Goal: Task Accomplishment & Management: Use online tool/utility

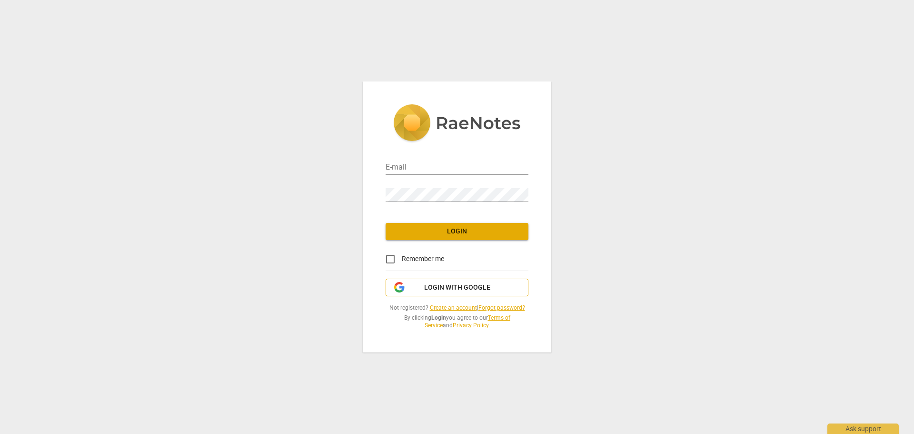
click at [442, 292] on span "Login with Google" at bounding box center [457, 288] width 66 height 10
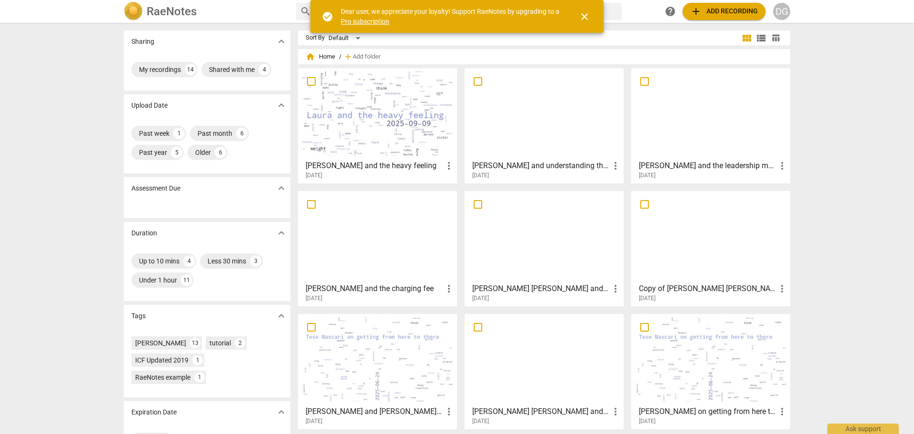
click at [712, 161] on h3 "[PERSON_NAME] and the leadership messages" at bounding box center [708, 165] width 138 height 11
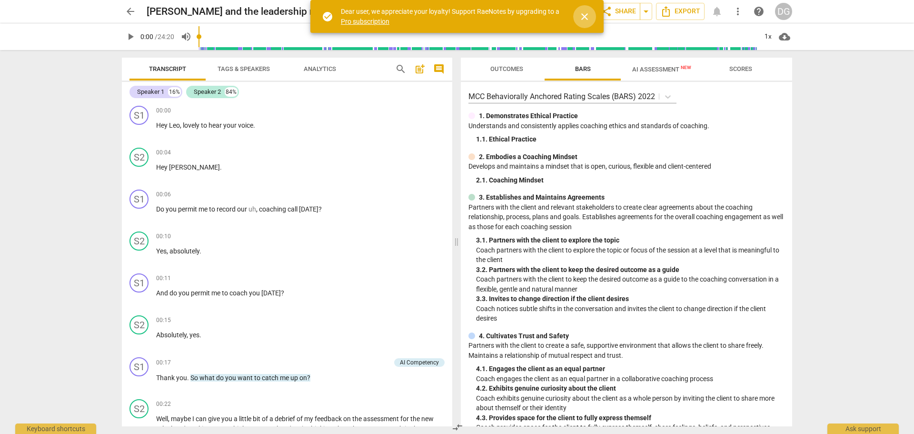
click at [587, 16] on span "close" at bounding box center [584, 16] width 11 height 11
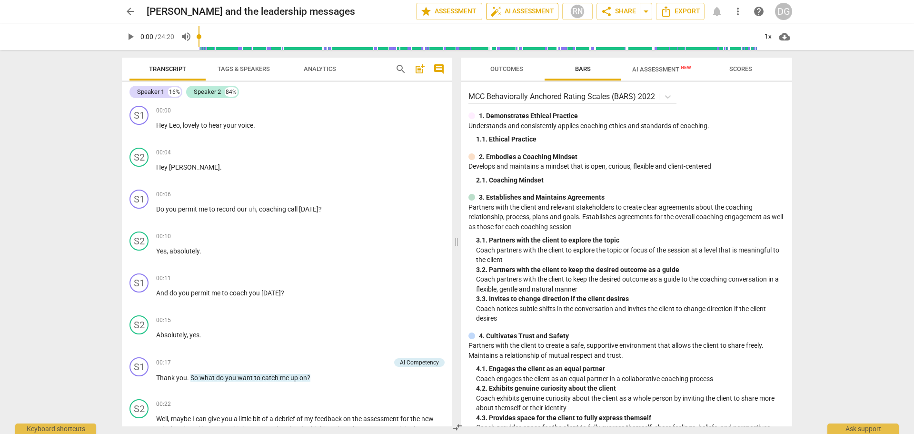
click at [539, 12] on span "auto_fix_high AI Assessment" at bounding box center [523, 11] width 64 height 11
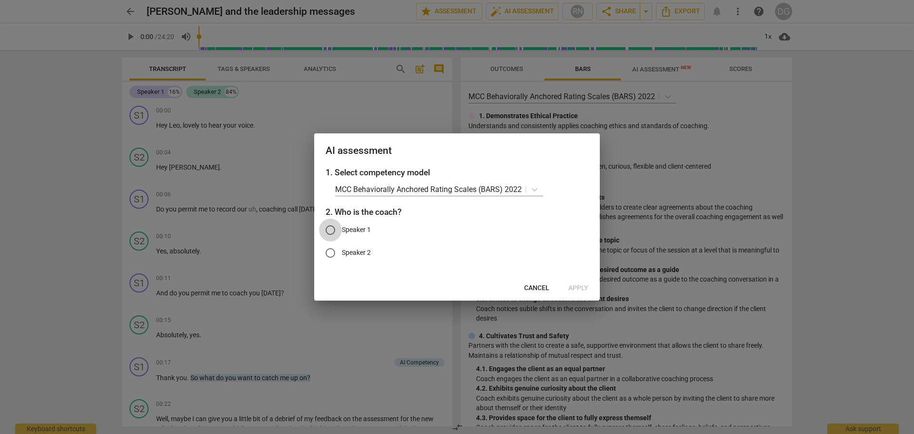
click at [330, 228] on input "Speaker 1" at bounding box center [330, 230] width 23 height 23
radio input "true"
click at [582, 288] on span "Apply" at bounding box center [579, 288] width 20 height 10
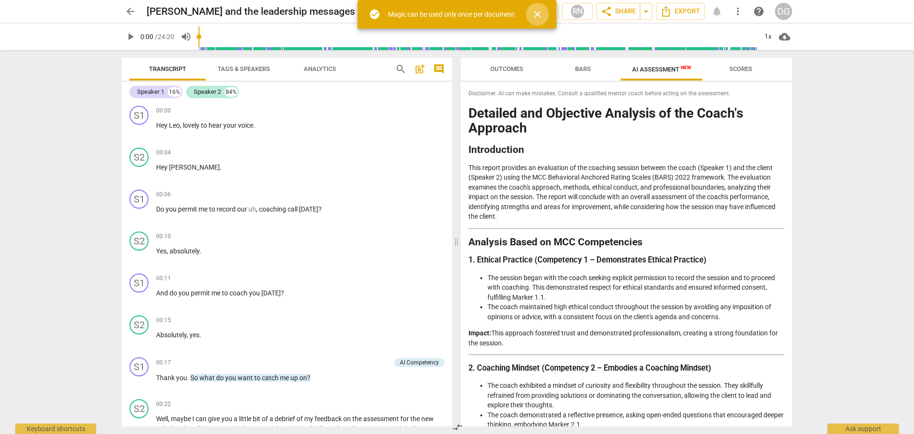
click at [537, 12] on span "close" at bounding box center [537, 14] width 11 height 11
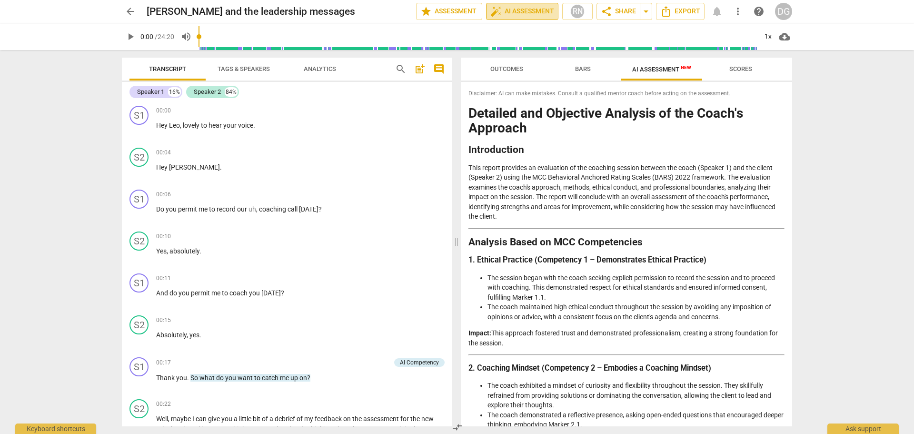
click at [535, 8] on span "auto_fix_high AI Assessment" at bounding box center [523, 11] width 64 height 11
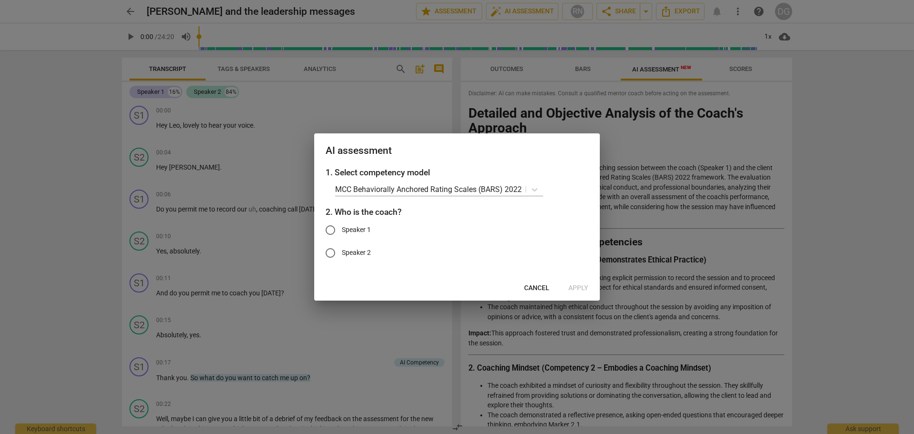
click at [330, 224] on input "Speaker 1" at bounding box center [330, 230] width 23 height 23
radio input "true"
click at [579, 286] on span "Apply" at bounding box center [579, 288] width 20 height 10
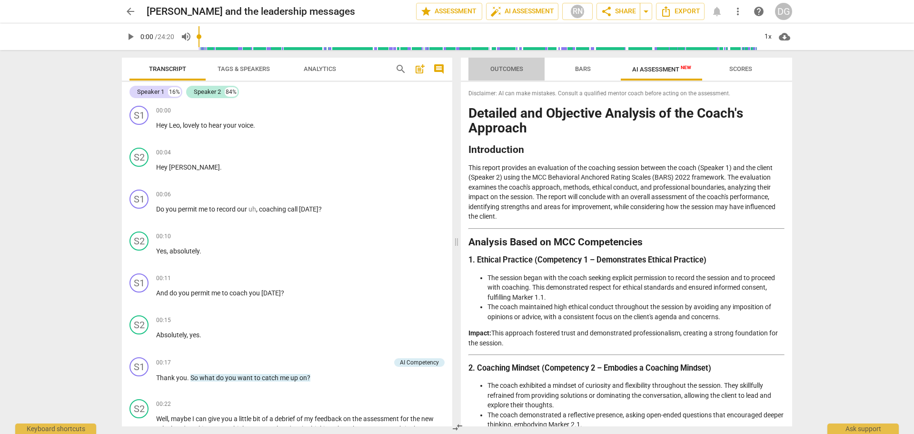
click at [498, 69] on span "Outcomes" at bounding box center [507, 68] width 33 height 7
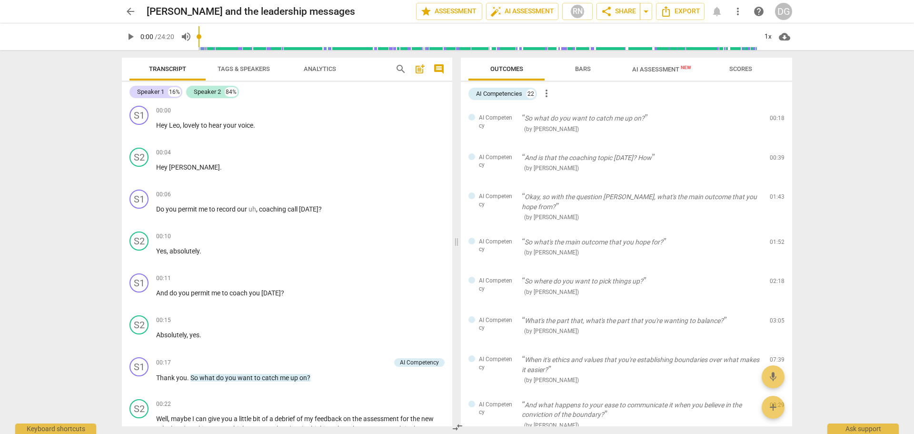
click at [662, 68] on span "AI Assessment New" at bounding box center [661, 69] width 59 height 7
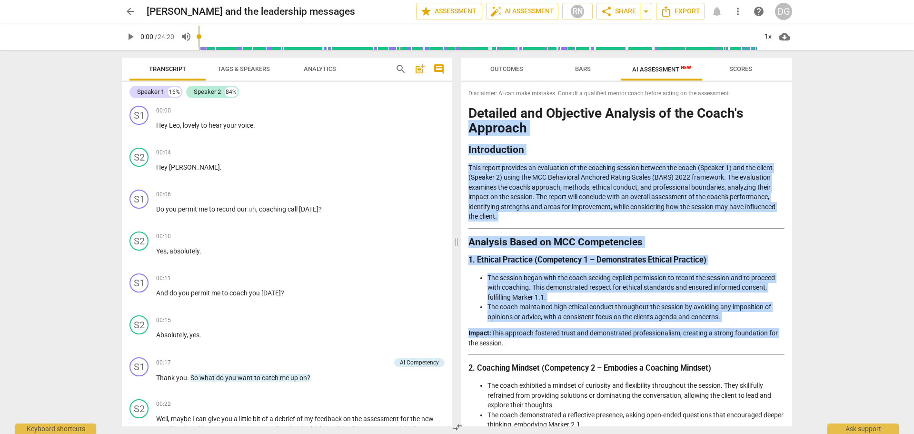
drag, startPoint x: 789, startPoint y: 114, endPoint x: 790, endPoint y: 317, distance: 203.4
click at [790, 320] on div "Disclaimer: AI can make mistakes. Consult a qualified mentor coach before actin…" at bounding box center [626, 254] width 331 height 344
click at [773, 245] on h2 "Analysis Based on MCC Competencies" at bounding box center [627, 242] width 316 height 10
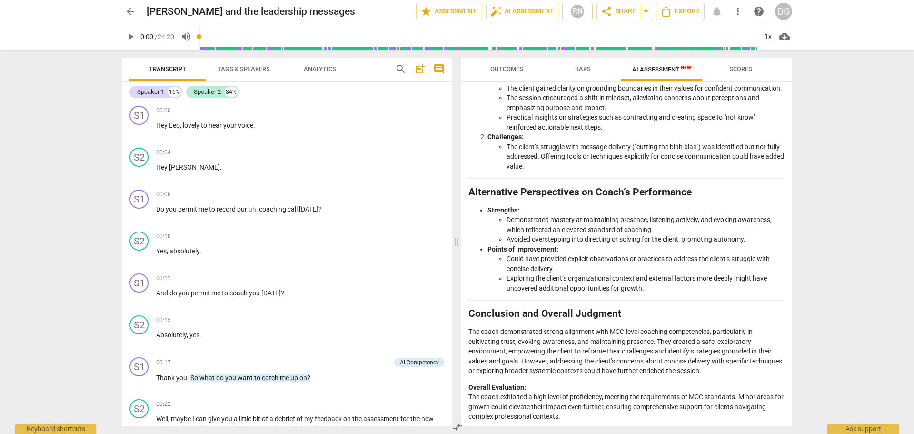
scroll to position [1293, 0]
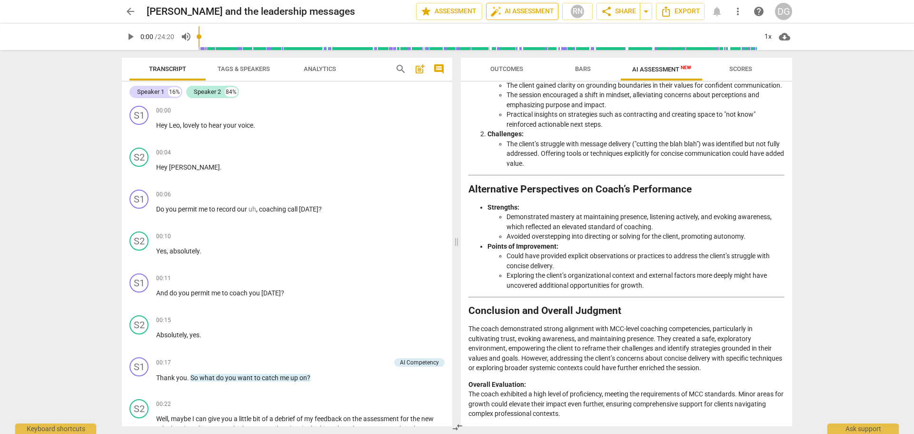
click at [519, 10] on span "auto_fix_high AI Assessment" at bounding box center [523, 11] width 64 height 11
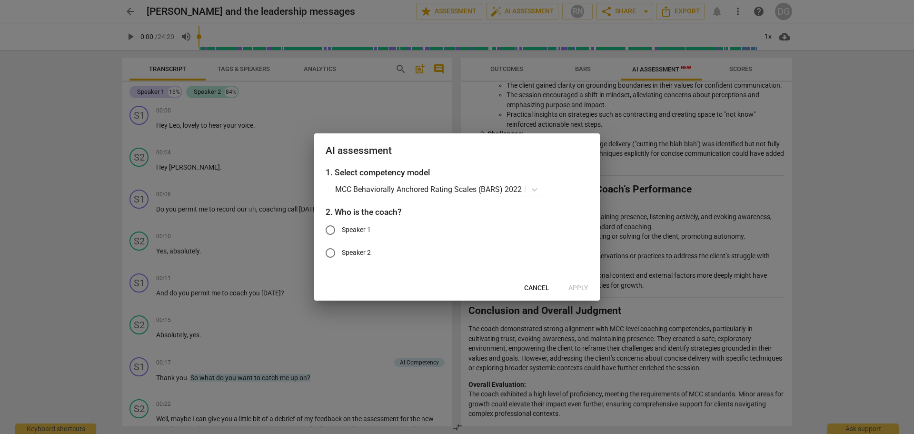
click at [332, 229] on input "Speaker 1" at bounding box center [330, 230] width 23 height 23
radio input "true"
click at [536, 291] on span "Cancel" at bounding box center [536, 288] width 25 height 10
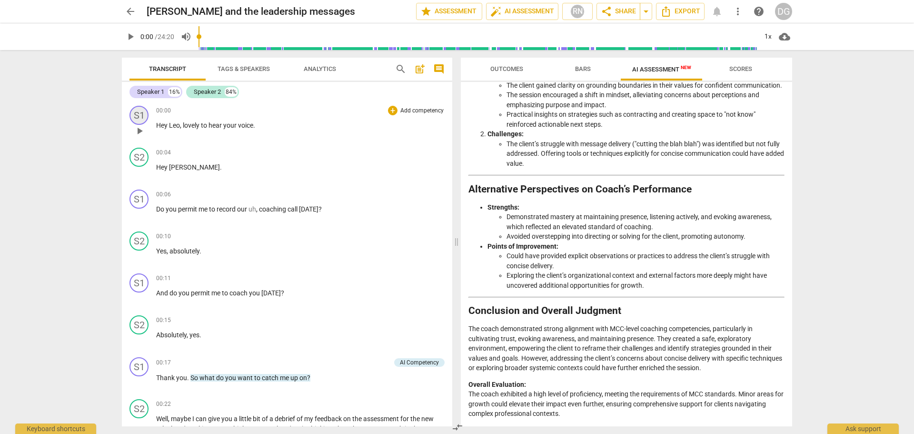
click at [136, 117] on div "S1" at bounding box center [139, 115] width 19 height 19
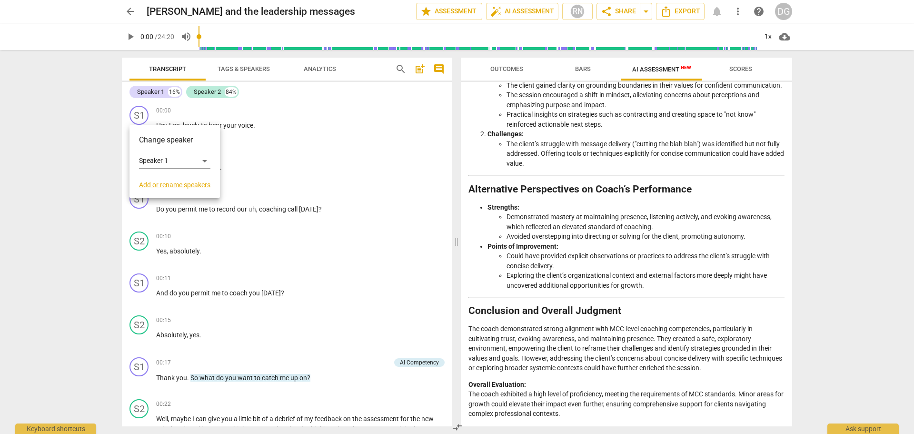
click at [166, 181] on link "Add or rename speakers" at bounding box center [174, 185] width 71 height 8
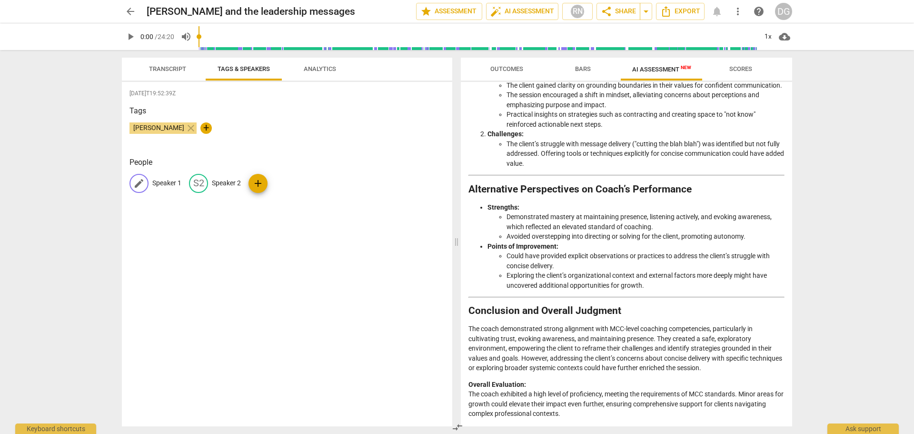
click at [140, 181] on span "edit" at bounding box center [138, 183] width 11 height 11
type input "Coach DG"
click at [255, 184] on span "edit" at bounding box center [260, 183] width 11 height 11
type input "Client"
click at [347, 143] on div "Tags [PERSON_NAME] close +" at bounding box center [287, 127] width 315 height 44
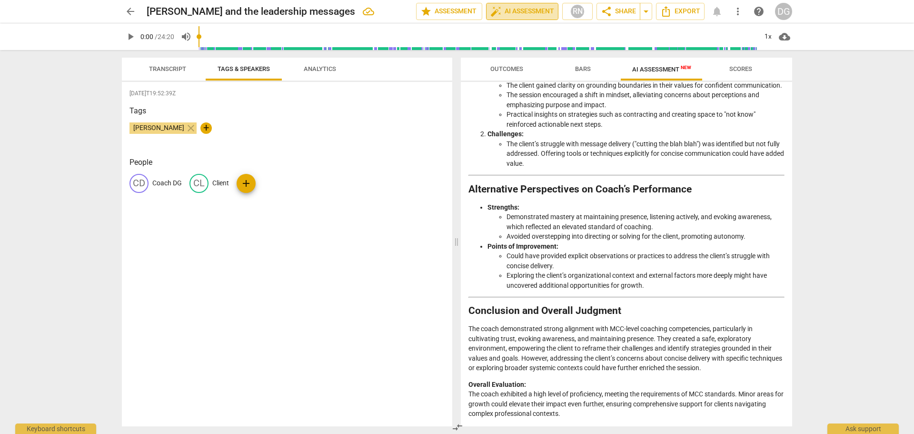
click at [532, 13] on span "auto_fix_high AI Assessment" at bounding box center [523, 11] width 64 height 11
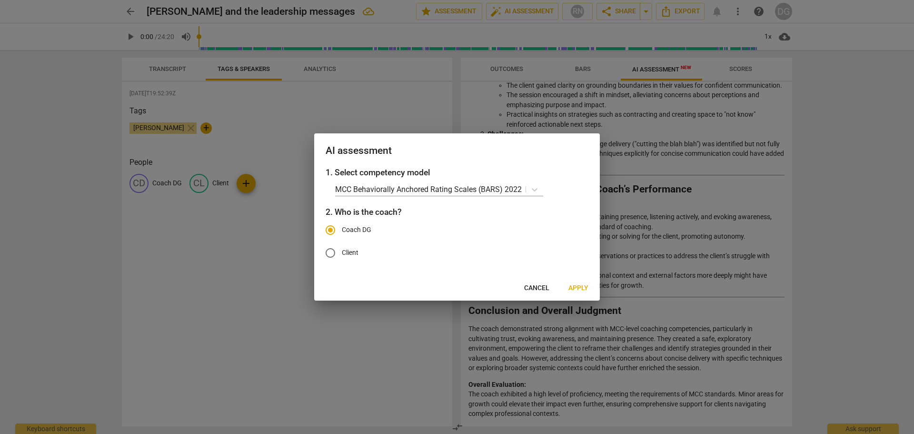
click at [578, 284] on span "Apply" at bounding box center [579, 288] width 20 height 10
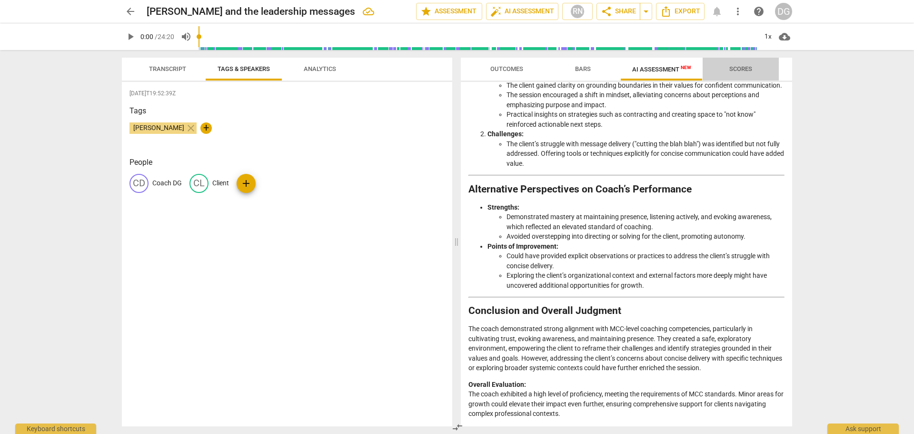
click at [747, 67] on span "Scores" at bounding box center [741, 68] width 23 height 7
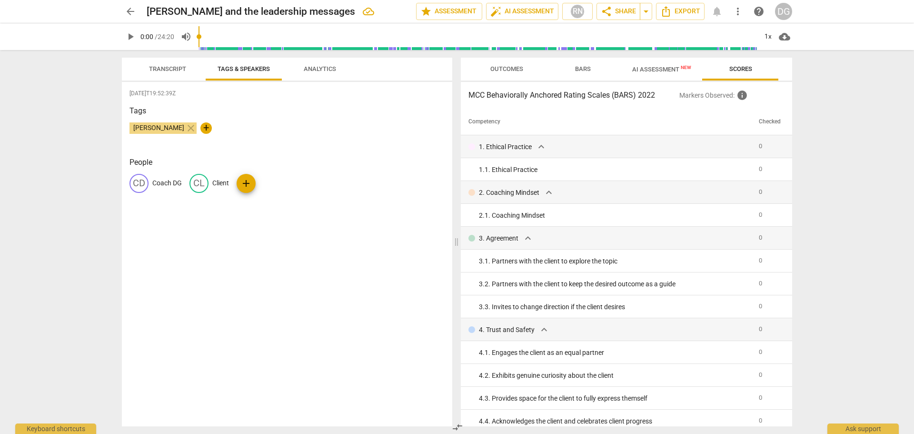
click at [501, 65] on span "Outcomes" at bounding box center [507, 68] width 33 height 7
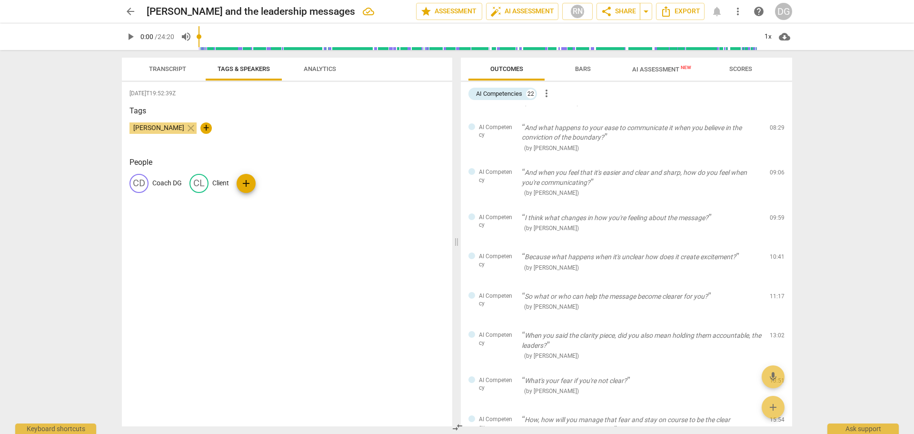
scroll to position [632, 0]
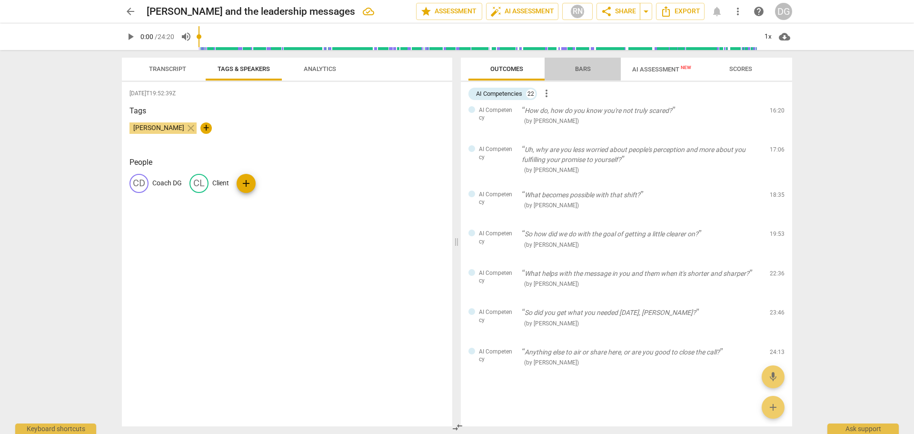
click at [582, 65] on span "Bars" at bounding box center [583, 68] width 16 height 7
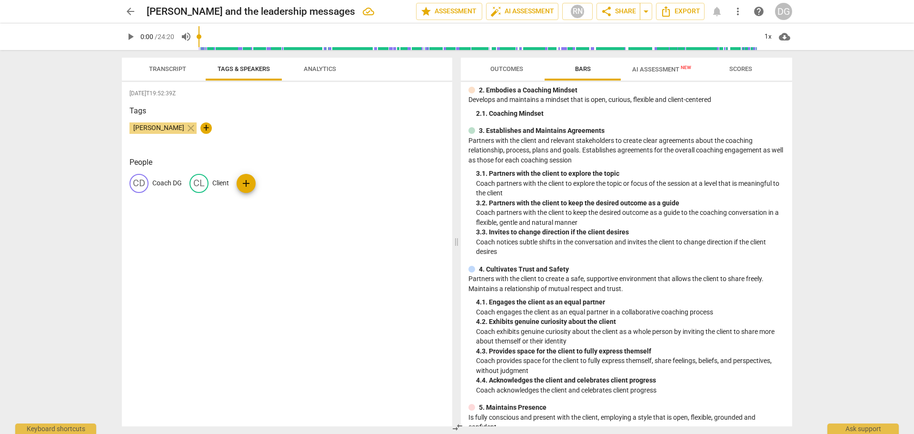
scroll to position [0, 0]
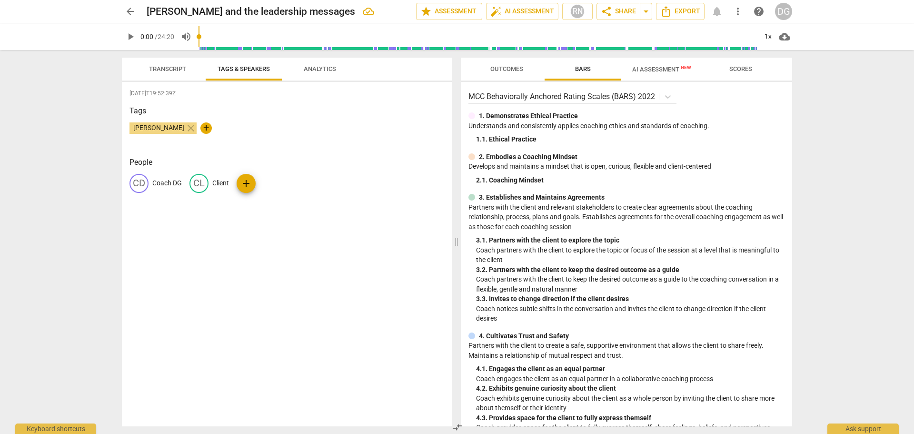
click at [642, 68] on span "AI Assessment New" at bounding box center [661, 69] width 59 height 7
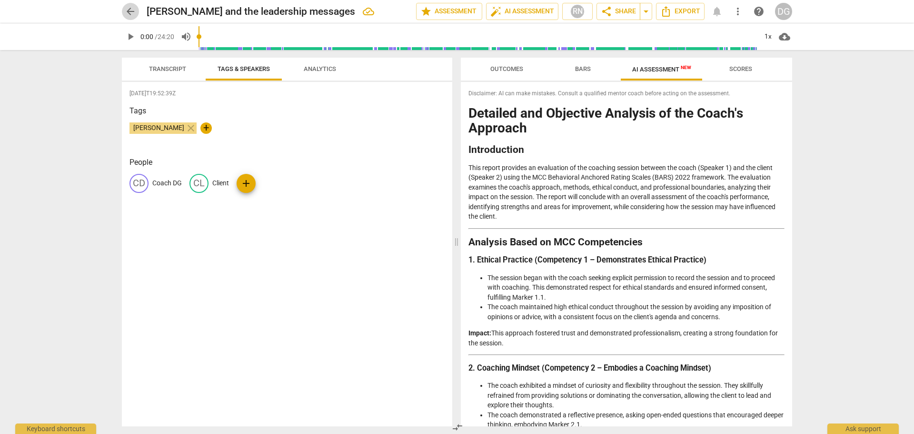
click at [132, 10] on span "arrow_back" at bounding box center [130, 11] width 11 height 11
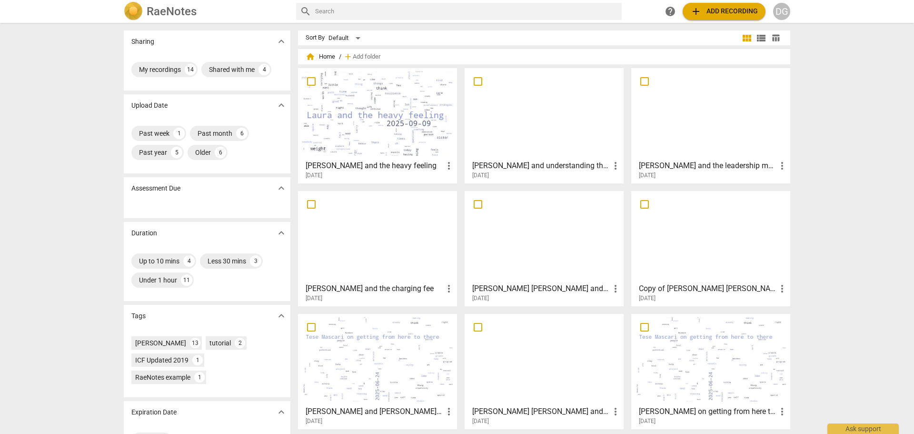
click at [524, 255] on div at bounding box center [544, 236] width 152 height 84
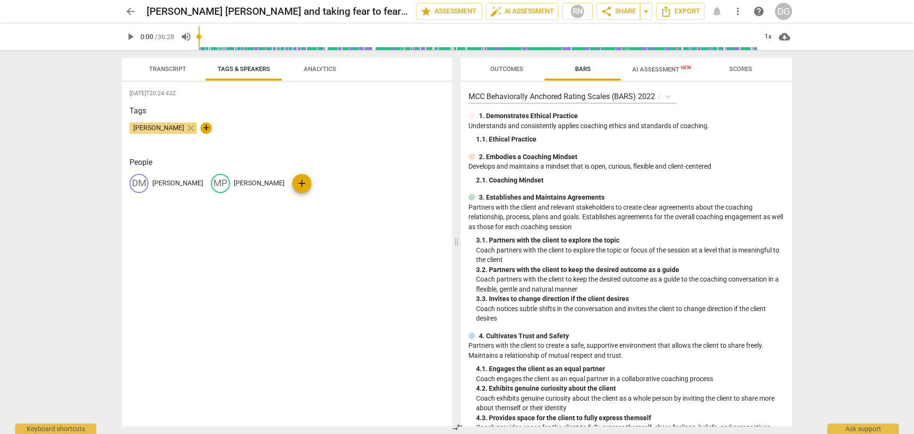
click at [142, 181] on div "DM" at bounding box center [139, 183] width 19 height 19
type input "Coach DG"
click at [258, 184] on span "edit" at bounding box center [260, 183] width 11 height 11
type input "Client"
click at [328, 261] on div "[DATE]T20:24:43Z Tags [PERSON_NAME] close + People CD Coach DG edit Client dele…" at bounding box center [287, 254] width 331 height 344
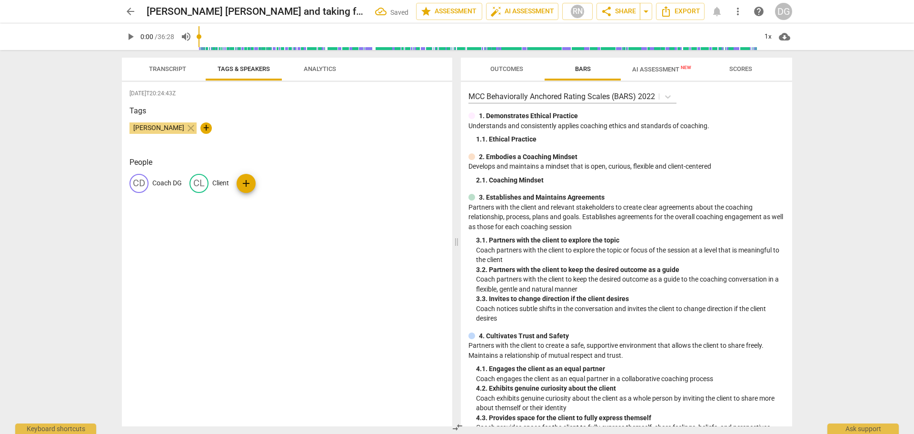
click at [657, 68] on span "AI Assessment New" at bounding box center [661, 69] width 59 height 7
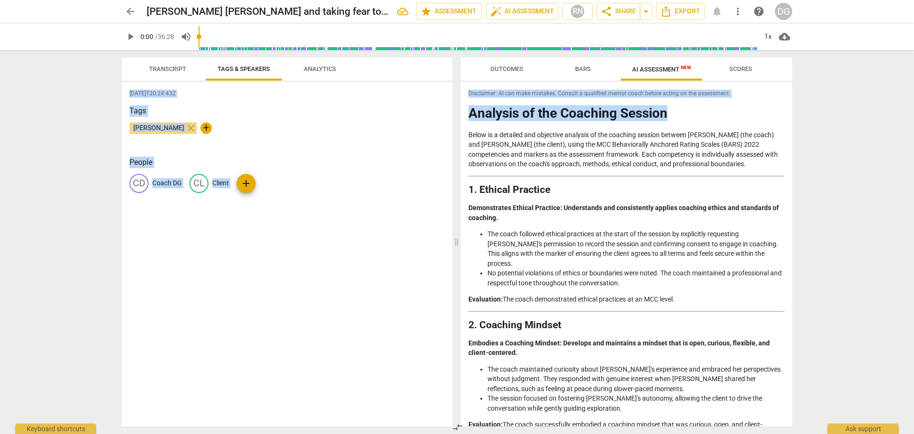
drag, startPoint x: 789, startPoint y: 115, endPoint x: 802, endPoint y: 209, distance: 95.2
click at [802, 209] on div "arrow_back [PERSON_NAME] [PERSON_NAME] and taking fear to fearlessness through …" at bounding box center [457, 217] width 914 height 434
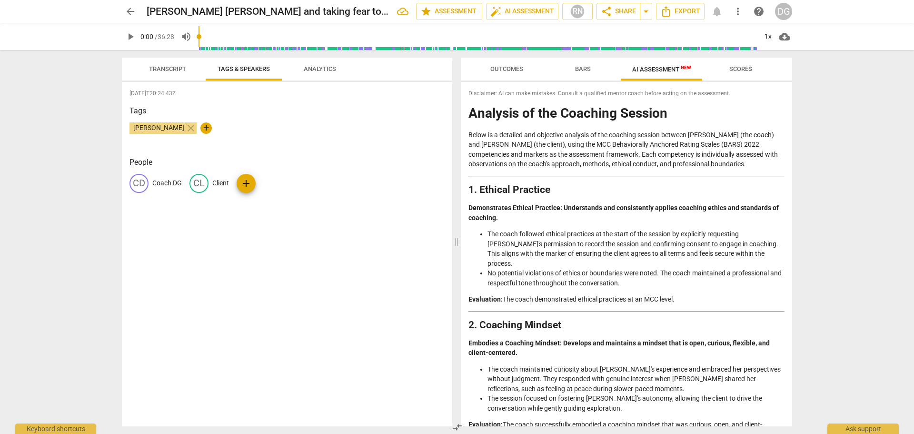
click at [782, 164] on div "Disclaimer: AI can make mistakes. Consult a qualified mentor coach before actin…" at bounding box center [626, 254] width 331 height 344
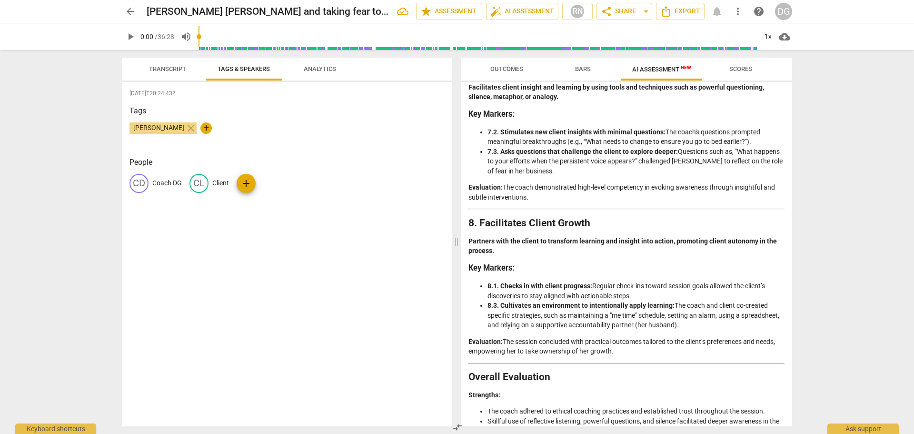
scroll to position [1462, 0]
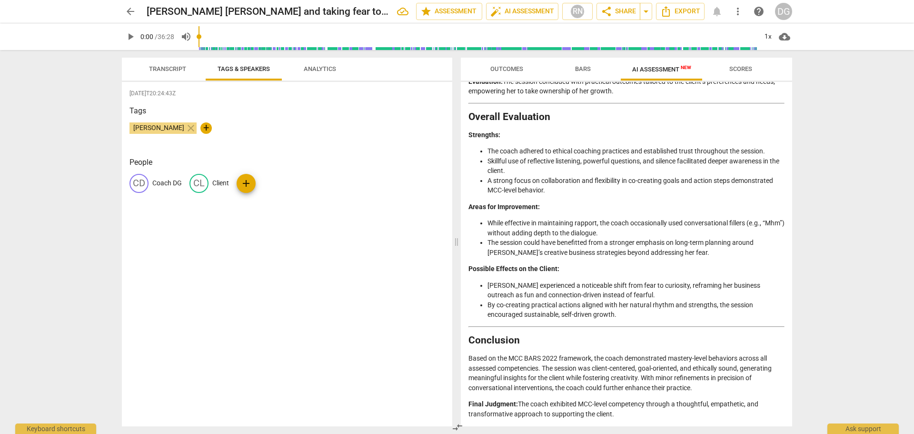
click at [172, 69] on span "Transcript" at bounding box center [167, 68] width 37 height 7
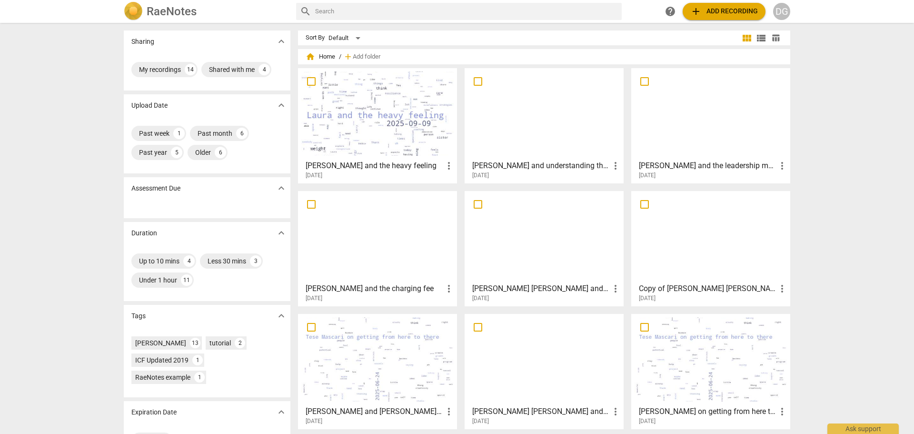
drag, startPoint x: 911, startPoint y: 332, endPoint x: 914, endPoint y: 219, distance: 112.9
click at [914, 219] on div "Sharing expand_more My recordings 14 Shared with me 4 Upload Date expand_more P…" at bounding box center [457, 229] width 914 height 410
click at [175, 68] on div "My recordings" at bounding box center [160, 70] width 42 height 10
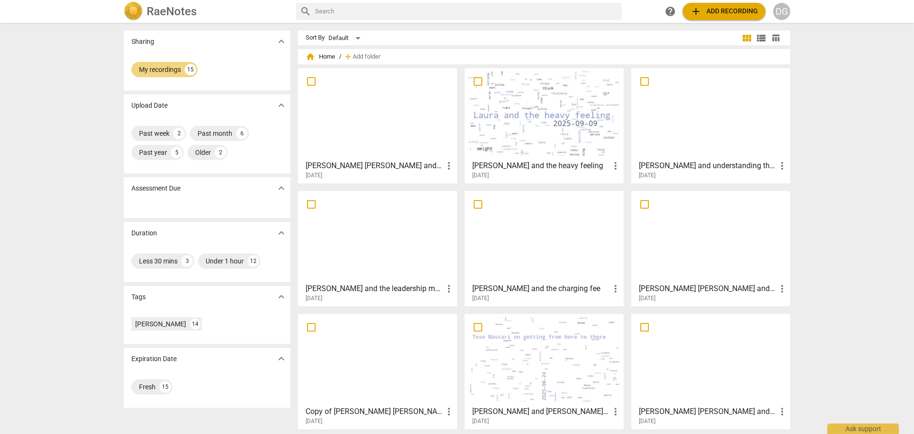
click at [691, 264] on div at bounding box center [711, 236] width 152 height 84
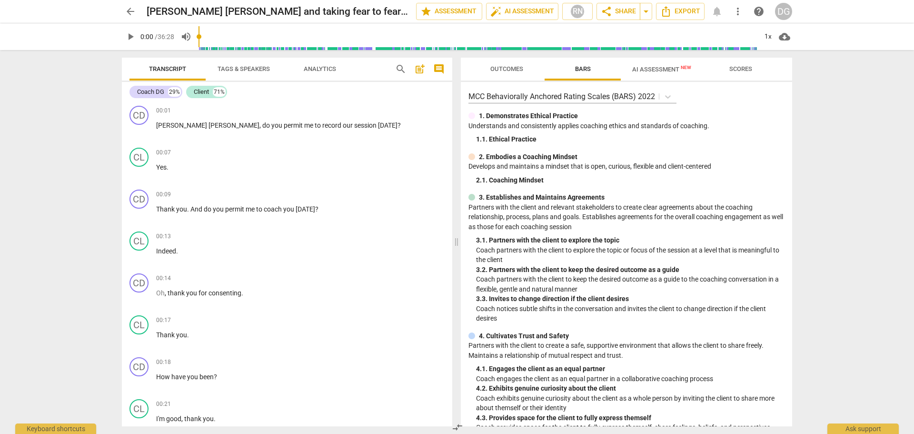
click at [502, 70] on span "Outcomes" at bounding box center [507, 68] width 33 height 7
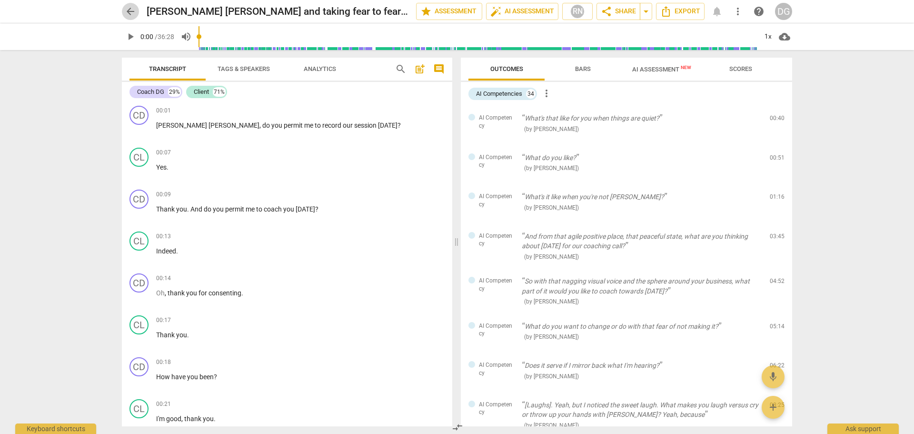
click at [129, 7] on span "arrow_back" at bounding box center [130, 11] width 11 height 11
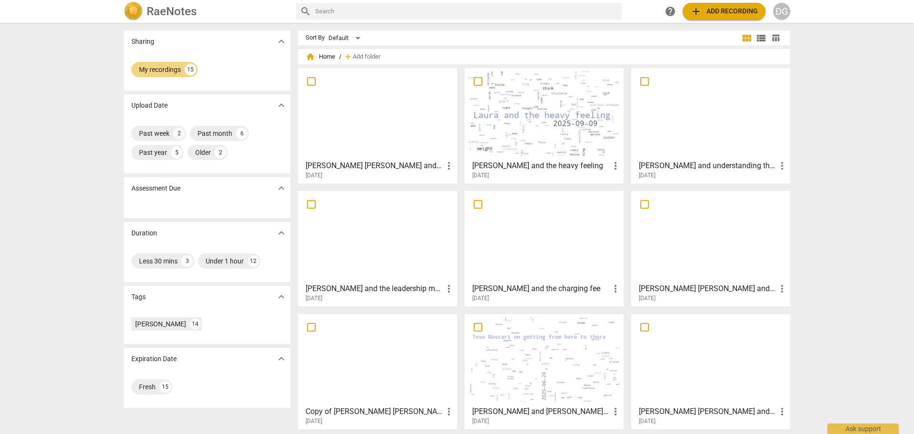
click at [390, 145] on div at bounding box center [377, 113] width 152 height 84
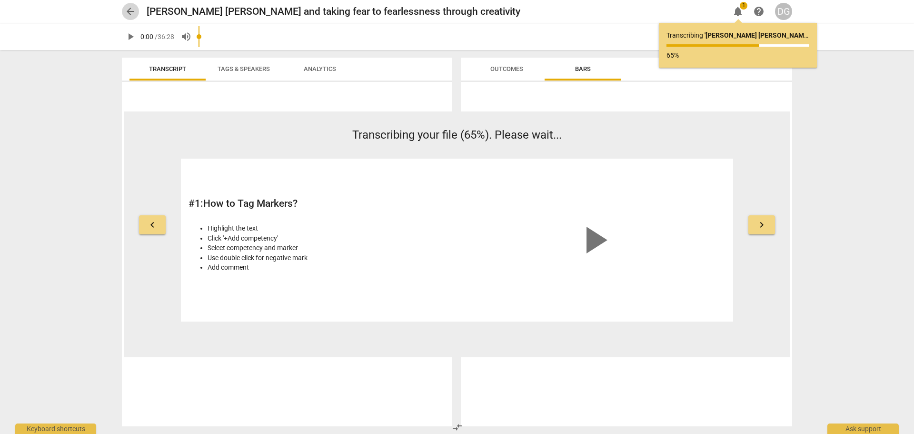
click at [130, 8] on span "arrow_back" at bounding box center [130, 11] width 11 height 11
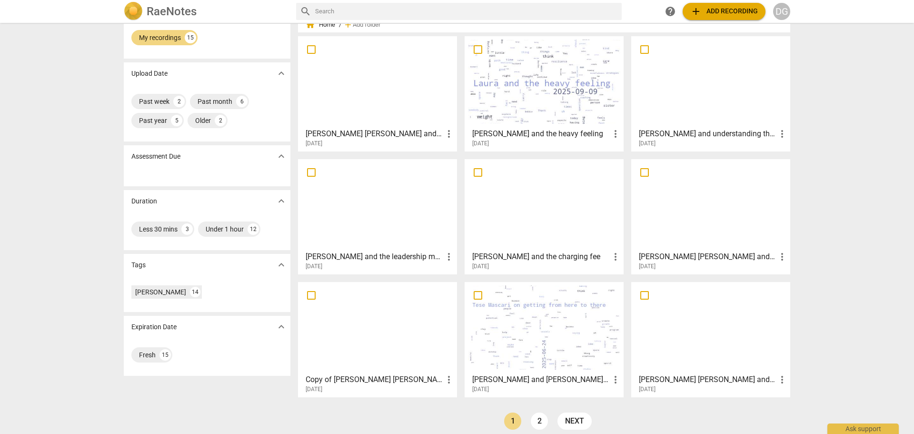
scroll to position [40, 0]
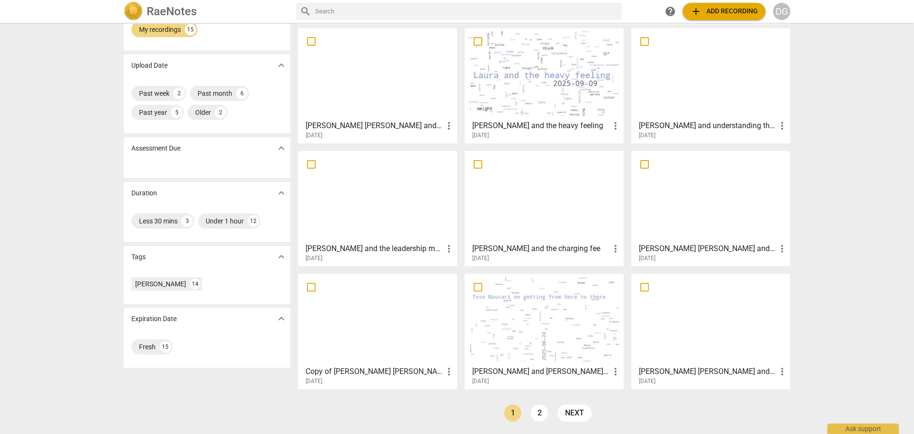
click at [703, 207] on div at bounding box center [711, 196] width 152 height 84
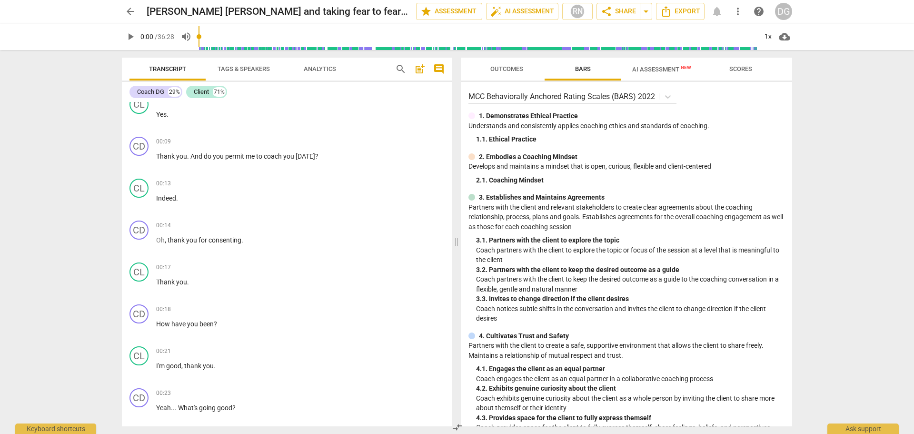
scroll to position [80, 0]
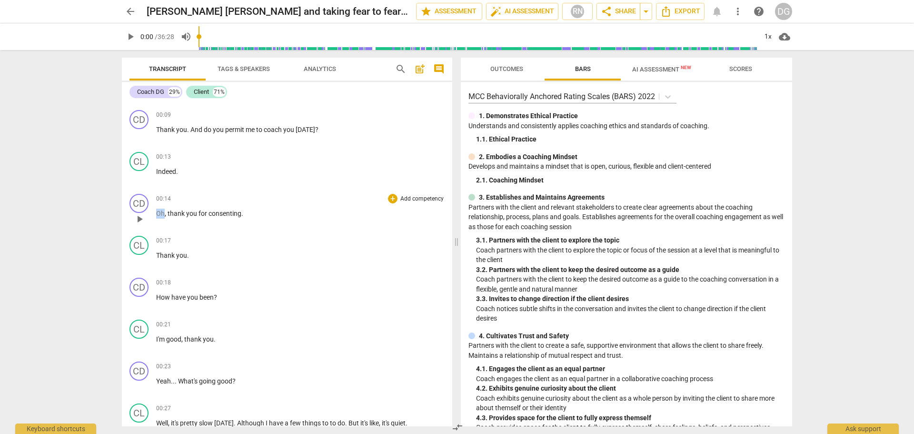
drag, startPoint x: 163, startPoint y: 213, endPoint x: 155, endPoint y: 214, distance: 8.2
click at [155, 214] on div "CD play_arrow pause 00:14 + Add competency keyboard_arrow_right Oh , thank you …" at bounding box center [287, 211] width 331 height 42
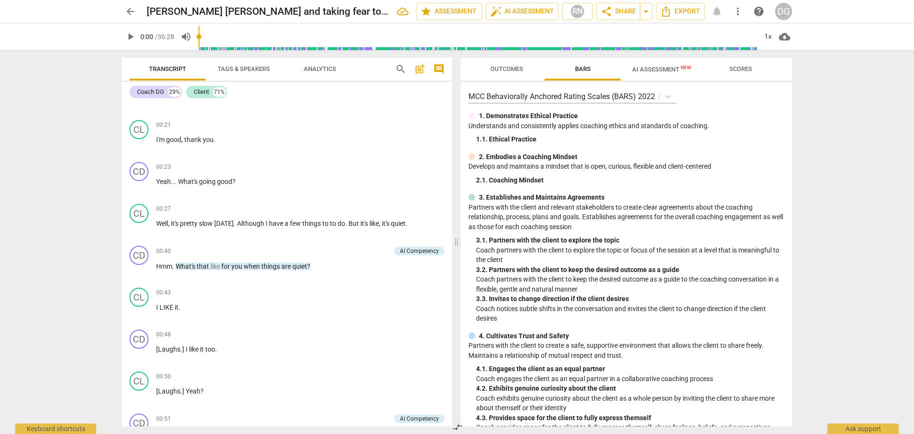
scroll to position [319, 0]
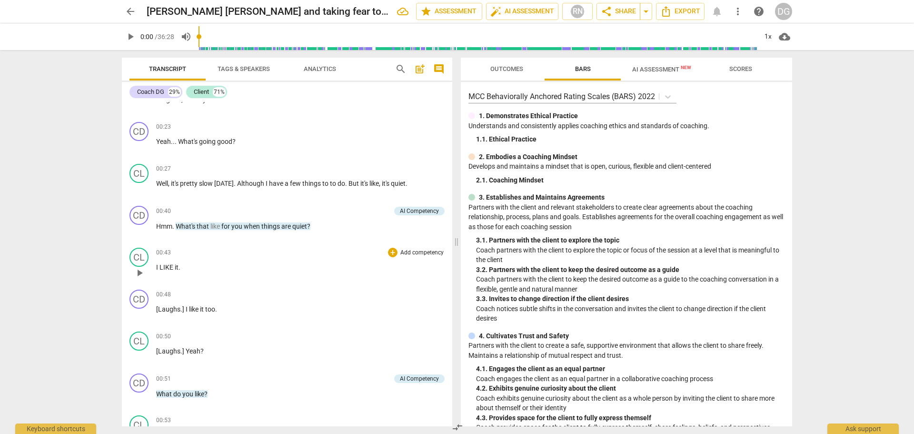
click at [200, 265] on p "I LIKE it ." at bounding box center [300, 267] width 289 height 10
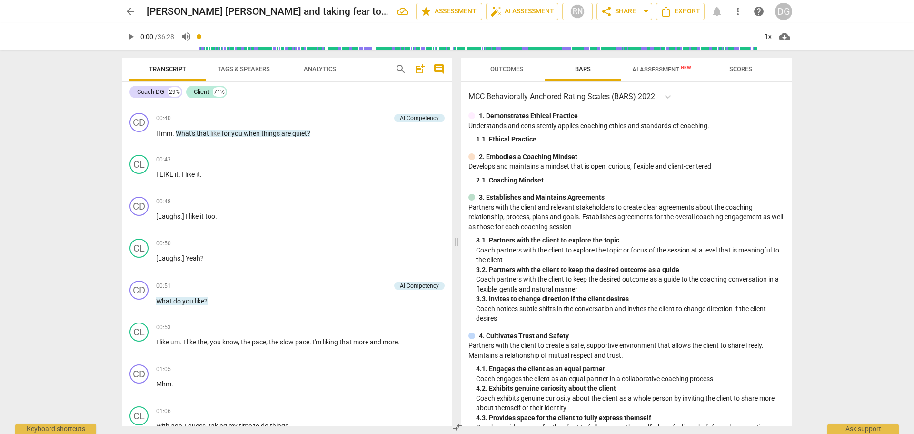
scroll to position [505, 0]
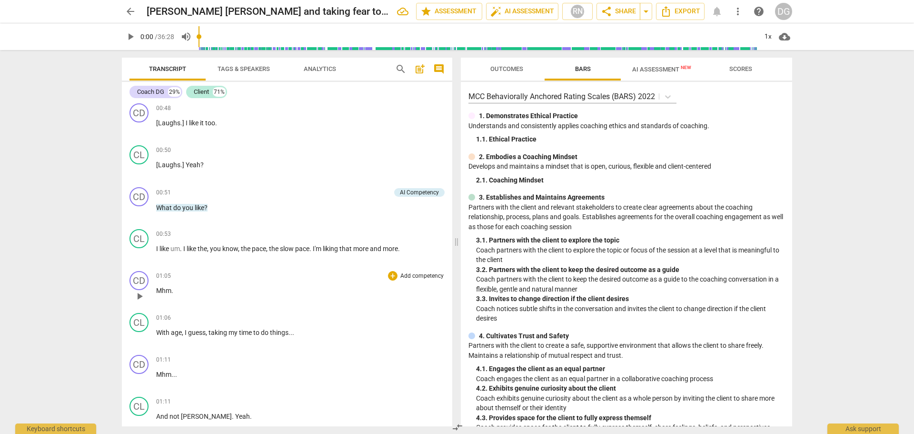
click at [196, 291] on p "Mhm ." at bounding box center [300, 291] width 289 height 10
click at [299, 332] on p "With age , I guess , taking my time to do things . . ." at bounding box center [300, 333] width 289 height 10
click at [158, 165] on span "[Laughs" at bounding box center [168, 165] width 24 height 8
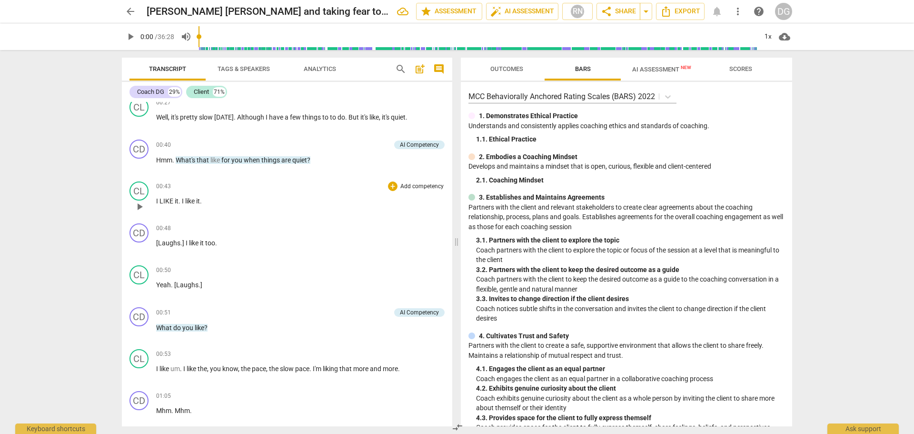
click at [211, 197] on p "I LIKE it . I like it ." at bounding box center [300, 201] width 289 height 10
drag, startPoint x: 200, startPoint y: 284, endPoint x: 173, endPoint y: 282, distance: 26.7
click at [173, 282] on p "Yeah . [Laughs . ]" at bounding box center [300, 285] width 289 height 10
click at [178, 367] on span "um" at bounding box center [176, 369] width 10 height 8
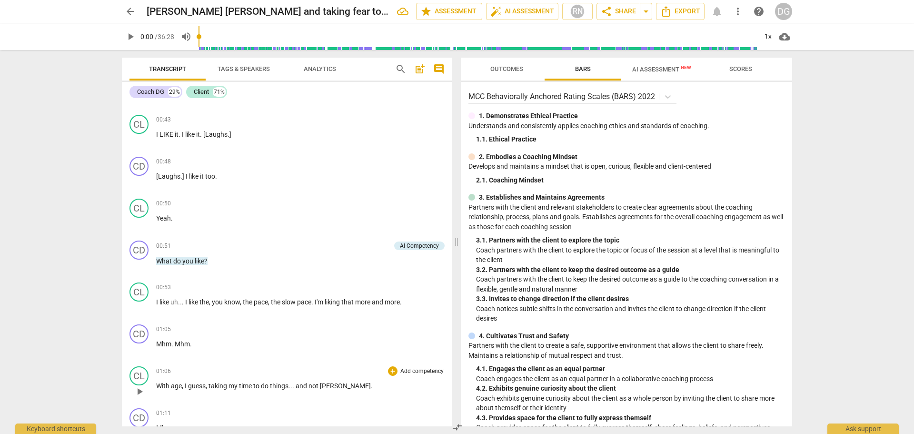
click at [210, 383] on span "taking" at bounding box center [219, 386] width 20 height 8
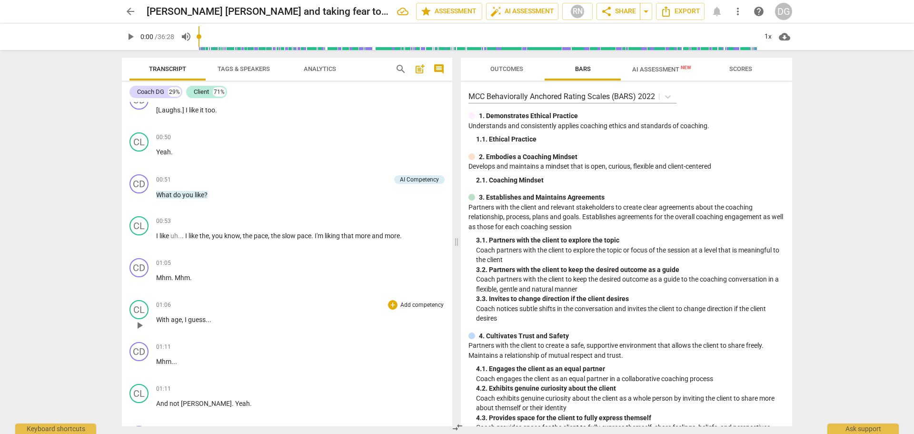
scroll to position [532, 0]
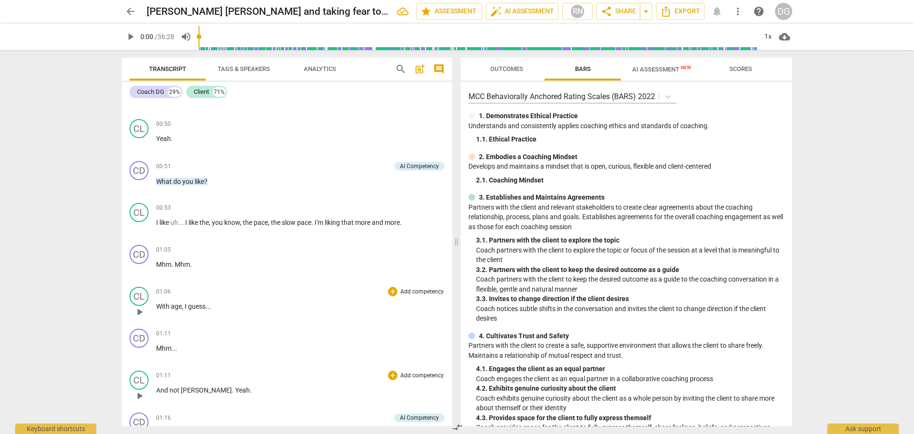
click at [158, 391] on span "And" at bounding box center [162, 390] width 13 height 8
paste p
drag, startPoint x: 345, startPoint y: 390, endPoint x: 296, endPoint y: 388, distance: 49.1
click at [296, 388] on p "Taking my time to do things... and not [PERSON_NAME]. And not [PERSON_NAME] . Y…" at bounding box center [300, 390] width 289 height 10
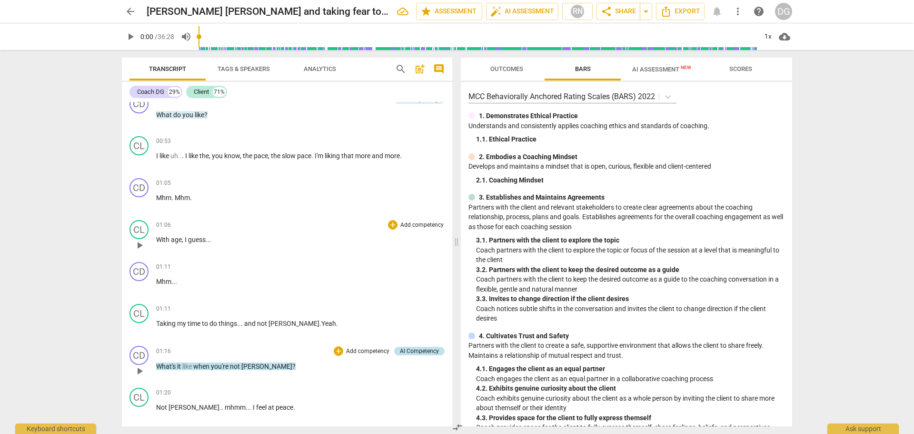
click at [414, 351] on div "AI Competency" at bounding box center [419, 351] width 39 height 9
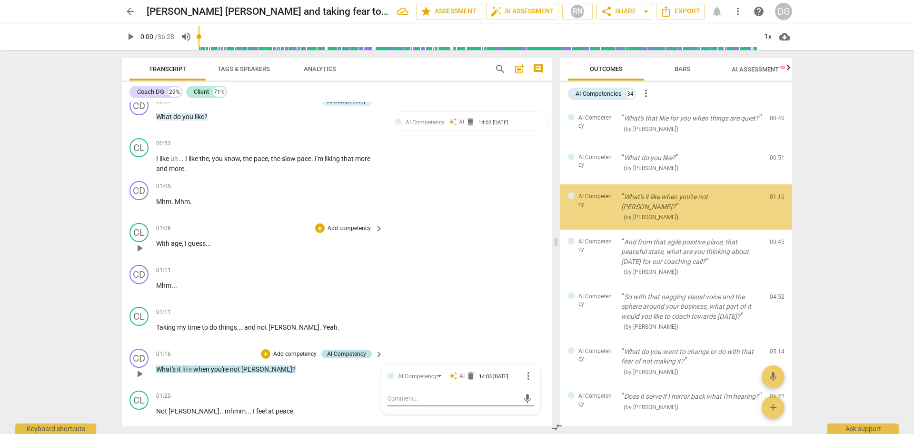
scroll to position [599, 0]
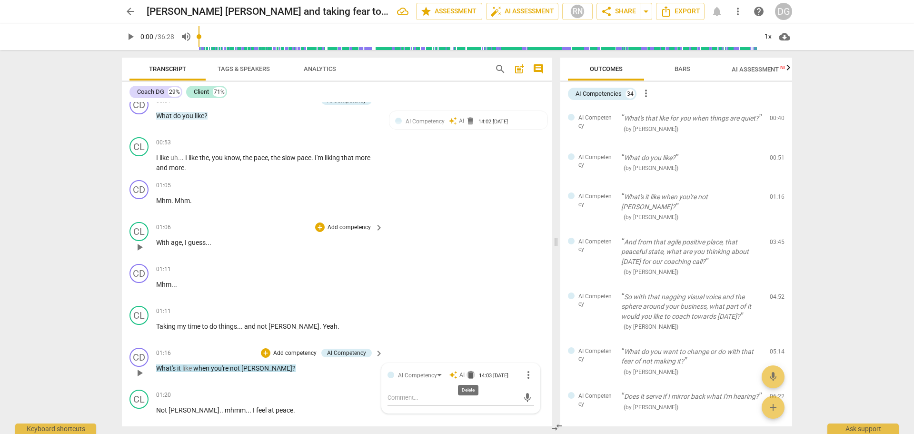
click at [466, 375] on span "delete" at bounding box center [471, 375] width 10 height 10
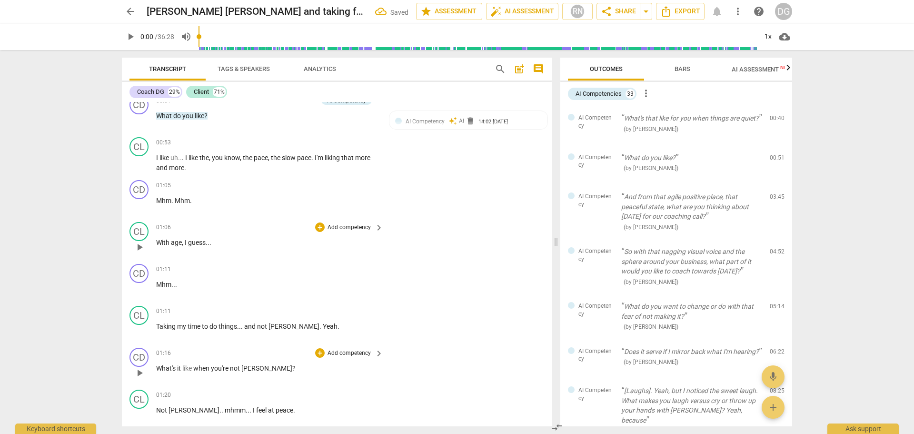
click at [157, 366] on span "What's" at bounding box center [166, 368] width 21 height 8
drag, startPoint x: 224, startPoint y: 409, endPoint x: 197, endPoint y: 406, distance: 27.8
click at [197, 406] on p "Not [PERSON_NAME] . . mhmm . . . I feel at peace ." at bounding box center [267, 410] width 222 height 10
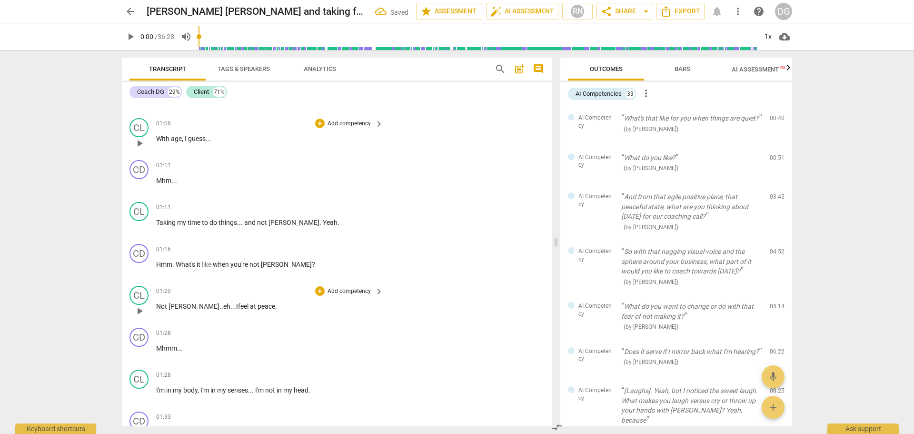
scroll to position [717, 0]
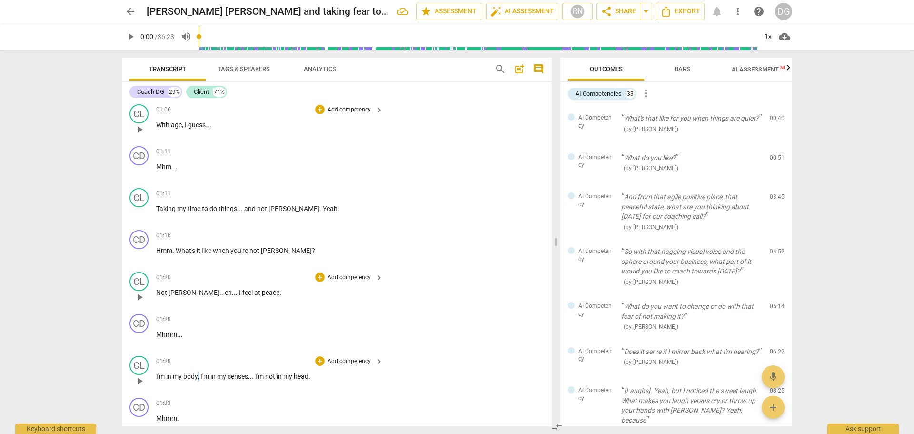
click at [200, 372] on span "," at bounding box center [199, 376] width 3 height 8
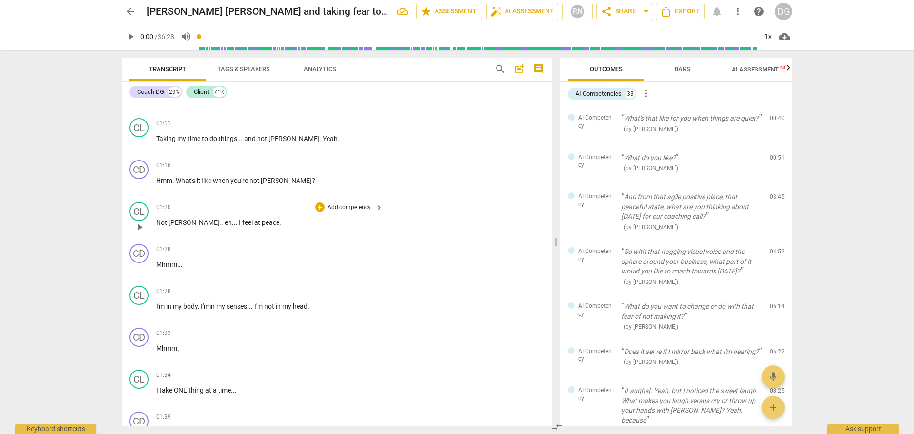
scroll to position [843, 0]
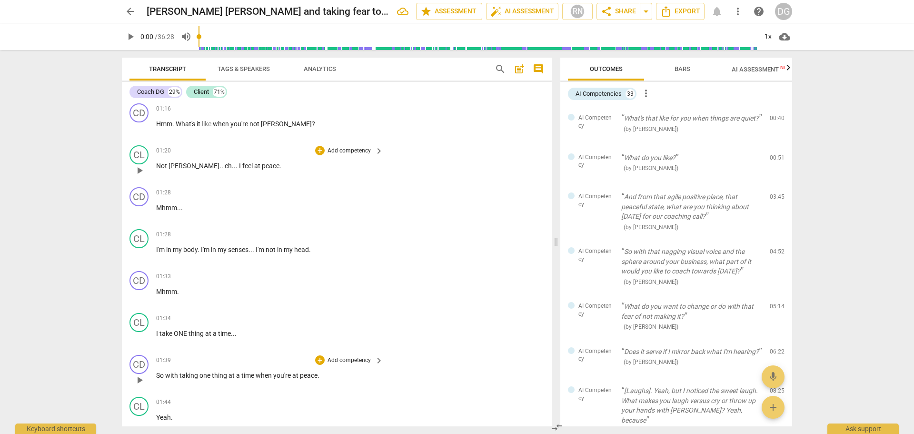
click at [158, 372] on span "So" at bounding box center [160, 375] width 9 height 8
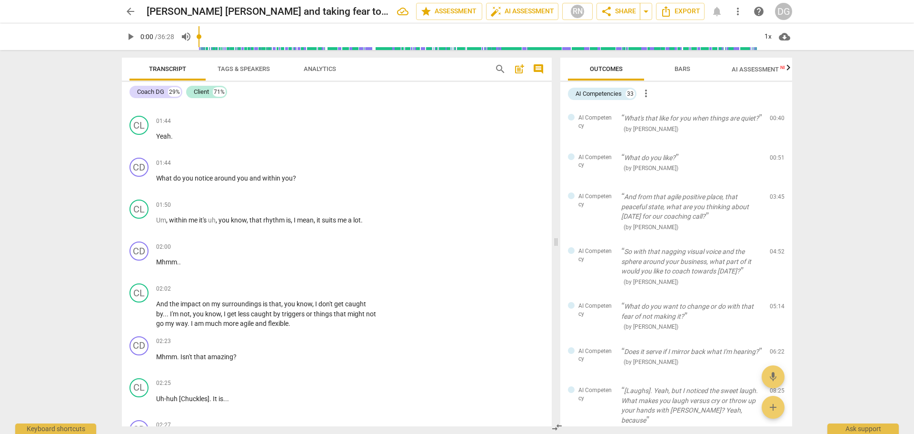
scroll to position [1139, 0]
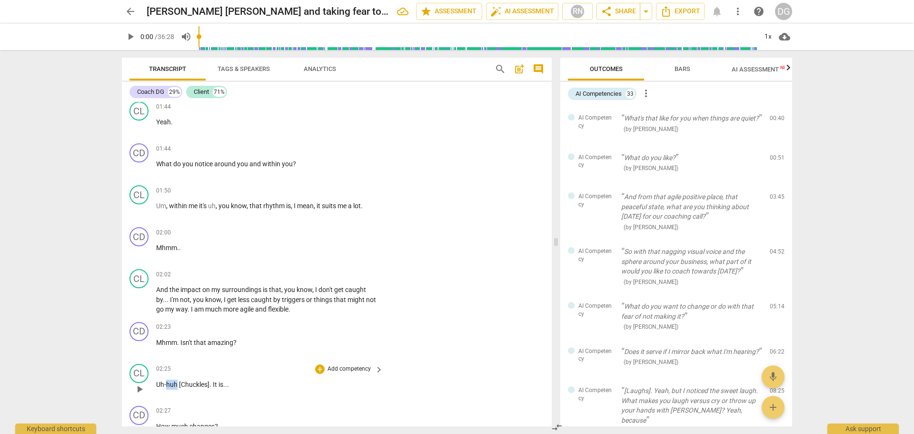
drag, startPoint x: 177, startPoint y: 381, endPoint x: 167, endPoint y: 384, distance: 9.8
click at [167, 384] on span "Uh-huh" at bounding box center [167, 385] width 23 height 8
click at [217, 397] on div "CL play_arrow pause 02:25 + Add competency keyboard_arrow_right Uh-huh [Chuckle…" at bounding box center [337, 381] width 430 height 42
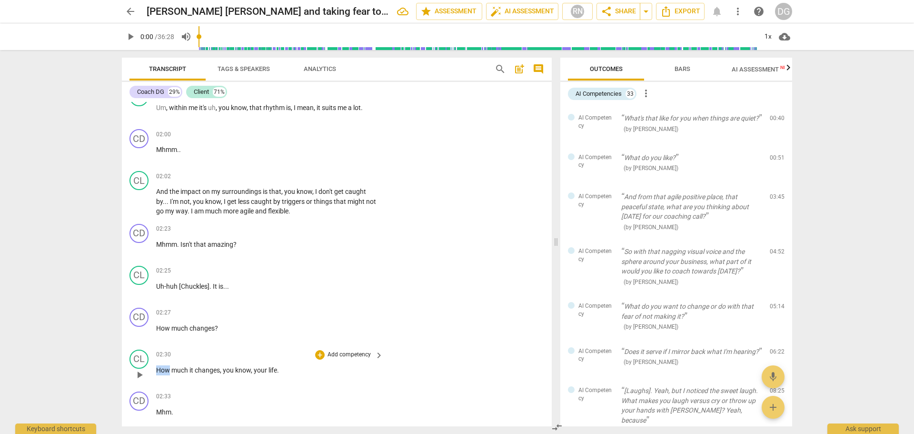
drag, startPoint x: 170, startPoint y: 369, endPoint x: 140, endPoint y: 371, distance: 30.1
click at [140, 371] on div "CL play_arrow pause 02:30 + Add competency keyboard_arrow_right How much it cha…" at bounding box center [337, 367] width 430 height 42
click at [169, 413] on span "Mhm" at bounding box center [163, 412] width 15 height 8
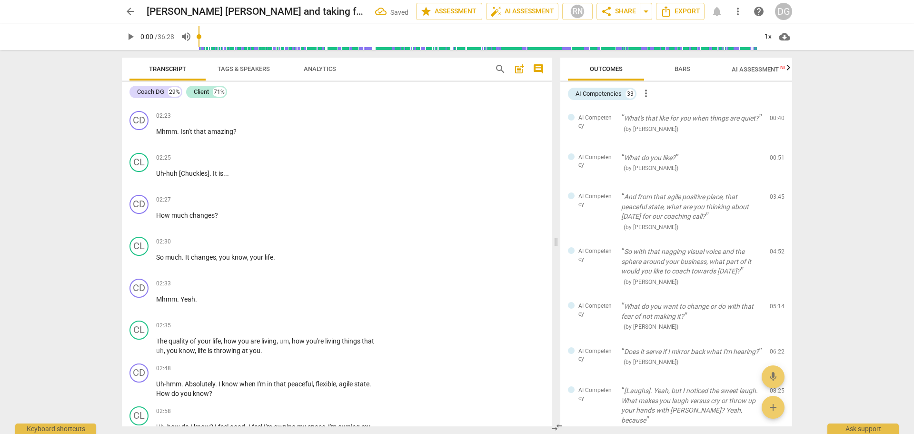
scroll to position [1364, 0]
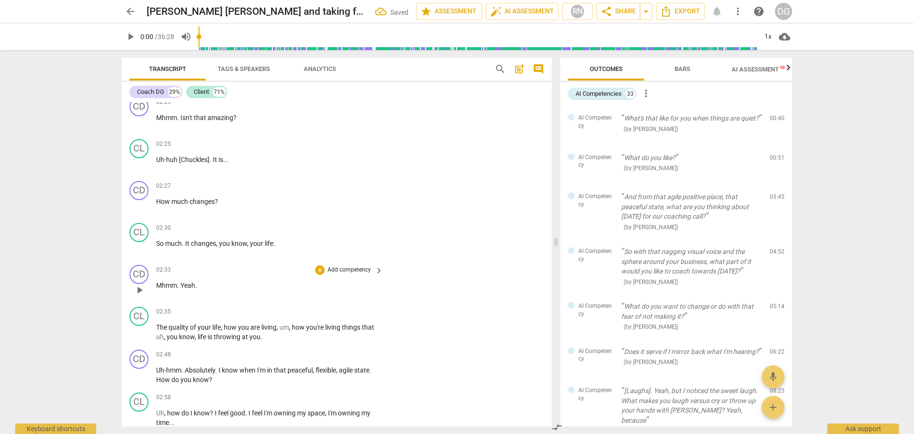
click at [163, 284] on span "Mhmm" at bounding box center [166, 285] width 21 height 8
click at [166, 413] on span "," at bounding box center [165, 413] width 3 height 8
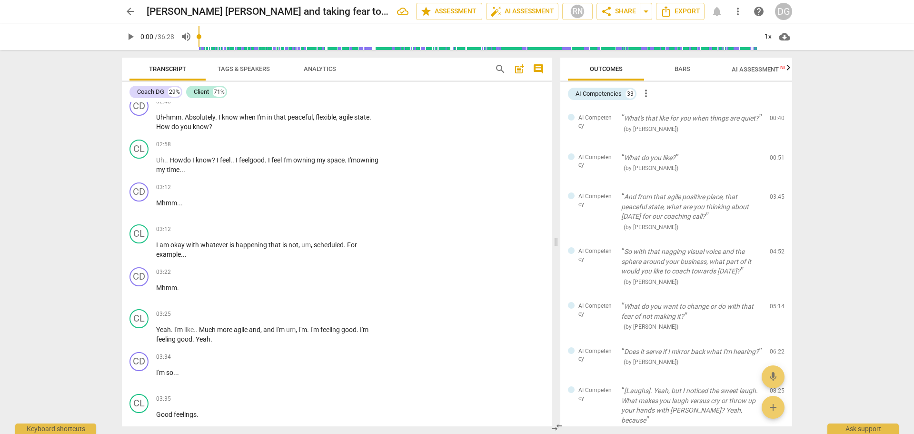
scroll to position [1687, 0]
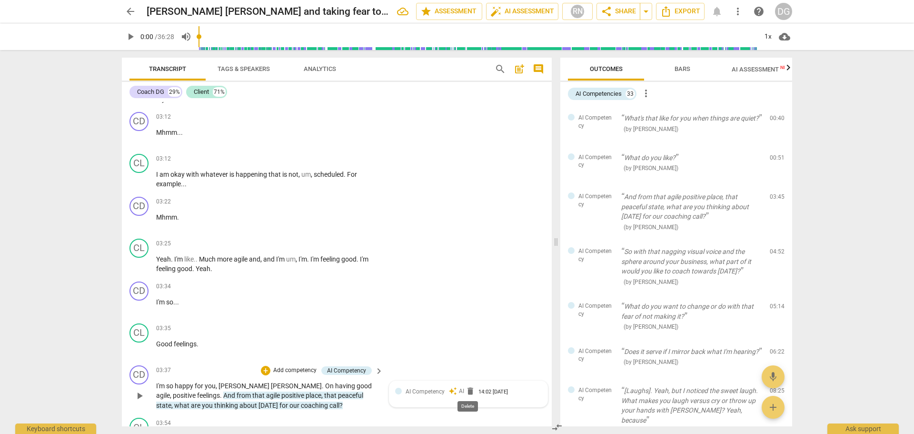
click at [469, 391] on span "delete" at bounding box center [471, 391] width 10 height 10
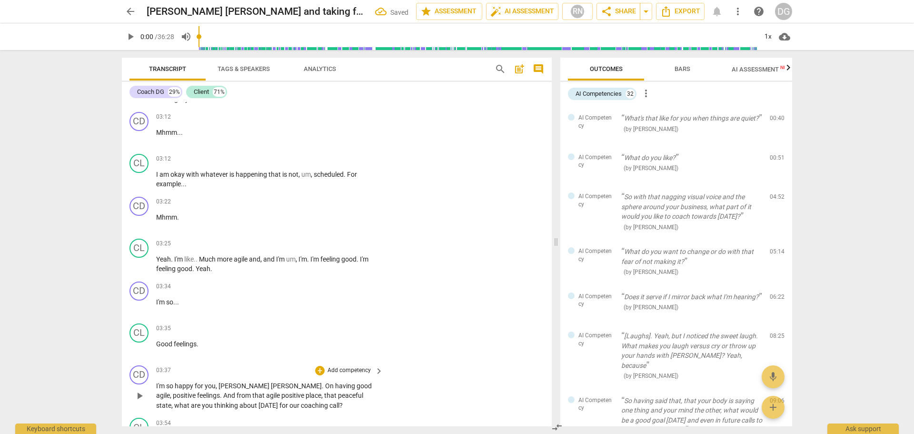
drag, startPoint x: 212, startPoint y: 390, endPoint x: 226, endPoint y: 392, distance: 14.4
click at [266, 391] on span "agile" at bounding box center [273, 395] width 15 height 8
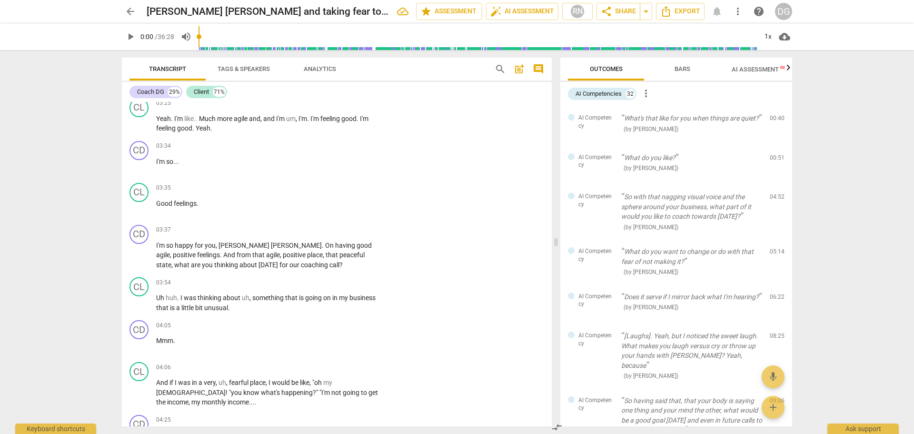
scroll to position [1869, 0]
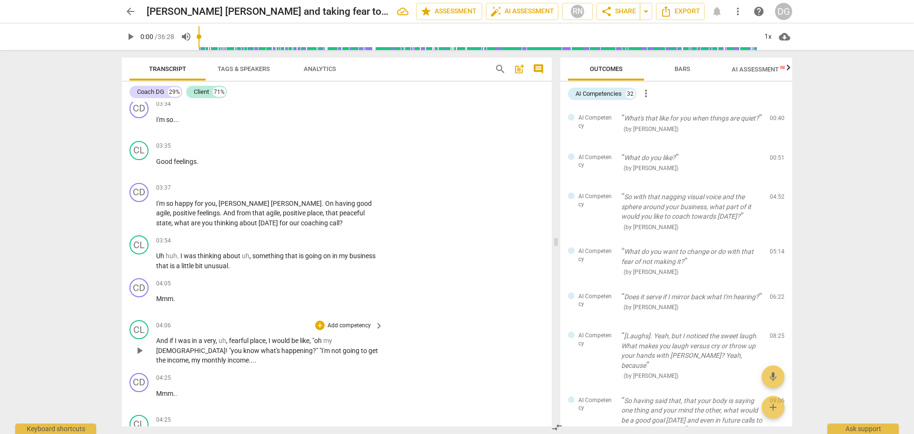
click at [315, 340] on span ""oh" at bounding box center [317, 341] width 11 height 8
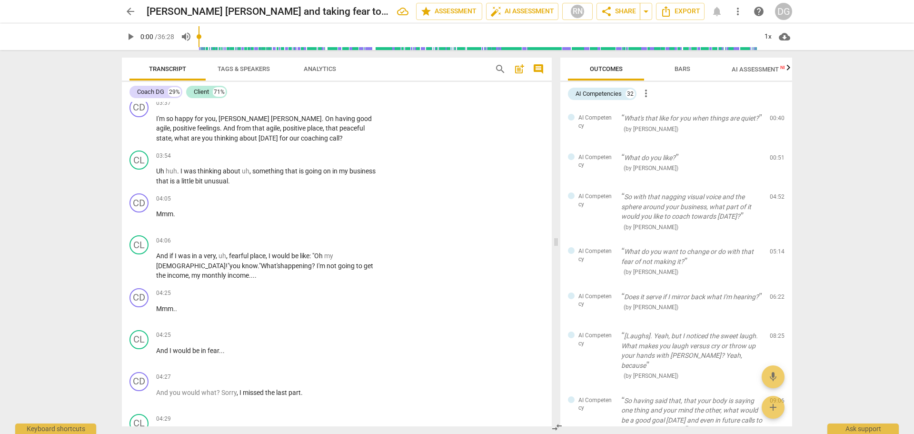
scroll to position [2025, 0]
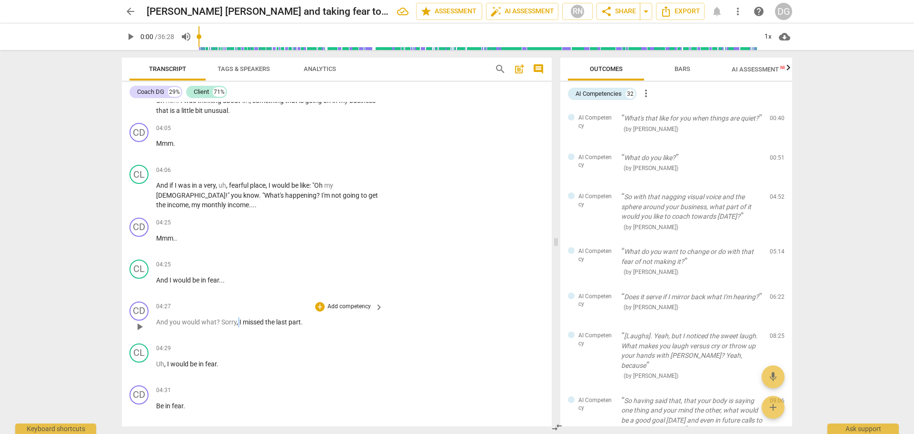
click at [240, 319] on p "And you would what ? Sorry , I missed the last part ." at bounding box center [267, 322] width 222 height 10
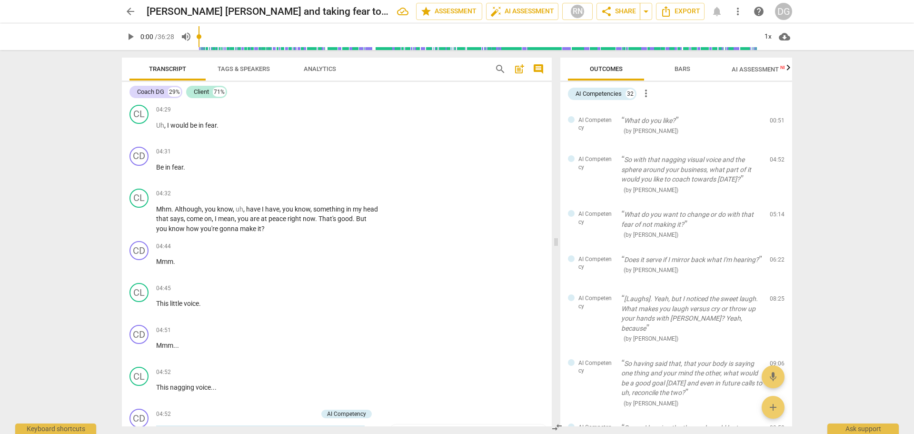
scroll to position [2348, 0]
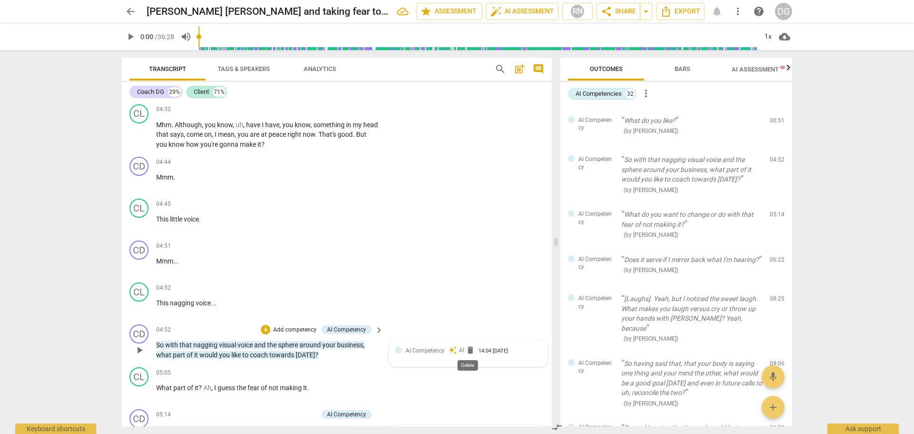
click at [467, 348] on span "delete" at bounding box center [471, 350] width 10 height 10
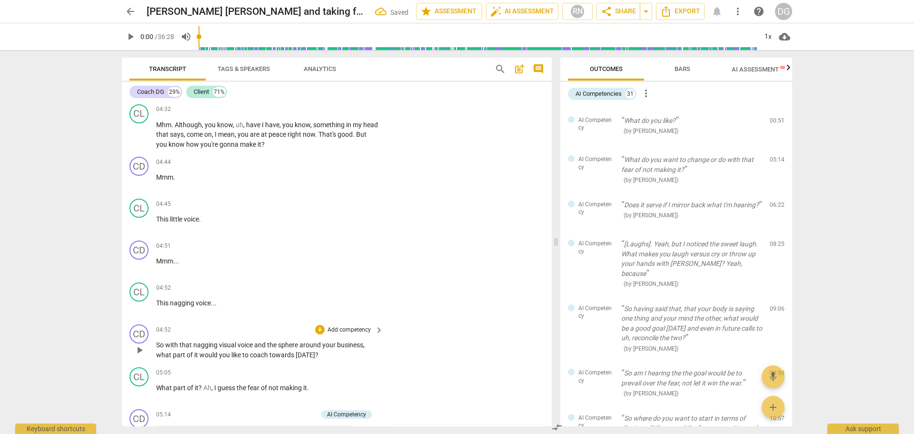
click at [158, 341] on span "So" at bounding box center [160, 345] width 9 height 8
click at [302, 349] on p "Mhmm. So with that nagging visual voice and the sphere around your business , w…" at bounding box center [267, 350] width 222 height 20
click at [213, 384] on span "," at bounding box center [212, 388] width 3 height 8
click at [236, 385] on span "the" at bounding box center [232, 388] width 11 height 8
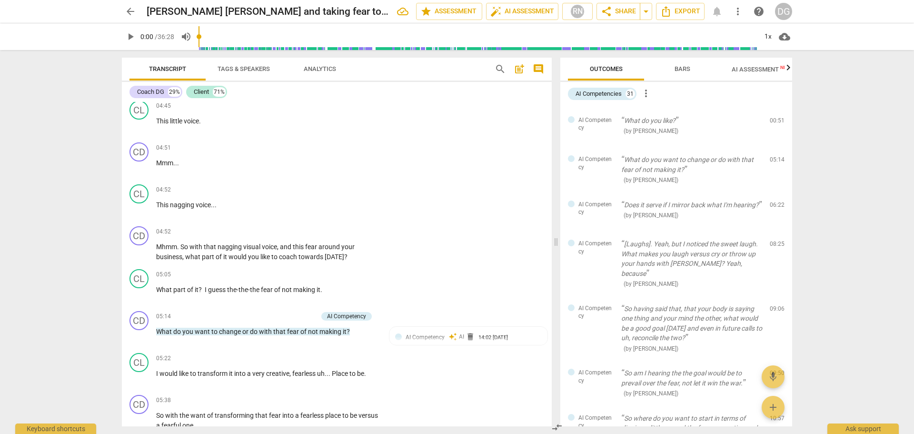
scroll to position [2460, 0]
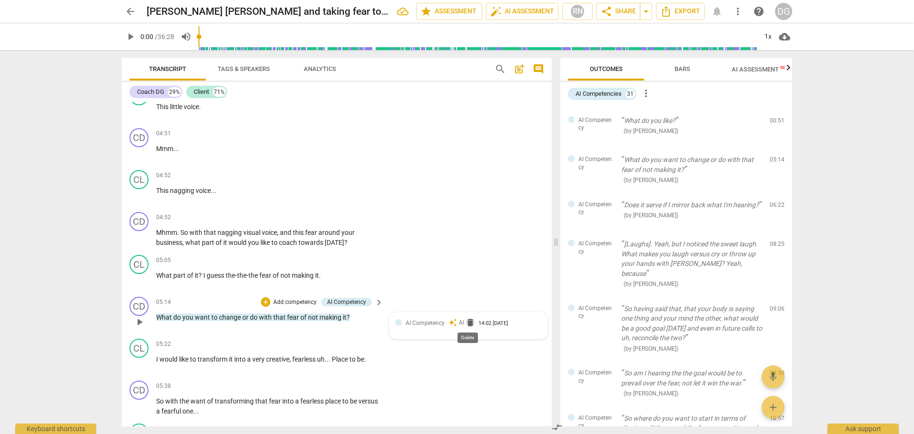
click at [469, 318] on span "delete" at bounding box center [471, 323] width 10 height 10
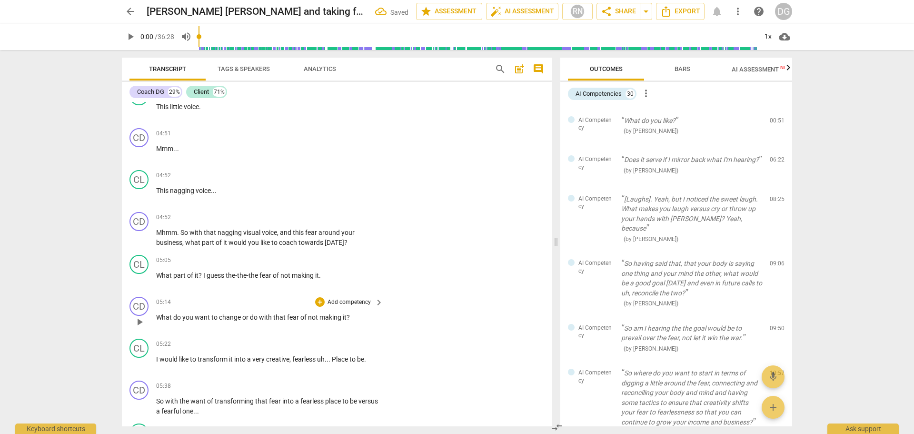
click at [361, 297] on div "+ Add competency keyboard_arrow_right" at bounding box center [348, 302] width 71 height 10
click at [336, 301] on p "Add competency" at bounding box center [349, 302] width 45 height 9
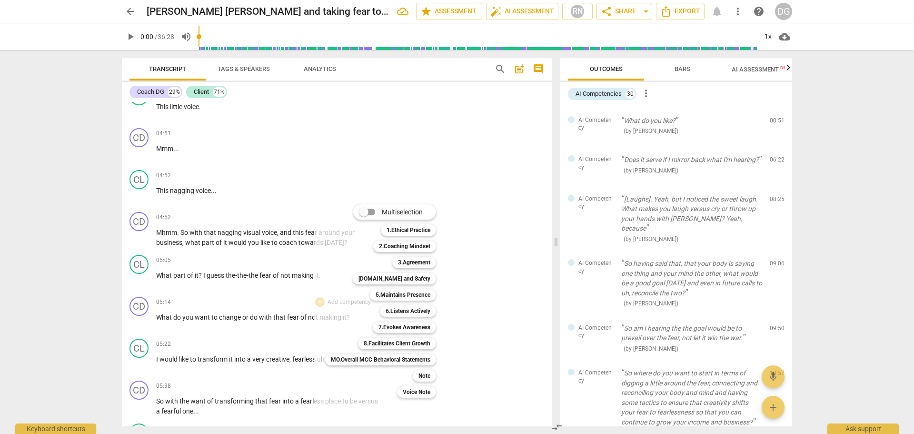
click at [479, 364] on div at bounding box center [457, 217] width 914 height 434
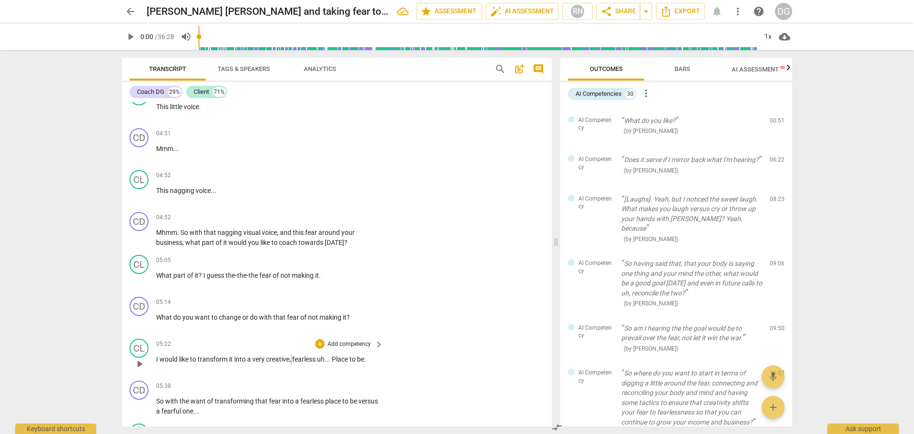
click at [293, 356] on p "I would like to transform it into a very creative , fearless uh . . . Place to …" at bounding box center [267, 359] width 222 height 10
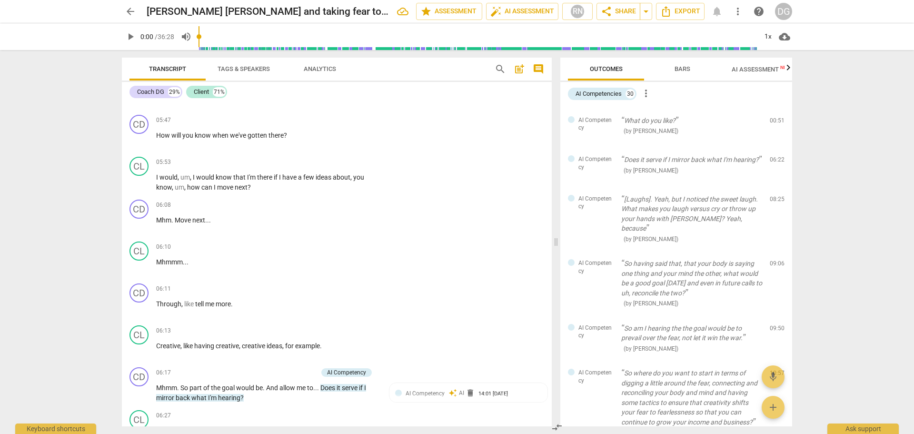
scroll to position [2812, 0]
drag, startPoint x: 195, startPoint y: 300, endPoint x: 181, endPoint y: 303, distance: 14.3
click at [181, 303] on p "Through , like tell me more ." at bounding box center [267, 304] width 222 height 10
click at [157, 344] on span "Creative" at bounding box center [168, 345] width 24 height 8
click at [190, 301] on span "Tell" at bounding box center [194, 304] width 11 height 8
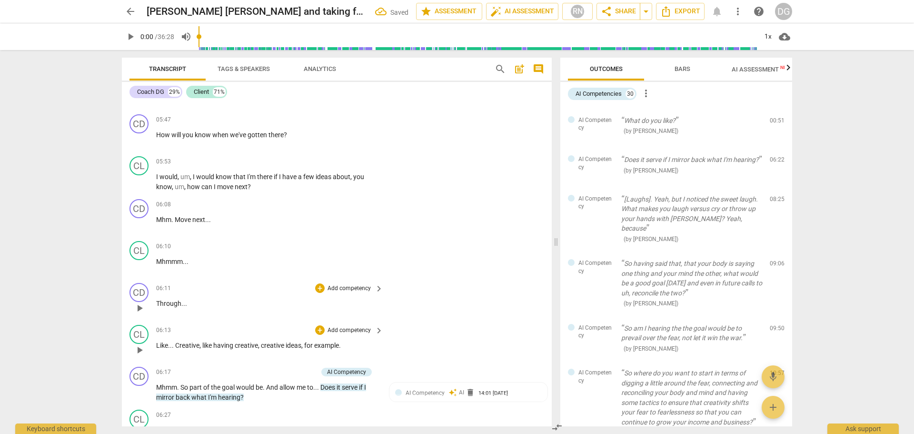
click at [175, 346] on span "Creative" at bounding box center [187, 345] width 24 height 8
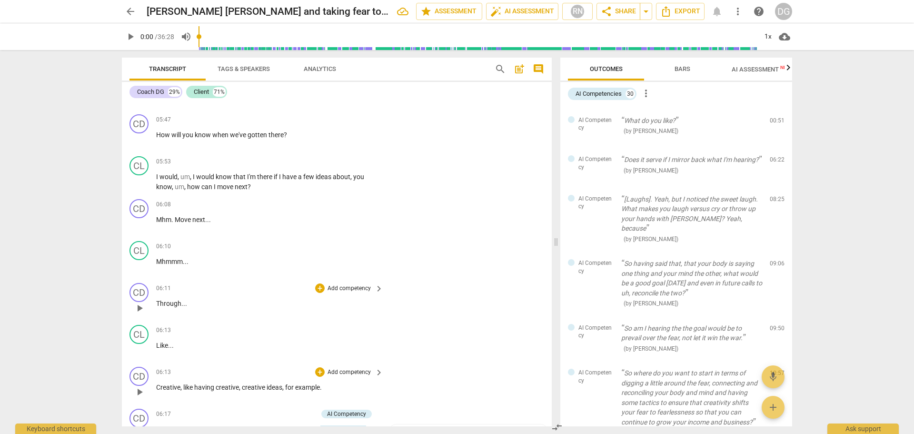
click at [158, 384] on span "Creative" at bounding box center [168, 387] width 24 height 8
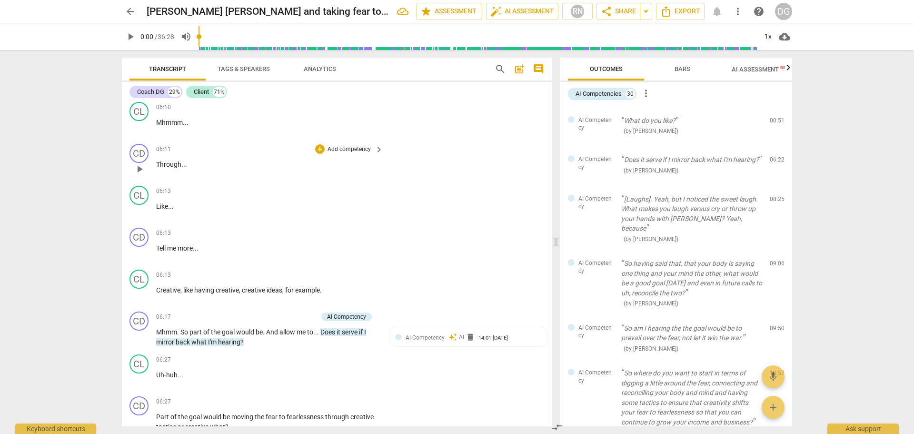
scroll to position [2993, 0]
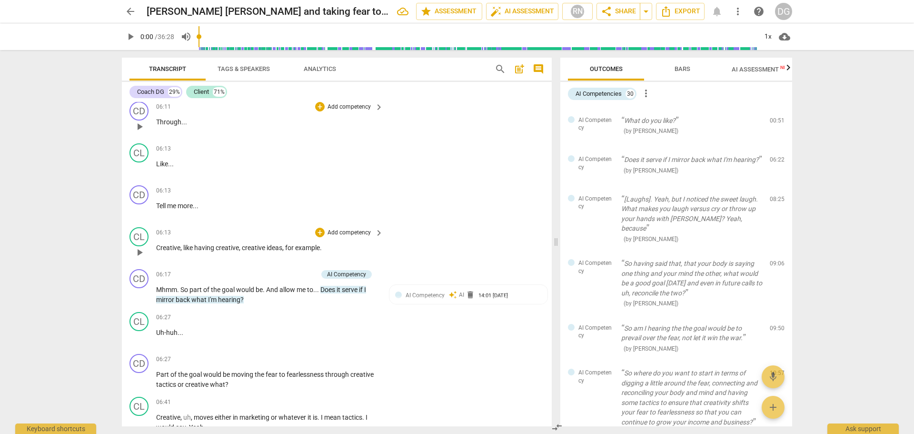
click at [157, 245] on span "Creative" at bounding box center [168, 248] width 24 height 8
click at [315, 288] on span "." at bounding box center [314, 290] width 2 height 8
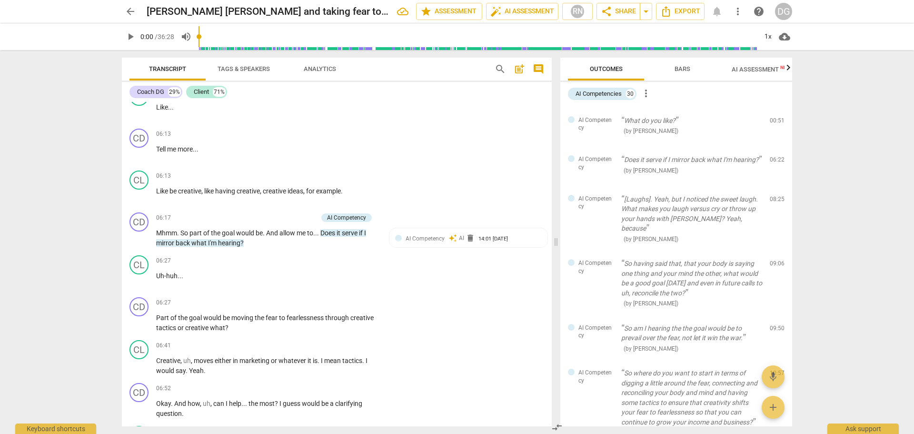
scroll to position [3064, 0]
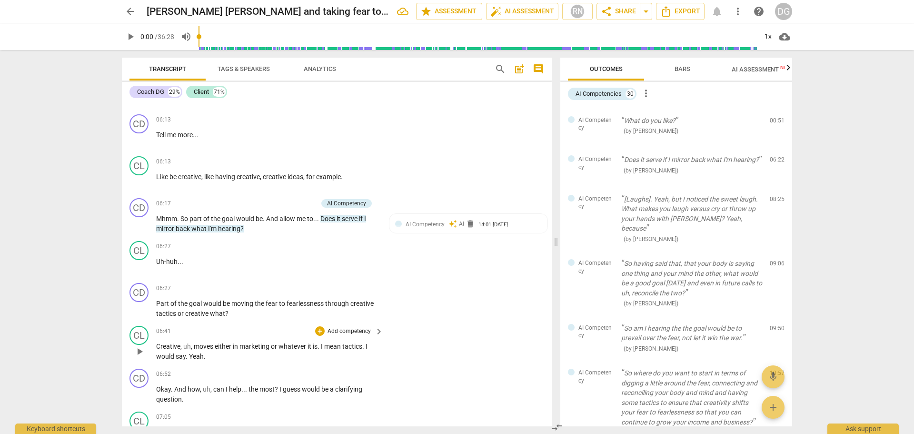
click at [212, 344] on span "moves" at bounding box center [204, 346] width 21 height 8
click at [157, 386] on span "Okay" at bounding box center [163, 389] width 15 height 8
click at [300, 387] on span "?" at bounding box center [299, 389] width 5 height 8
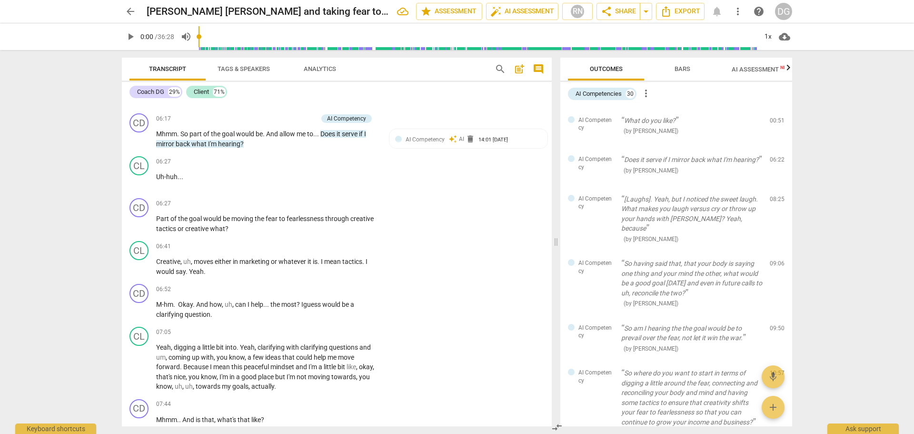
scroll to position [3164, 0]
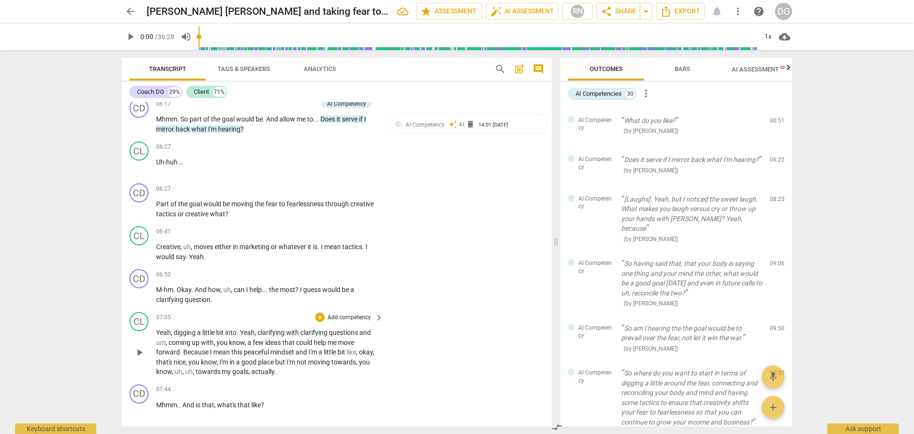
click at [222, 370] on span "towards" at bounding box center [209, 372] width 26 height 8
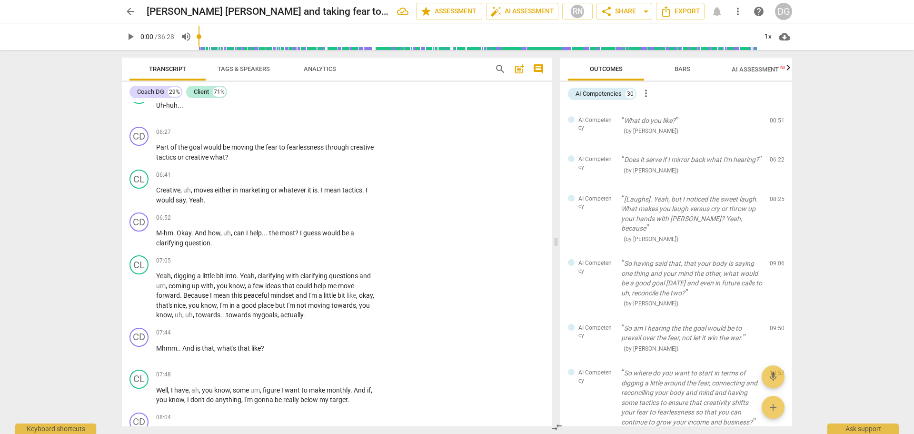
scroll to position [3234, 0]
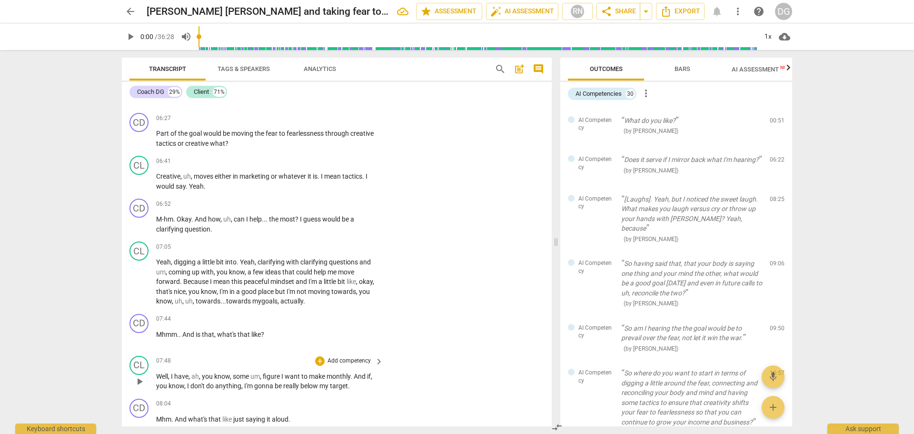
click at [215, 387] on span "anything" at bounding box center [228, 386] width 26 height 8
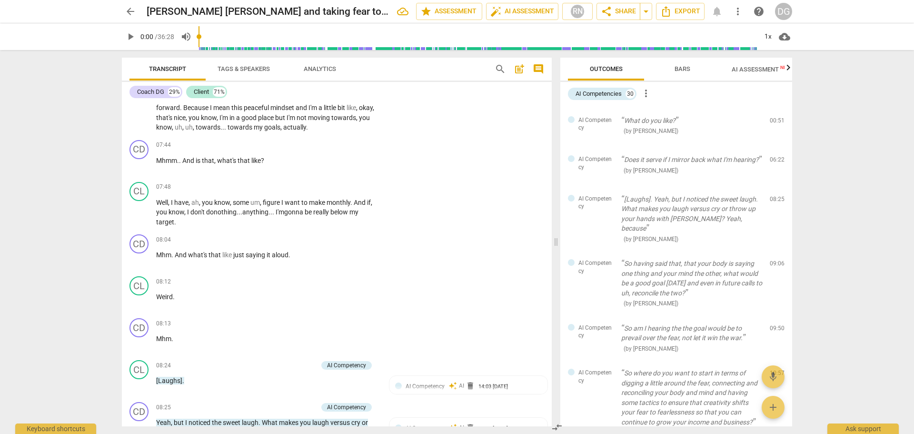
scroll to position [3436, 0]
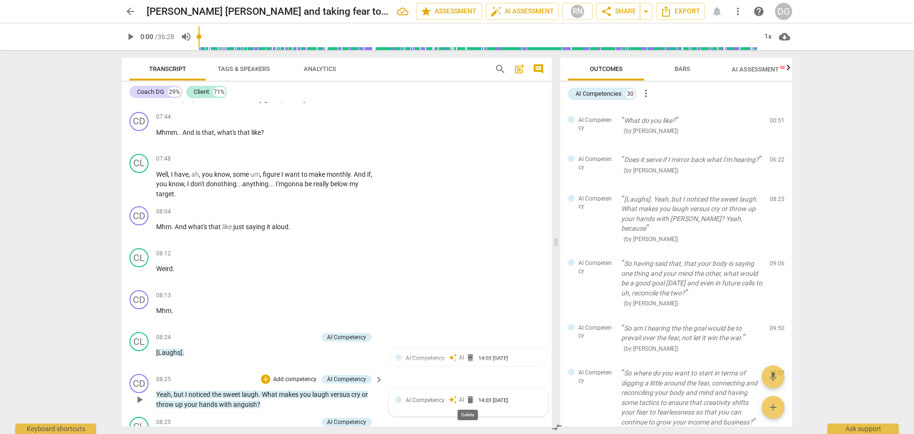
click at [471, 399] on span "delete" at bounding box center [471, 400] width 10 height 10
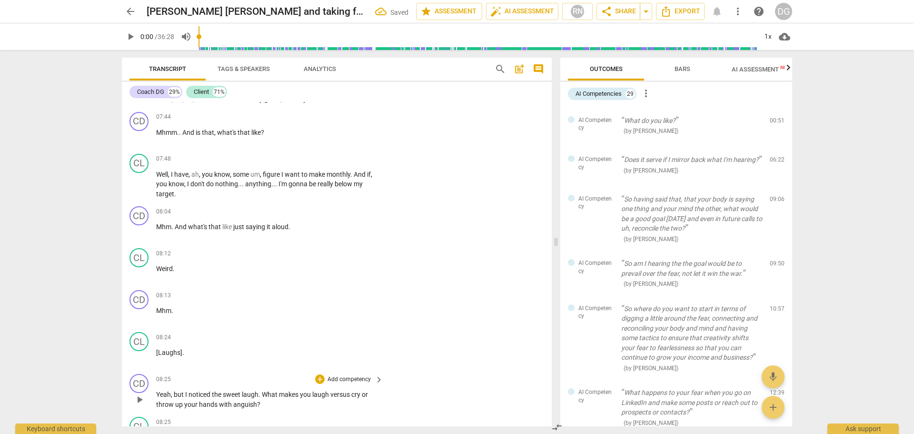
click at [159, 391] on span "Yeah" at bounding box center [163, 395] width 15 height 8
click at [304, 403] on p "[Laughs] Yeah , but I noticed the sweet laugh . What makes you laugh versus cry…" at bounding box center [267, 400] width 222 height 20
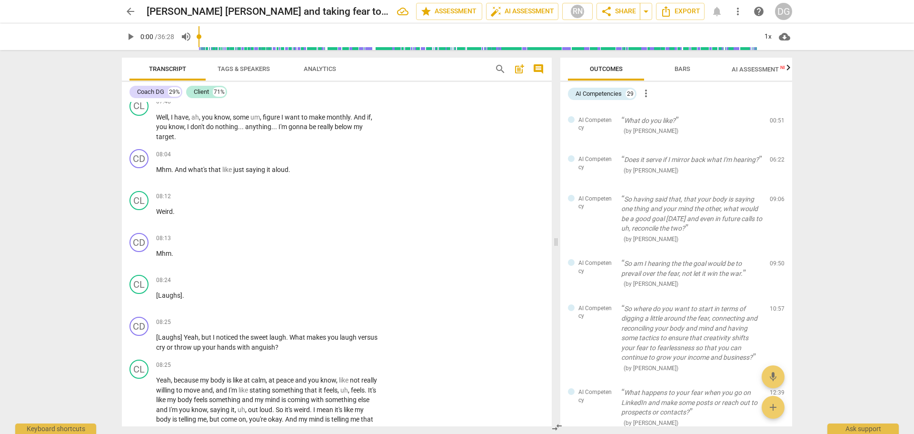
scroll to position [3522, 0]
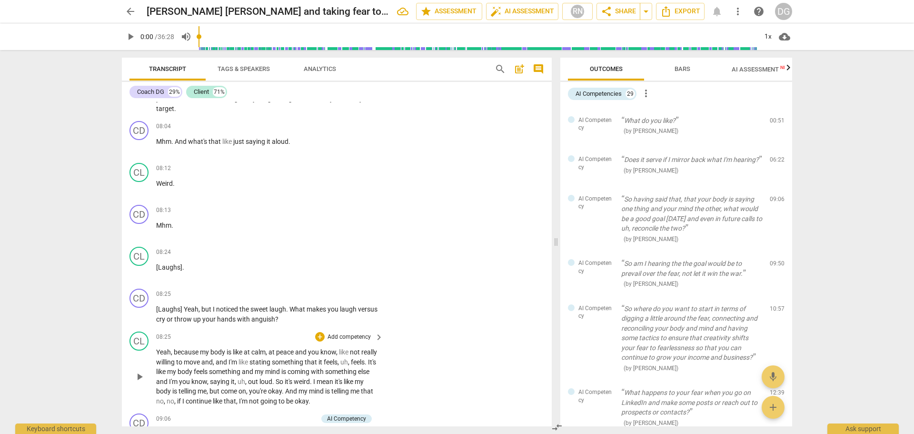
click at [201, 361] on span "move" at bounding box center [193, 362] width 18 height 8
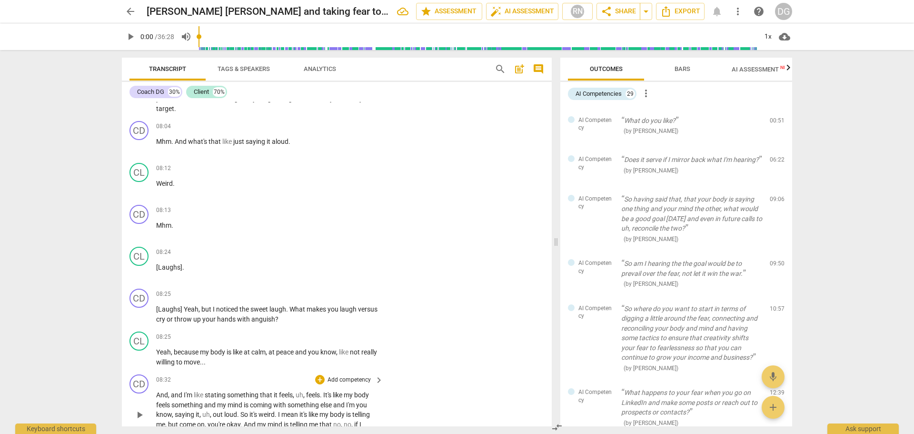
click at [156, 394] on span "And" at bounding box center [162, 395] width 12 height 8
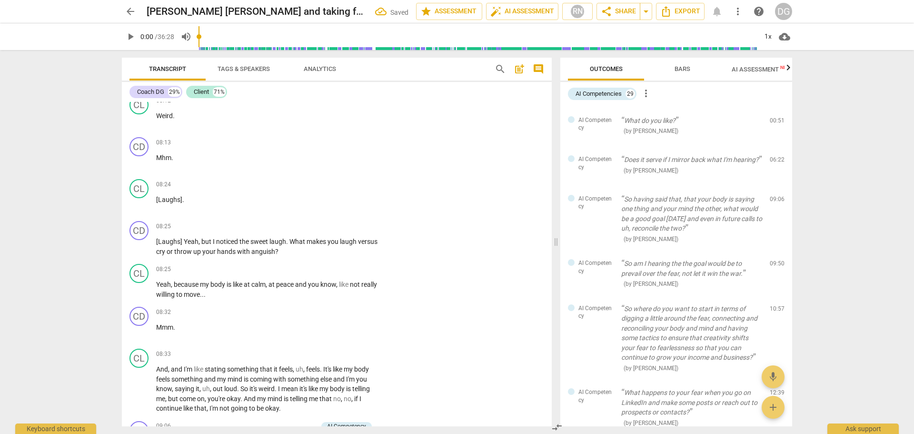
scroll to position [3618, 0]
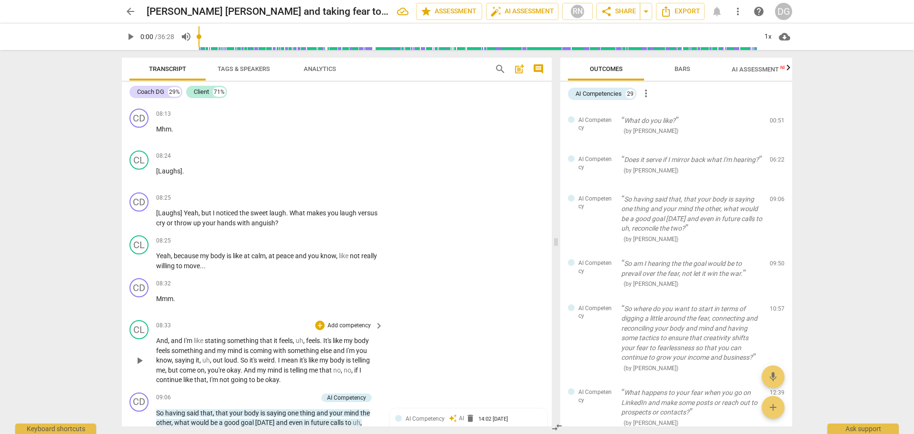
click at [242, 356] on span "So" at bounding box center [245, 360] width 9 height 8
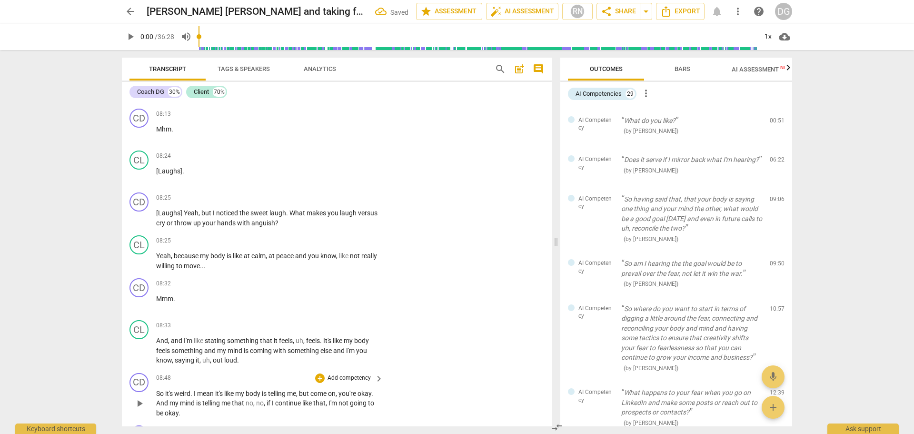
click at [159, 391] on span "So" at bounding box center [160, 394] width 9 height 8
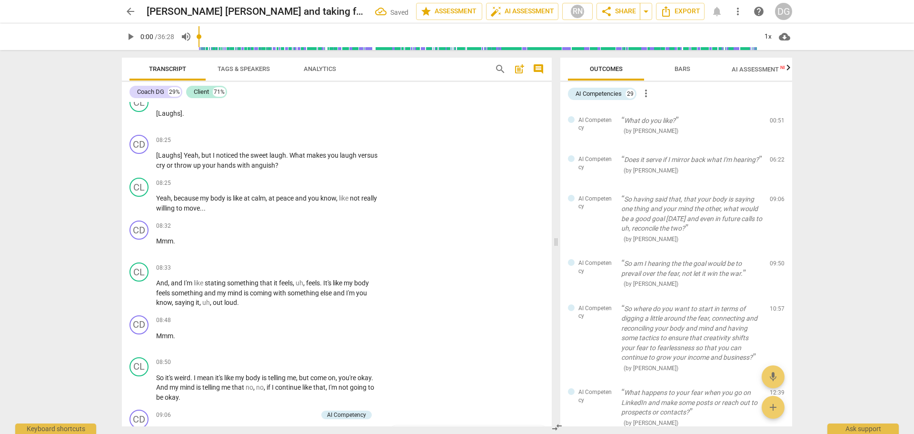
scroll to position [3704, 0]
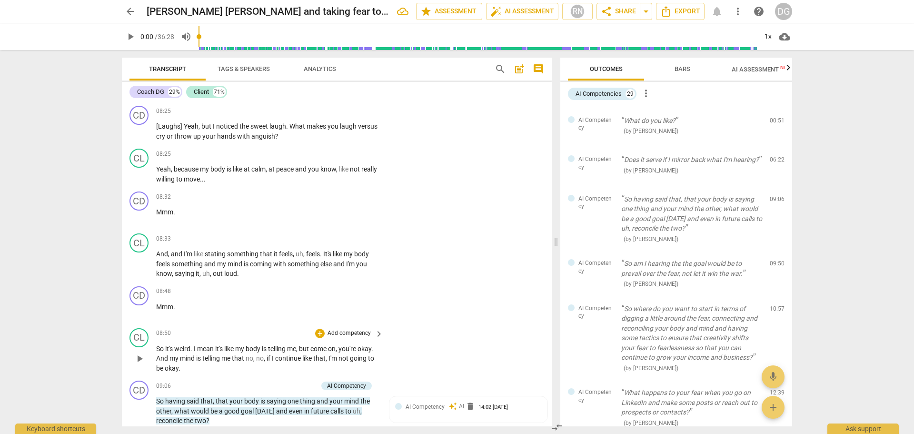
click at [299, 346] on span "," at bounding box center [297, 349] width 3 height 8
click at [471, 404] on span "delete" at bounding box center [471, 406] width 10 height 10
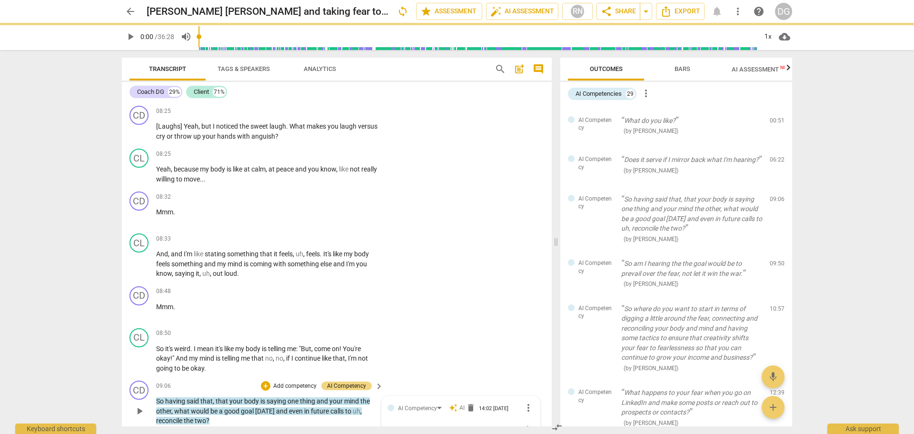
scroll to position [3711, 0]
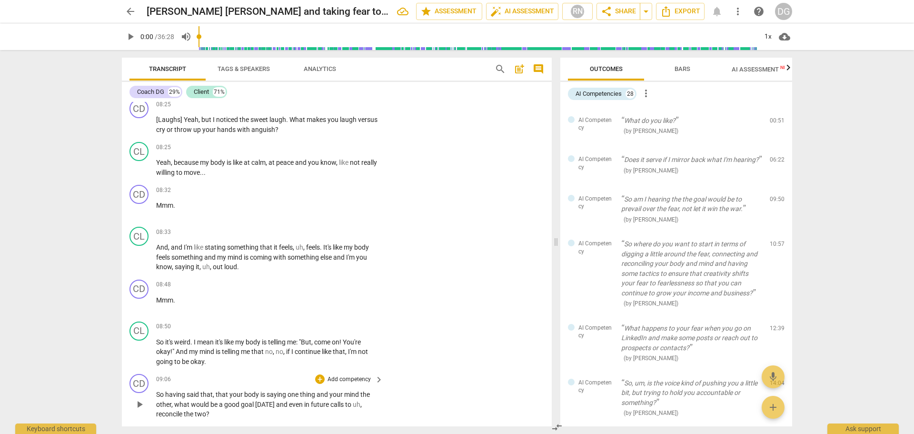
click at [365, 405] on p "So having said that , that your body is saying one thing and your mind the othe…" at bounding box center [267, 405] width 222 height 30
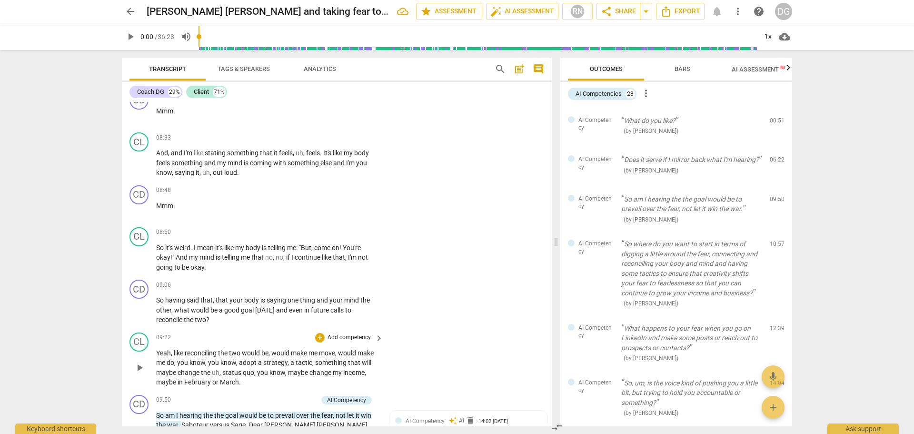
click at [158, 349] on span "Yeah" at bounding box center [163, 353] width 15 height 8
click at [351, 349] on span "," at bounding box center [349, 353] width 3 height 8
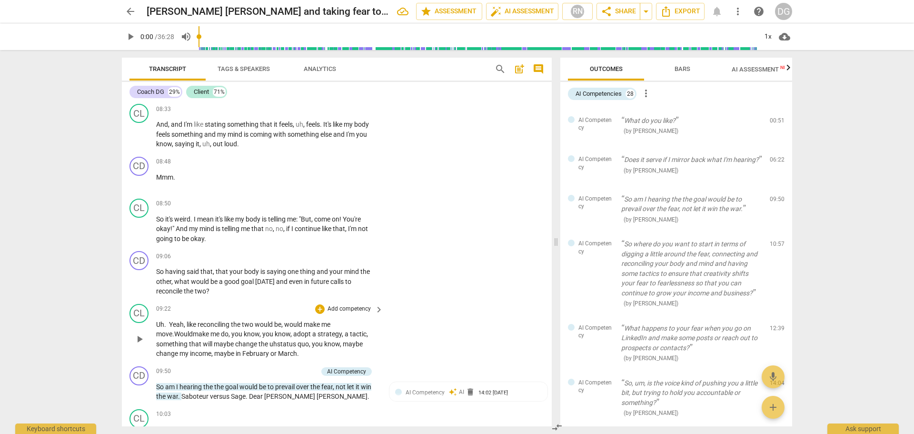
scroll to position [3849, 0]
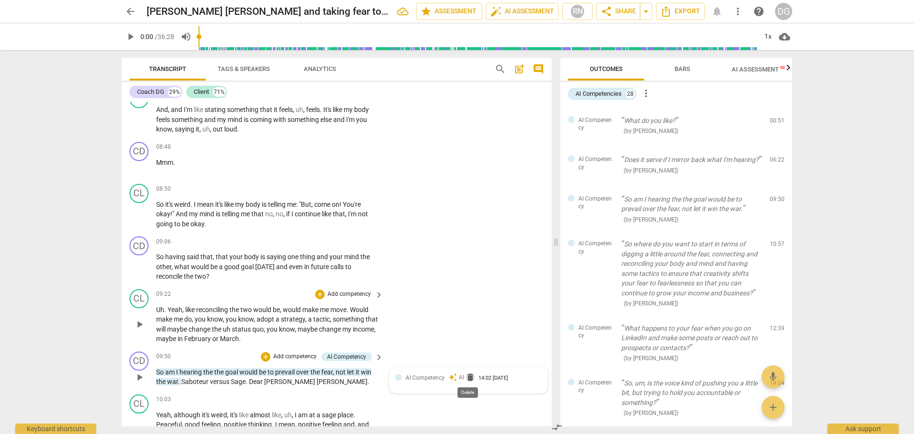
click at [469, 374] on span "delete" at bounding box center [471, 377] width 10 height 10
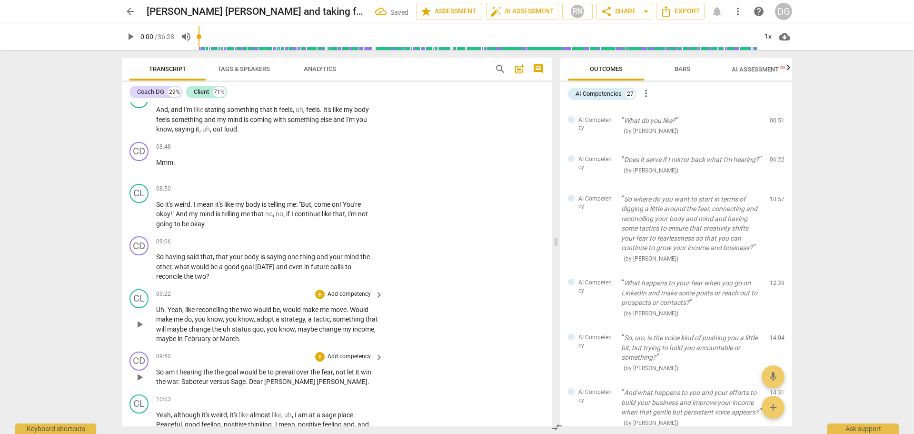
click at [336, 370] on span "," at bounding box center [334, 372] width 3 height 8
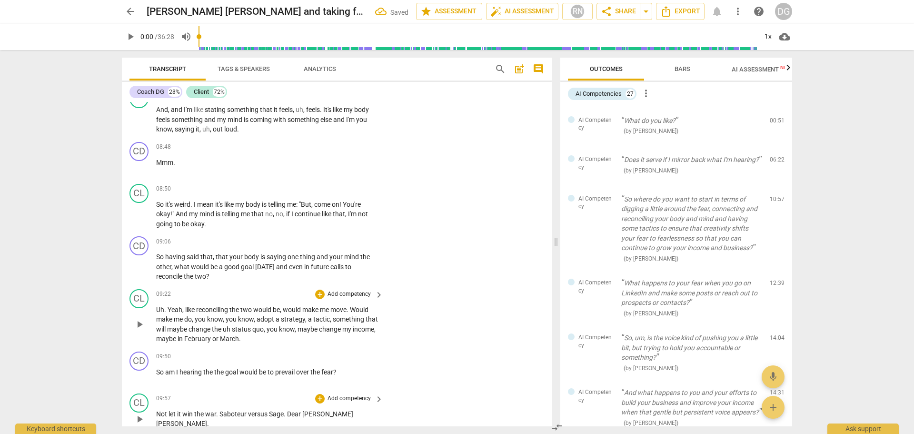
click at [157, 412] on span "Not" at bounding box center [162, 414] width 12 height 8
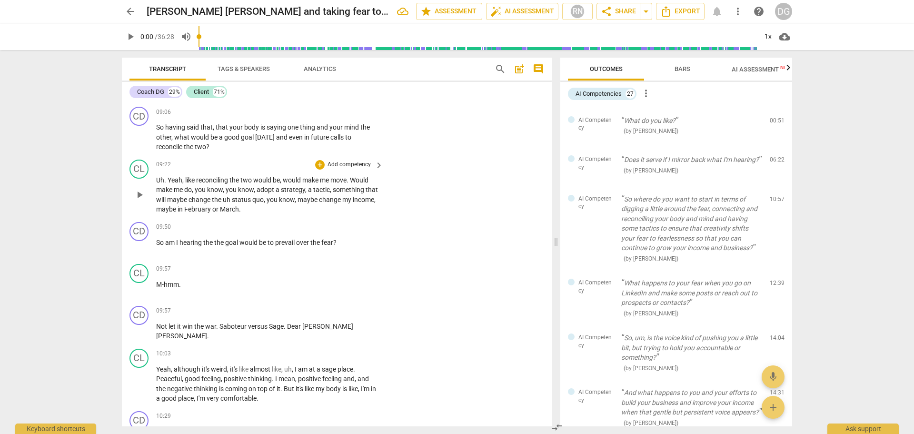
scroll to position [4022, 0]
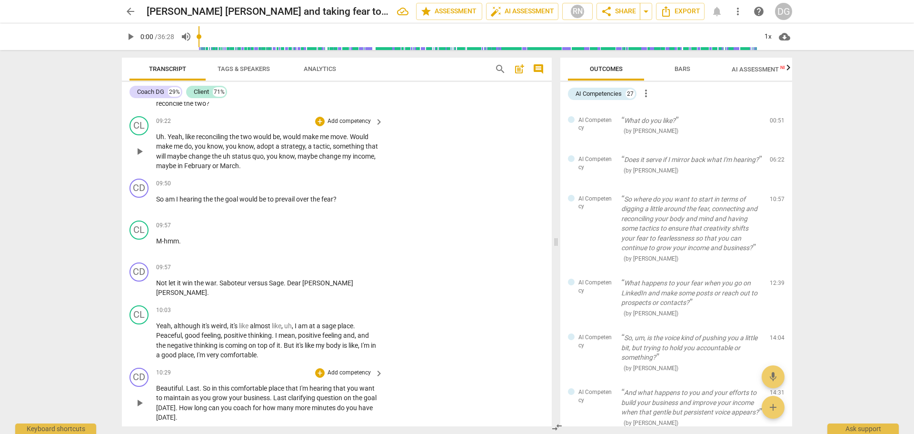
click at [159, 387] on span "Beautiful" at bounding box center [169, 388] width 27 height 8
click at [274, 416] on p "M-hm. M-hm. Beautiful . Last . So in this comfortable place that I'm hearing th…" at bounding box center [267, 402] width 222 height 39
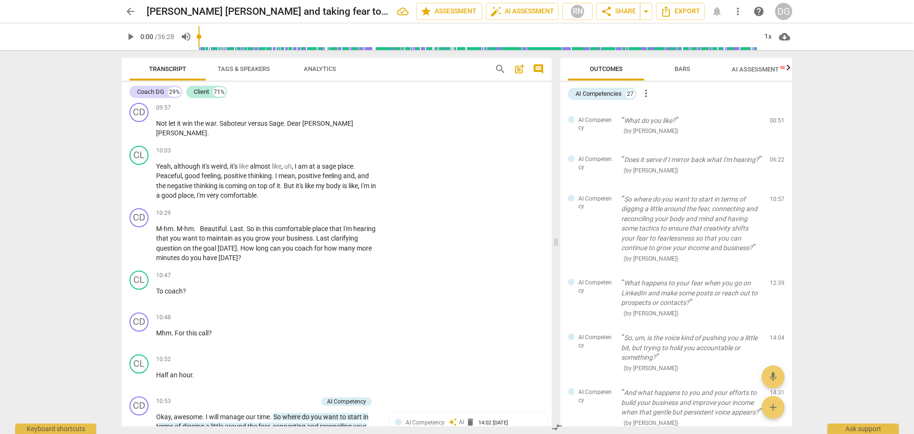
scroll to position [4225, 0]
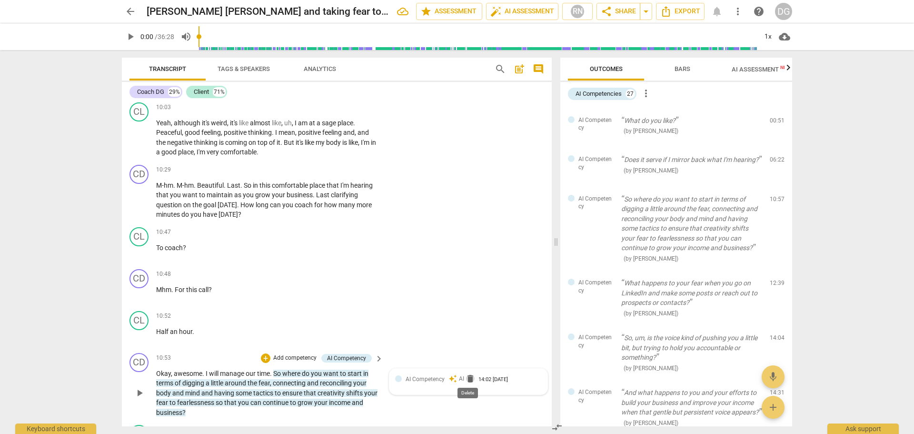
click at [468, 374] on span "delete" at bounding box center [471, 379] width 10 height 10
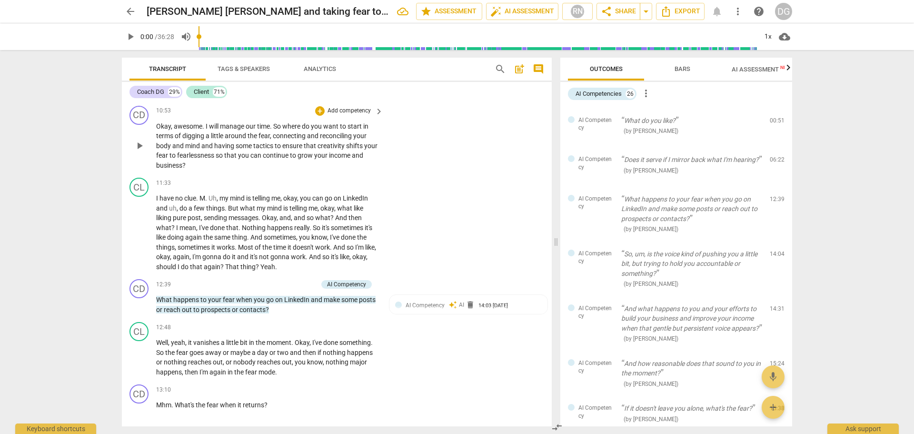
scroll to position [4486, 0]
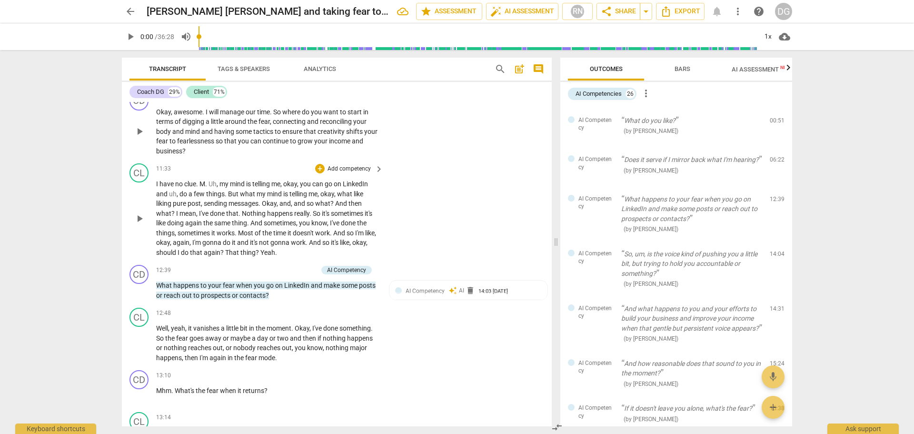
click at [157, 182] on span "I" at bounding box center [157, 184] width 3 height 8
click at [233, 181] on span "M" at bounding box center [233, 184] width 6 height 8
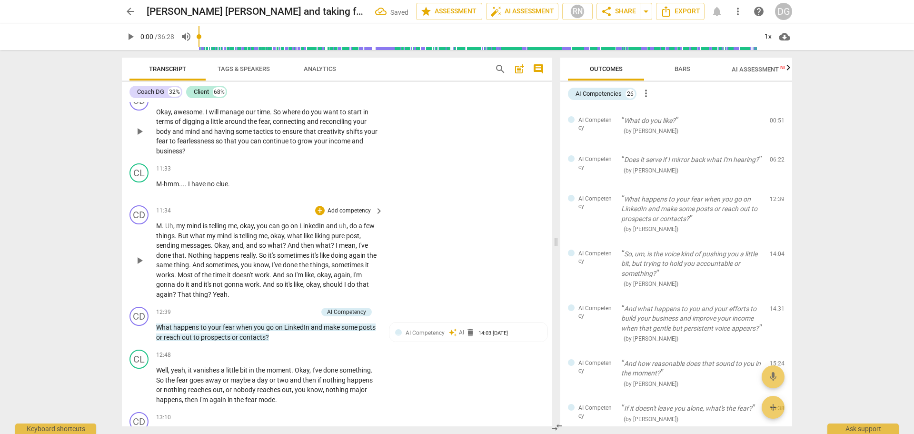
click at [164, 222] on span "." at bounding box center [163, 226] width 3 height 8
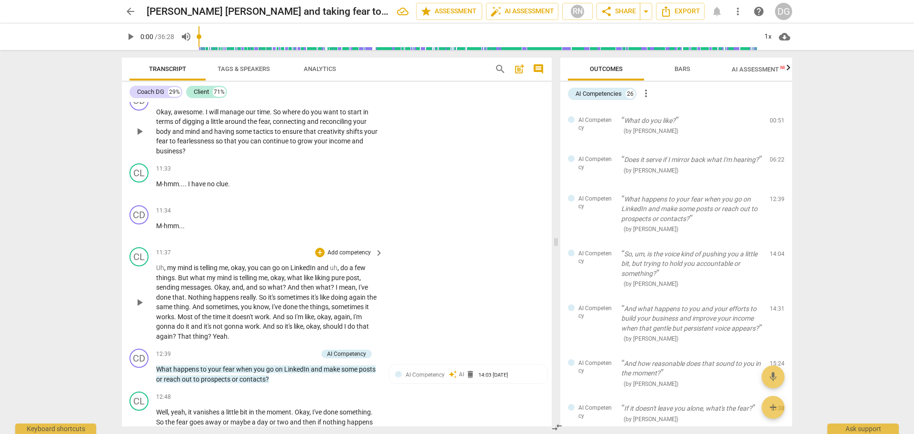
click at [357, 285] on span "," at bounding box center [357, 287] width 3 height 8
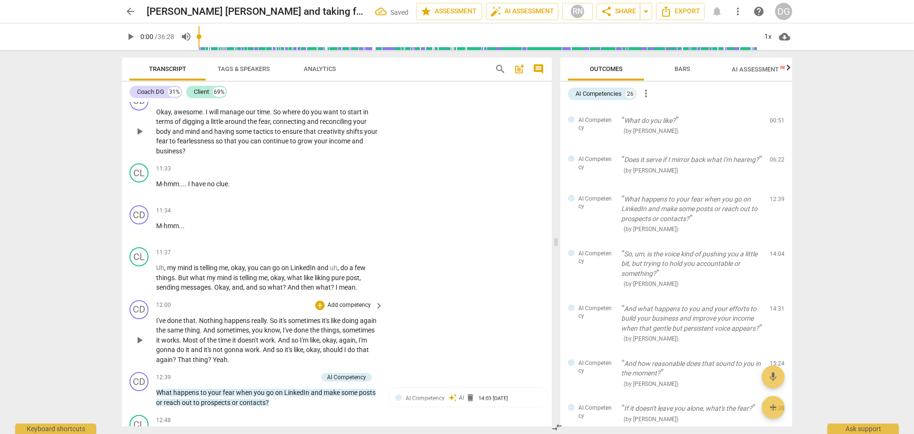
click at [157, 317] on span "I've" at bounding box center [161, 321] width 11 height 8
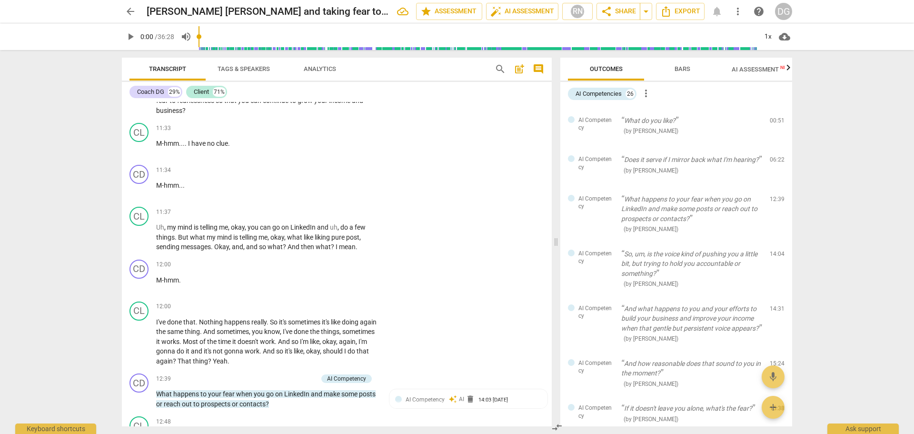
scroll to position [4541, 0]
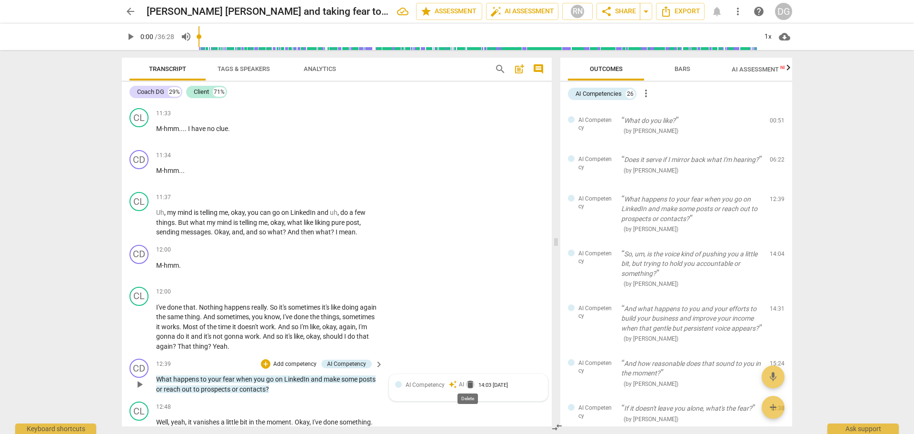
click at [471, 380] on span "delete" at bounding box center [471, 385] width 10 height 10
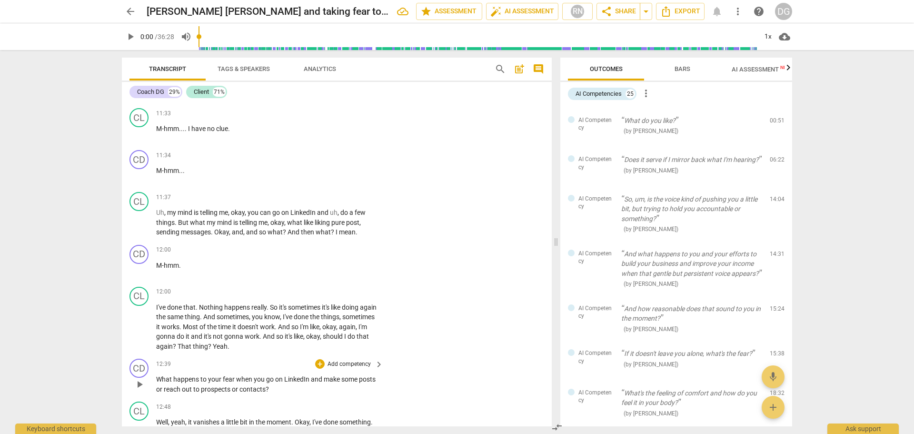
click at [550, 256] on div "Transcript Tags & Speakers Analytics search post_add comment Coach DG 29% Clien…" at bounding box center [335, 242] width 442 height 384
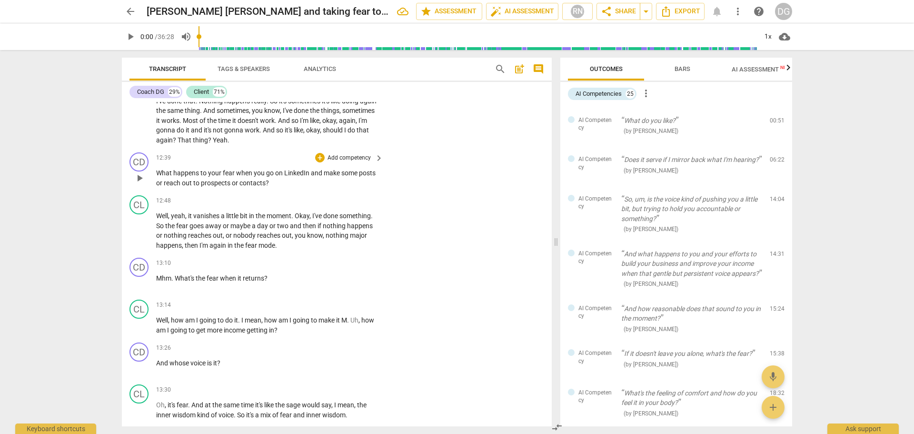
scroll to position [4762, 0]
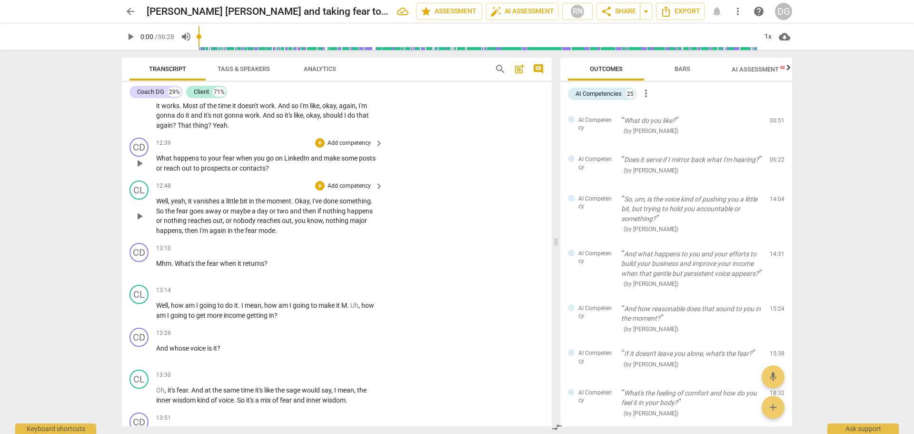
click at [220, 210] on span "away" at bounding box center [214, 211] width 18 height 8
click at [341, 306] on span "it" at bounding box center [338, 305] width 5 height 8
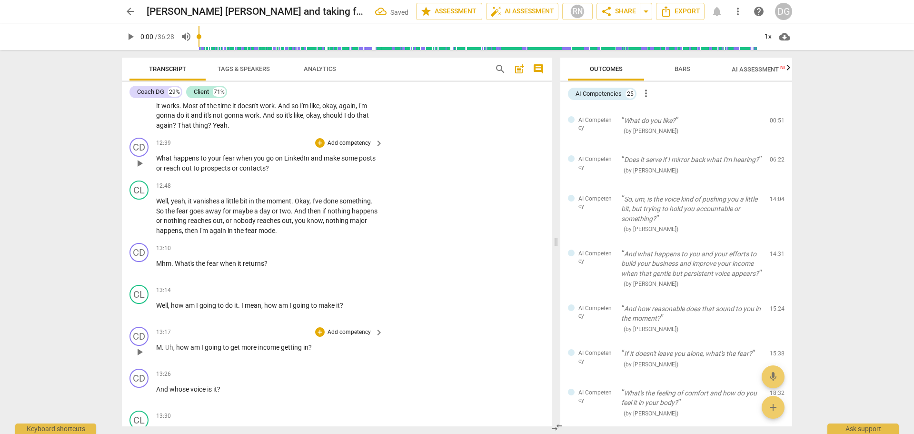
click at [166, 343] on span "Uh" at bounding box center [169, 347] width 8 height 8
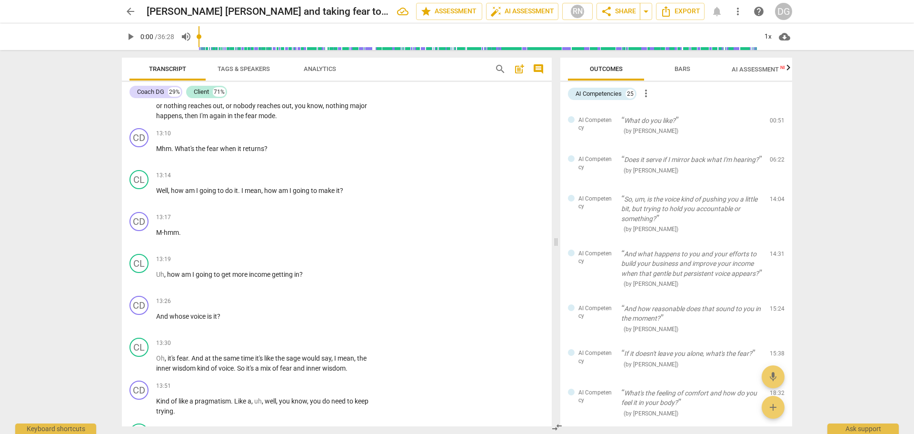
scroll to position [4908, 0]
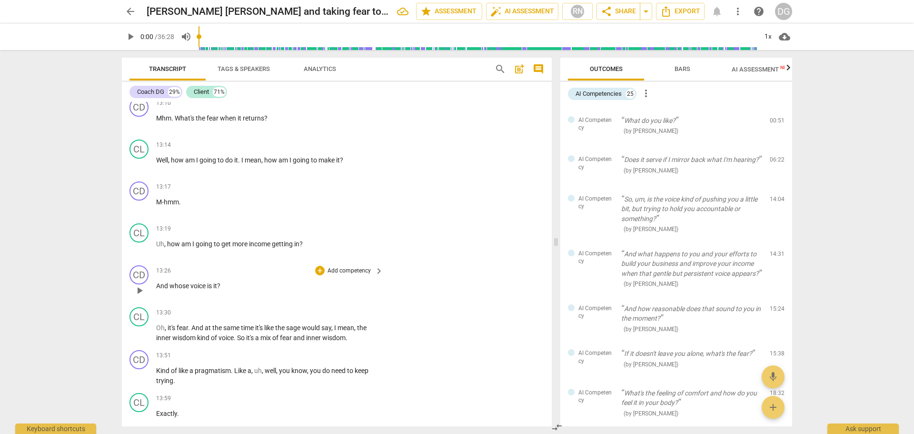
click at [159, 282] on span "And" at bounding box center [162, 286] width 13 height 8
click at [290, 324] on span "sage" at bounding box center [294, 328] width 16 height 8
click at [156, 410] on span "Exactly" at bounding box center [166, 414] width 21 height 8
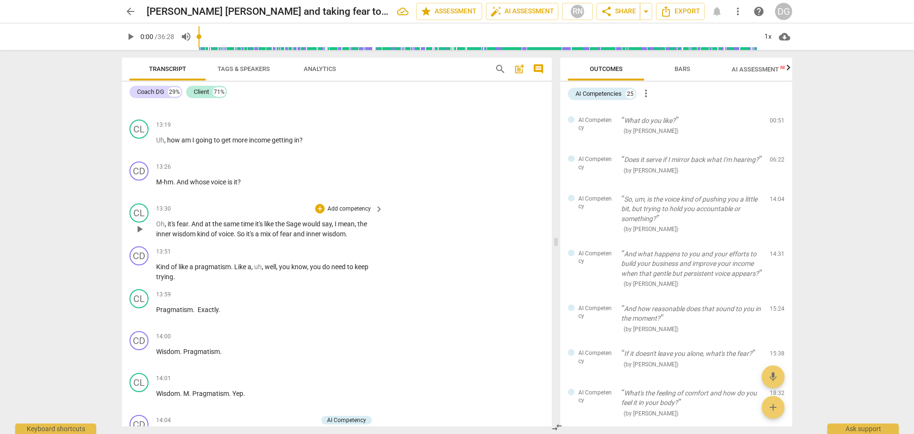
scroll to position [5026, 0]
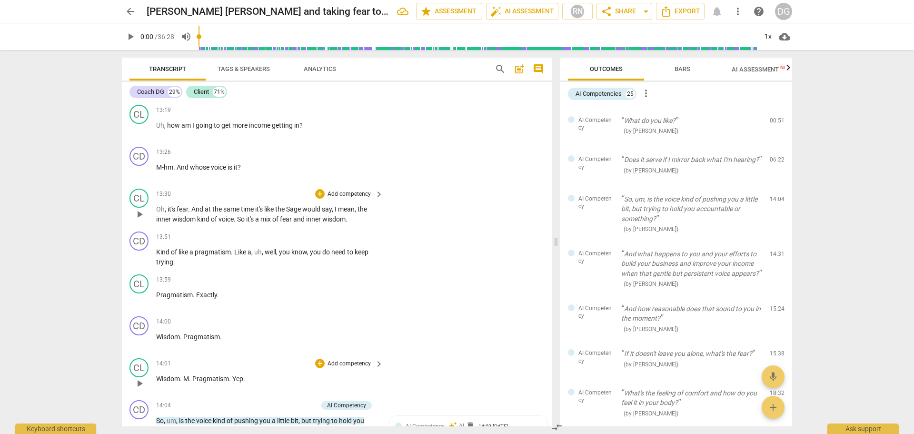
click at [192, 376] on span "." at bounding box center [190, 379] width 3 height 8
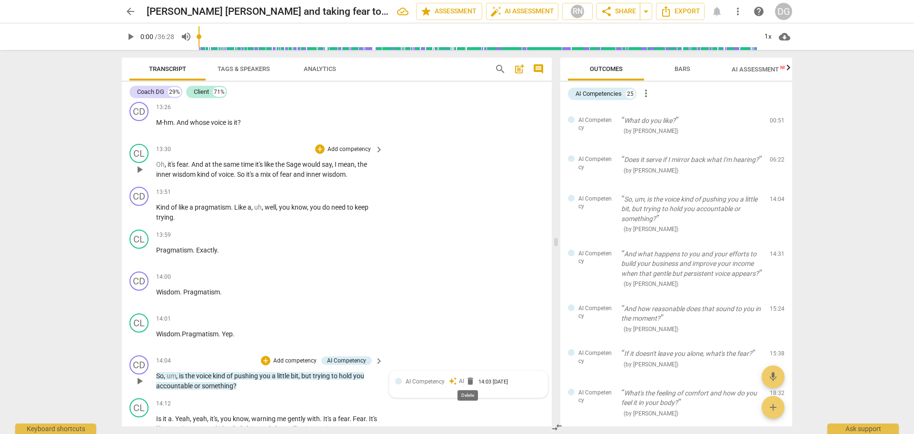
click at [466, 376] on span "delete" at bounding box center [471, 381] width 10 height 10
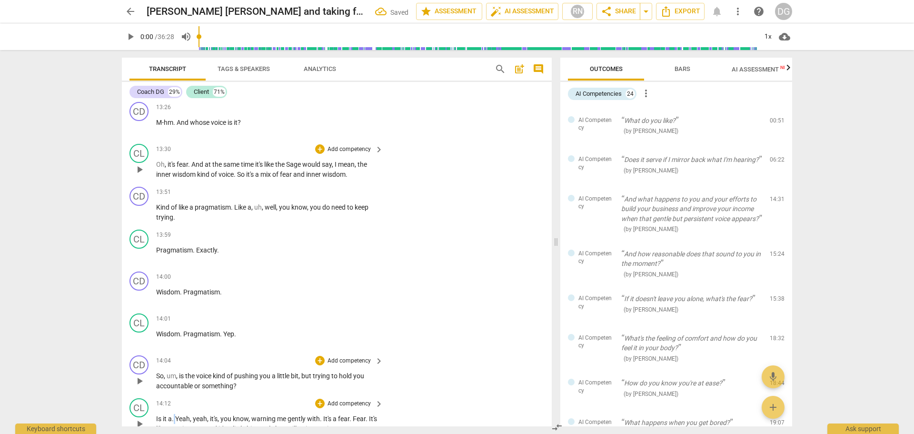
click at [175, 414] on p "Is it a . Yeah , yeah , it's , you know , warning me gently with . It's a fear …" at bounding box center [267, 424] width 222 height 20
drag, startPoint x: 177, startPoint y: 372, endPoint x: 166, endPoint y: 370, distance: 10.7
click at [166, 371] on p "So , um , is the voice kind of pushing you a little bit , but trying to hold yo…" at bounding box center [267, 381] width 222 height 20
click at [250, 383] on p "So , is the voice kind of pushing you a little bit , but trying to hold you acc…" at bounding box center [267, 381] width 222 height 20
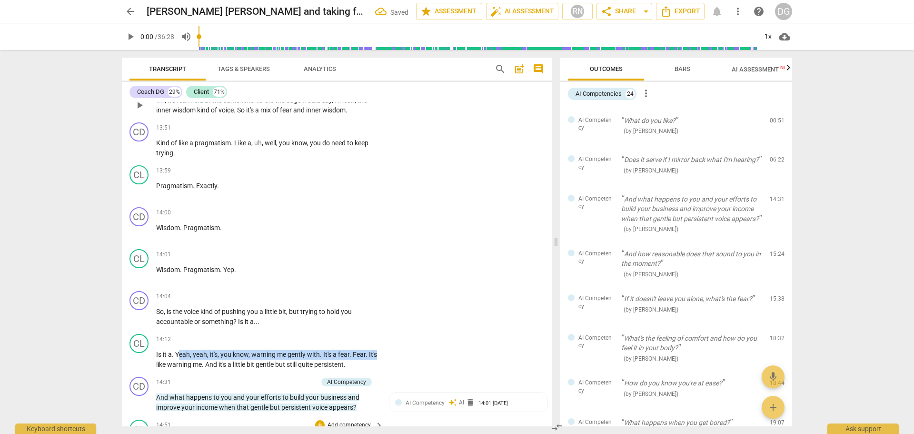
drag, startPoint x: 178, startPoint y: 418, endPoint x: 163, endPoint y: 409, distance: 17.3
click at [163, 416] on div "CD play_arrow pause 00:01 + Add competency keyboard_arrow_right [PERSON_NAME] […" at bounding box center [337, 264] width 430 height 324
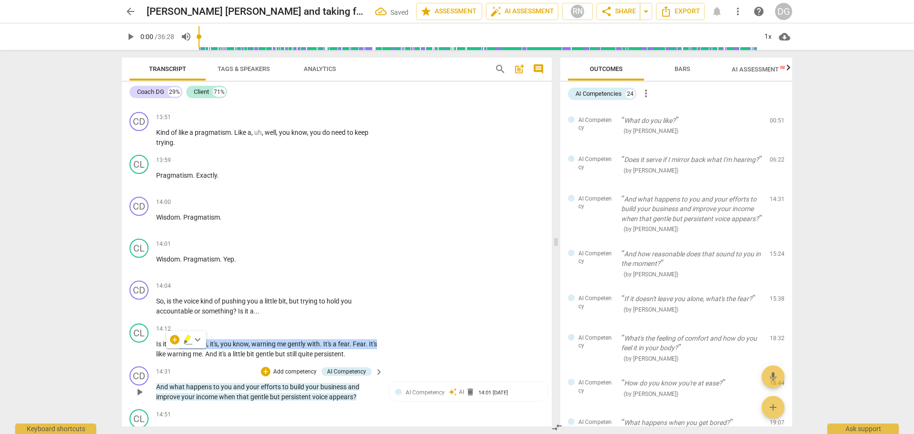
click at [185, 366] on div "14:31 + Add competency AI Competency keyboard_arrow_right" at bounding box center [270, 371] width 228 height 10
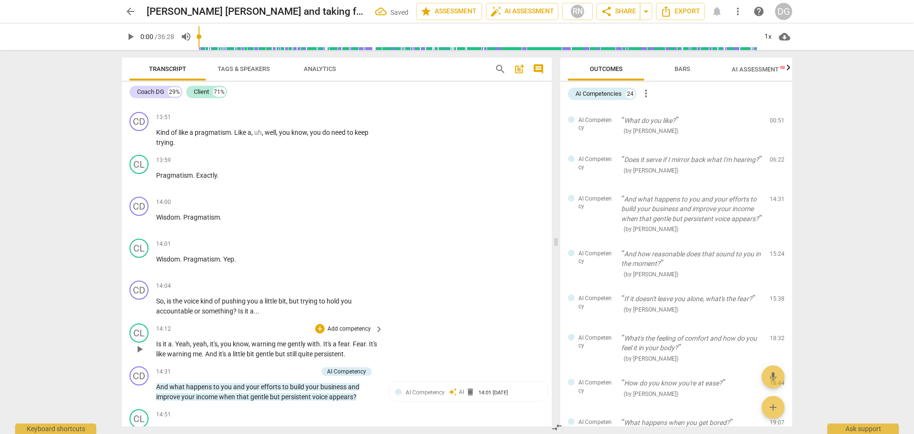
drag, startPoint x: 172, startPoint y: 339, endPoint x: 156, endPoint y: 340, distance: 16.7
click at [176, 341] on span "Yeah" at bounding box center [182, 344] width 15 height 8
drag, startPoint x: 176, startPoint y: 341, endPoint x: 150, endPoint y: 341, distance: 26.2
click at [150, 341] on div "CL play_arrow pause 14:12 + Add competency keyboard_arrow_right Is it a . Yeah …" at bounding box center [337, 341] width 430 height 43
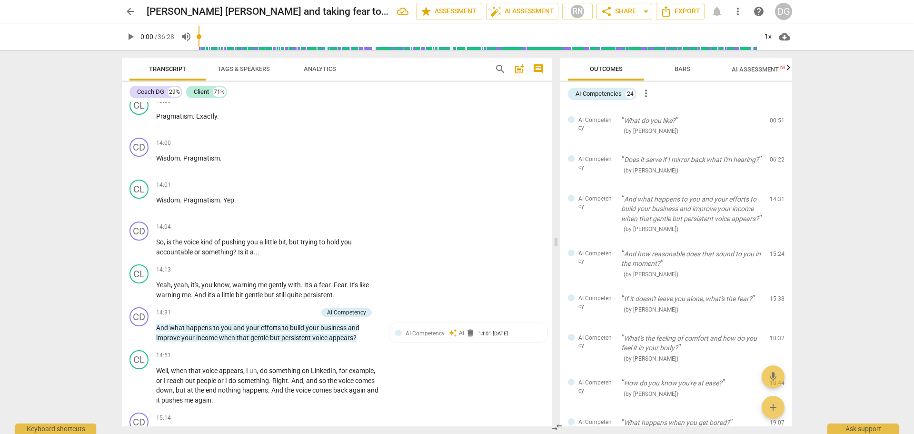
scroll to position [5264, 0]
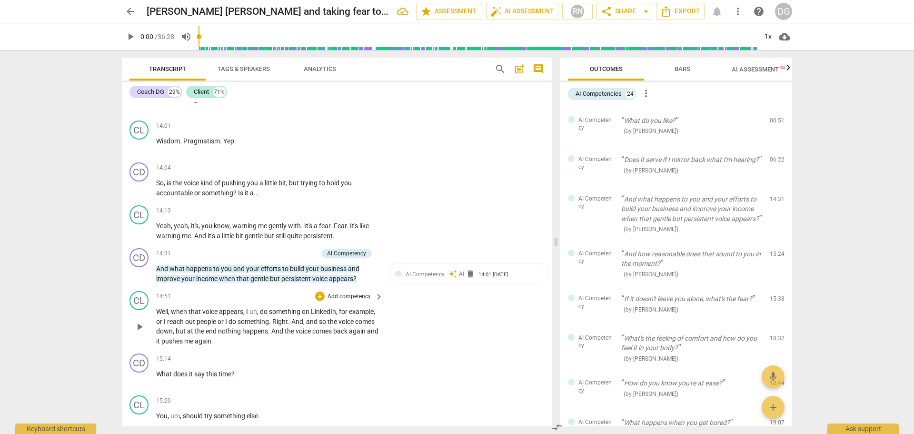
click at [291, 319] on span "." at bounding box center [289, 322] width 3 height 8
drag, startPoint x: 194, startPoint y: 329, endPoint x: 177, endPoint y: 328, distance: 17.6
click at [357, 325] on span "comes" at bounding box center [367, 322] width 20 height 8
click at [349, 335] on span "again" at bounding box center [358, 331] width 18 height 8
click at [469, 271] on span "delete" at bounding box center [471, 274] width 10 height 10
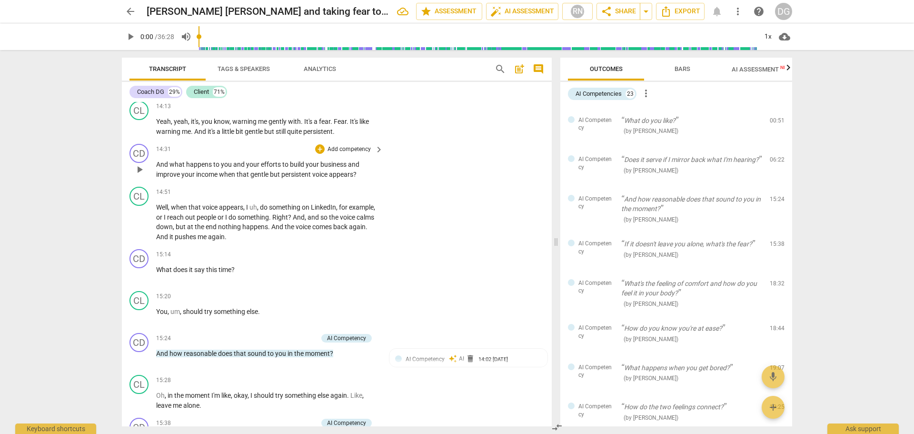
scroll to position [5383, 0]
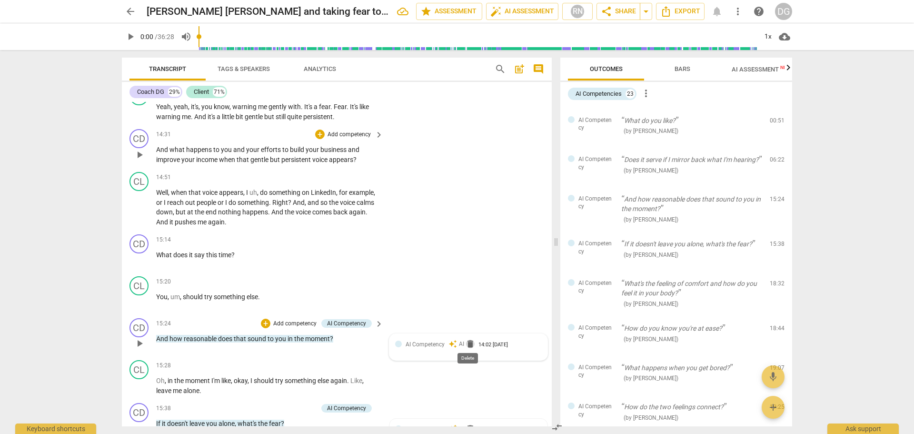
click at [470, 341] on span "delete" at bounding box center [471, 344] width 10 height 10
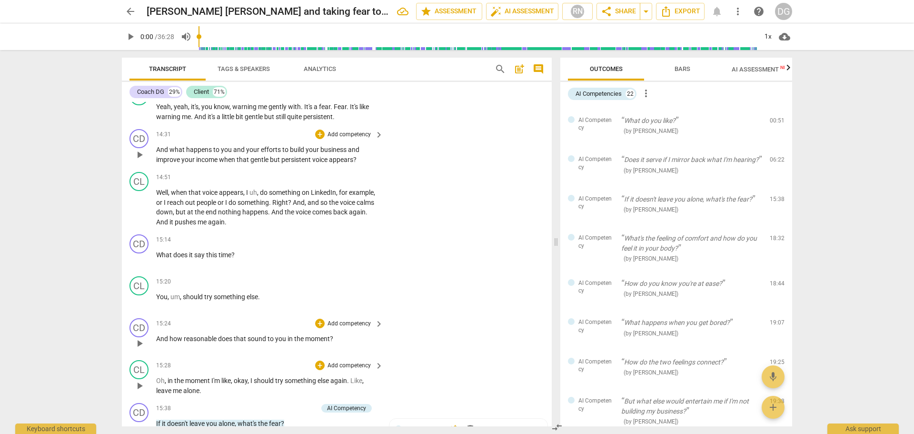
click at [227, 388] on p "Oh , in the moment I'm like , okay , I should try something else again . Like ,…" at bounding box center [267, 386] width 222 height 20
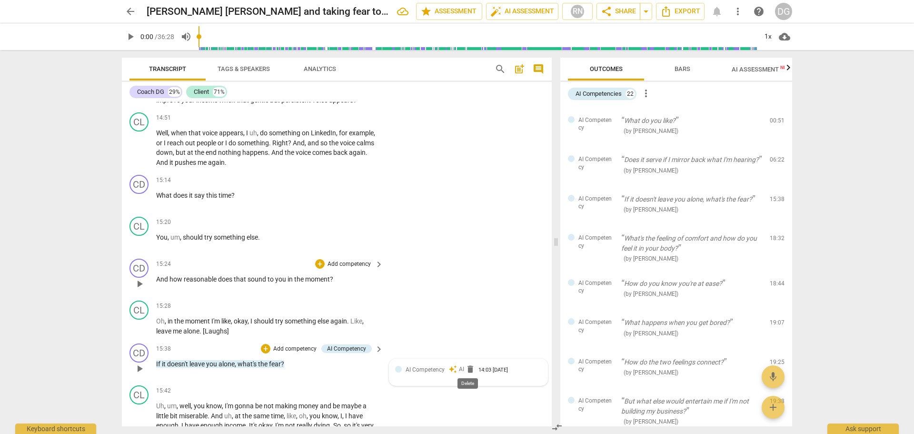
click at [468, 368] on span "delete" at bounding box center [471, 369] width 10 height 10
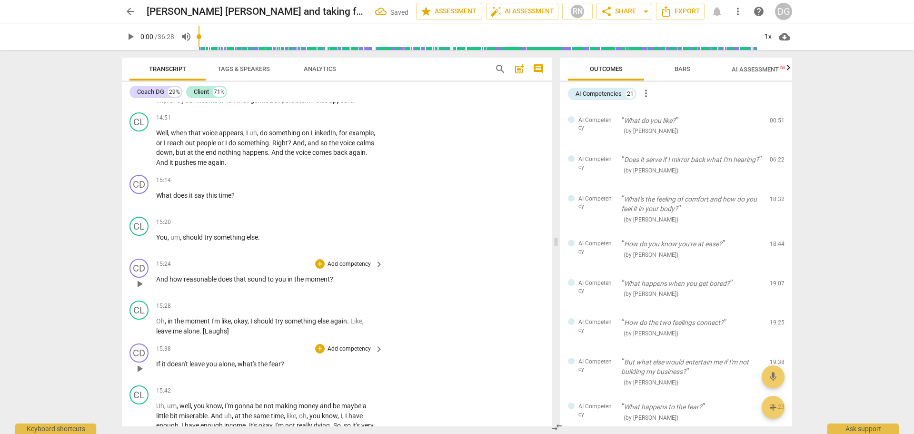
click at [159, 360] on span "If" at bounding box center [159, 364] width 6 height 8
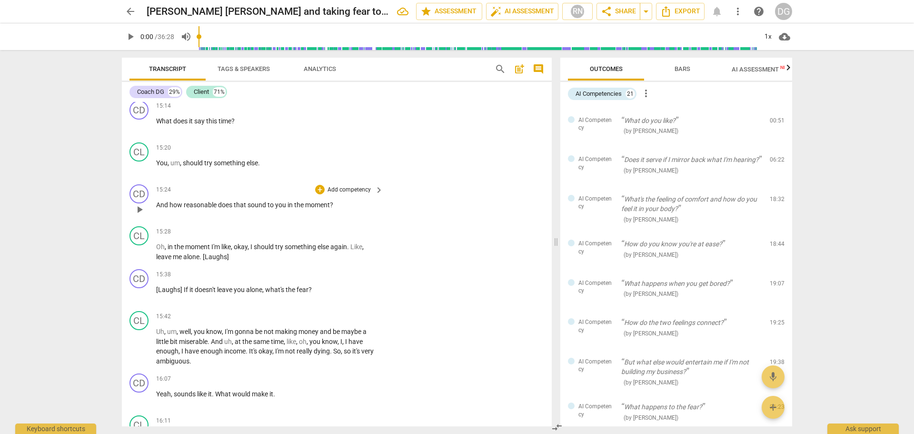
scroll to position [5546, 0]
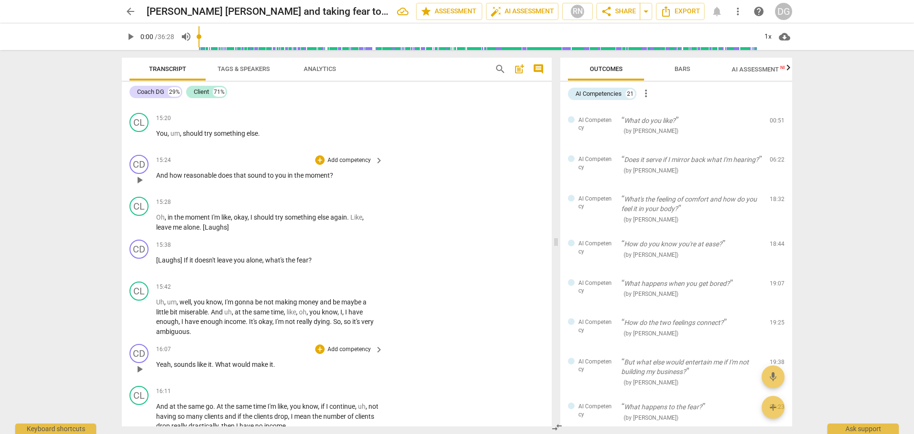
click at [284, 360] on p "Yeah , sounds like it . What would make it ." at bounding box center [267, 365] width 222 height 10
click at [215, 403] on span "." at bounding box center [214, 406] width 3 height 8
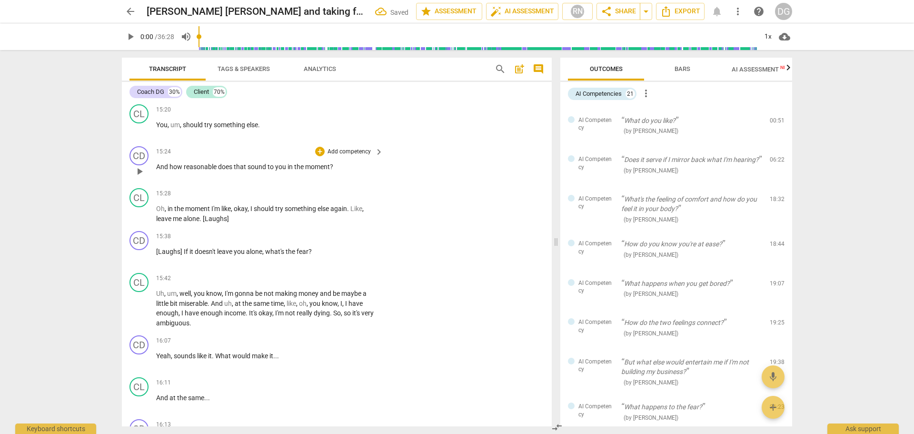
scroll to position [5630, 0]
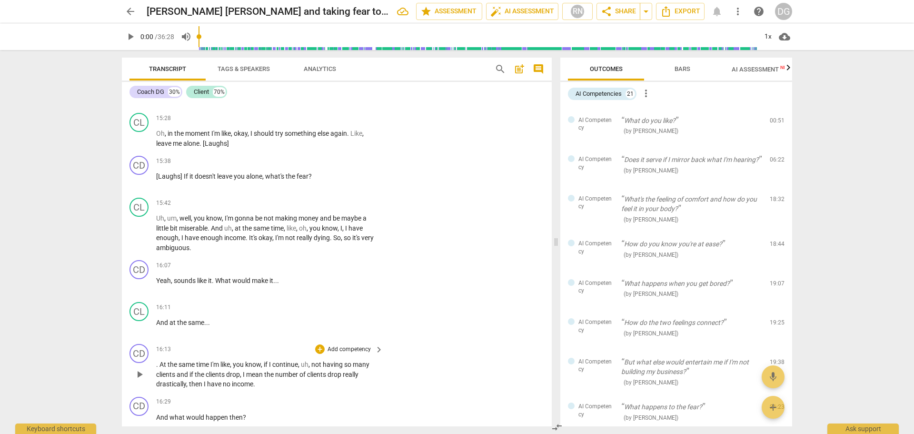
click at [160, 361] on span "At" at bounding box center [164, 365] width 8 height 8
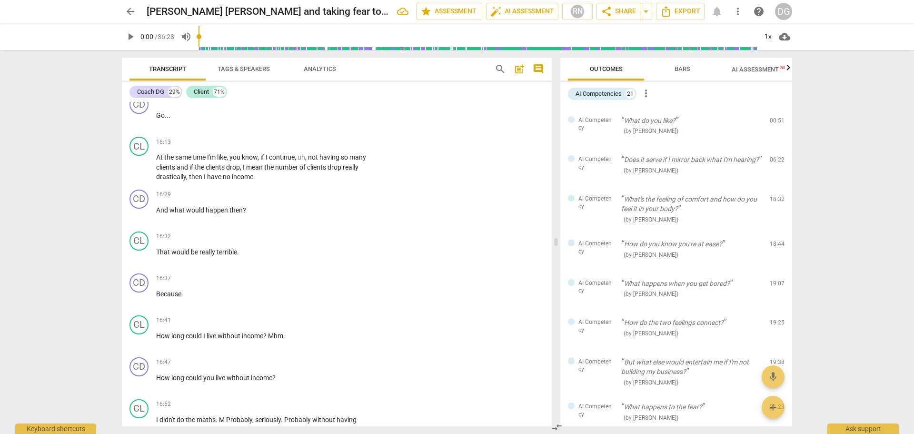
scroll to position [5924, 0]
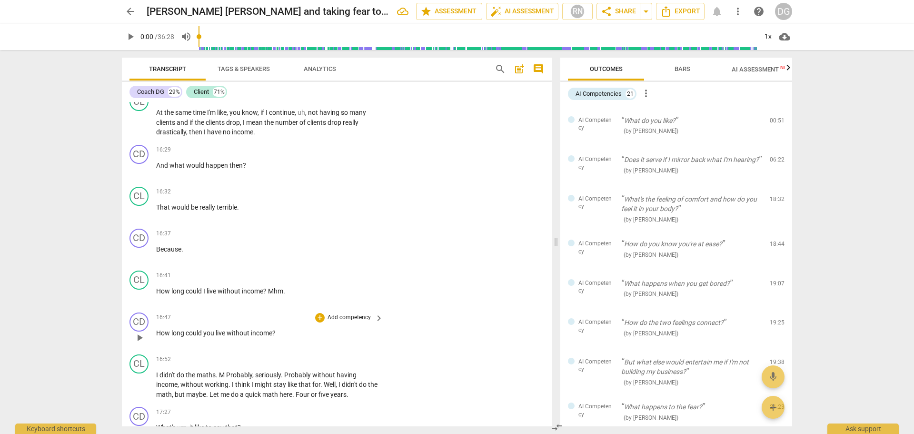
click at [157, 331] on span "How" at bounding box center [163, 333] width 15 height 8
drag, startPoint x: 287, startPoint y: 289, endPoint x: 269, endPoint y: 290, distance: 18.1
click at [269, 290] on p "How long could I live without income ? Mhm ." at bounding box center [267, 291] width 222 height 10
click at [222, 372] on span "M" at bounding box center [222, 375] width 7 height 8
click at [225, 372] on span "M" at bounding box center [222, 375] width 7 height 8
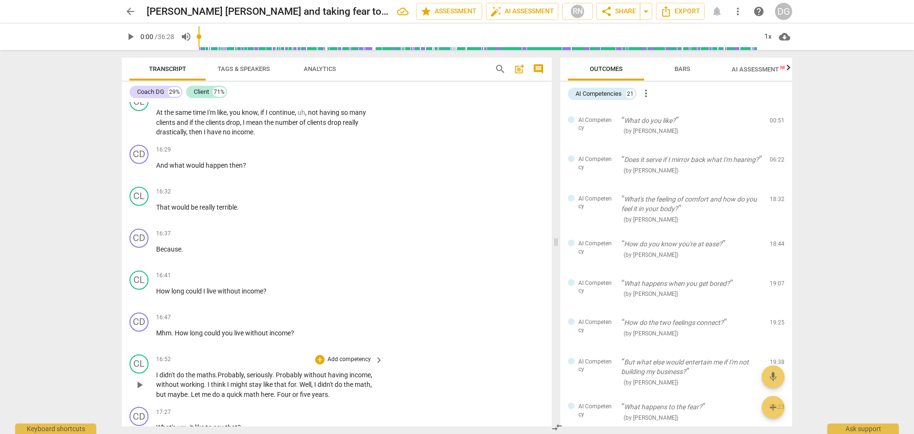
click at [250, 373] on span "seriously" at bounding box center [260, 375] width 26 height 8
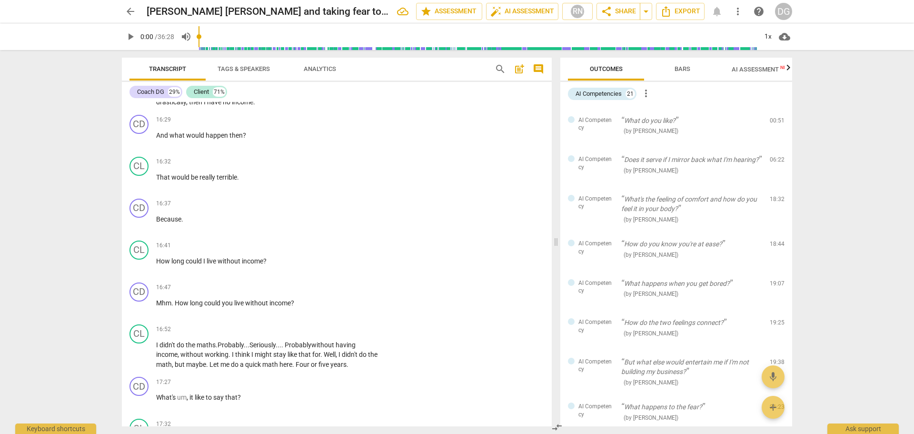
scroll to position [5999, 0]
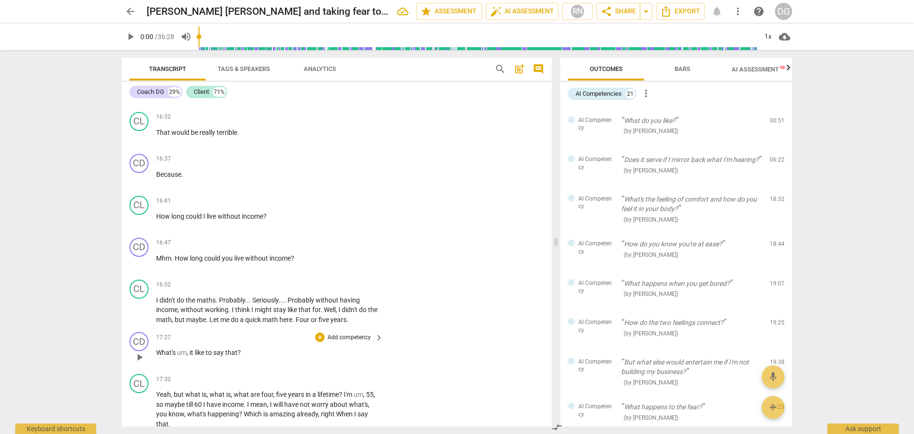
click at [158, 349] on span "What's" at bounding box center [166, 353] width 21 height 8
click at [354, 394] on span "um" at bounding box center [359, 395] width 10 height 8
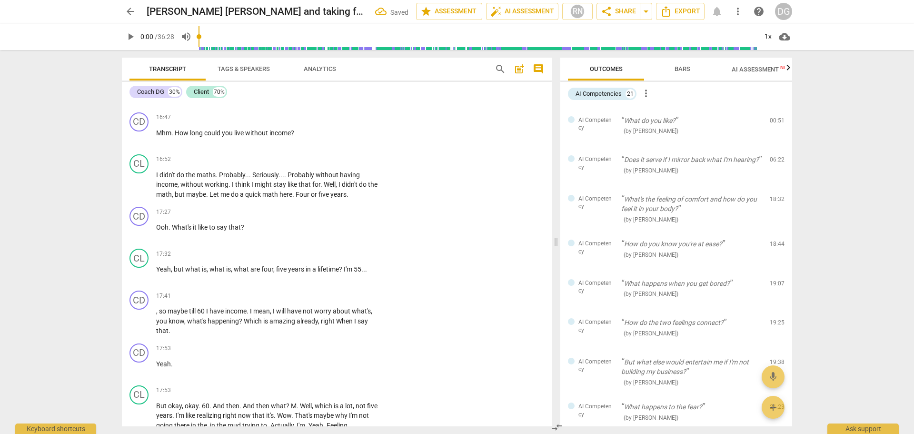
scroll to position [6138, 0]
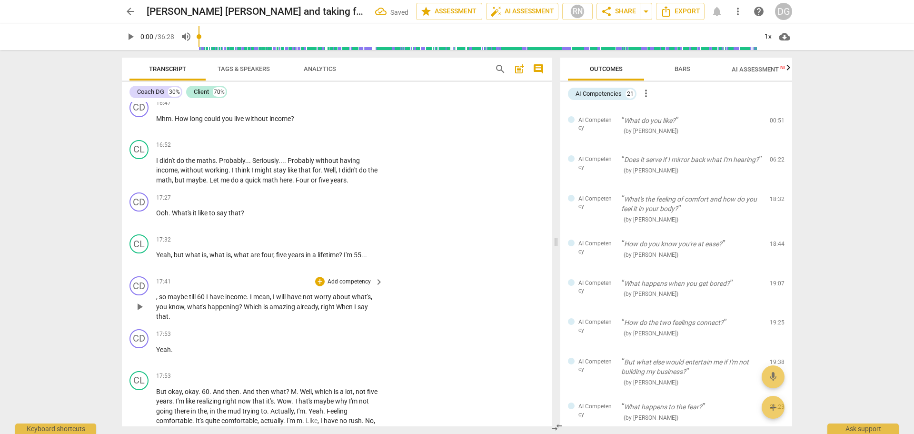
click at [157, 295] on span "," at bounding box center [157, 297] width 3 height 8
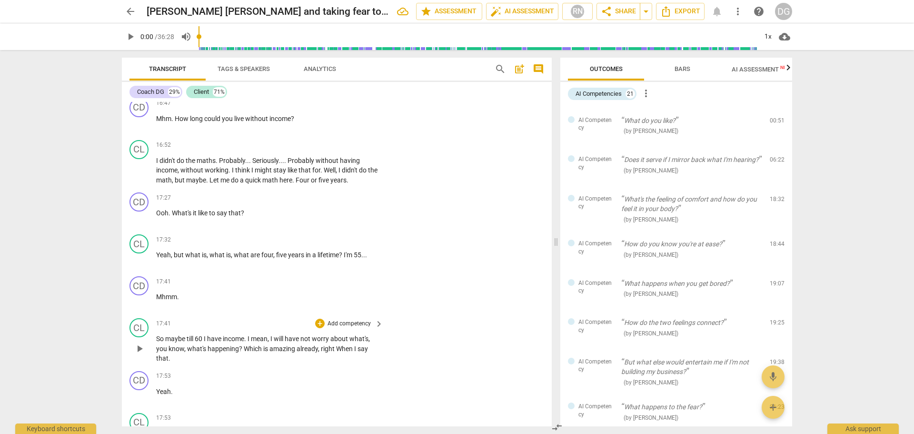
click at [203, 334] on p "So maybe till 60 I have income . I mean , I will have not worry about what's , …" at bounding box center [267, 349] width 222 height 30
click at [337, 346] on span "When" at bounding box center [345, 349] width 18 height 8
click at [185, 387] on p "Yeah ." at bounding box center [267, 392] width 222 height 10
click at [548, 304] on div "CD play_arrow pause 17:41 + Add competency keyboard_arrow_right Mhmm ." at bounding box center [337, 293] width 430 height 42
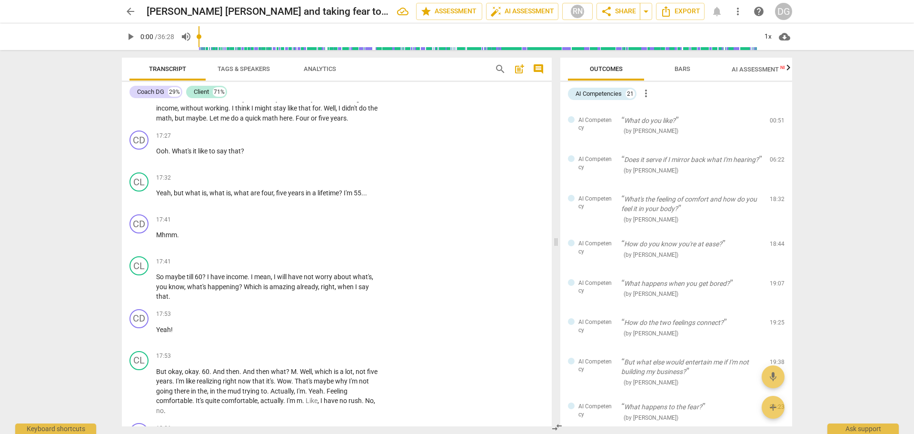
scroll to position [6245, 0]
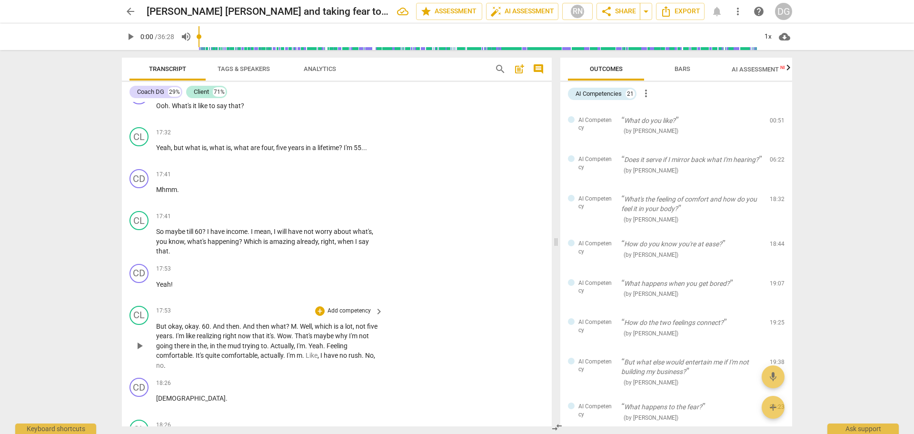
click at [291, 324] on span "M" at bounding box center [294, 326] width 6 height 8
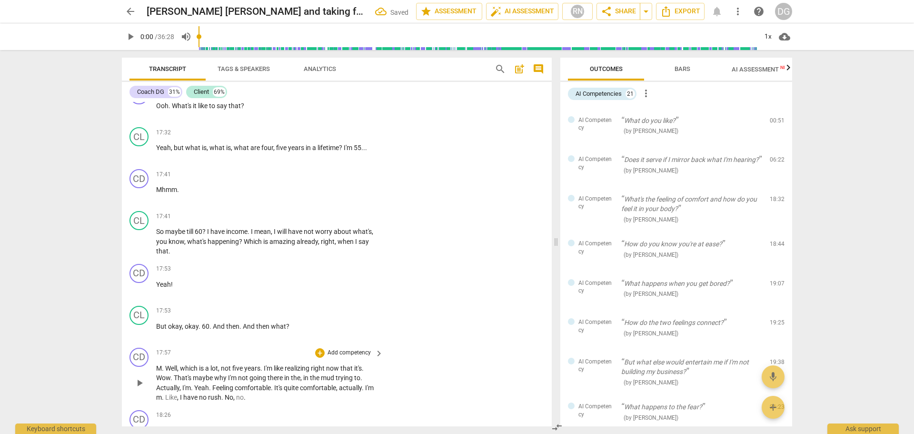
click at [161, 367] on span "M" at bounding box center [159, 368] width 6 height 8
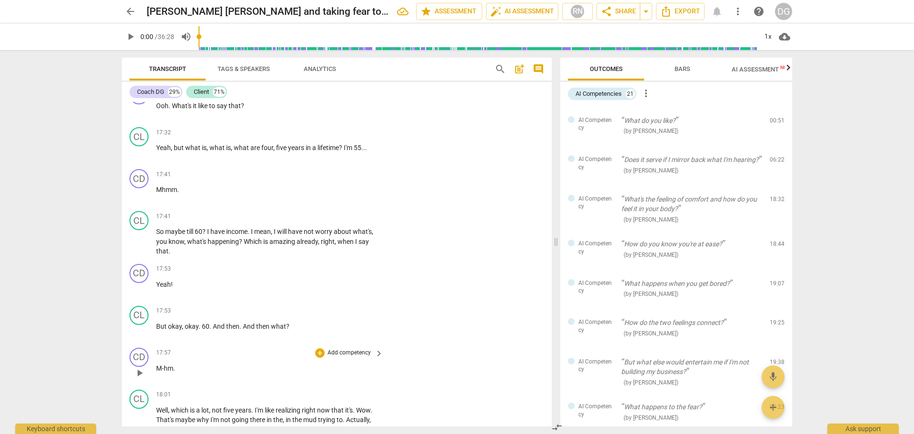
click at [189, 366] on p "M-hm ." at bounding box center [267, 368] width 222 height 10
click at [179, 409] on span "which" at bounding box center [180, 410] width 19 height 8
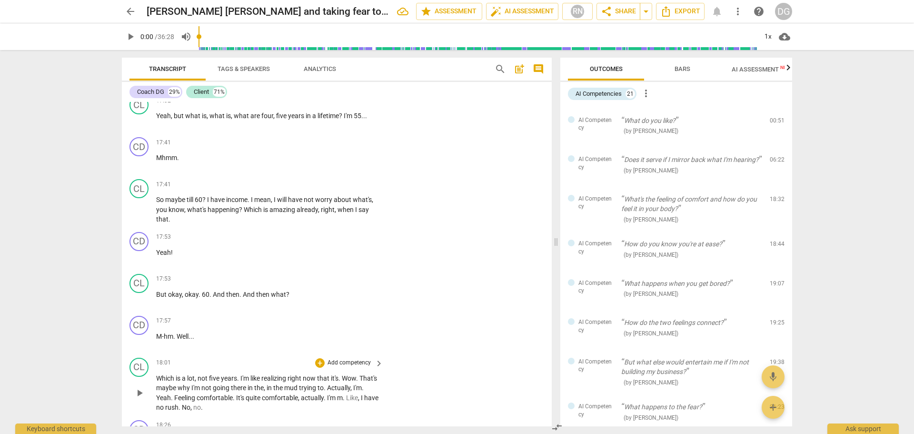
click at [236, 394] on span "." at bounding box center [234, 398] width 3 height 8
click at [362, 391] on span "." at bounding box center [363, 388] width 2 height 8
click at [187, 397] on span "." at bounding box center [186, 398] width 3 height 8
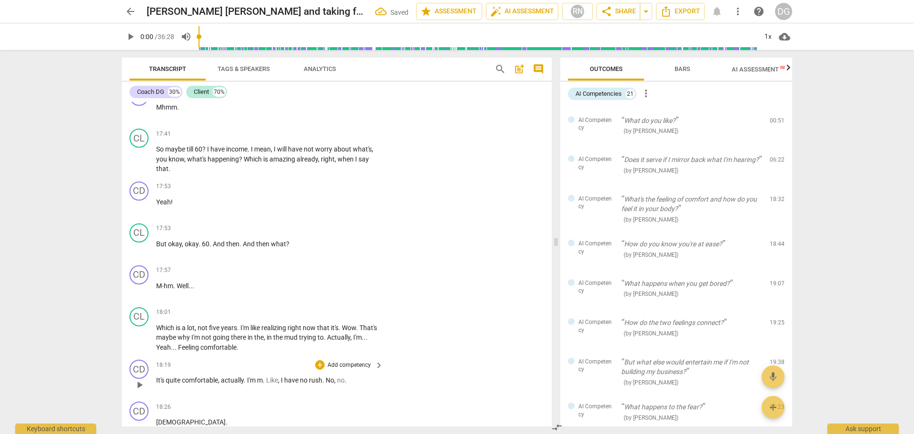
click at [157, 376] on span "It's" at bounding box center [161, 380] width 10 height 8
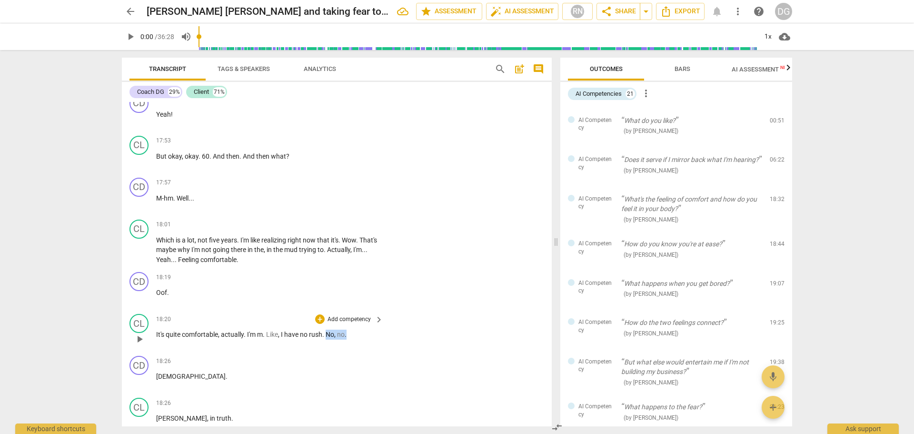
drag, startPoint x: 351, startPoint y: 332, endPoint x: 329, endPoint y: 329, distance: 22.6
click at [329, 330] on p "It's quite comfortable , actually . I'm m . Like , I have no rush . No , no ." at bounding box center [267, 335] width 222 height 10
click at [158, 374] on span "[DEMOGRAPHIC_DATA]" at bounding box center [191, 376] width 70 height 8
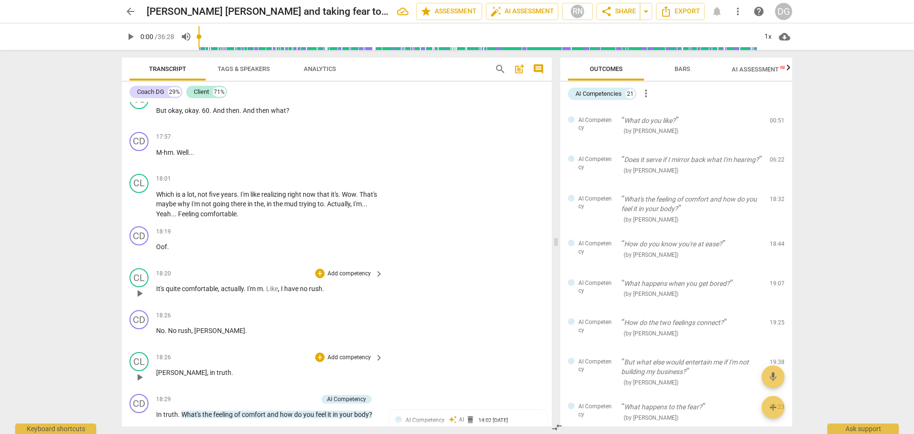
click at [210, 372] on span "in" at bounding box center [213, 373] width 7 height 8
click at [468, 419] on span "delete" at bounding box center [471, 420] width 10 height 10
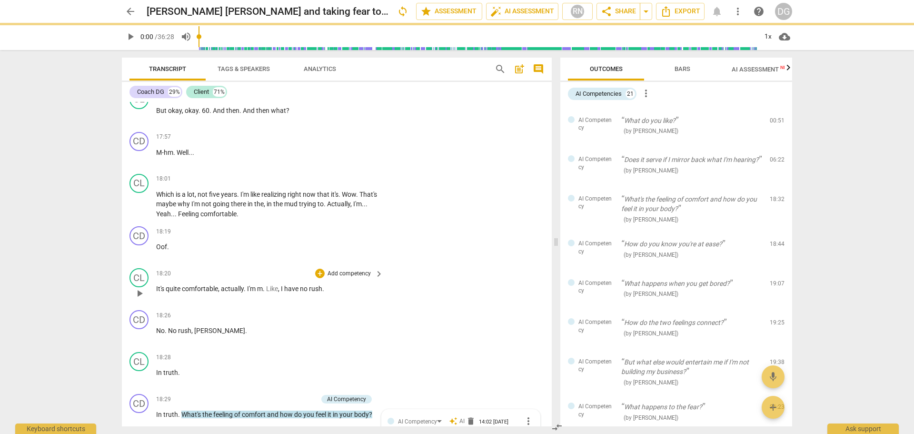
scroll to position [6639, 0]
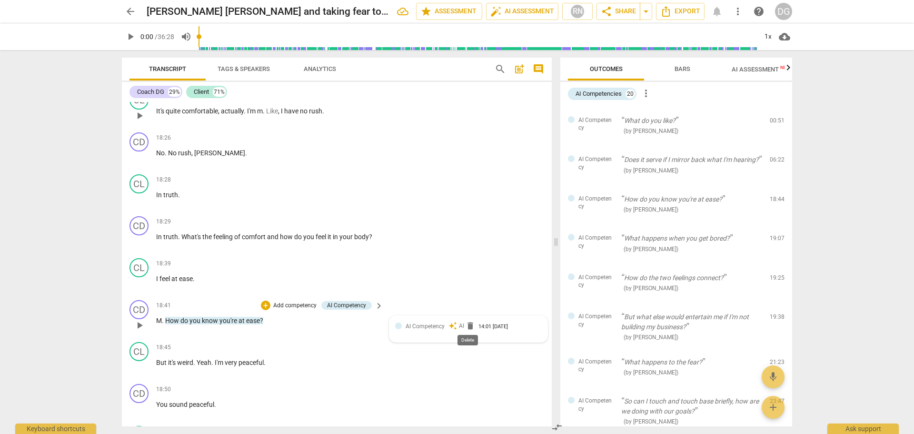
click at [469, 321] on span "delete" at bounding box center [471, 326] width 10 height 10
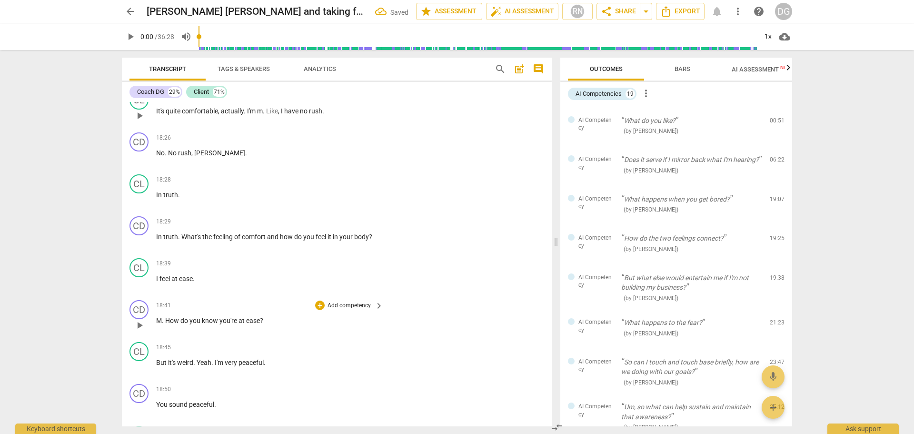
click at [161, 317] on span "M" at bounding box center [159, 321] width 6 height 8
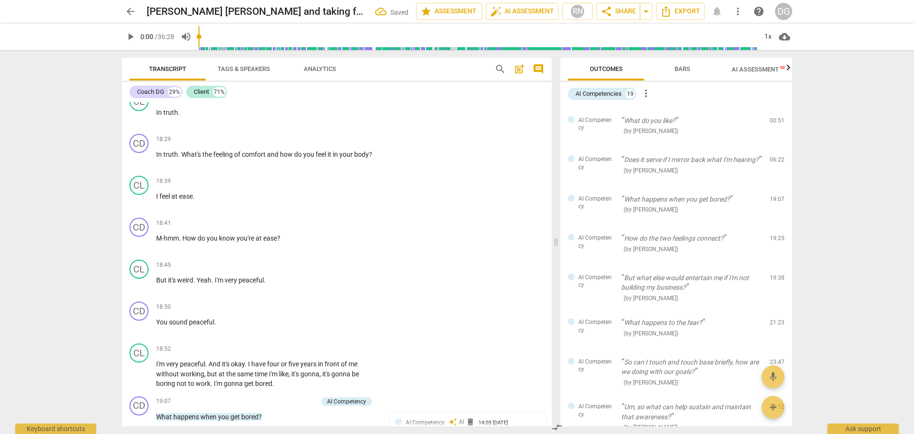
scroll to position [6737, 0]
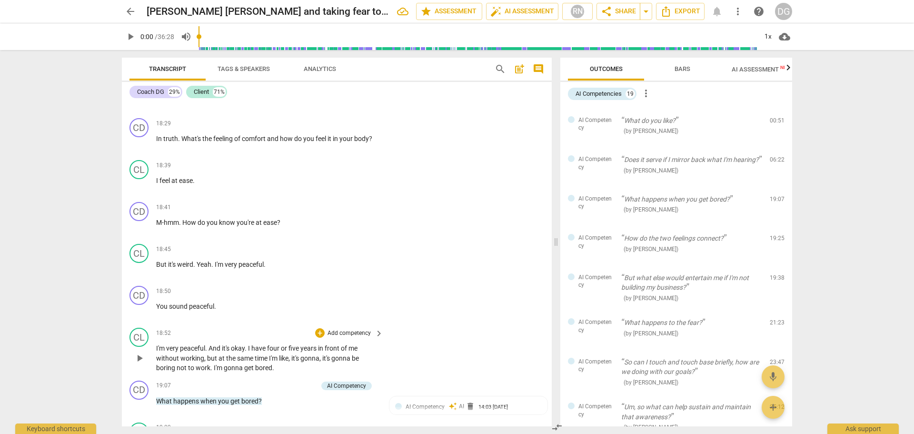
click at [207, 354] on span "but" at bounding box center [212, 358] width 11 height 8
click at [287, 364] on p "I'm very peaceful . And it's okay . I have four or five years in front of me wi…" at bounding box center [267, 358] width 222 height 30
click at [468, 405] on span "delete" at bounding box center [471, 406] width 10 height 10
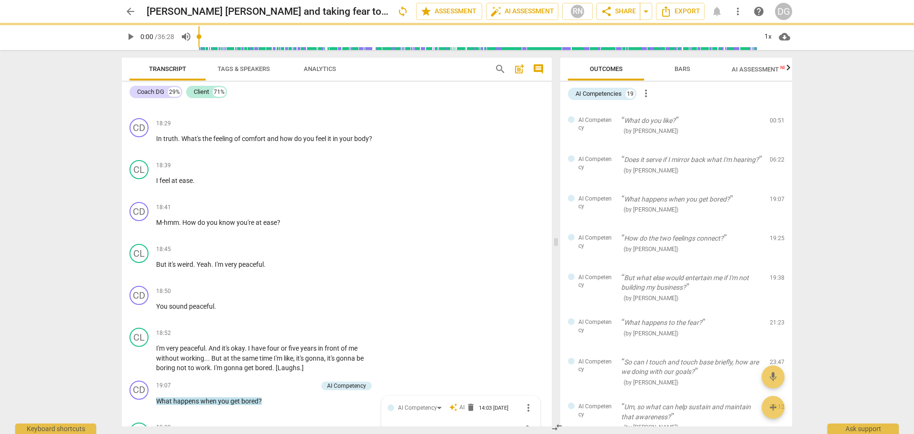
scroll to position [6743, 0]
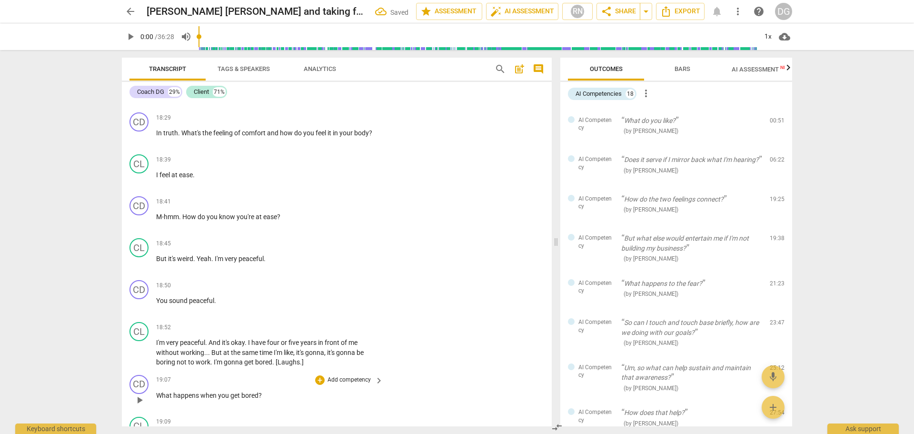
click at [158, 393] on span "What" at bounding box center [164, 395] width 17 height 8
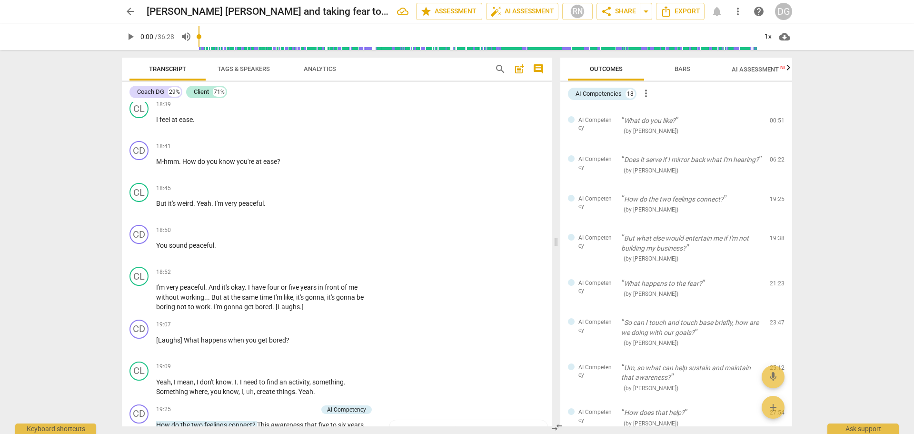
scroll to position [6813, 0]
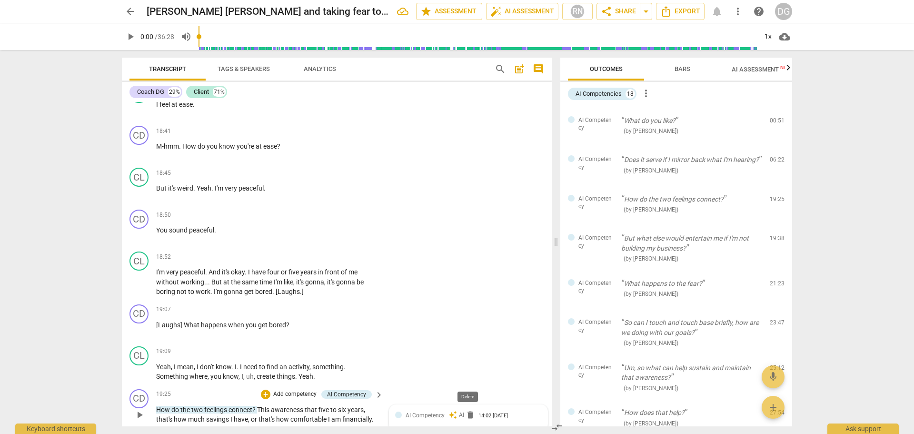
click at [468, 414] on span "delete" at bounding box center [471, 415] width 10 height 10
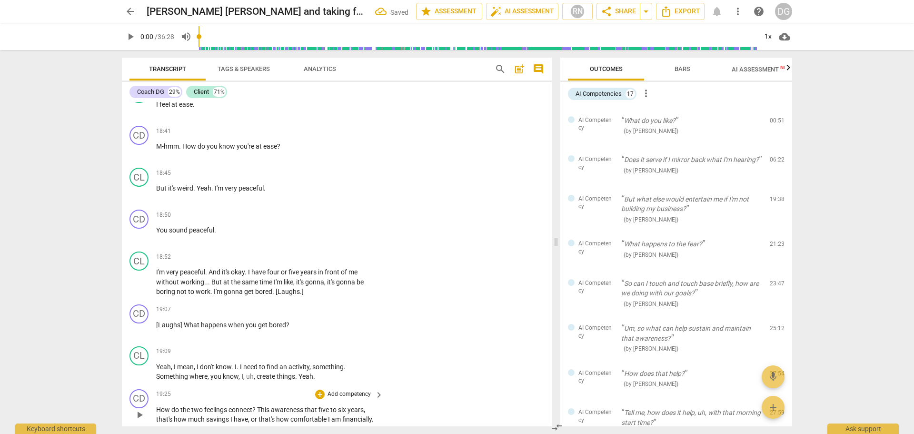
scroll to position [6986, 0]
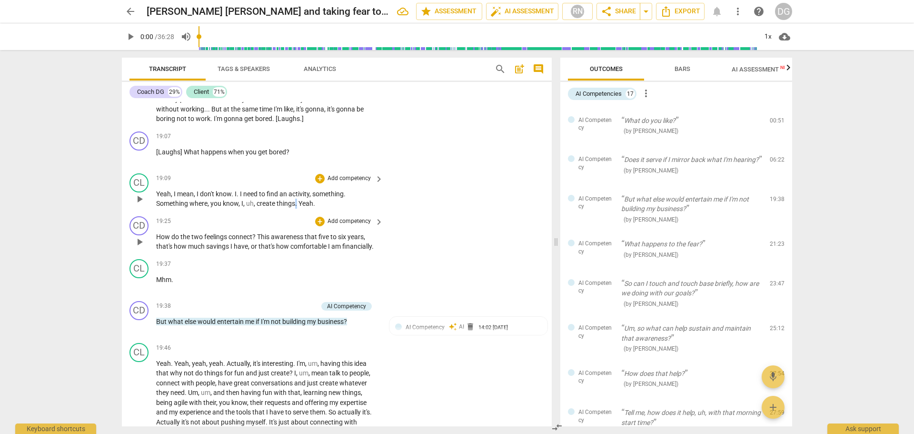
click at [297, 200] on span "." at bounding box center [296, 204] width 3 height 8
click at [471, 322] on span "delete" at bounding box center [471, 327] width 10 height 10
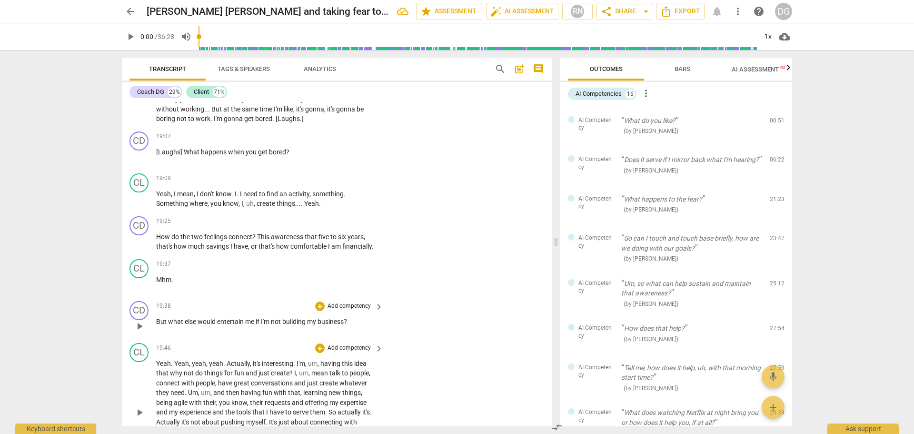
click at [321, 360] on span "," at bounding box center [319, 364] width 3 height 8
click at [317, 233] on span "that" at bounding box center [312, 237] width 14 height 8
click at [255, 318] on span "me" at bounding box center [250, 322] width 10 height 8
click at [242, 369] on span "fun" at bounding box center [239, 373] width 11 height 8
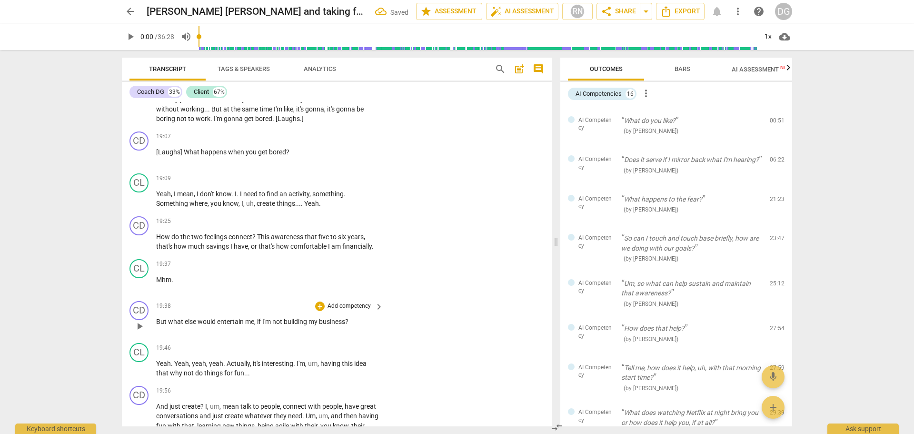
click at [547, 325] on div "CD play_arrow pause 19:38 + Add competency keyboard_arrow_right But what else w…" at bounding box center [337, 318] width 430 height 42
click at [158, 403] on span "And" at bounding box center [162, 406] width 13 height 8
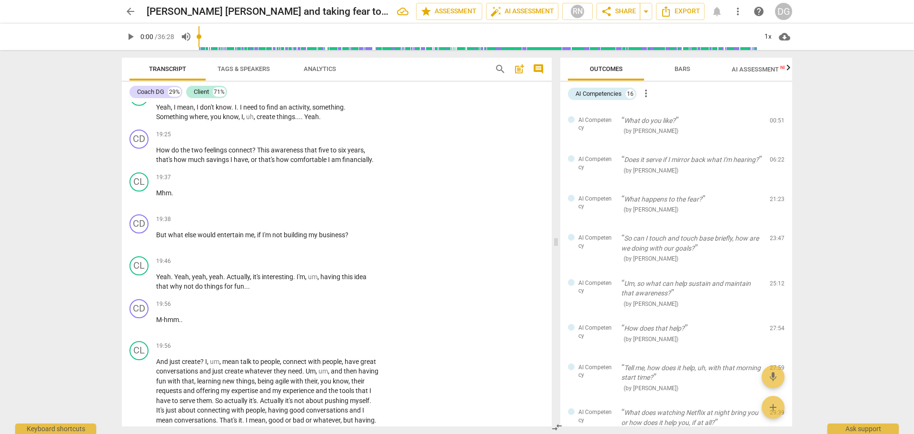
scroll to position [7088, 0]
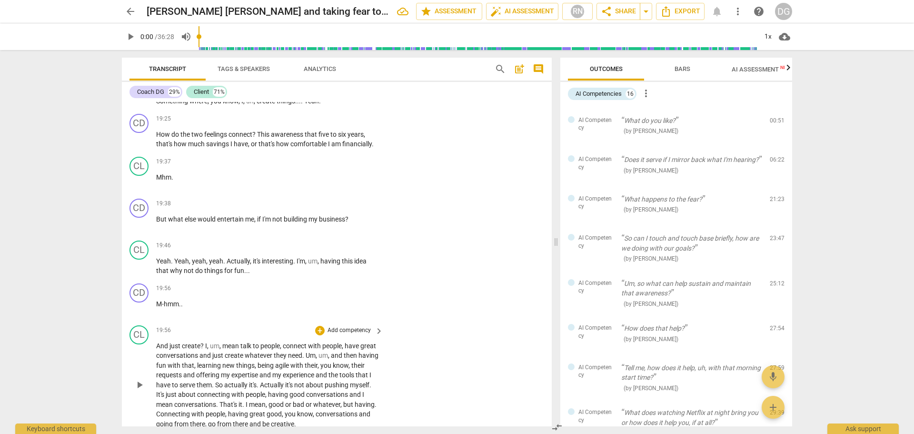
click at [224, 381] on span "So" at bounding box center [219, 385] width 9 height 8
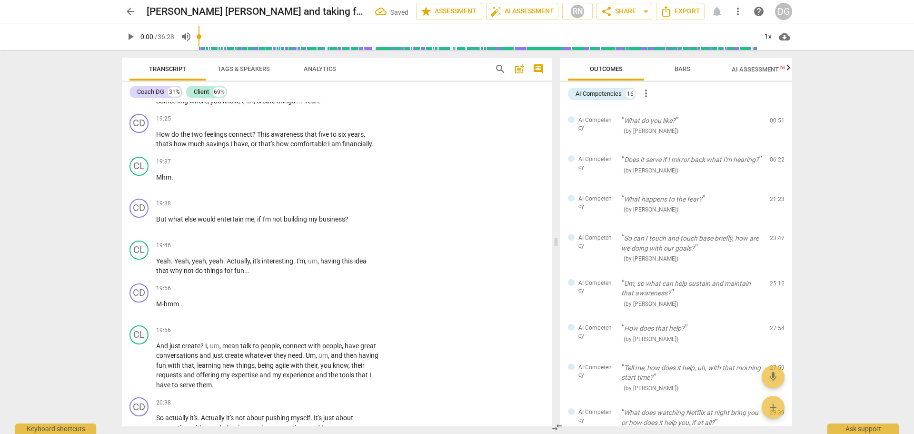
scroll to position [7127, 0]
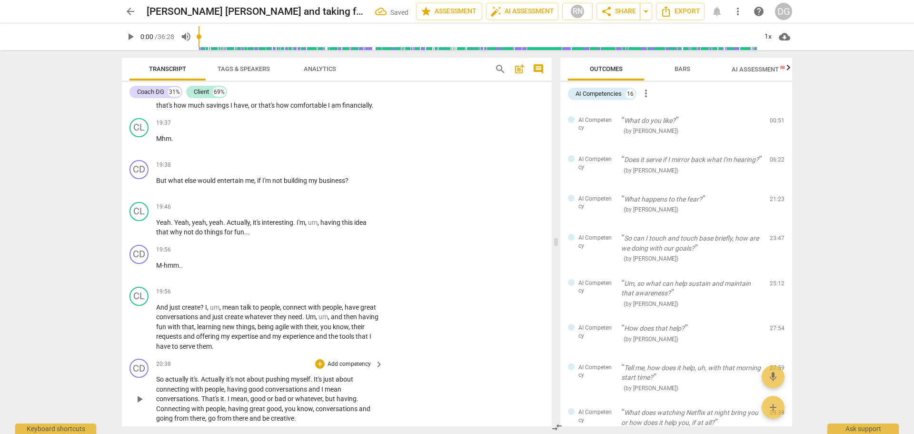
click at [158, 377] on span "So" at bounding box center [160, 379] width 9 height 8
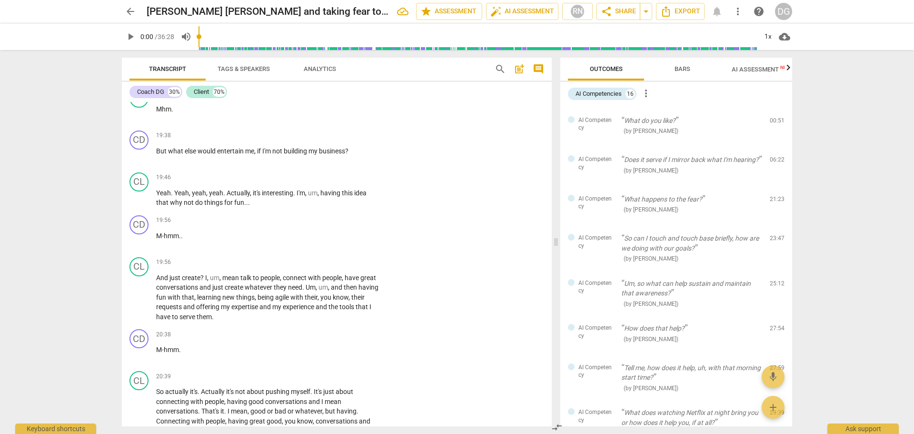
scroll to position [7187, 0]
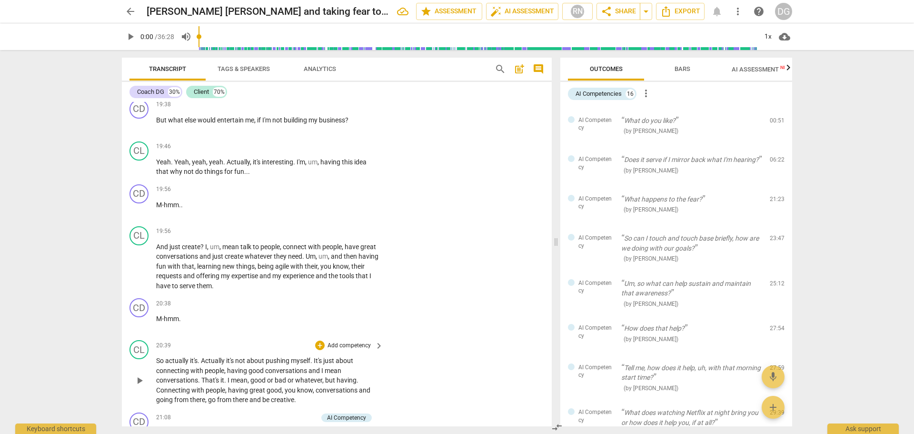
click at [367, 387] on span "and" at bounding box center [364, 390] width 11 height 8
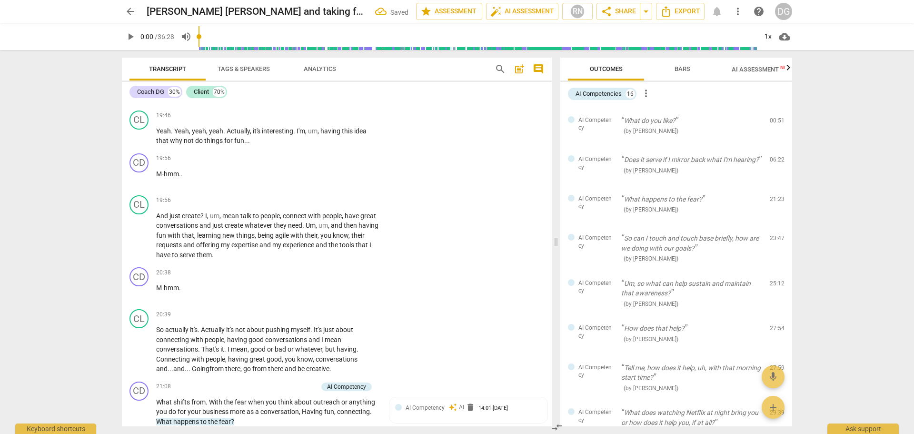
scroll to position [7234, 0]
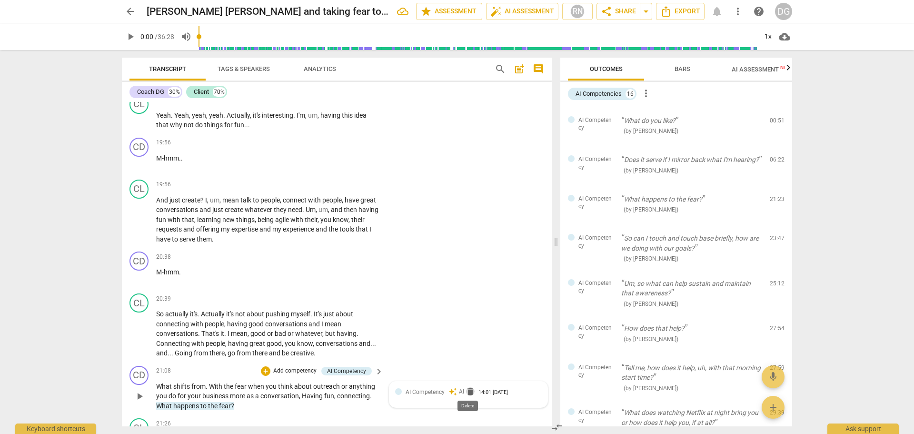
click at [470, 392] on span "delete" at bounding box center [471, 392] width 10 height 10
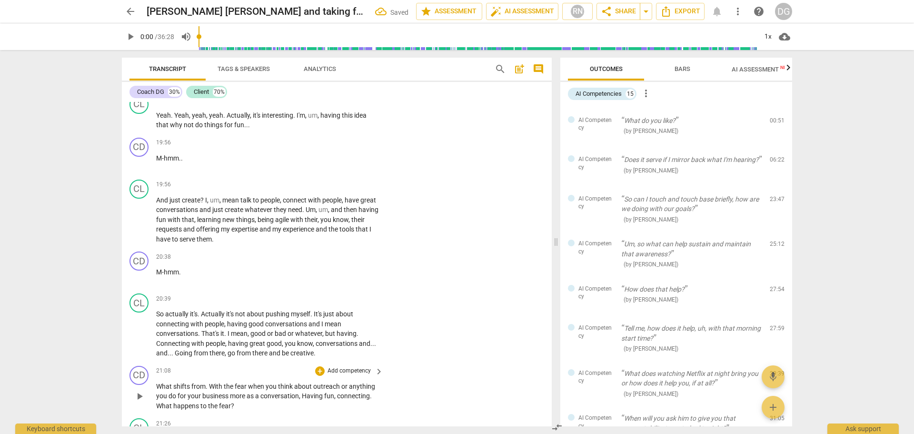
click at [159, 385] on span "What" at bounding box center [164, 386] width 17 height 8
click at [332, 392] on span "Having" at bounding box center [341, 396] width 22 height 8
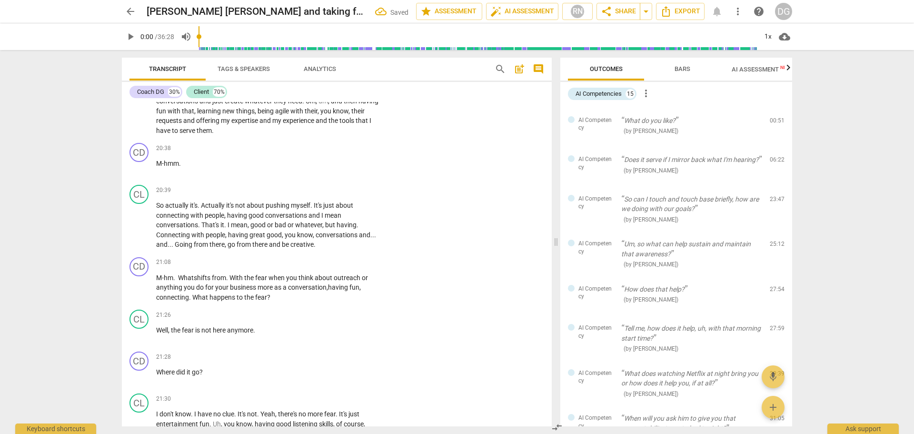
scroll to position [7389, 0]
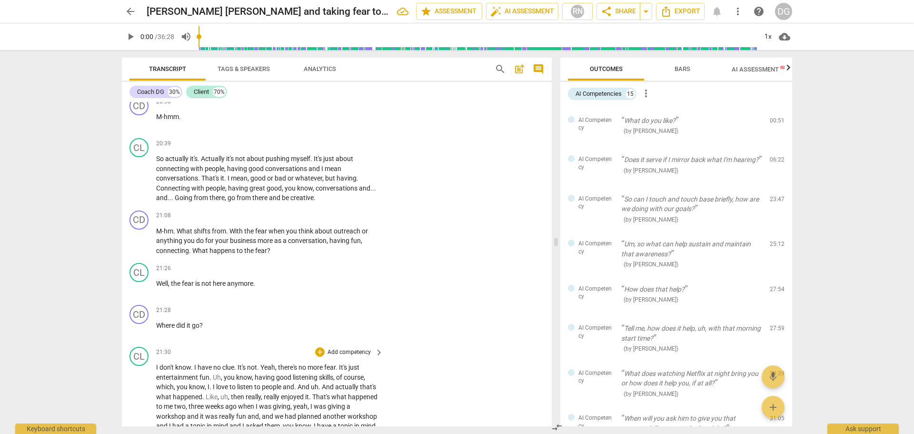
click at [196, 364] on span "I" at bounding box center [195, 367] width 3 height 8
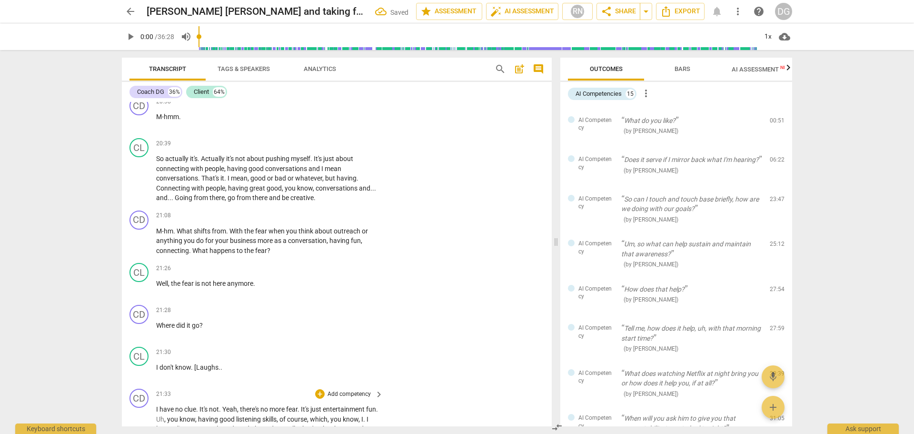
click at [163, 408] on span "have" at bounding box center [168, 409] width 16 height 8
click at [223, 363] on p "I don't know . [Laughs . ." at bounding box center [267, 367] width 222 height 10
click at [157, 409] on span "I" at bounding box center [157, 409] width 3 height 8
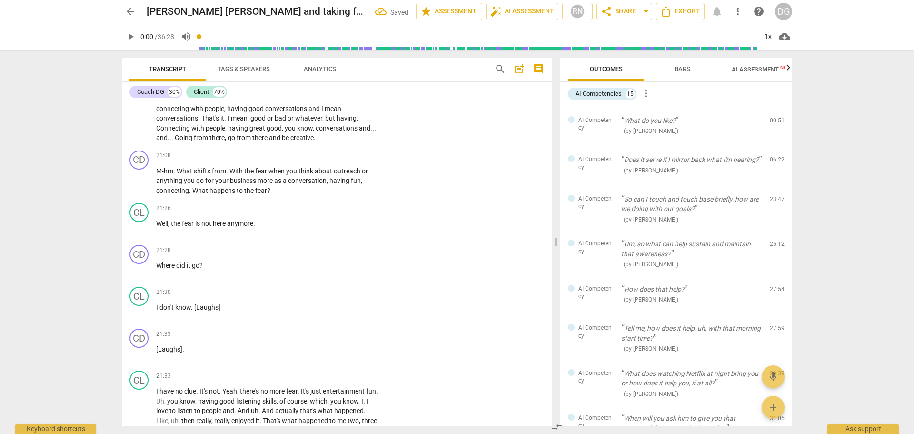
scroll to position [7450, 0]
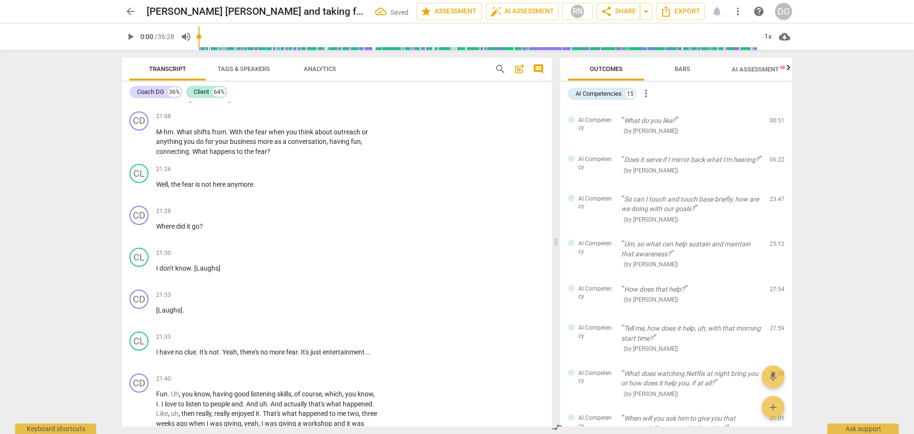
scroll to position [7551, 0]
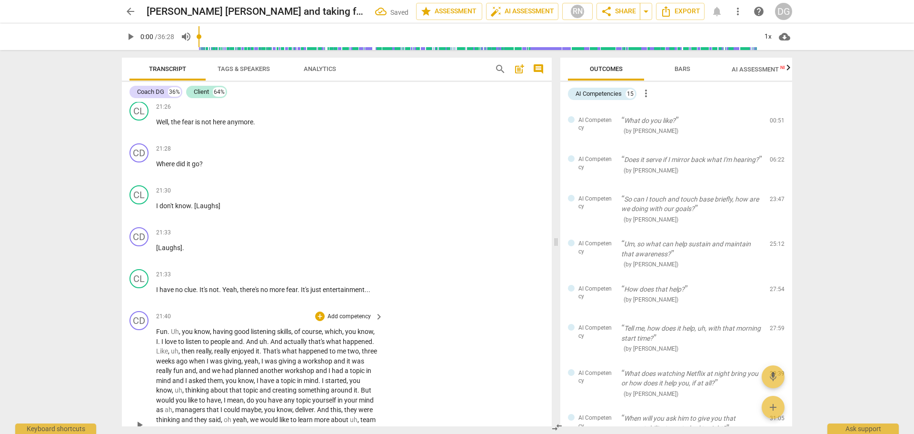
click at [158, 328] on span "Fun" at bounding box center [161, 332] width 11 height 8
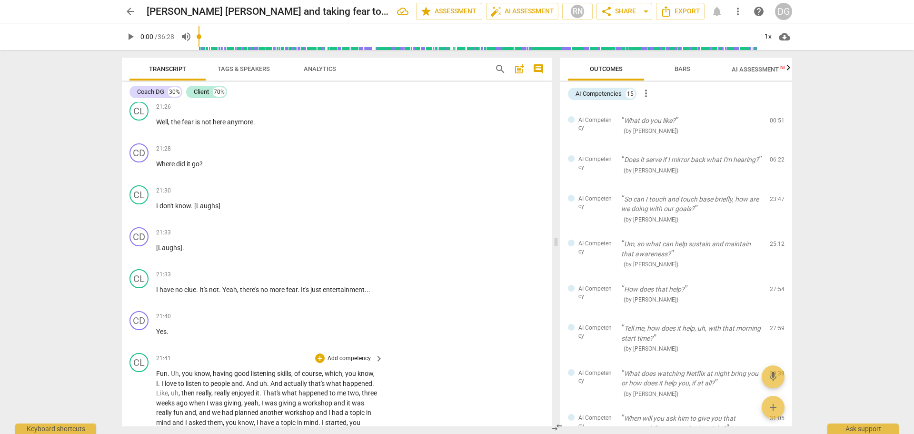
click at [195, 389] on span "then" at bounding box center [188, 393] width 15 height 8
click at [219, 401] on span "ago" at bounding box center [213, 403] width 13 height 8
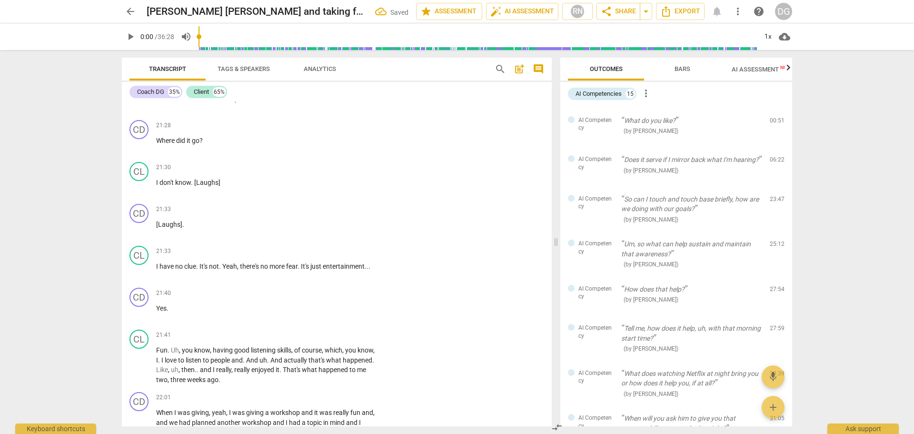
scroll to position [7590, 0]
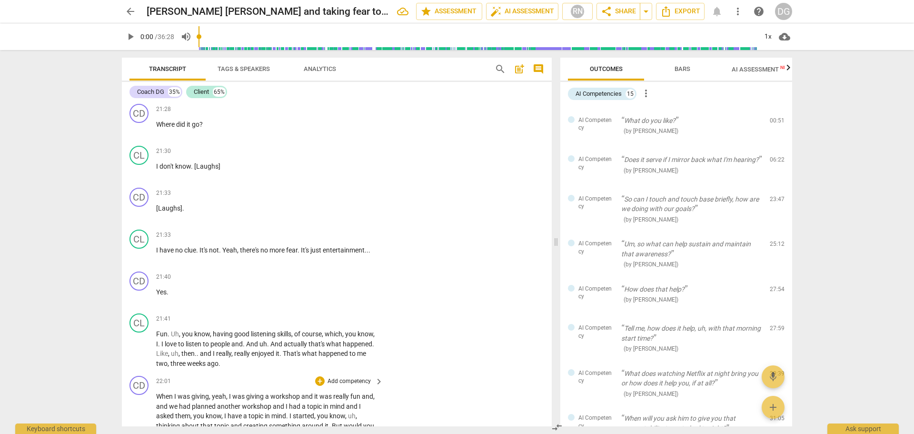
click at [157, 393] on span "When" at bounding box center [165, 396] width 18 height 8
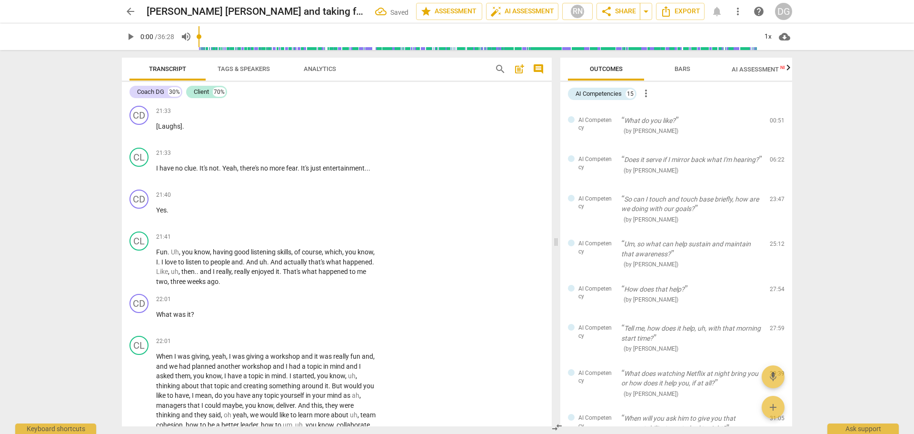
scroll to position [7688, 0]
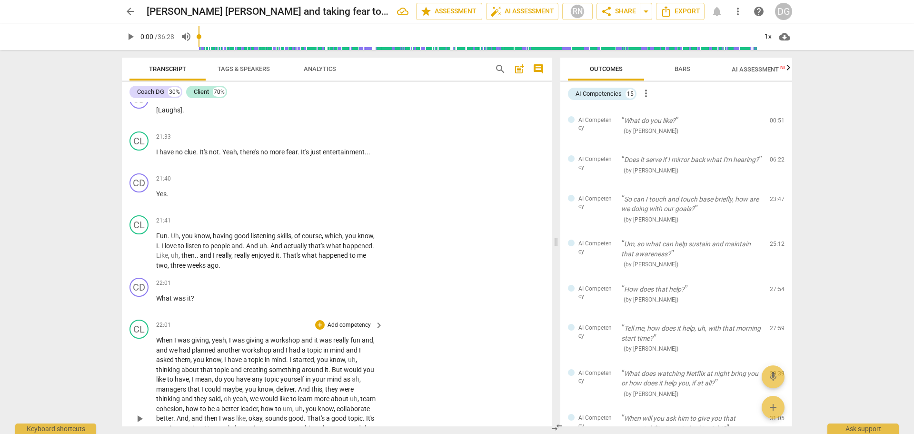
click at [293, 385] on span "deliver" at bounding box center [285, 389] width 19 height 8
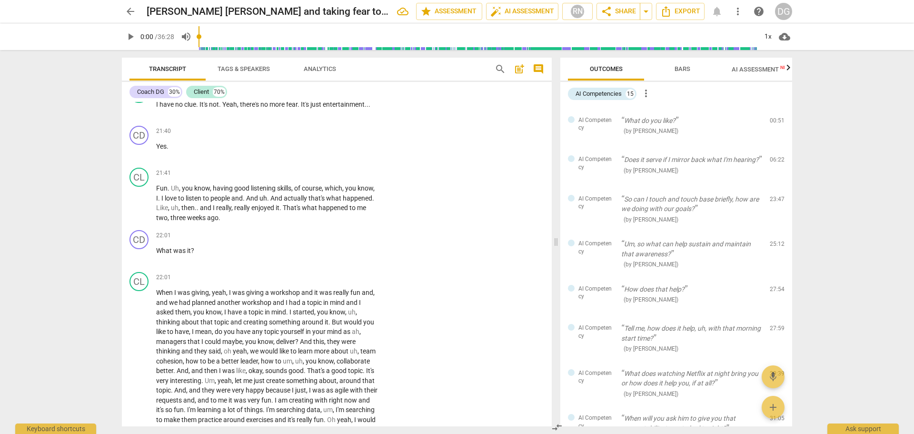
scroll to position [7784, 0]
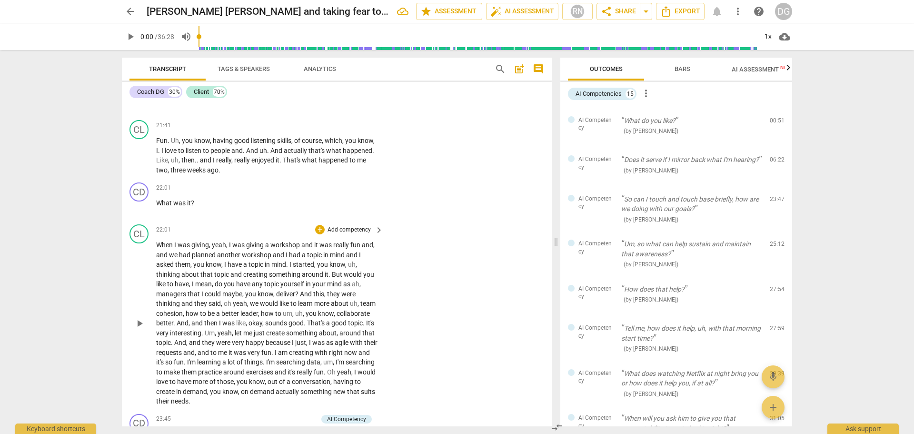
click at [337, 370] on span "Oh" at bounding box center [332, 372] width 10 height 8
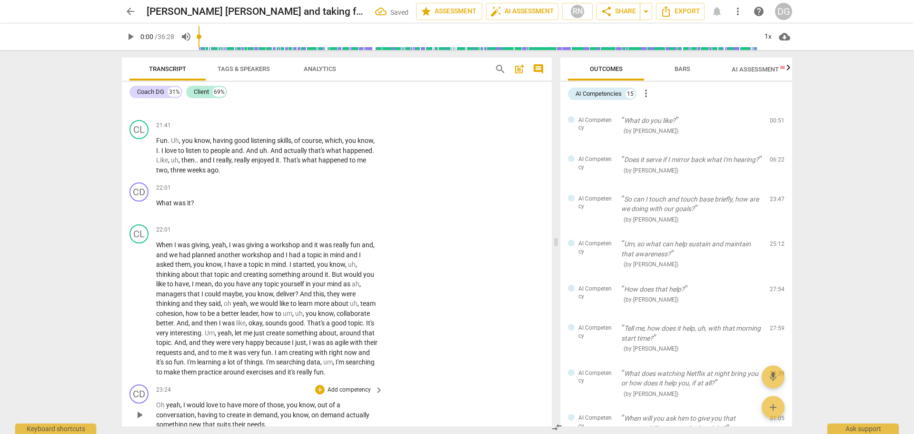
click at [164, 402] on span "Oh" at bounding box center [161, 405] width 10 height 8
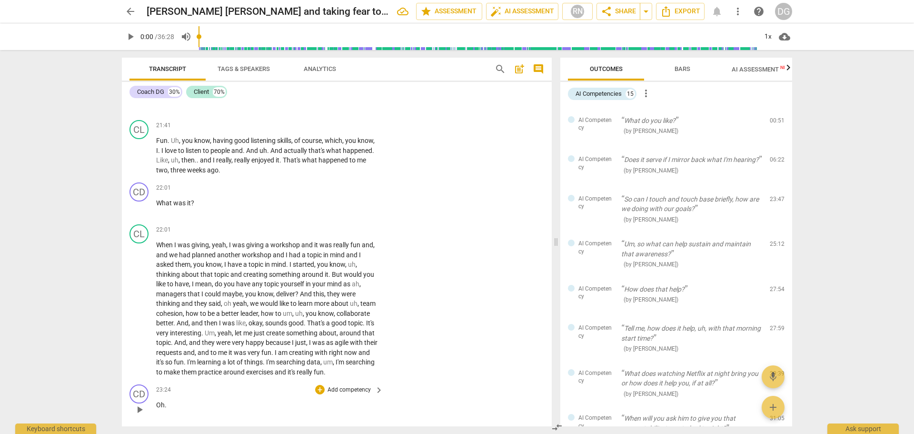
click at [176, 401] on p "Oh ." at bounding box center [267, 405] width 222 height 10
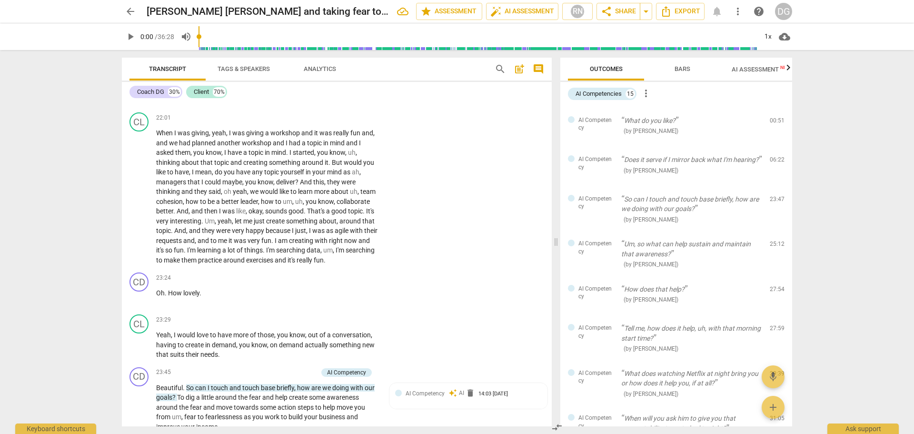
scroll to position [7928, 0]
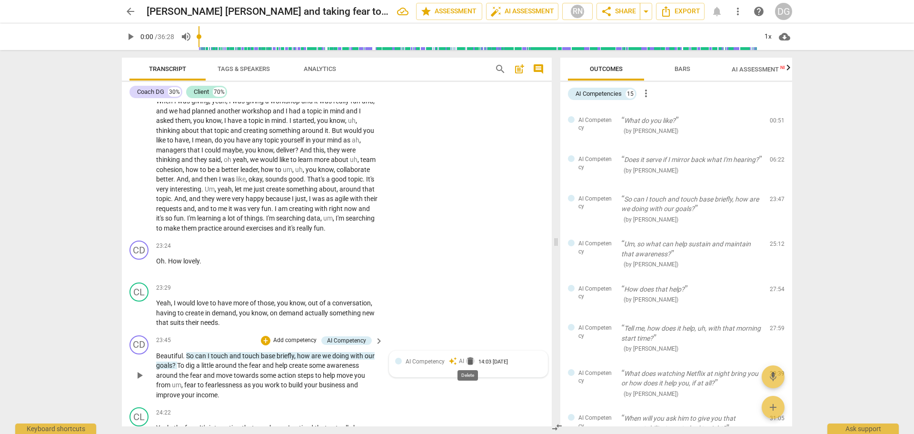
click at [467, 358] on span "delete" at bounding box center [471, 361] width 10 height 10
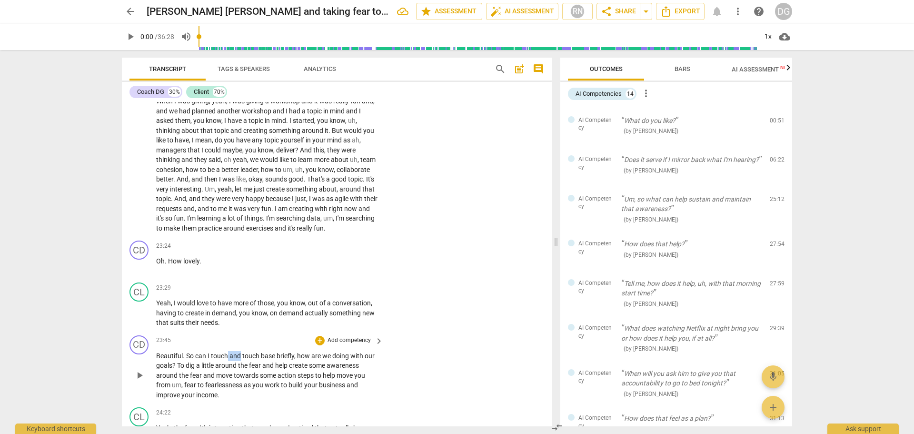
drag, startPoint x: 241, startPoint y: 353, endPoint x: 231, endPoint y: 356, distance: 10.1
click at [228, 352] on p "Beautiful . So can I touch and touch base briefly , how are we doing with our g…" at bounding box center [267, 375] width 222 height 49
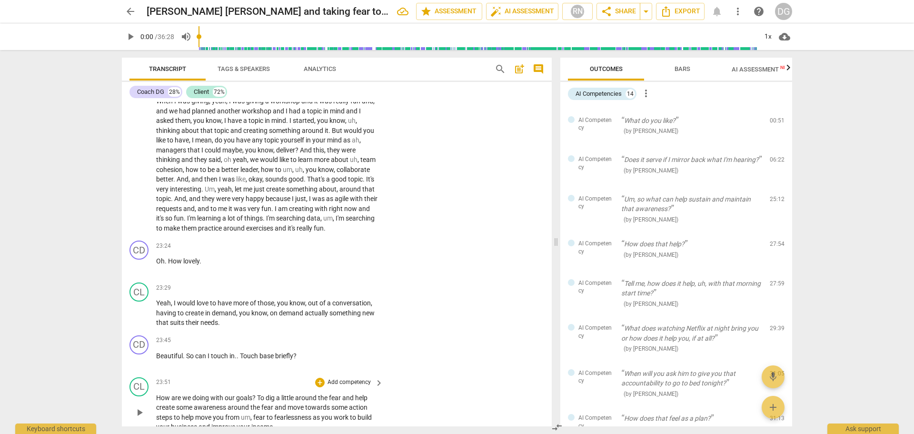
click at [159, 398] on span "How" at bounding box center [163, 398] width 15 height 8
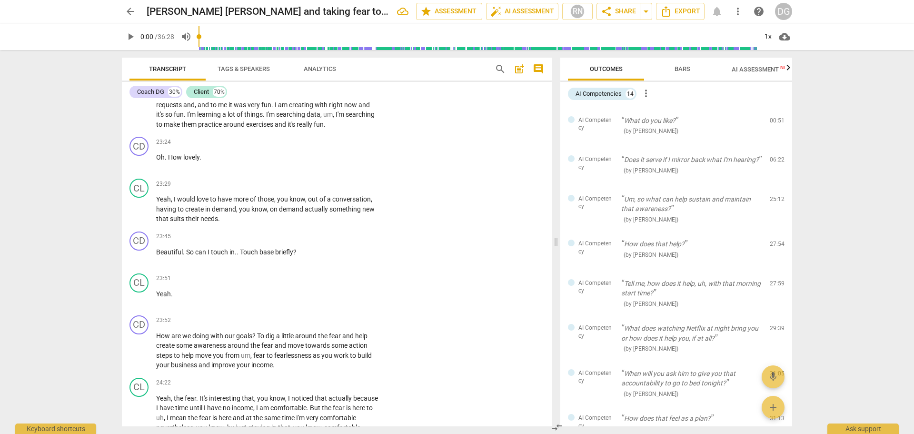
scroll to position [8063, 0]
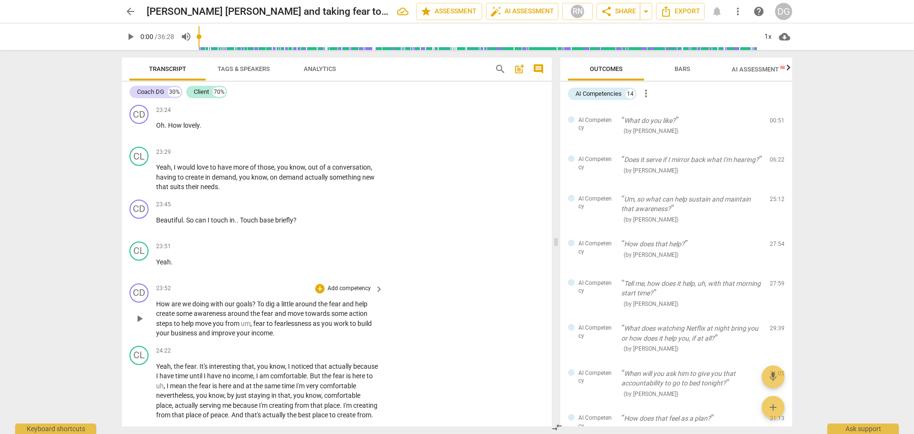
click at [283, 332] on p "How are we doing with our goals ? To dig a little around the fear and help crea…" at bounding box center [267, 318] width 222 height 39
click at [322, 373] on span "But" at bounding box center [316, 376] width 12 height 8
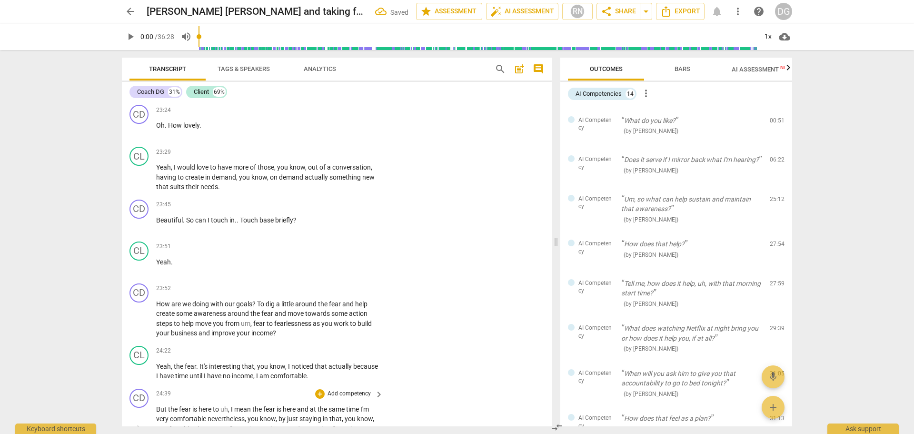
click at [157, 405] on span "But" at bounding box center [162, 409] width 12 height 8
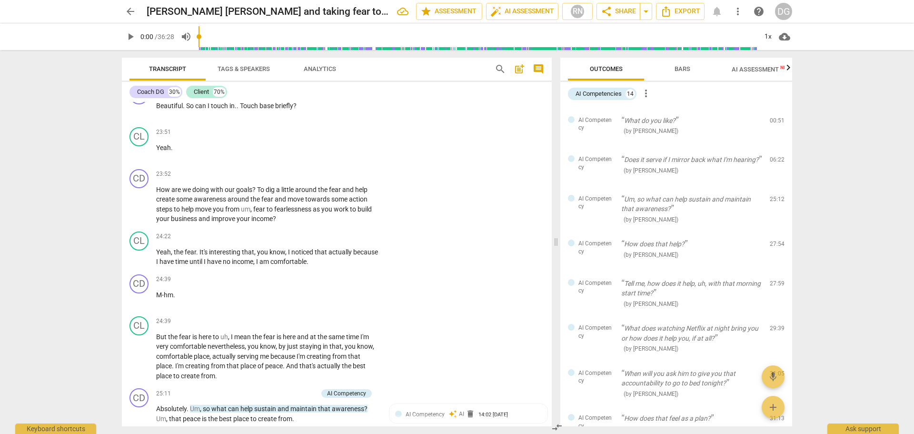
scroll to position [8210, 0]
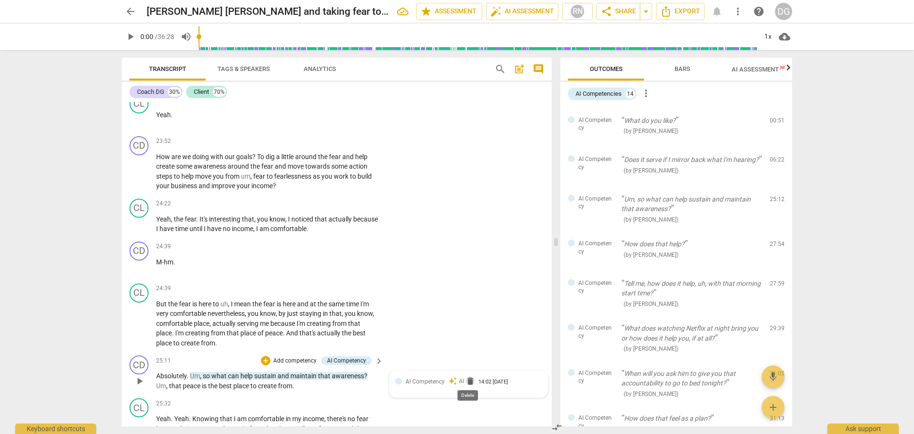
click at [466, 377] on span "delete" at bounding box center [471, 381] width 10 height 10
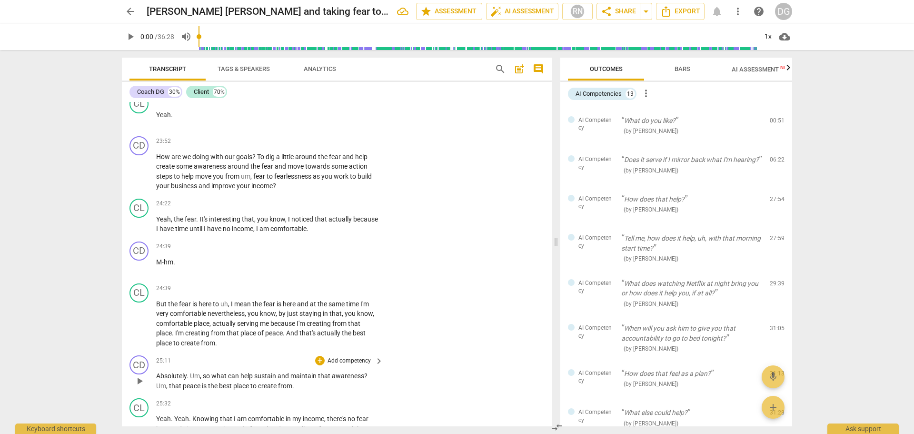
click at [189, 371] on p "Absolutely . Um , so what can help sustain and maintain that awareness ? Um , t…" at bounding box center [267, 381] width 222 height 20
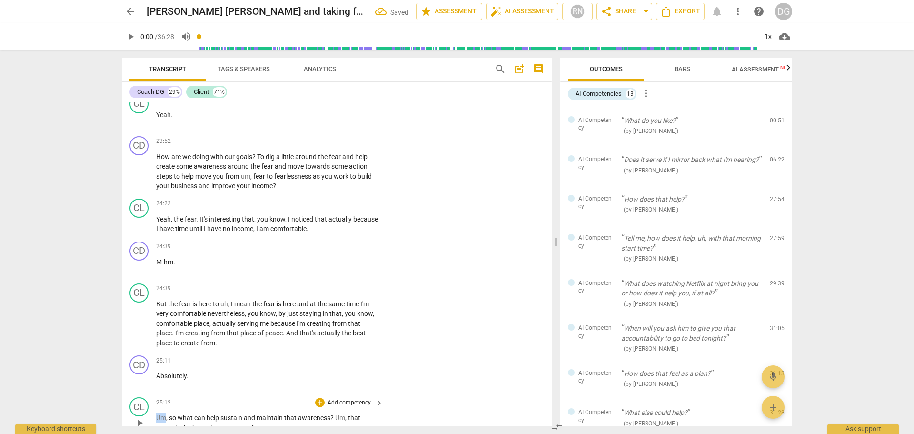
drag, startPoint x: 167, startPoint y: 413, endPoint x: 153, endPoint y: 413, distance: 13.3
click at [153, 413] on div "CL play_arrow pause 25:12 + Add competency keyboard_arrow_right Um , so what ca…" at bounding box center [337, 414] width 430 height 43
drag, startPoint x: 548, startPoint y: 347, endPoint x: 550, endPoint y: 355, distance: 8.3
click at [550, 355] on div "CD play_arrow pause 00:01 + Add competency keyboard_arrow_right [PERSON_NAME] […" at bounding box center [337, 264] width 430 height 324
click at [159, 372] on span "Absolutely" at bounding box center [171, 376] width 30 height 8
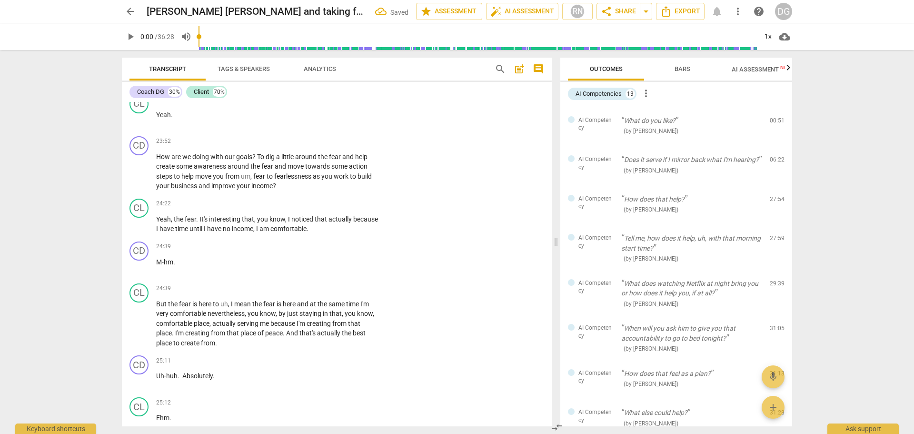
scroll to position [8323, 0]
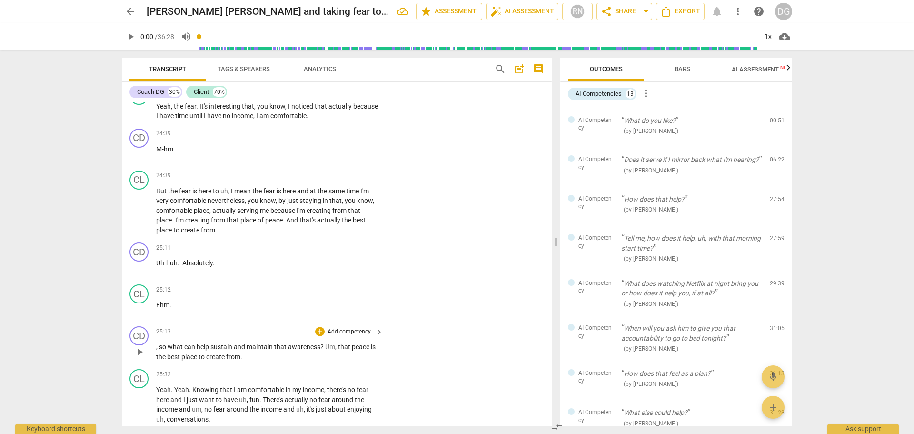
click at [161, 345] on span "so" at bounding box center [163, 347] width 9 height 8
click at [326, 344] on span "Um" at bounding box center [328, 347] width 10 height 8
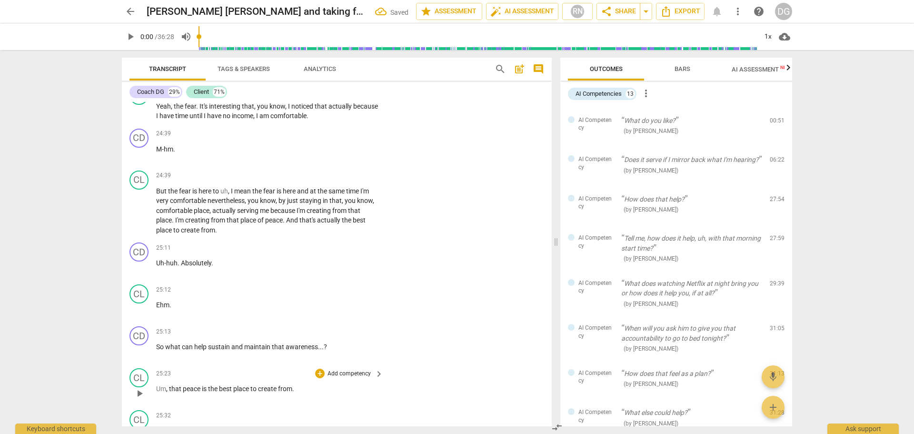
click at [169, 388] on span "," at bounding box center [167, 389] width 3 height 8
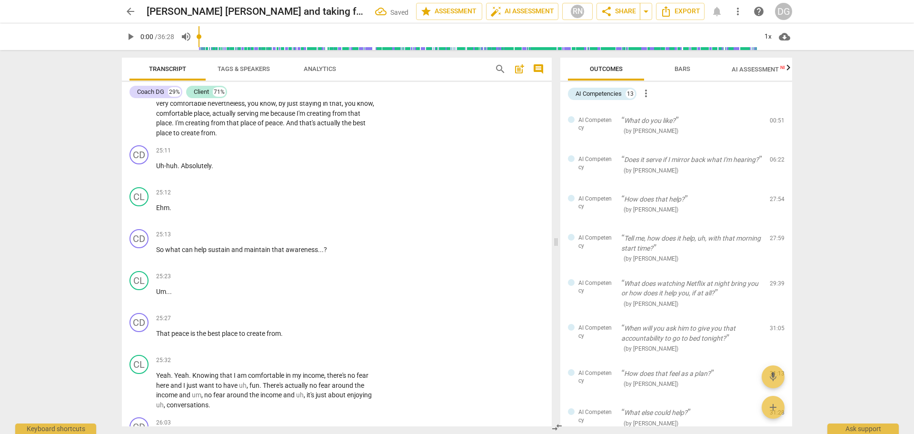
scroll to position [8437, 0]
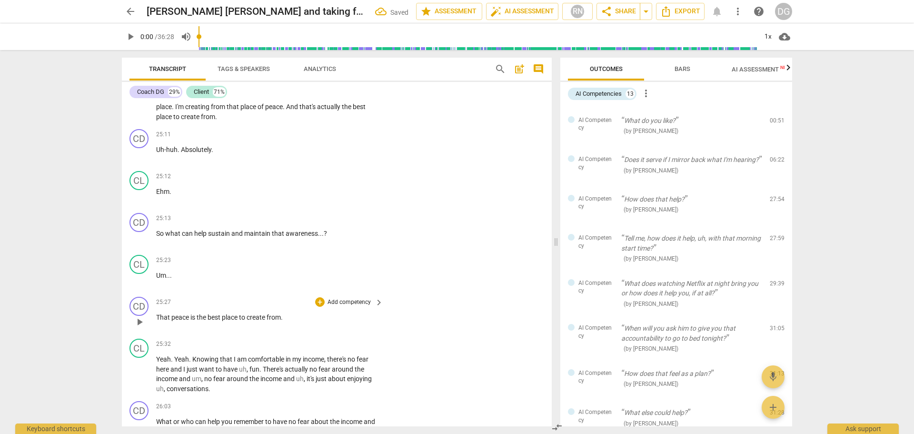
click at [291, 313] on p "That peace is the best place to create from ." at bounding box center [267, 317] width 222 height 10
click at [250, 366] on span "fun" at bounding box center [255, 369] width 10 height 8
click at [355, 373] on span "income" at bounding box center [365, 369] width 21 height 8
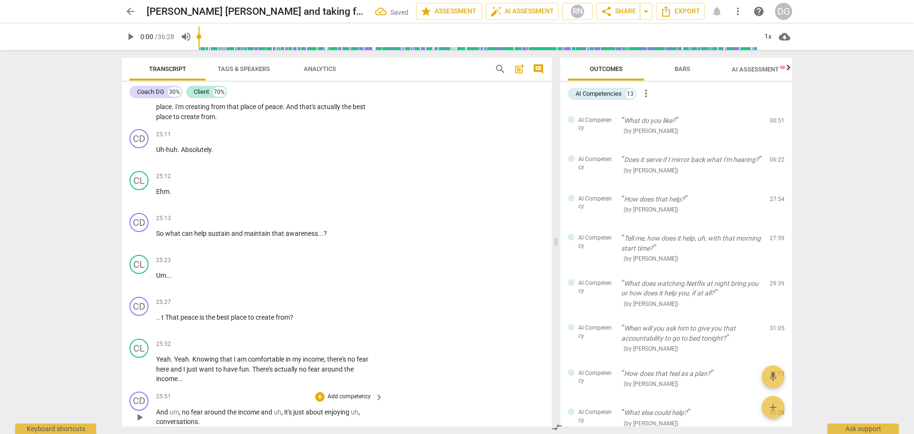
click at [159, 409] on span "And" at bounding box center [162, 412] width 13 height 8
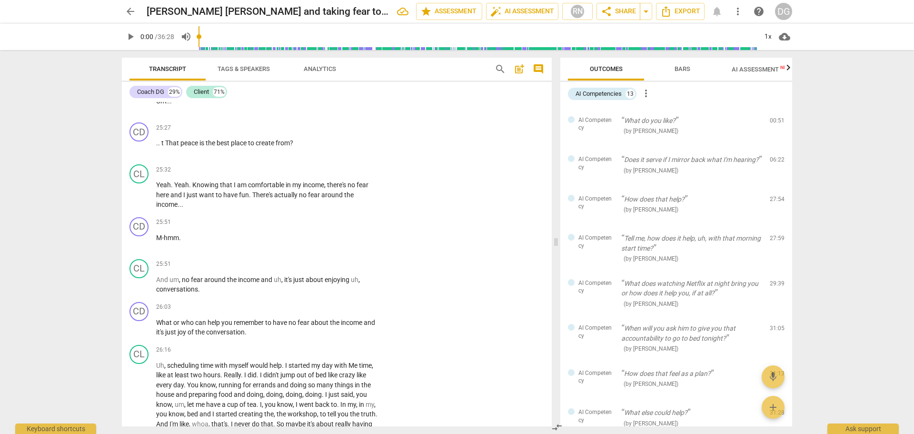
scroll to position [8627, 0]
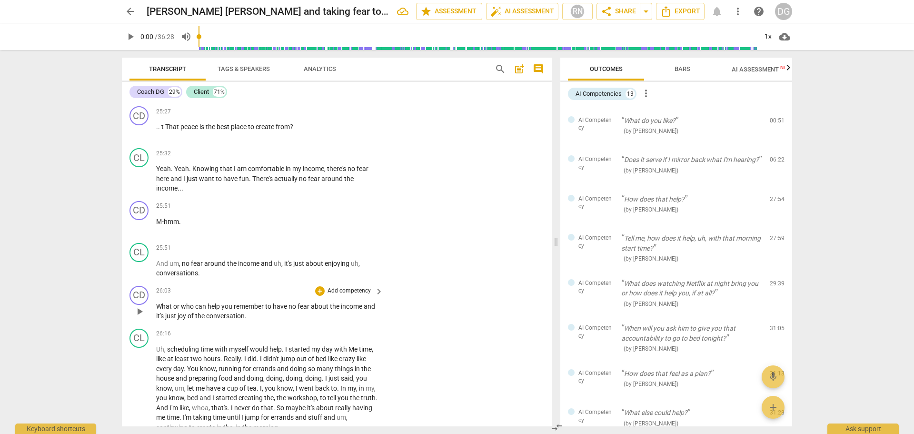
click at [257, 311] on p "What or who can help you remember to have no fear about the income and it's jus…" at bounding box center [267, 311] width 222 height 20
click at [165, 348] on p "Uh , scheduling time with myself would help . I started my day with Me time , l…" at bounding box center [267, 388] width 222 height 88
click at [356, 347] on span "Me" at bounding box center [357, 349] width 10 height 8
click at [157, 387] on div "CL play_arrow pause 26:16 + Add competency keyboard_arrow_right Uh . . . Schedu…" at bounding box center [337, 380] width 430 height 111
click at [367, 382] on span "you" at bounding box center [372, 378] width 11 height 8
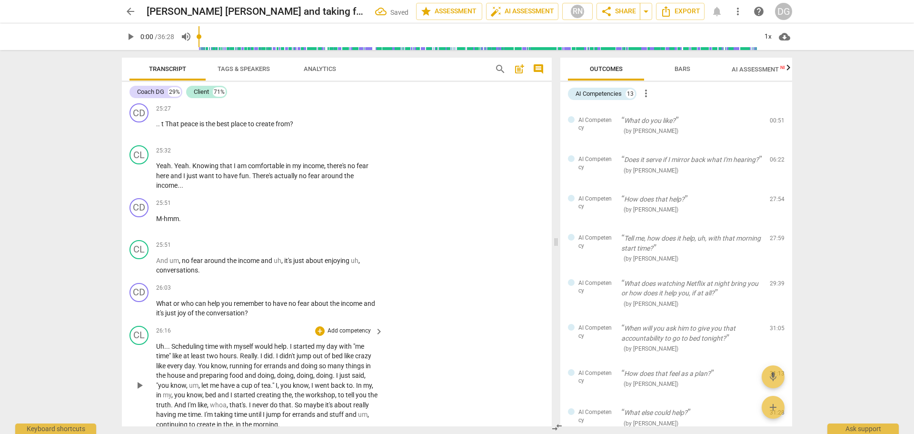
scroll to position [8821, 0]
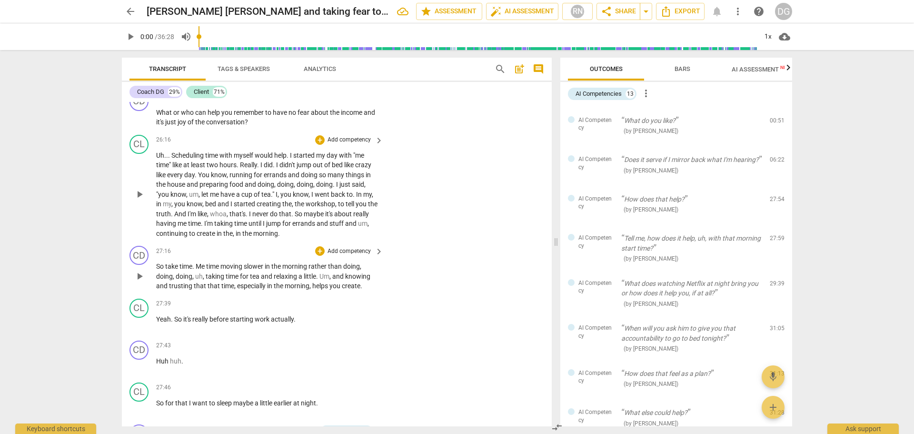
click at [197, 261] on p "So take time . Me time moving slower in the morning rather than doing , doing ,…" at bounding box center [267, 276] width 222 height 30
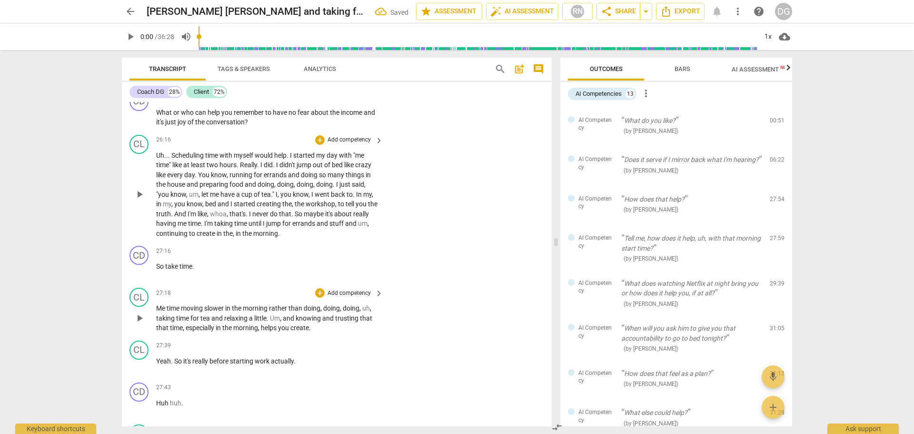
click at [158, 308] on span "Me" at bounding box center [161, 308] width 10 height 8
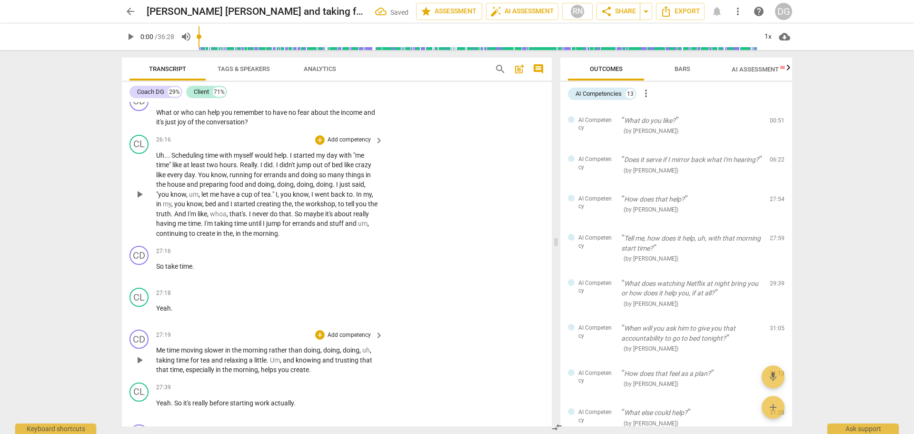
click at [158, 347] on span "Me" at bounding box center [161, 350] width 10 height 8
click at [182, 347] on span "time" at bounding box center [176, 350] width 14 height 8
click at [374, 349] on p ""Me time. " " Moving slower in the morning rather than doing , doing , doing , …" at bounding box center [267, 360] width 222 height 30
click at [188, 346] on span "time. " "" at bounding box center [179, 350] width 21 height 8
click at [368, 350] on span "uh" at bounding box center [367, 350] width 8 height 8
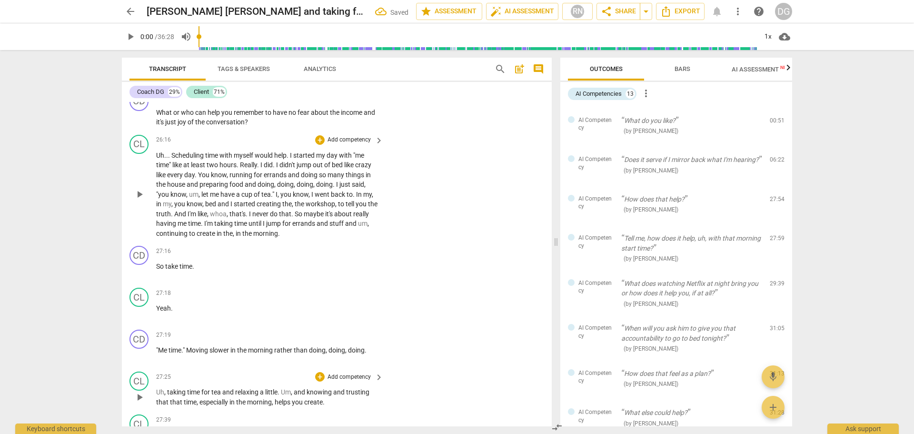
click at [167, 391] on span "," at bounding box center [165, 392] width 3 height 8
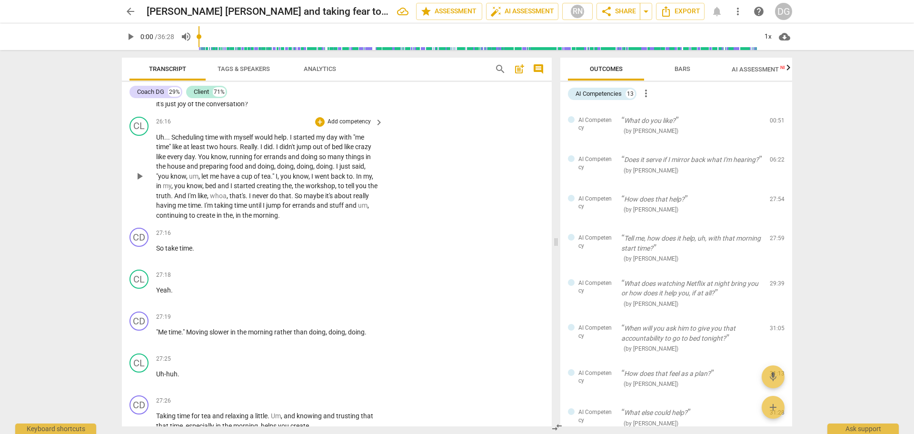
scroll to position [8856, 0]
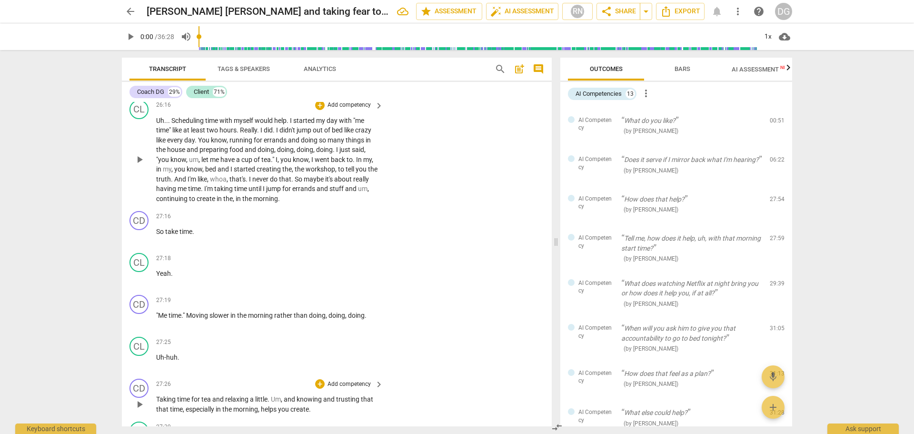
click at [273, 396] on span "Um" at bounding box center [276, 399] width 10 height 8
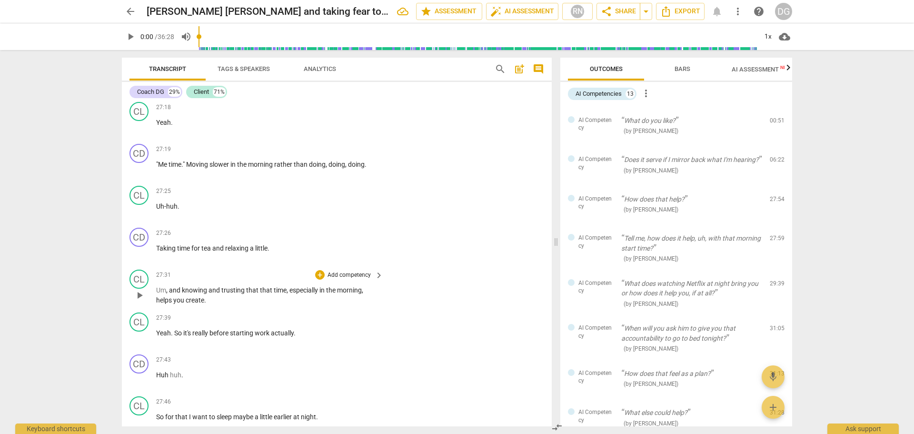
click at [158, 288] on span "Um" at bounding box center [161, 290] width 10 height 8
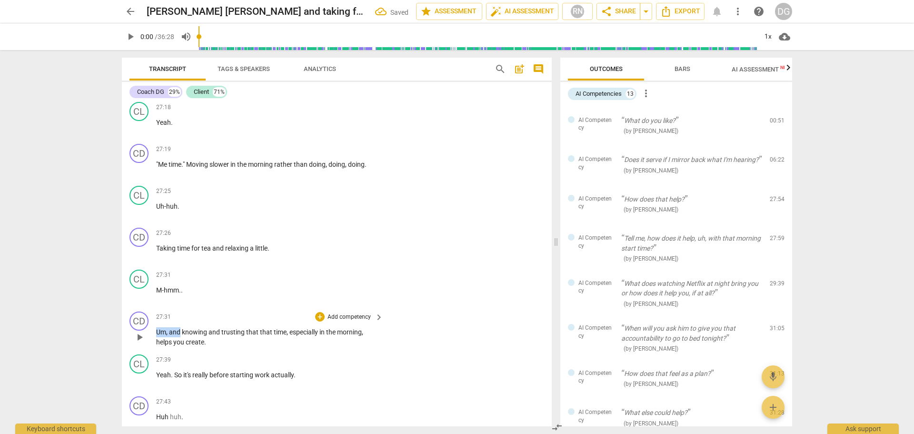
drag, startPoint x: 180, startPoint y: 330, endPoint x: 156, endPoint y: 332, distance: 24.0
click at [156, 332] on p "Um , and knowing and trusting that that time , especially in the morning , help…" at bounding box center [267, 337] width 222 height 20
click at [297, 374] on p "Yeah . So it's really before starting work actually ." at bounding box center [267, 375] width 222 height 10
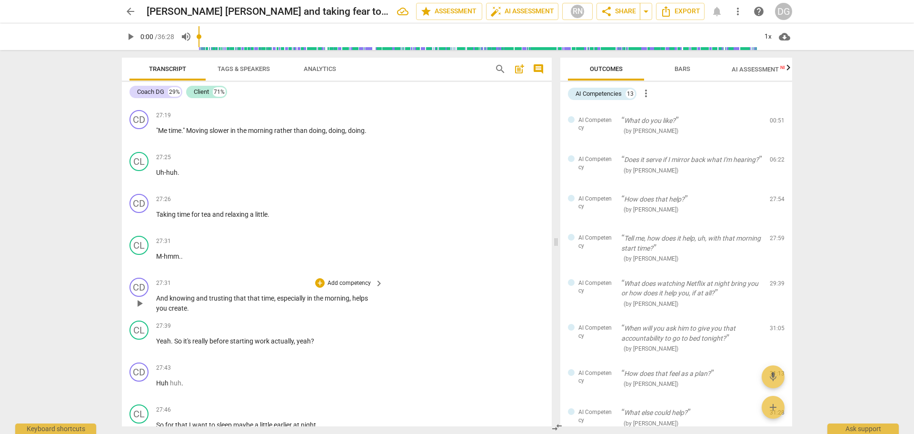
scroll to position [9058, 0]
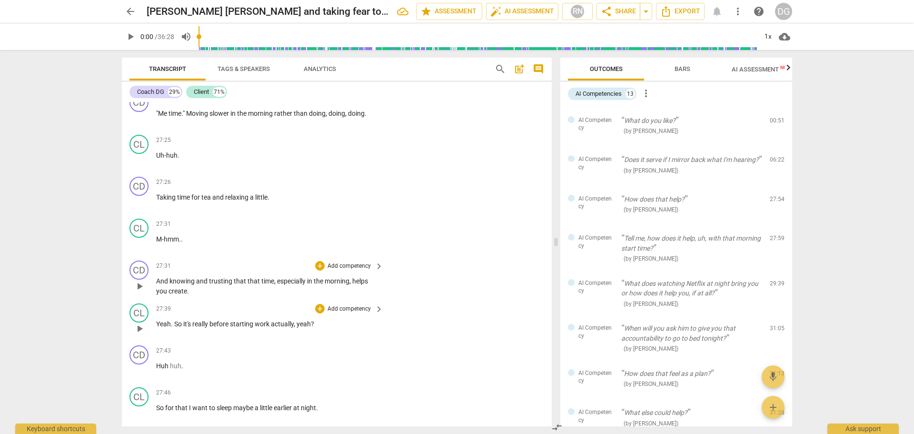
click at [181, 320] on span "So" at bounding box center [178, 324] width 9 height 8
click at [170, 362] on span "huh" at bounding box center [175, 366] width 11 height 8
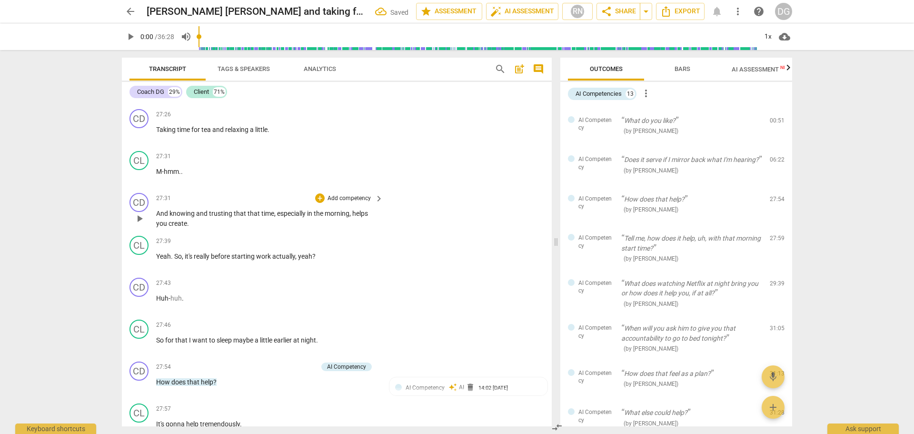
scroll to position [9142, 0]
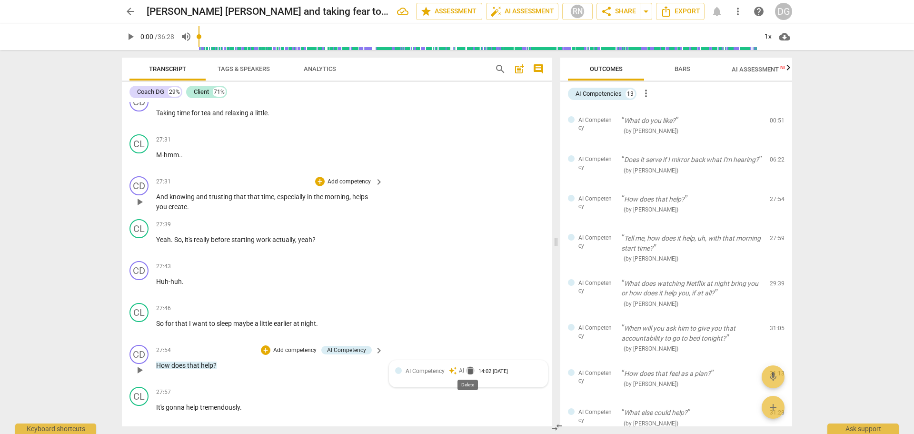
click at [470, 368] on span "delete" at bounding box center [471, 371] width 10 height 10
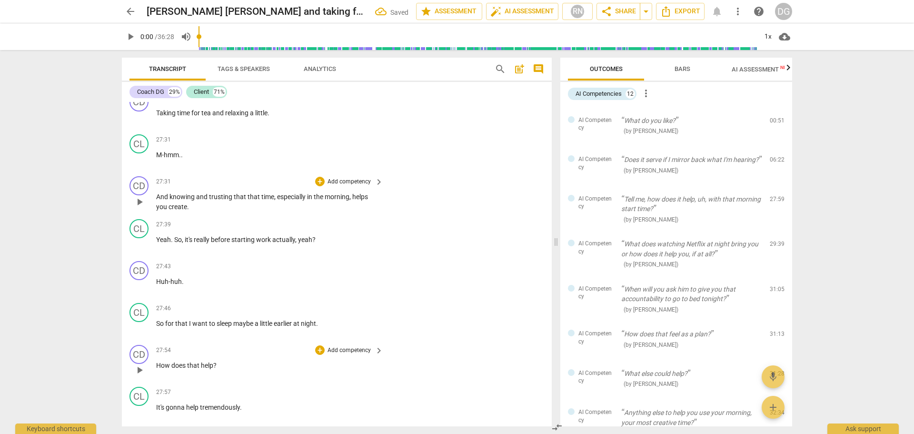
click at [161, 363] on span "How" at bounding box center [163, 365] width 15 height 8
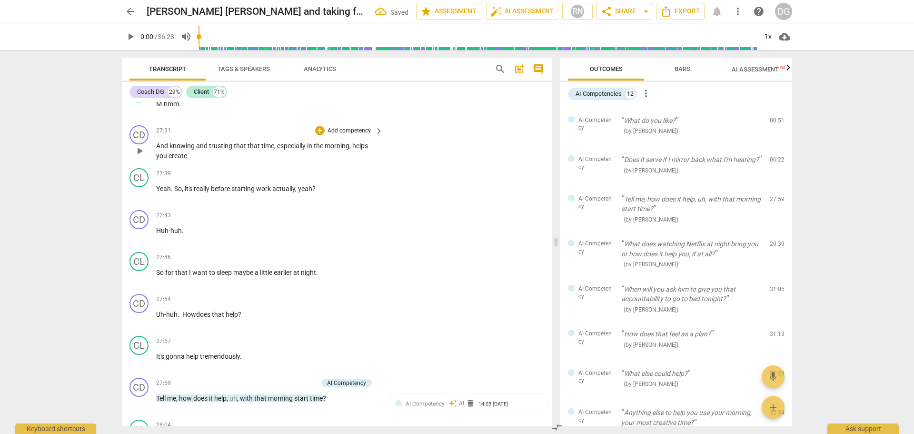
scroll to position [9243, 0]
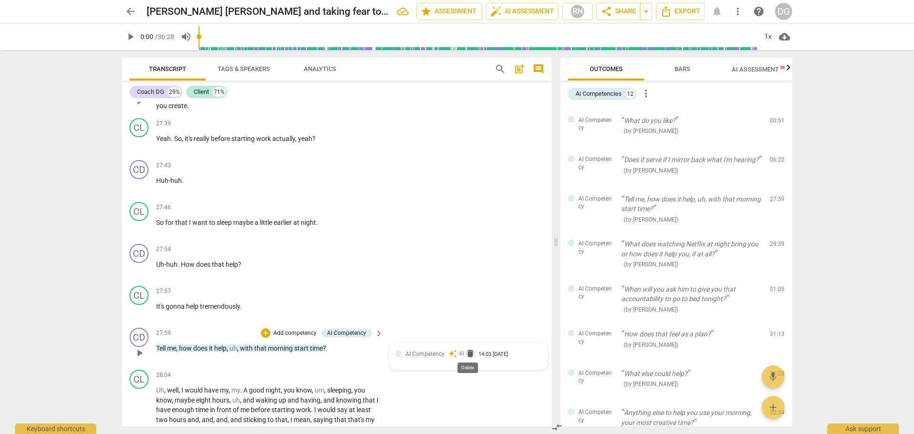
click at [466, 352] on span "delete" at bounding box center [471, 354] width 10 height 10
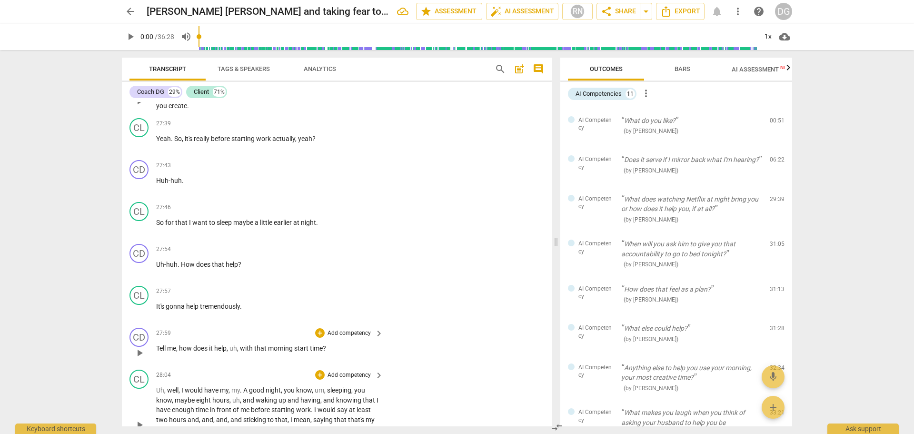
click at [242, 388] on span "." at bounding box center [241, 390] width 3 height 8
drag, startPoint x: 548, startPoint y: 366, endPoint x: 546, endPoint y: 378, distance: 12.1
click at [546, 378] on div "CL play_arrow pause 28:04 + Add competency keyboard_arrow_right Uh , well , I w…" at bounding box center [337, 416] width 430 height 101
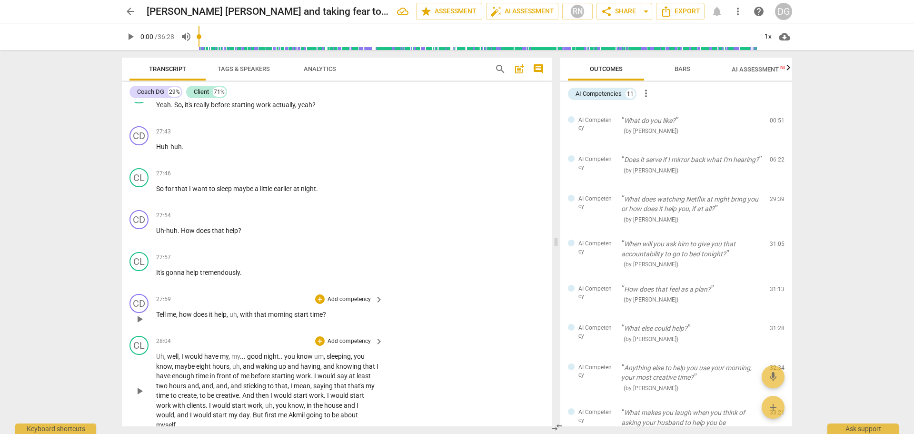
click at [185, 383] on span "hours" at bounding box center [178, 386] width 19 height 8
click at [197, 392] on p "Uh , well , I would have my , my . . . good night . . you know um , sleeping , …" at bounding box center [267, 390] width 222 height 78
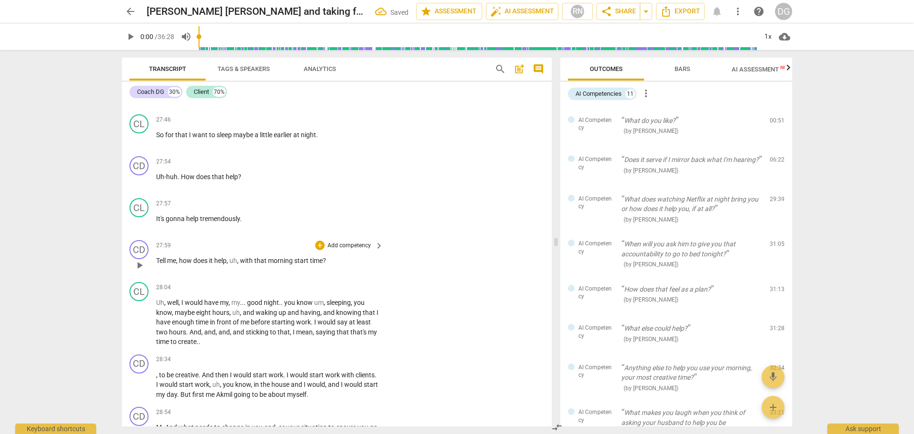
scroll to position [9381, 0]
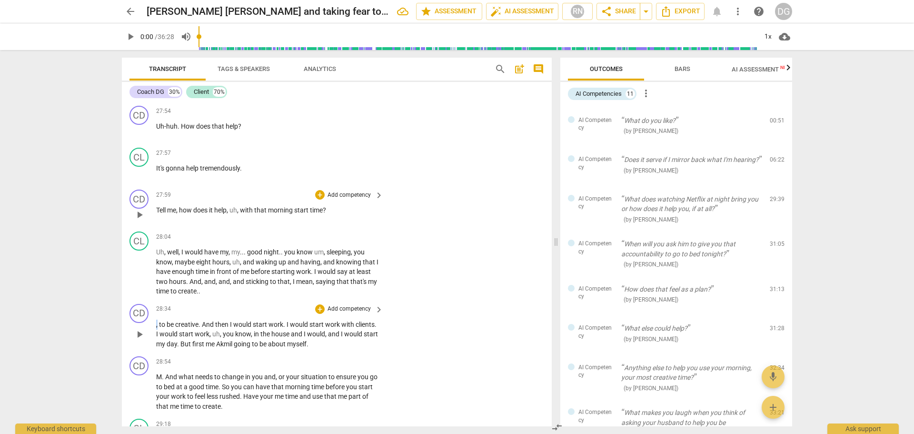
click at [157, 321] on span "," at bounding box center [157, 325] width 3 height 8
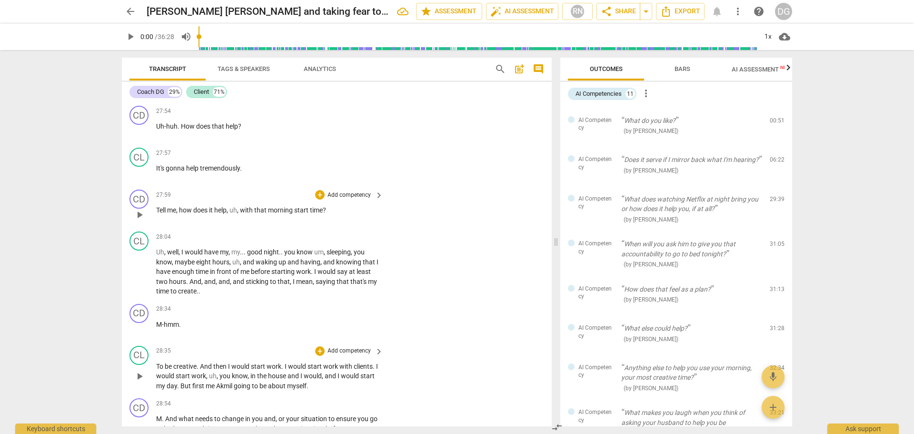
click at [157, 362] on span "To" at bounding box center [160, 366] width 9 height 8
click at [216, 384] on span "me" at bounding box center [211, 386] width 10 height 8
click at [376, 385] on p "..to be creative . And then I would start work . I would start work with client…" at bounding box center [267, 376] width 222 height 30
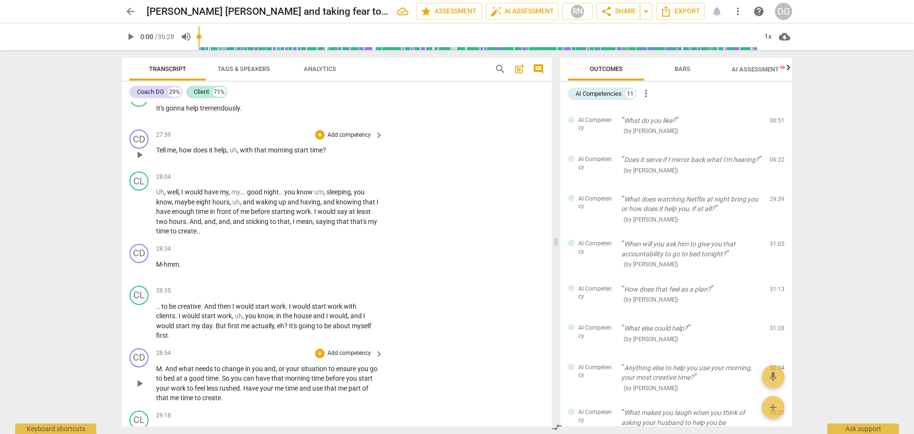
click at [163, 367] on span "." at bounding box center [163, 369] width 3 height 8
click at [243, 375] on span "." at bounding box center [241, 378] width 3 height 8
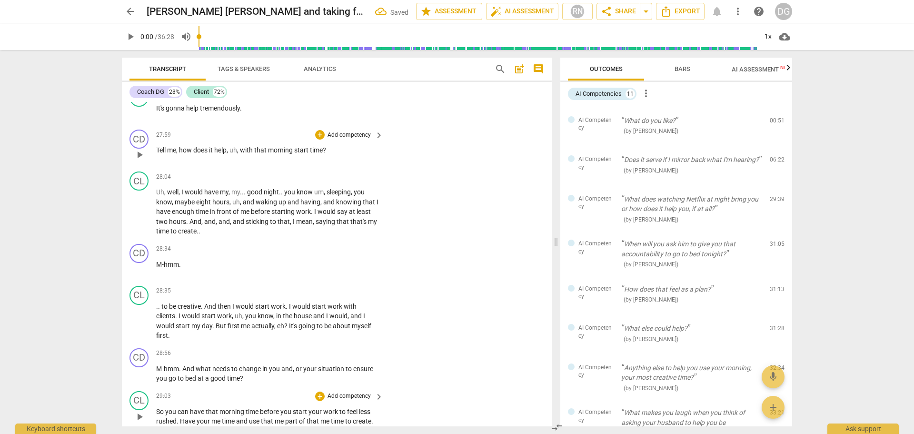
click at [161, 410] on span "So" at bounding box center [160, 412] width 9 height 8
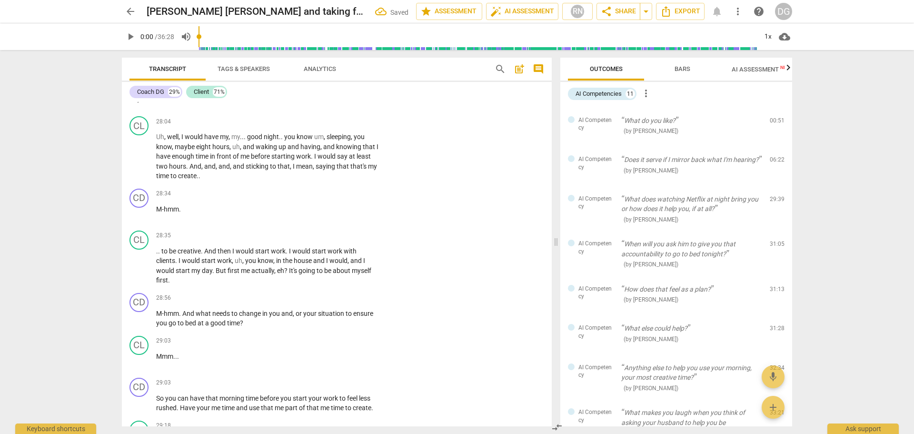
scroll to position [9514, 0]
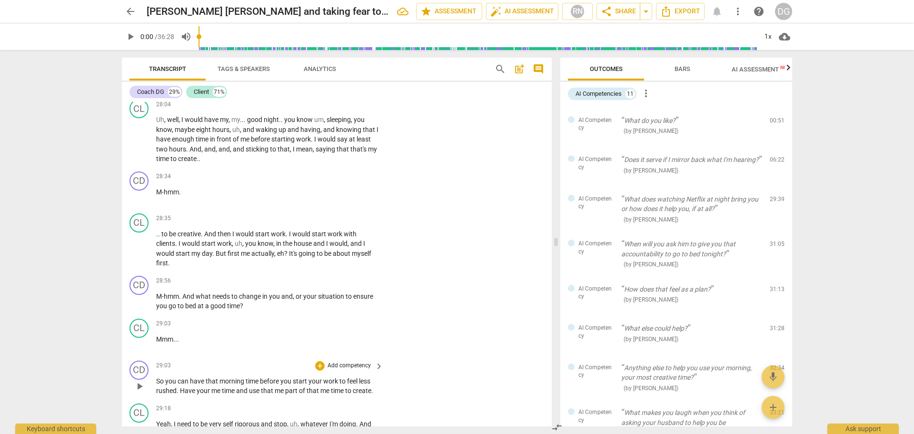
click at [179, 387] on span "." at bounding box center [178, 391] width 3 height 8
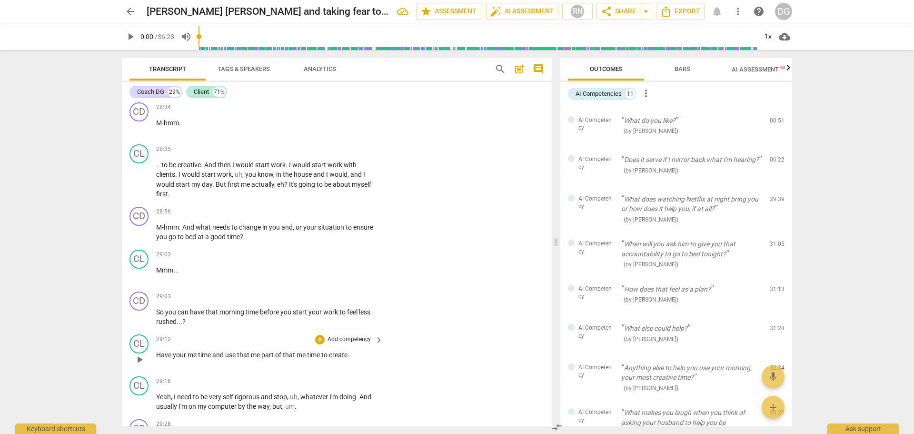
click at [157, 351] on span "Have" at bounding box center [164, 355] width 17 height 8
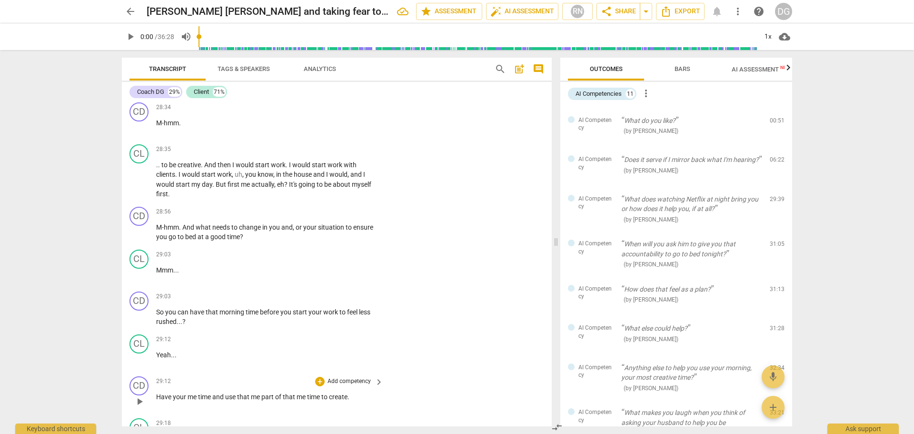
click at [352, 392] on p "Have your me time and use that me part of that me time to create ." at bounding box center [267, 397] width 222 height 10
click at [212, 393] on span "time" at bounding box center [205, 397] width 14 height 8
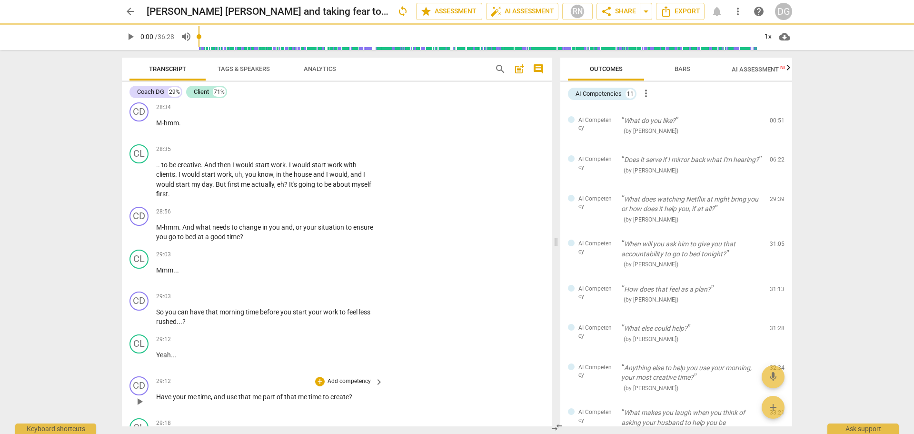
click at [251, 398] on span "that" at bounding box center [246, 397] width 14 height 8
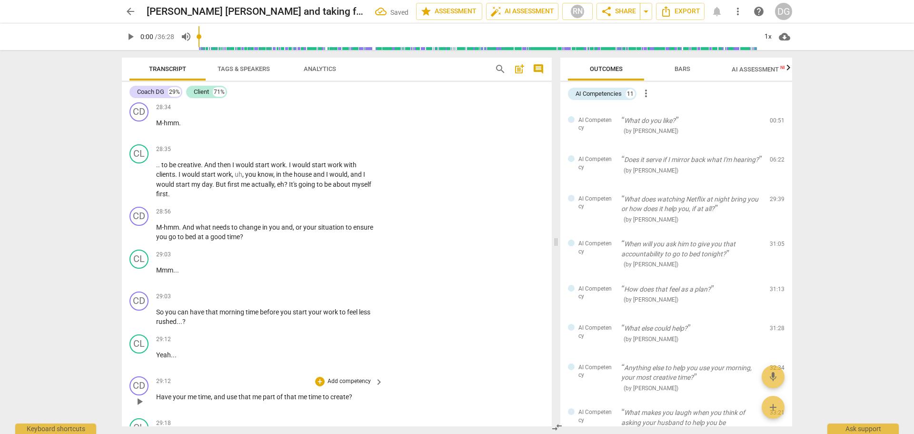
click at [263, 395] on span "me" at bounding box center [257, 397] width 10 height 8
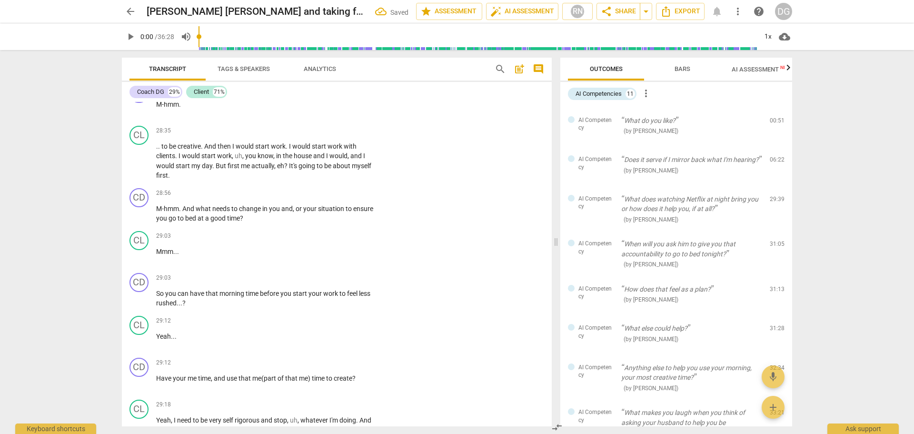
scroll to position [9618, 0]
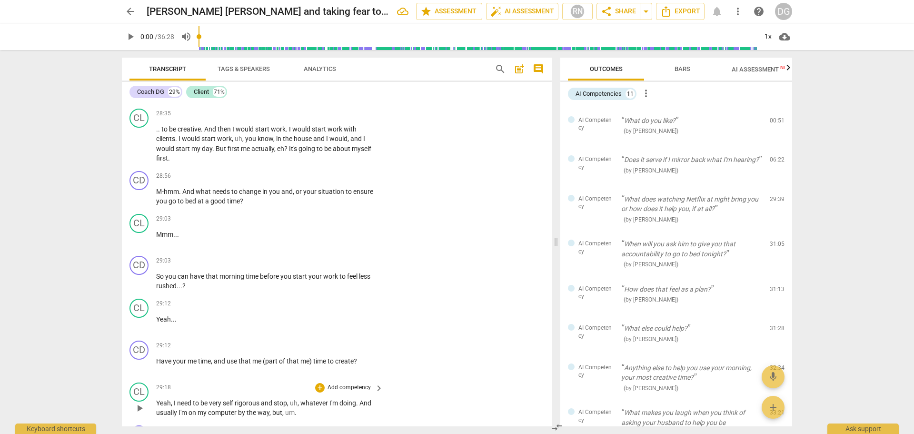
click at [173, 401] on span "," at bounding box center [172, 403] width 3 height 8
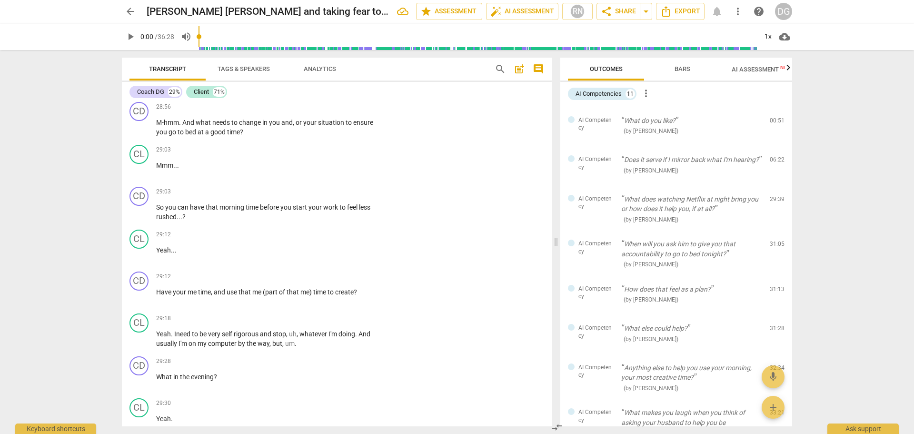
scroll to position [9739, 0]
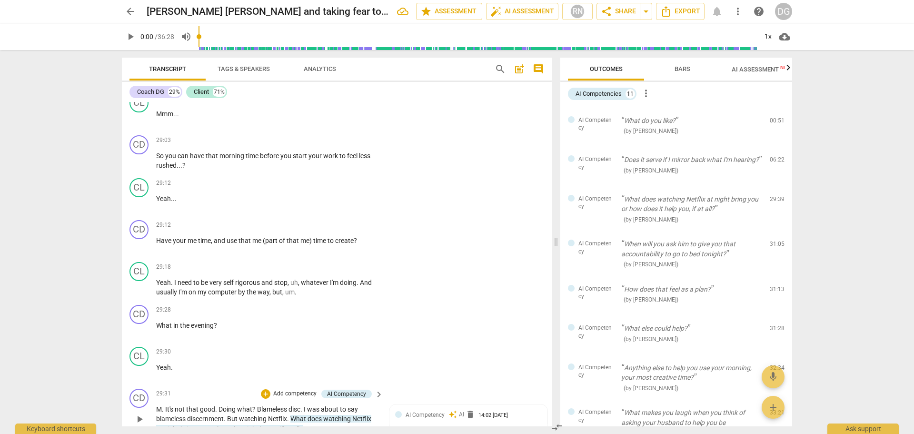
click at [165, 408] on span "." at bounding box center [163, 409] width 3 height 8
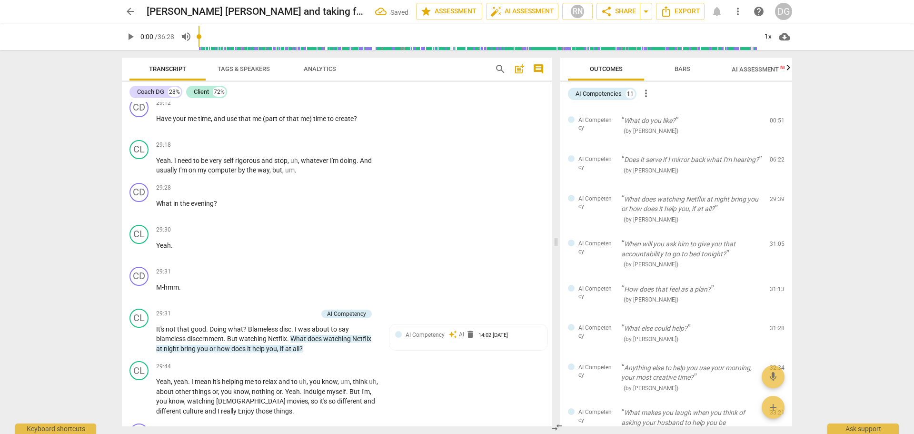
scroll to position [9878, 0]
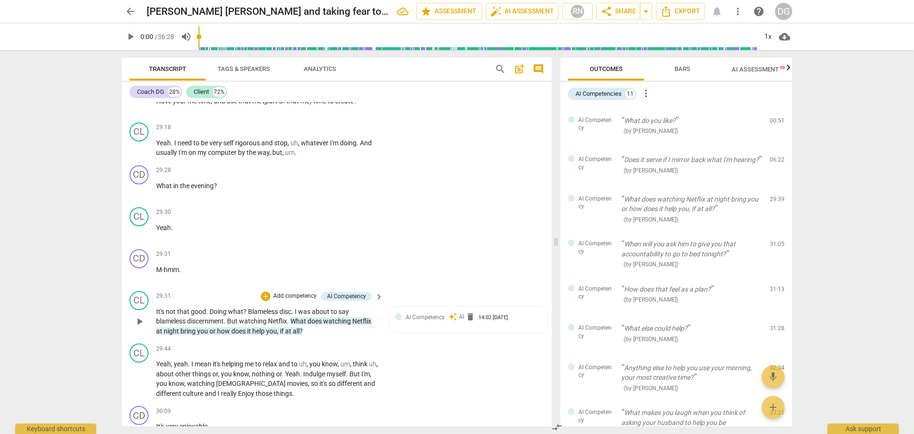
click at [210, 308] on span "Doing" at bounding box center [219, 312] width 19 height 8
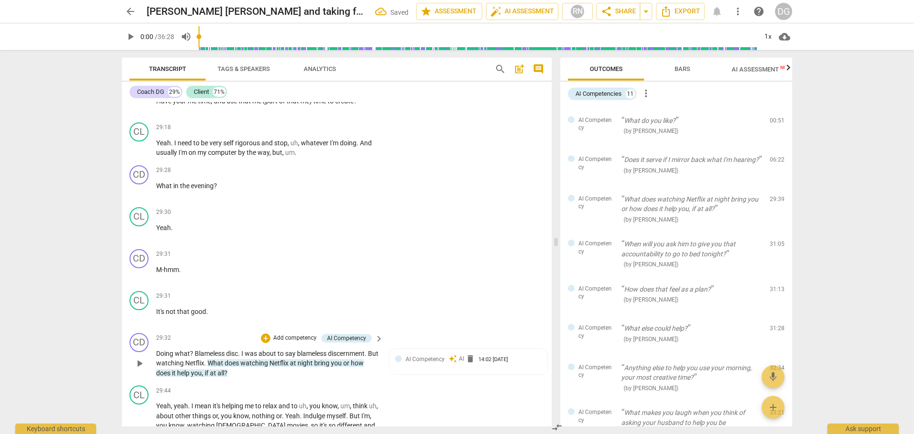
click at [240, 352] on span "." at bounding box center [239, 354] width 3 height 8
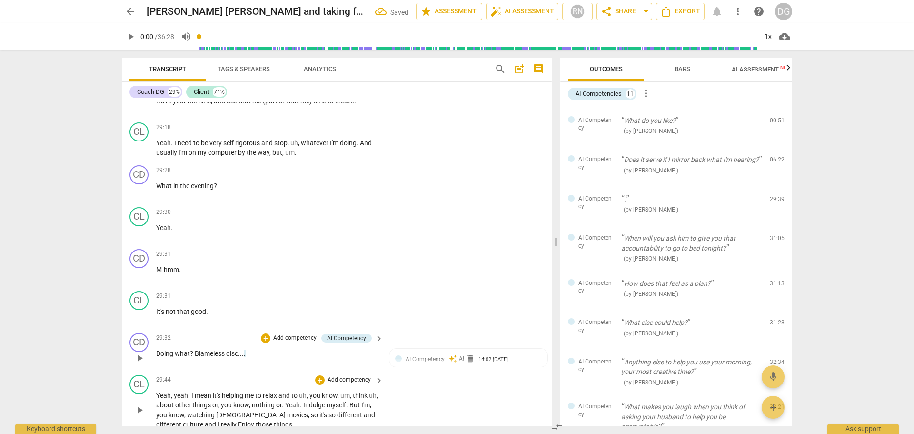
click at [158, 391] on span "Yeah" at bounding box center [163, 395] width 15 height 8
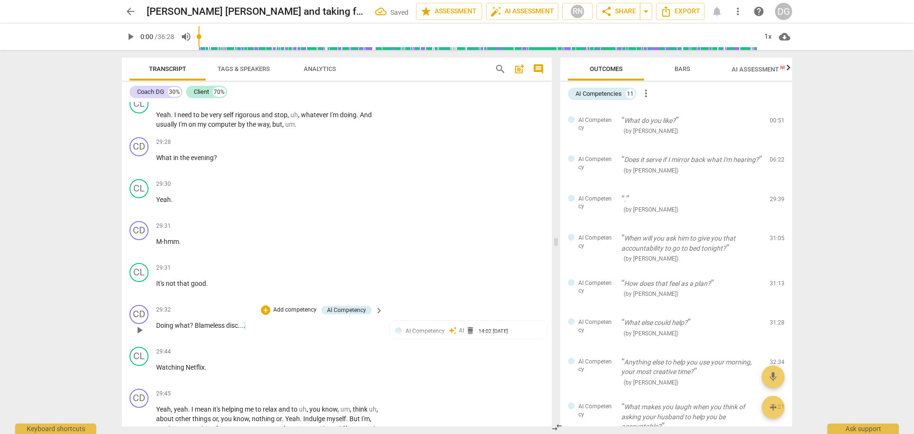
scroll to position [9976, 0]
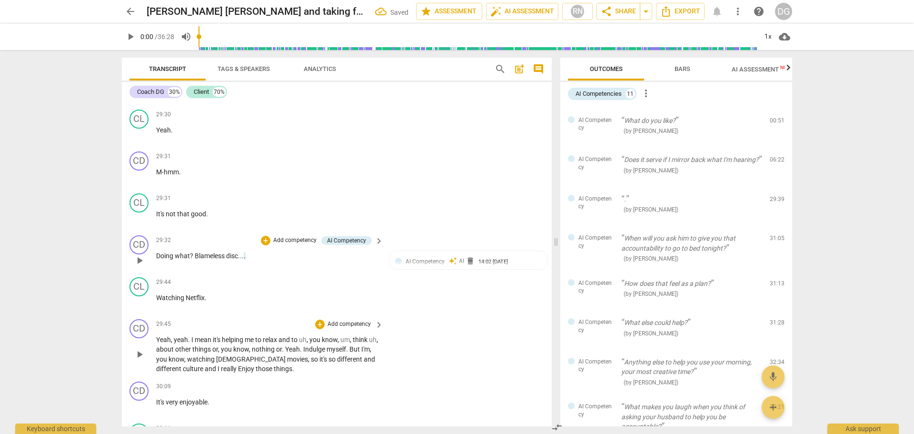
click at [157, 338] on span "Yeah" at bounding box center [163, 340] width 15 height 8
paste p
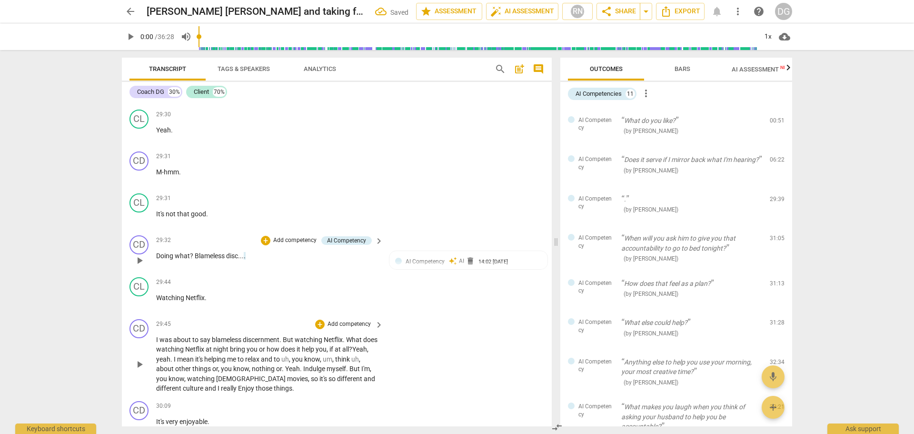
click at [158, 336] on span "I was about to say blameless discernment. But watching Netflix. What does watch…" at bounding box center [266, 345] width 221 height 18
click at [373, 345] on p "I was about to say blameless discernment. But watching Netflix. What does watch…" at bounding box center [267, 364] width 222 height 59
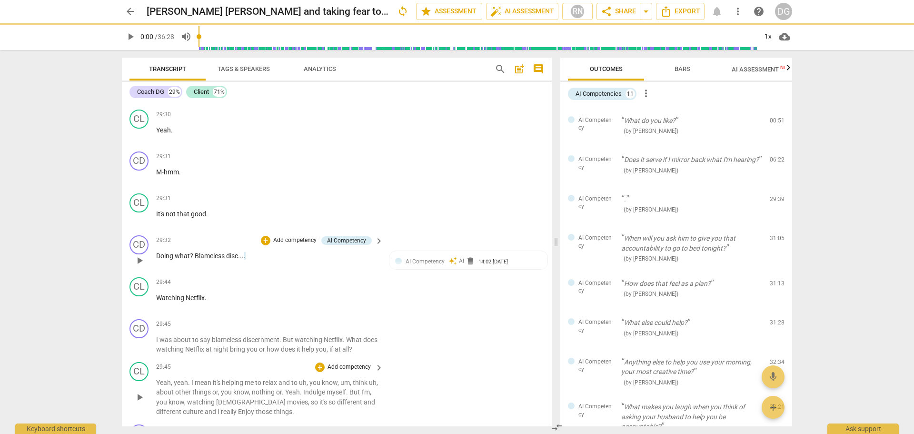
scroll to position [10019, 0]
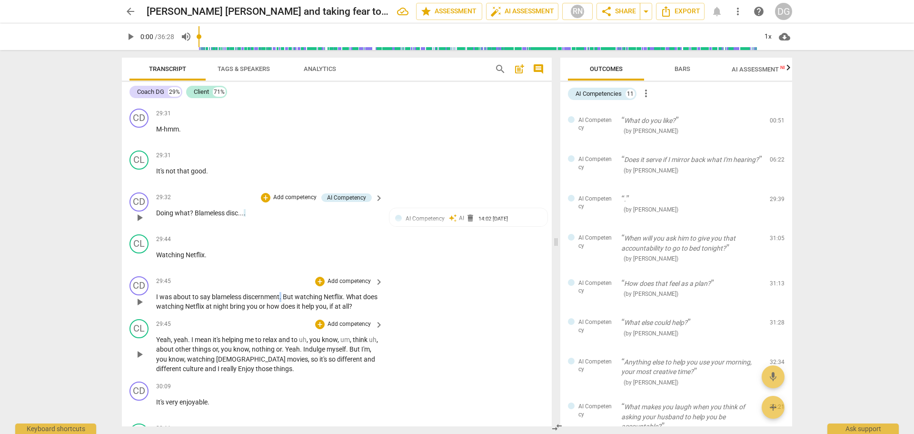
click at [284, 292] on p "I was about to say blameless discernment . But watching Netflix . What does wat…" at bounding box center [267, 302] width 222 height 20
click at [267, 303] on span "or" at bounding box center [263, 306] width 8 height 8
drag, startPoint x: 311, startPoint y: 346, endPoint x: 292, endPoint y: 344, distance: 18.6
click at [292, 344] on p "Yeah , yeah . I mean it's helping me to relax and to uh , you know , um , think…" at bounding box center [267, 354] width 222 height 39
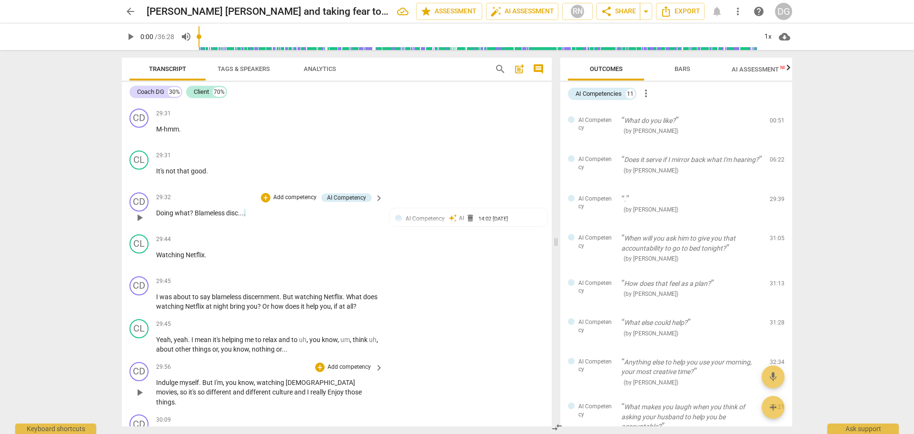
click at [159, 384] on p "Indulge myself . But I'm , you know , watching Korean movies , so it's so diffe…" at bounding box center [267, 393] width 222 height 30
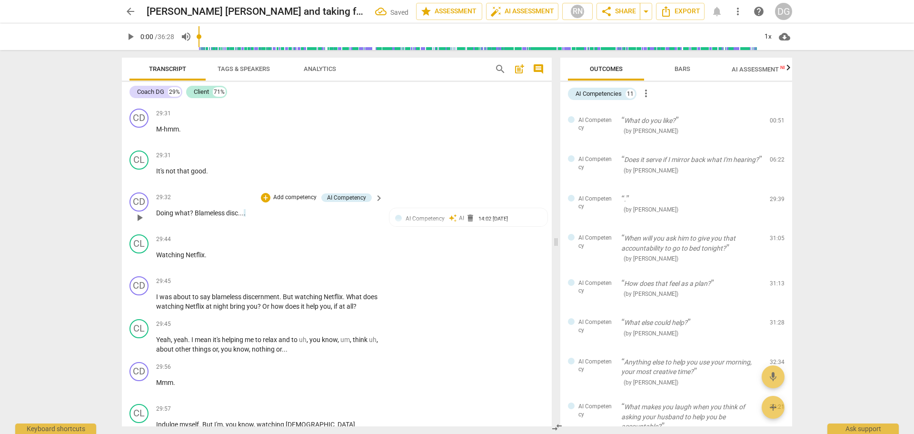
scroll to position [10087, 0]
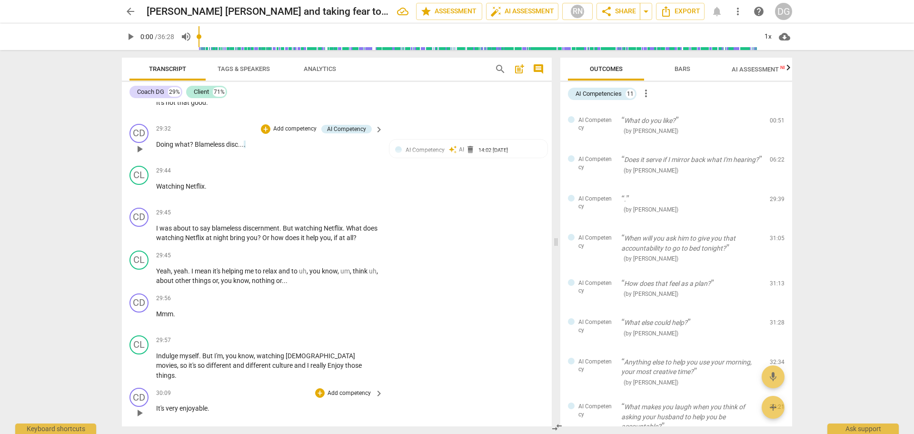
click at [155, 394] on div "CD play_arrow pause" at bounding box center [143, 405] width 27 height 34
click at [158, 404] on span "It's" at bounding box center [161, 408] width 10 height 8
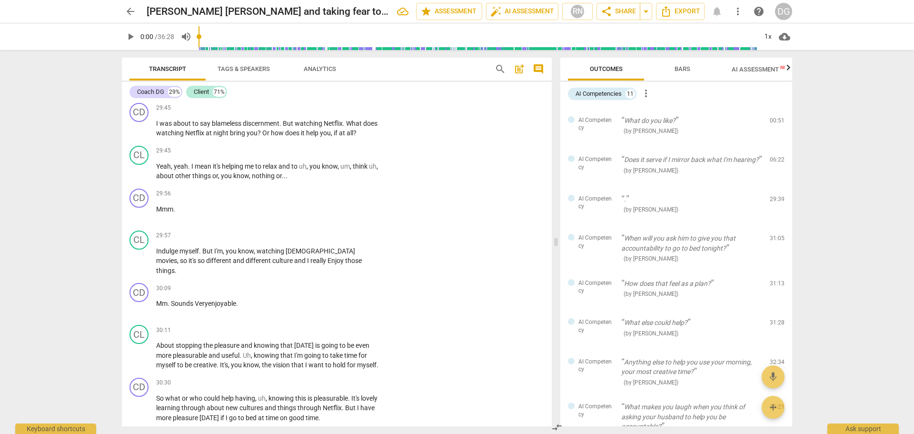
scroll to position [10193, 0]
click at [159, 394] on span "So" at bounding box center [160, 398] width 9 height 8
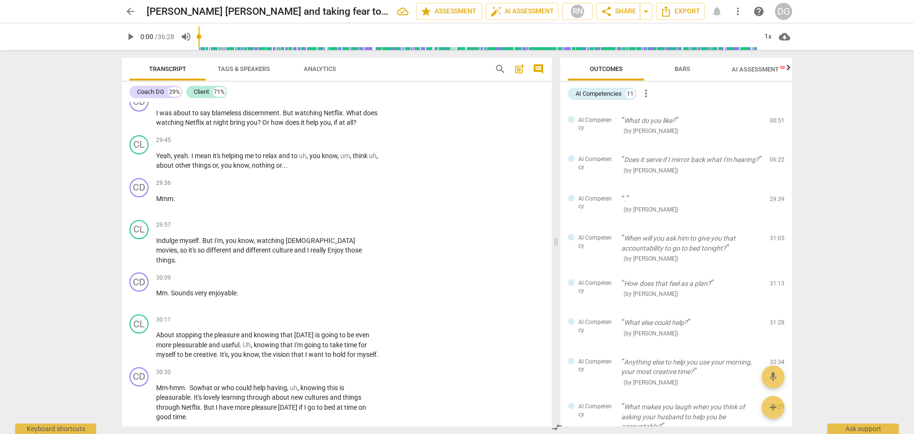
scroll to position [10221, 0]
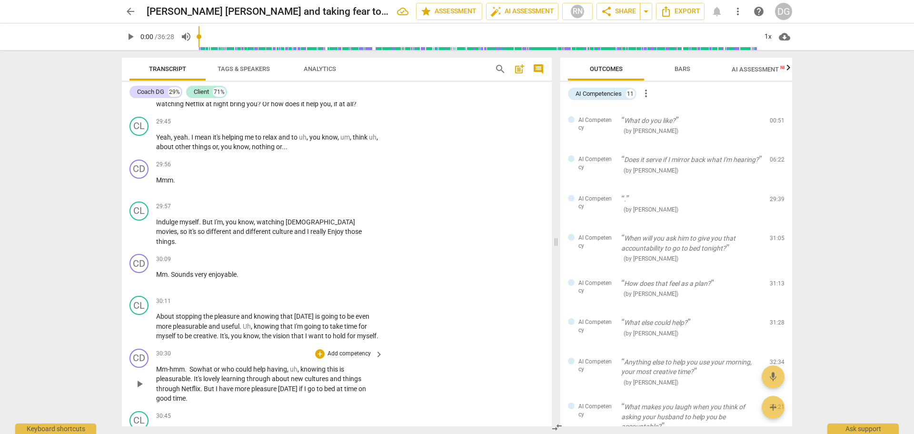
click at [232, 394] on p "Mm-hmm. So what or who could help having , uh , knowing this is pleasurable . I…" at bounding box center [267, 383] width 222 height 39
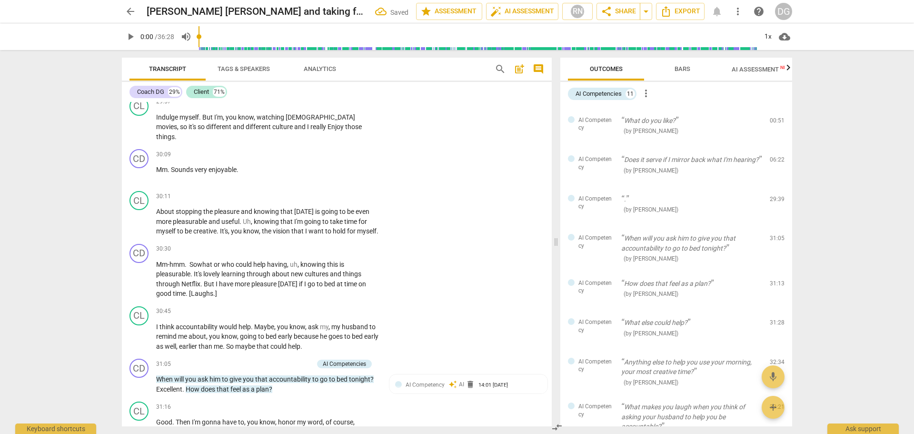
scroll to position [10344, 0]
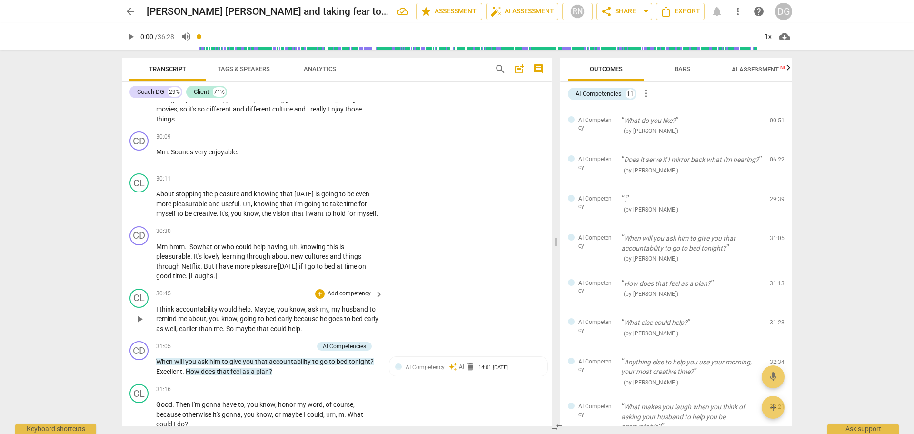
click at [293, 319] on span "early" at bounding box center [286, 319] width 16 height 8
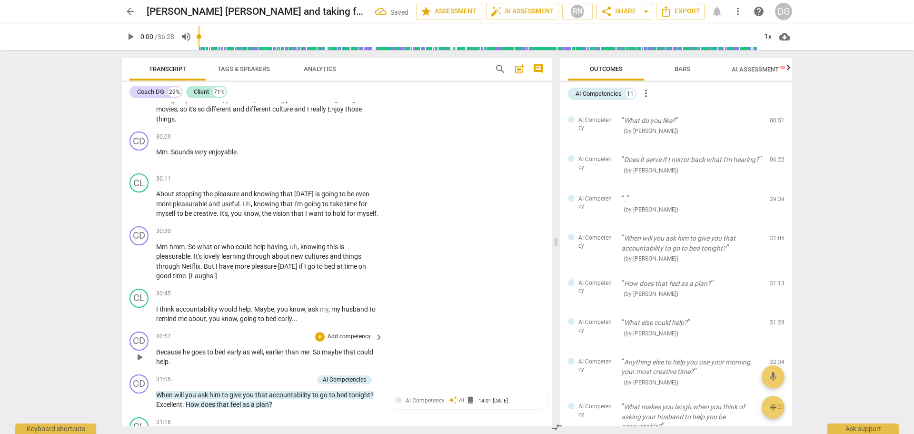
click at [158, 351] on span "Because" at bounding box center [169, 352] width 27 height 8
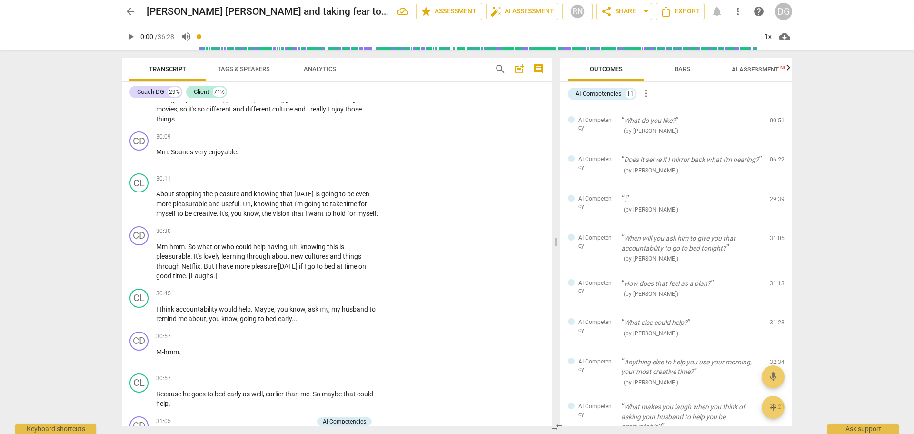
scroll to position [10392, 0]
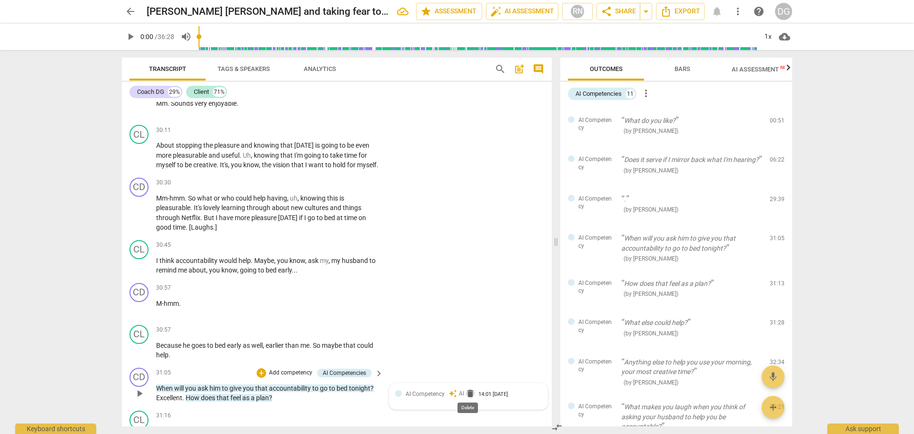
click at [466, 389] on span "delete" at bounding box center [471, 394] width 10 height 10
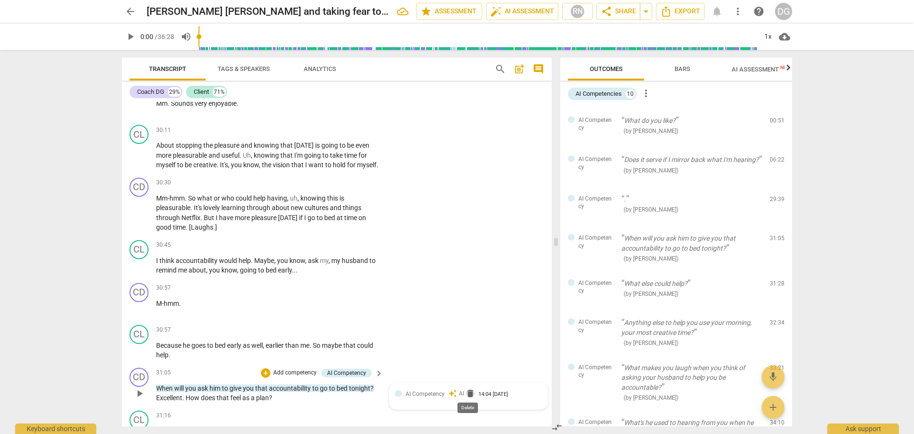
click at [467, 389] on span "delete" at bounding box center [471, 394] width 10 height 10
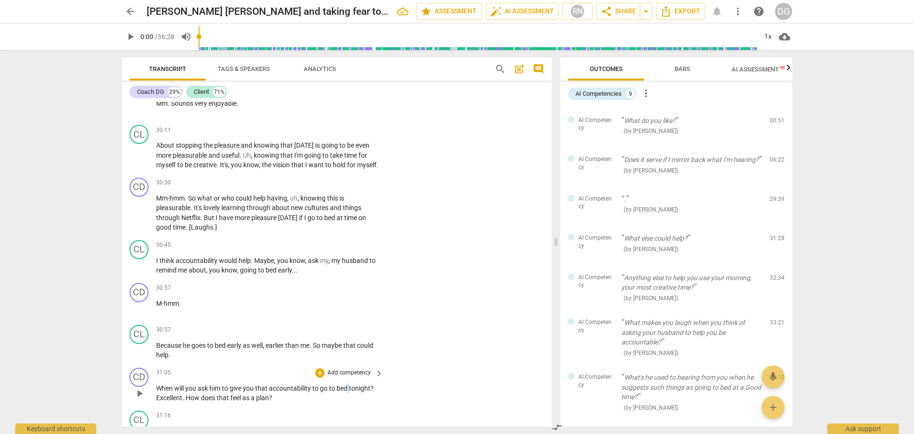
click at [349, 385] on span "bed" at bounding box center [343, 388] width 12 height 8
click at [349, 386] on span "bed" at bounding box center [343, 388] width 12 height 8
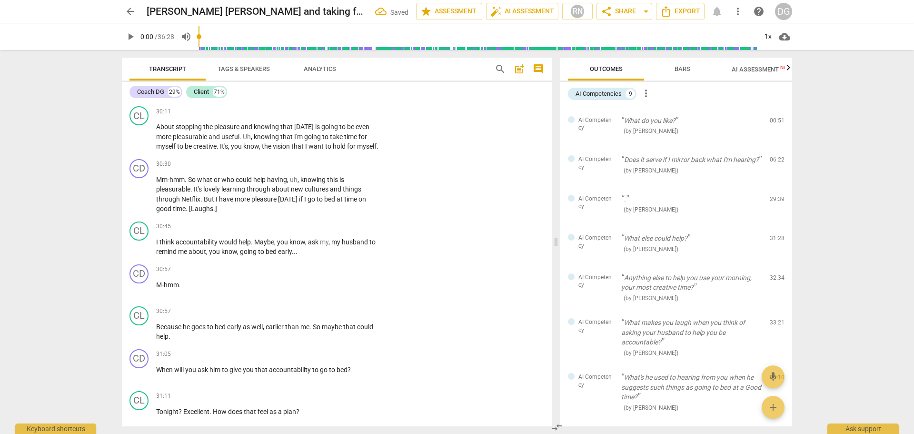
scroll to position [10447, 0]
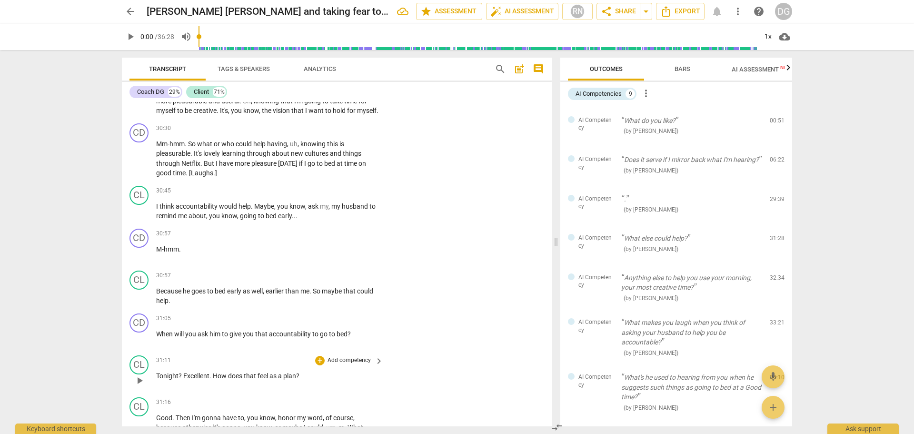
click at [183, 372] on span "?" at bounding box center [181, 376] width 5 height 8
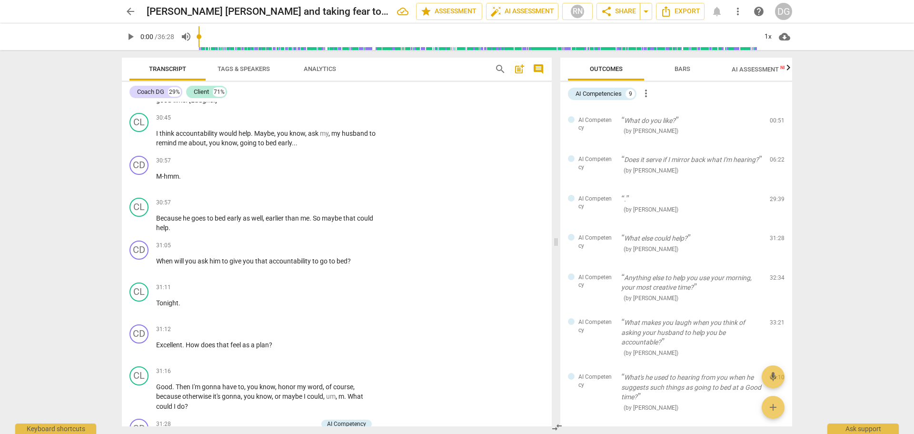
scroll to position [10555, 0]
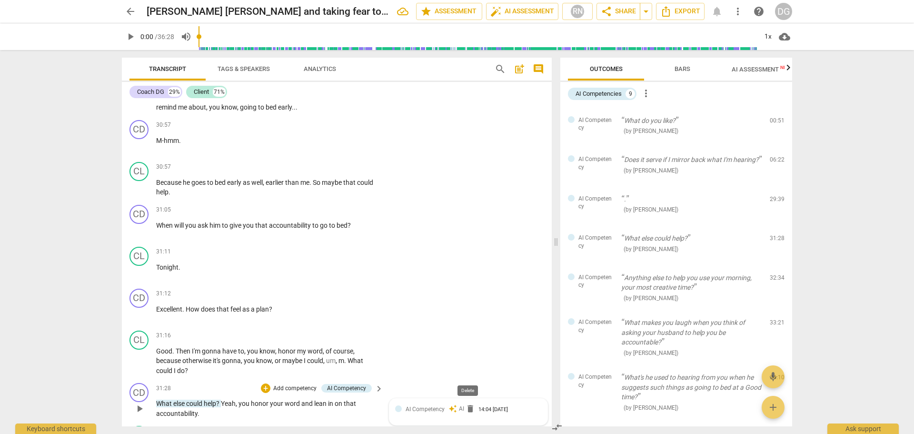
click at [468, 407] on span "delete" at bounding box center [471, 409] width 10 height 10
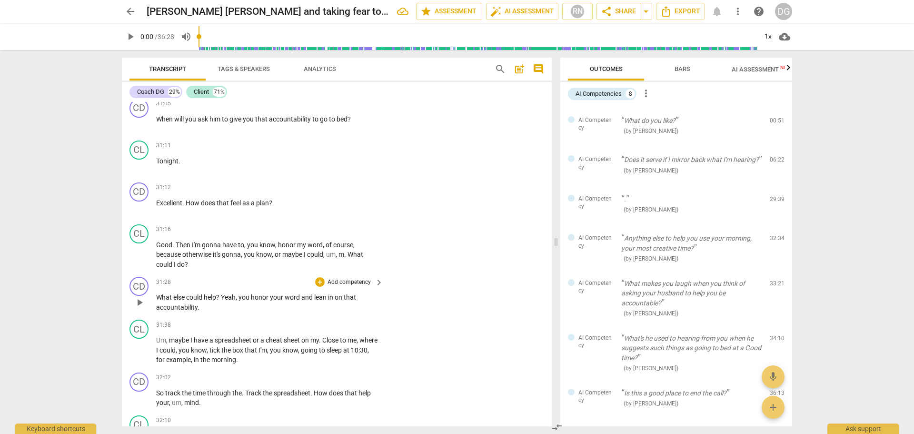
scroll to position [10609, 0]
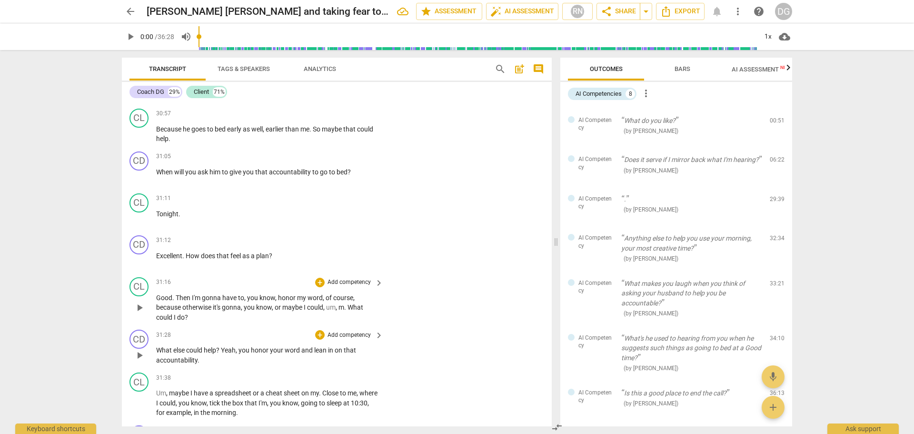
click at [363, 298] on p "Good . Then I'm gonna have to , you know , honor my word , of course , because …" at bounding box center [267, 308] width 222 height 30
click at [223, 347] on span "Yeah" at bounding box center [228, 350] width 15 height 8
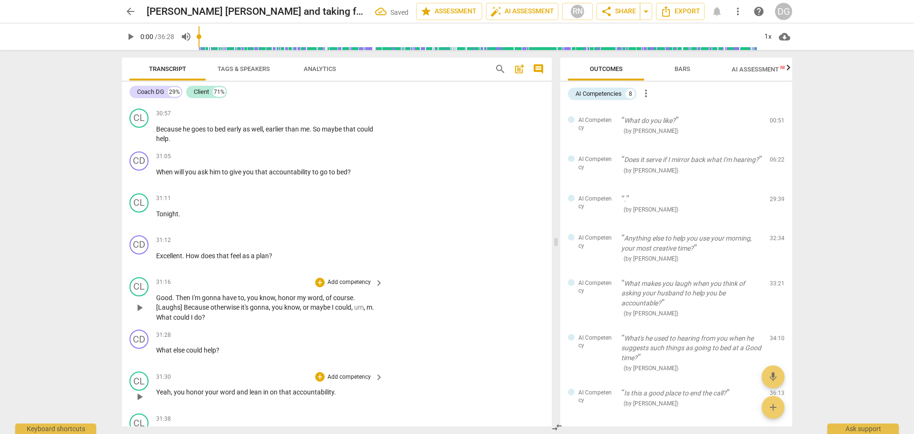
click at [171, 389] on span "," at bounding box center [172, 392] width 3 height 8
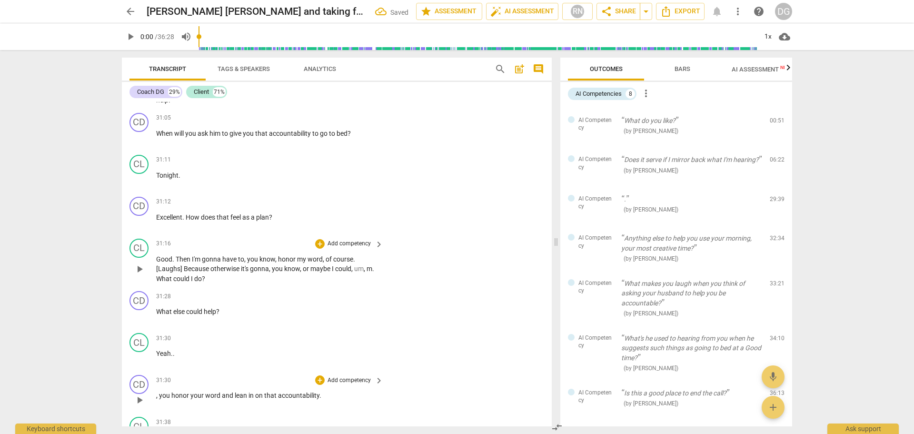
scroll to position [10648, 0]
click at [166, 393] on span "you" at bounding box center [165, 395] width 12 height 8
click at [320, 390] on p "You honor your word and lean in on that accountability ." at bounding box center [267, 395] width 222 height 10
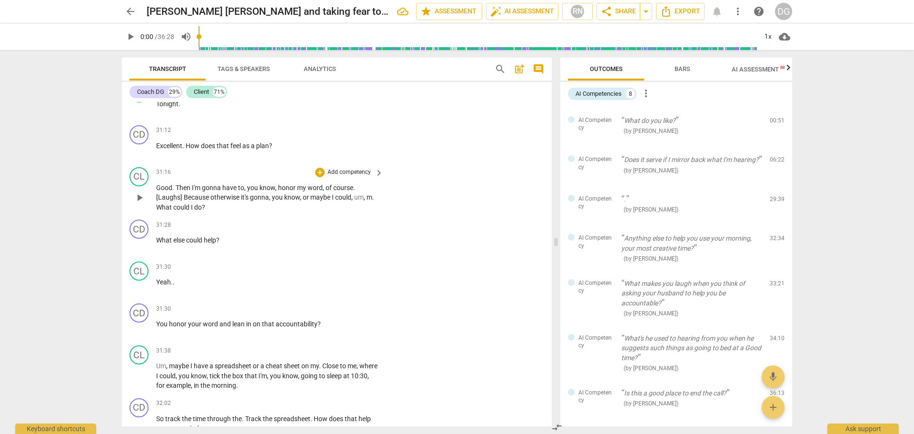
scroll to position [10737, 0]
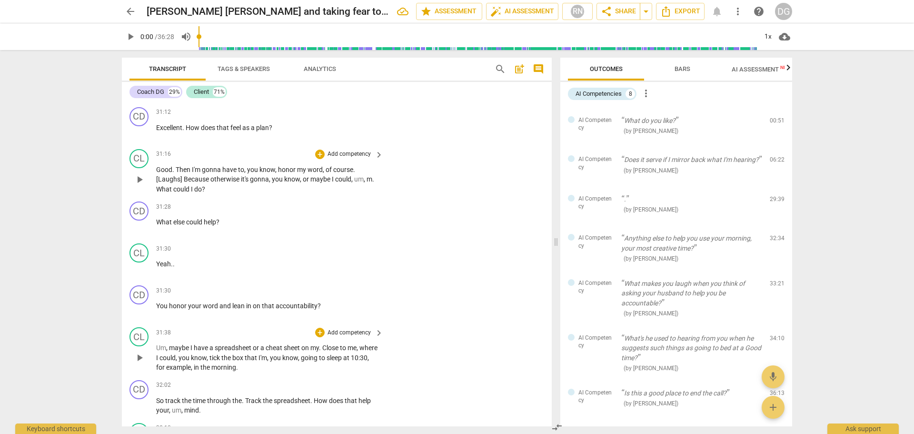
click at [167, 344] on span "," at bounding box center [167, 348] width 3 height 8
click at [157, 398] on span "So" at bounding box center [160, 401] width 9 height 8
click at [334, 401] on span "." at bounding box center [332, 401] width 3 height 8
click at [266, 397] on span "Track" at bounding box center [275, 401] width 18 height 8
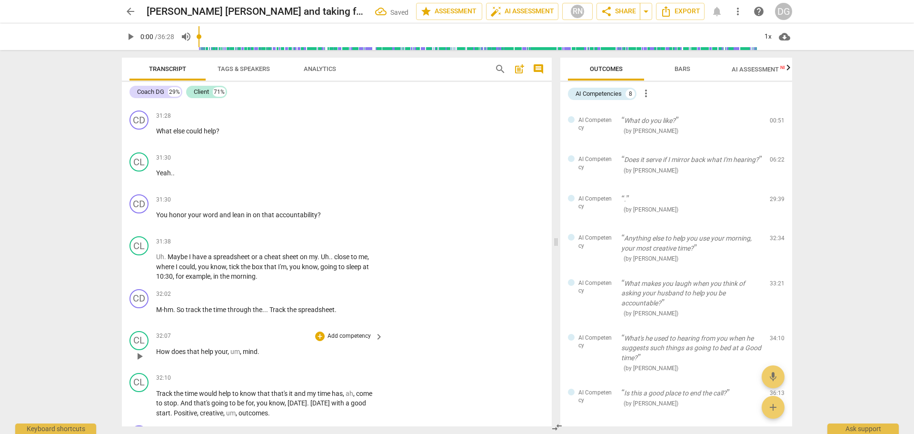
click at [159, 348] on span "How" at bounding box center [163, 352] width 15 height 8
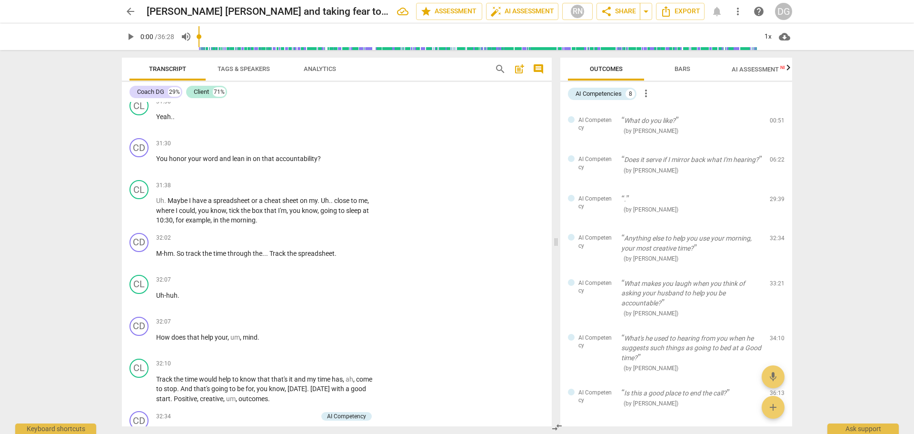
scroll to position [10920, 0]
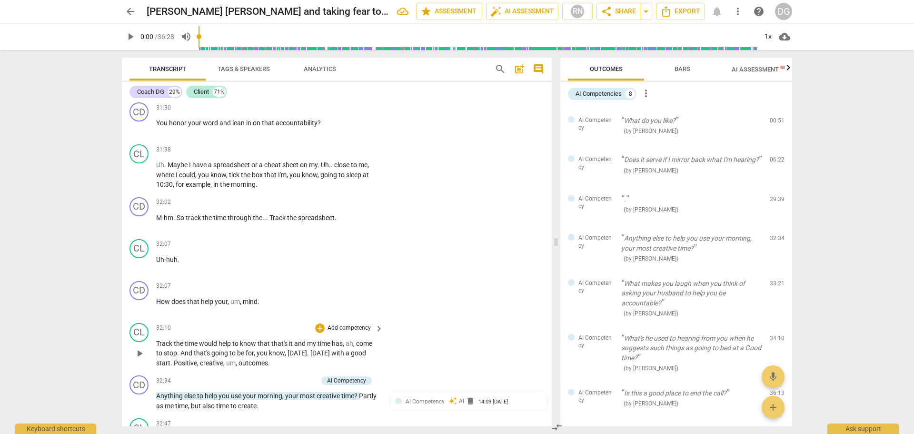
click at [257, 362] on span "outcomes" at bounding box center [254, 363] width 30 height 8
click at [467, 399] on span "delete" at bounding box center [471, 401] width 10 height 10
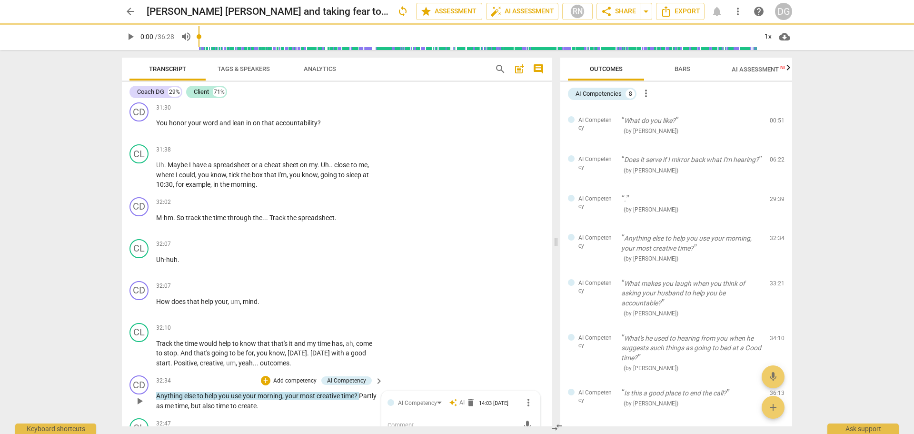
scroll to position [10920, 0]
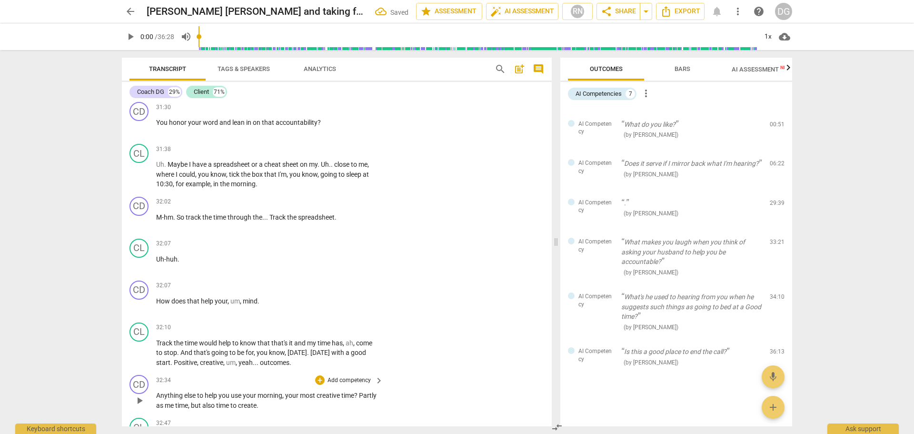
click at [156, 391] on span "Anything" at bounding box center [170, 395] width 28 height 8
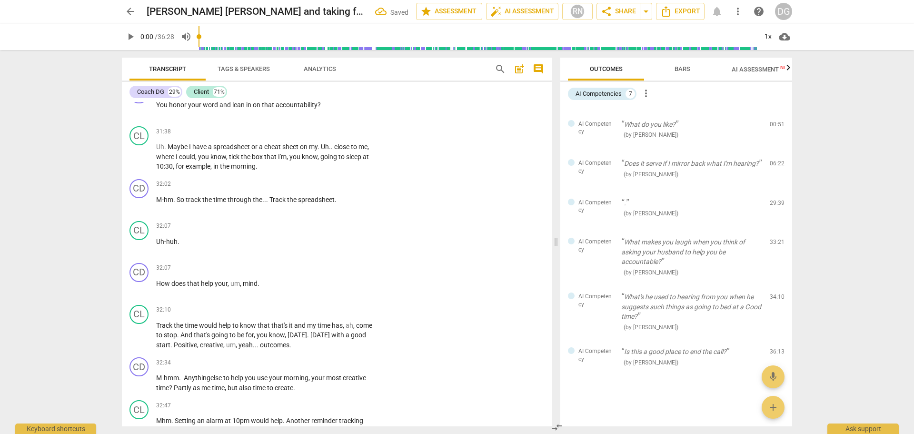
scroll to position [10956, 0]
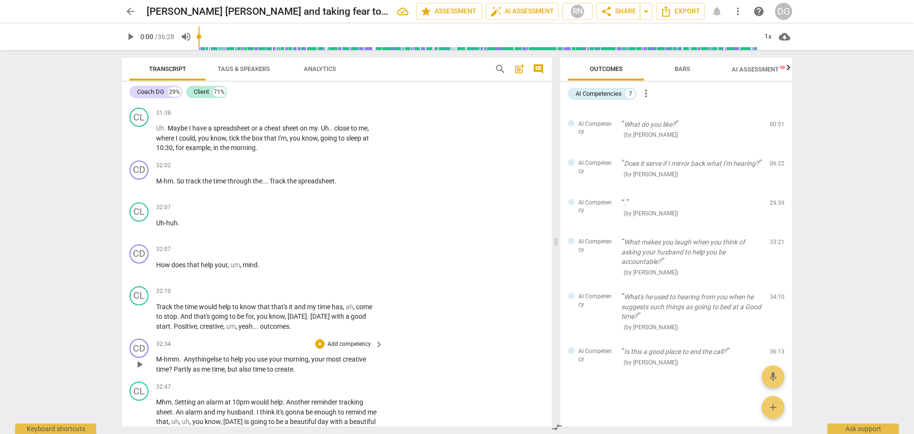
click at [174, 366] on span "Partly" at bounding box center [183, 369] width 19 height 8
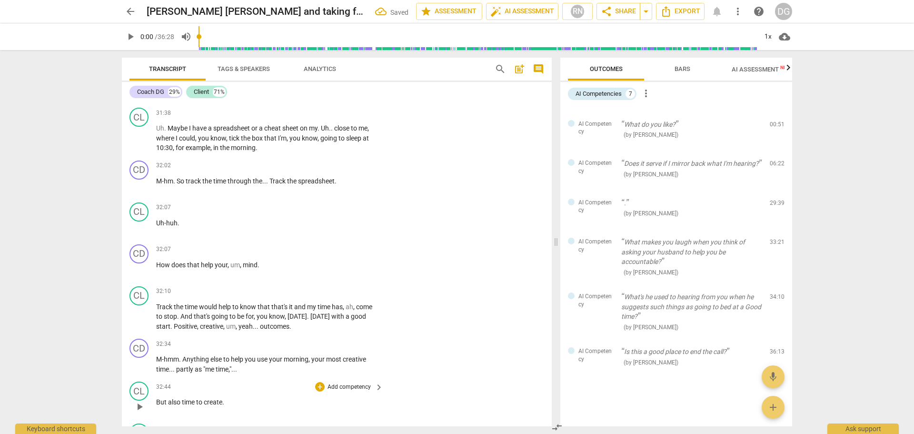
click at [157, 401] on span "But" at bounding box center [162, 402] width 12 height 8
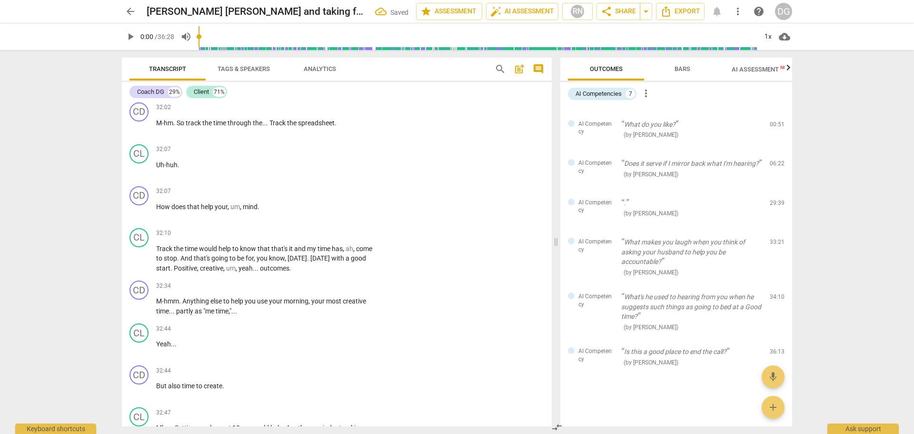
scroll to position [11033, 0]
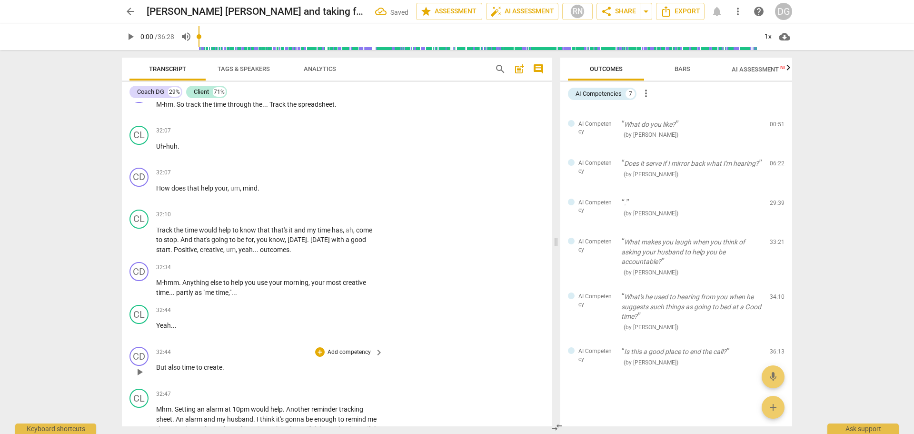
click at [228, 368] on p "But also time to create ." at bounding box center [267, 367] width 222 height 10
click at [172, 405] on span "." at bounding box center [172, 409] width 3 height 8
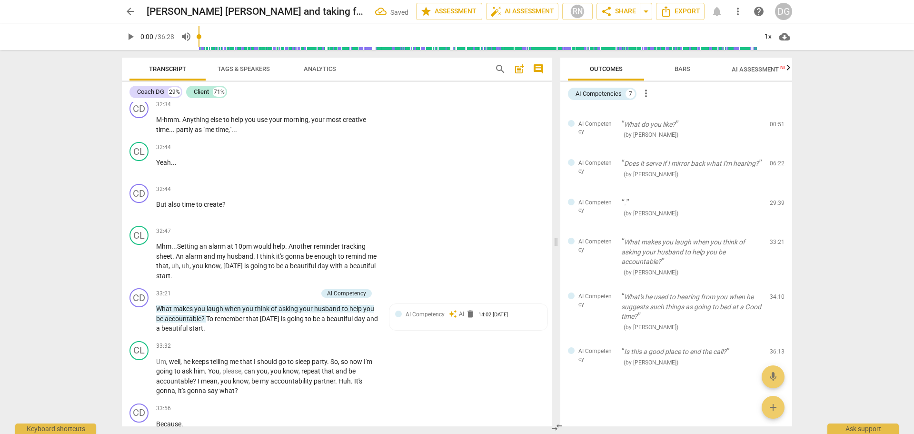
scroll to position [11214, 0]
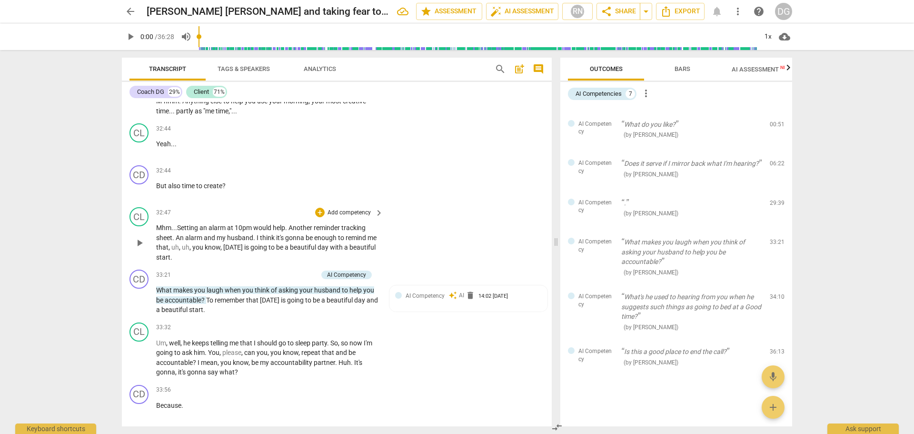
click at [340, 234] on span "to" at bounding box center [342, 238] width 8 height 8
click at [467, 292] on span "delete" at bounding box center [471, 296] width 10 height 10
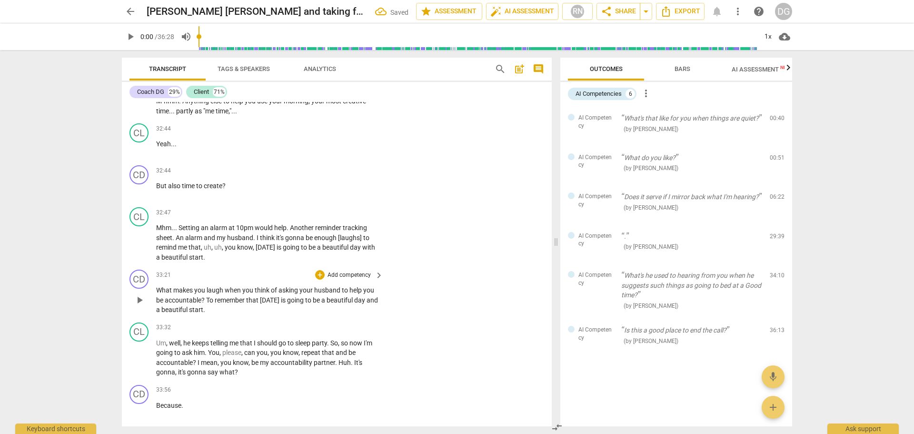
scroll to position [0, 0]
click at [343, 286] on span "to" at bounding box center [346, 290] width 8 height 8
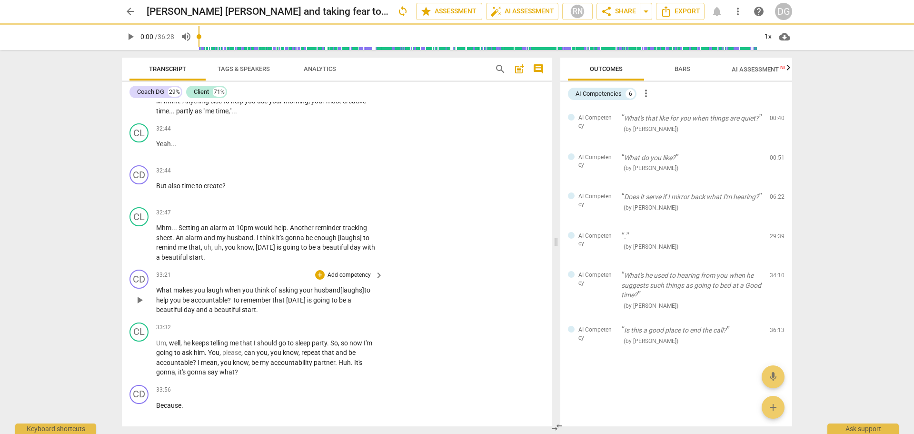
click at [276, 310] on p "What makes you laugh when you think of asking your husband [laughs] to help you…" at bounding box center [267, 300] width 222 height 30
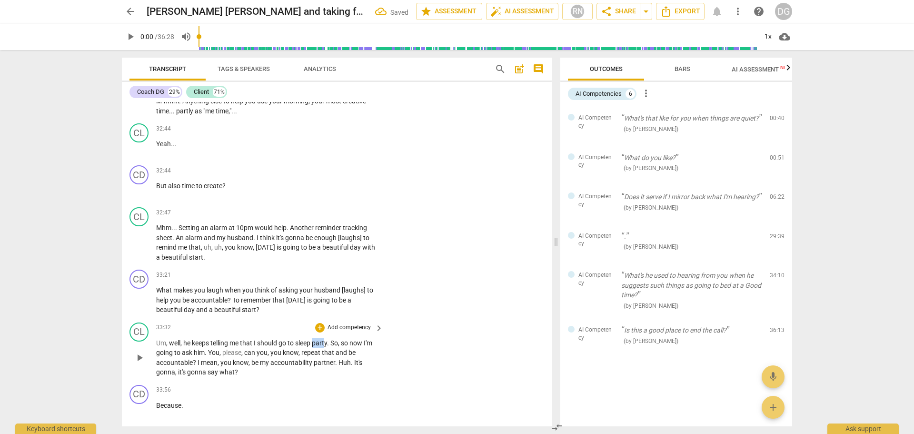
drag, startPoint x: 329, startPoint y: 341, endPoint x: 316, endPoint y: 341, distance: 12.9
click at [316, 341] on span "party" at bounding box center [319, 343] width 15 height 8
click at [329, 341] on span "." at bounding box center [327, 343] width 3 height 8
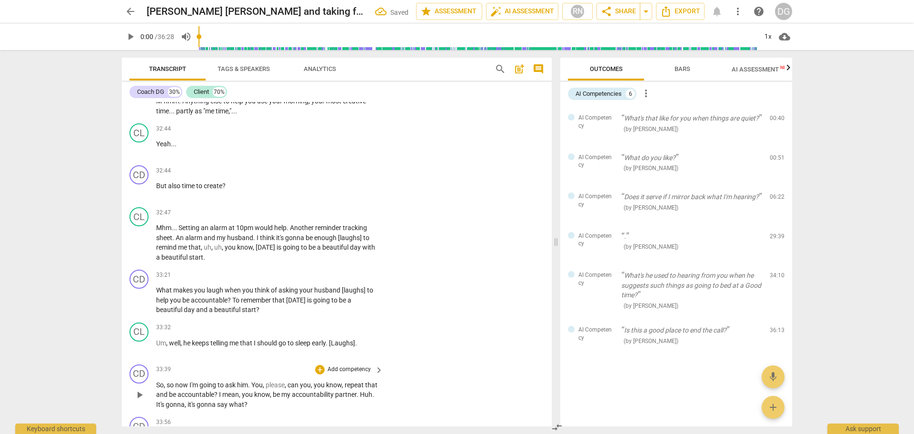
click at [156, 381] on span "So" at bounding box center [160, 385] width 8 height 8
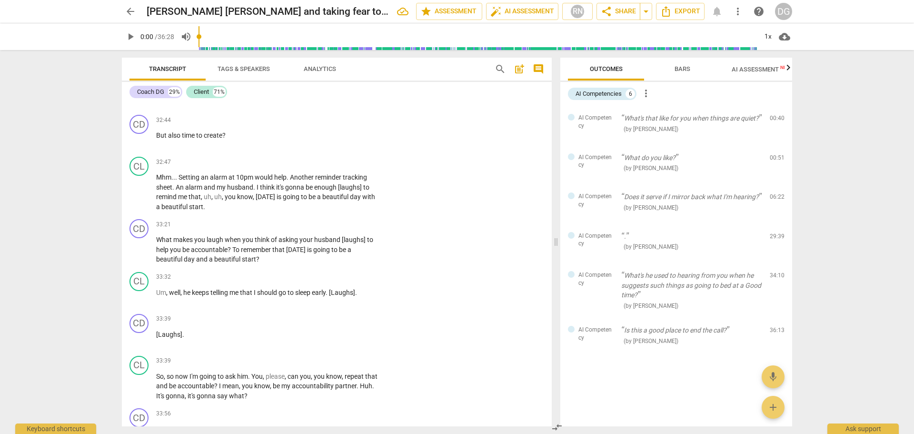
scroll to position [11265, 0]
click at [360, 389] on span "Huh" at bounding box center [366, 385] width 12 height 8
click at [359, 385] on span "." at bounding box center [358, 385] width 2 height 8
click at [157, 418] on span "Huh" at bounding box center [162, 419] width 12 height 8
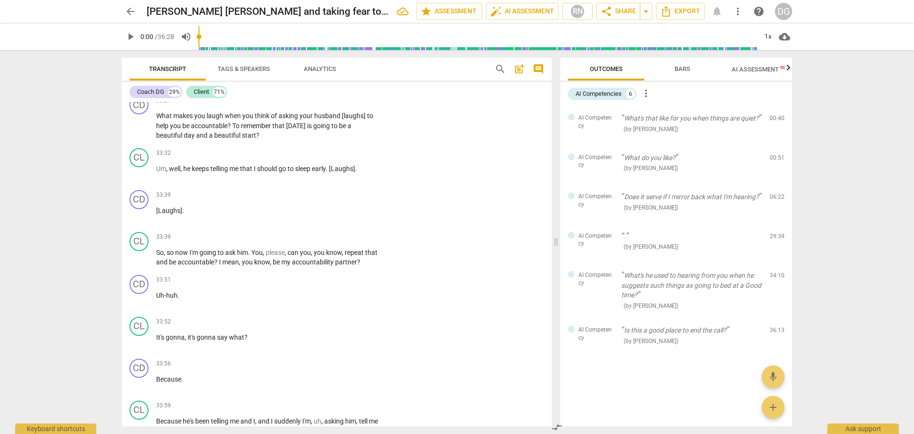
scroll to position [11407, 0]
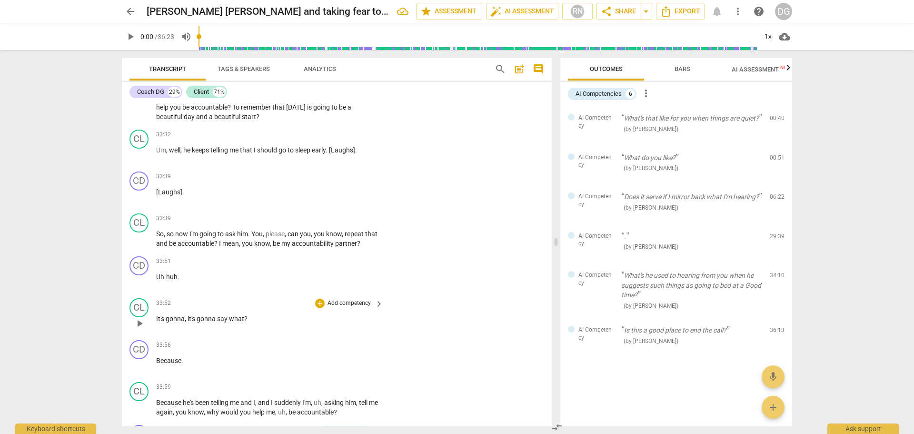
click at [271, 315] on p "It's gonna , it's gonna say what ?" at bounding box center [267, 319] width 222 height 10
click at [157, 358] on span "Because" at bounding box center [168, 361] width 25 height 8
click at [216, 360] on p "[Laughs] Because ." at bounding box center [267, 361] width 222 height 10
click at [230, 399] on span "telling" at bounding box center [220, 403] width 19 height 8
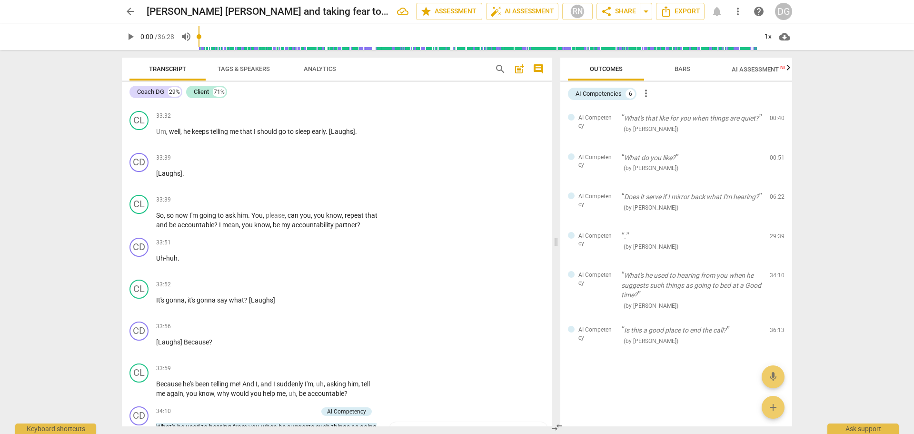
scroll to position [11462, 0]
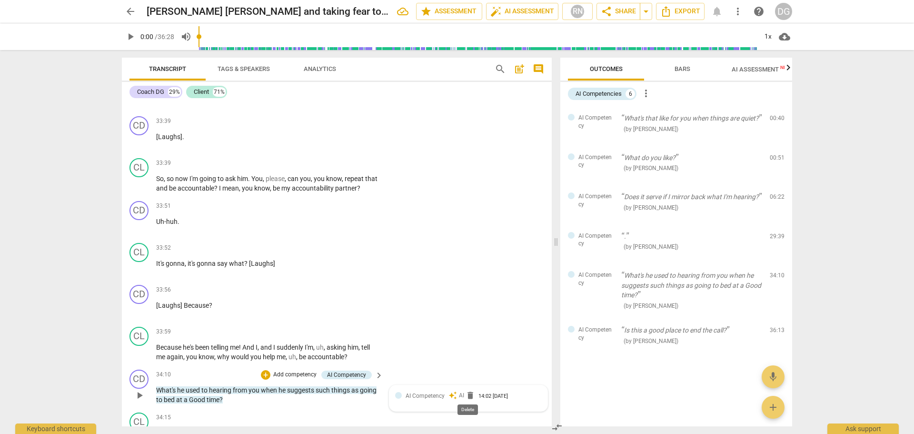
click at [472, 394] on span "delete" at bounding box center [471, 396] width 10 height 10
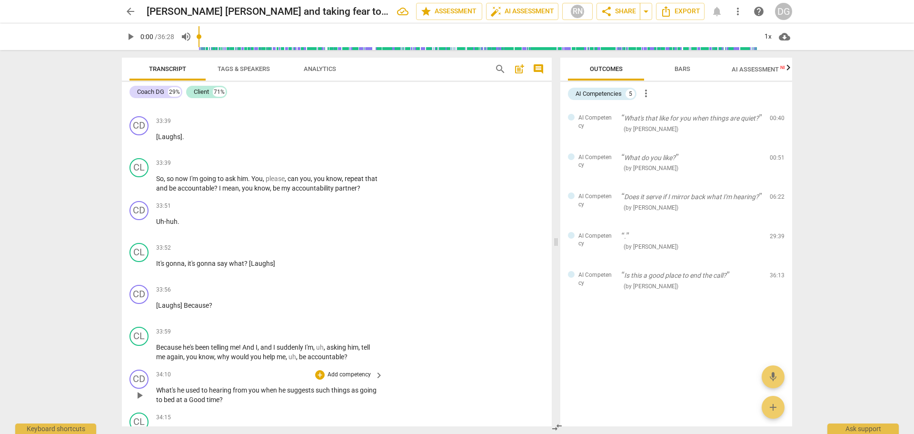
click at [210, 392] on p "What's he used to hearing from you when he suggests such things as going to bed…" at bounding box center [267, 395] width 222 height 20
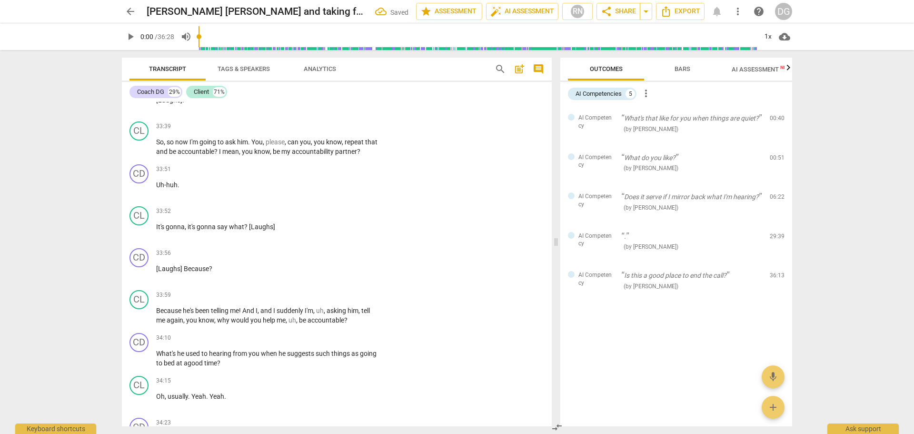
scroll to position [11518, 0]
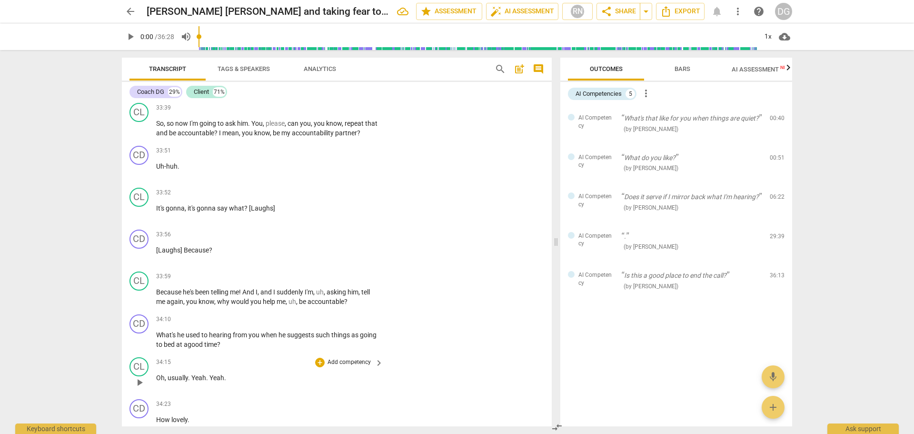
click at [242, 373] on p "Oh , usually . Yeah . Yeah ." at bounding box center [267, 378] width 222 height 10
click at [158, 416] on span "How" at bounding box center [163, 420] width 15 height 8
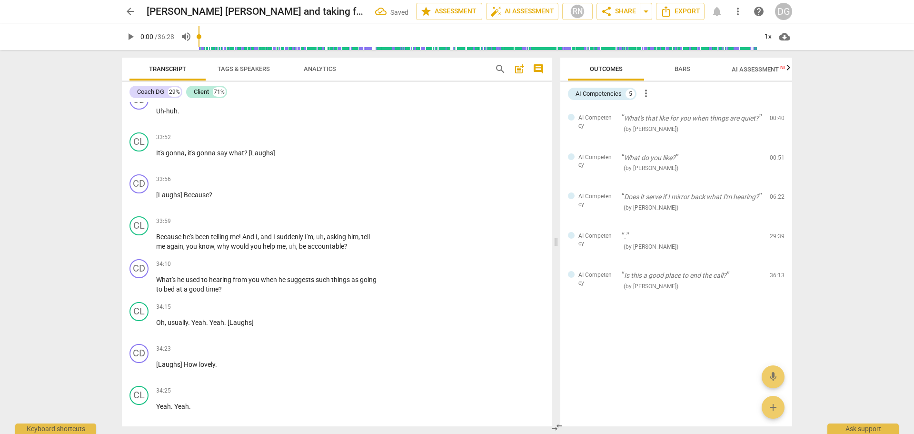
scroll to position [11628, 0]
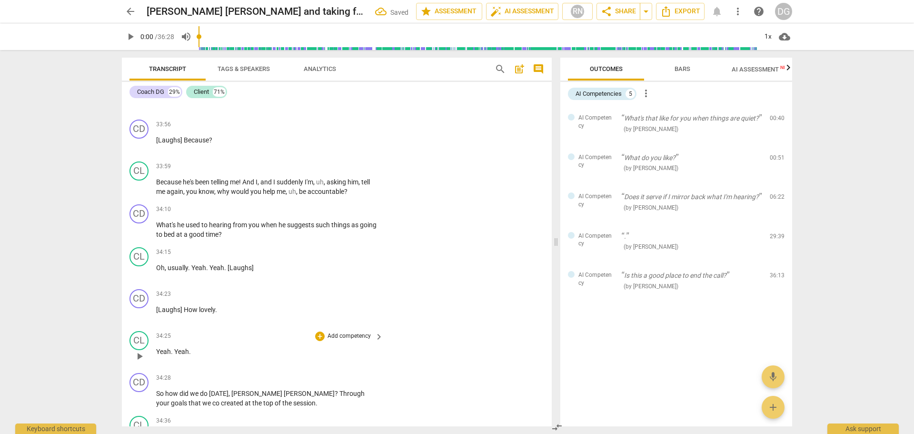
click at [206, 351] on p "Yeah . Yeah ." at bounding box center [267, 352] width 222 height 10
click at [335, 390] on span "?" at bounding box center [337, 394] width 5 height 8
click at [189, 399] on span "goals" at bounding box center [180, 403] width 18 height 8
click at [552, 406] on div "Transcript Tags & Speakers Analytics search post_add comment Coach DG 29% Clien…" at bounding box center [335, 242] width 442 height 384
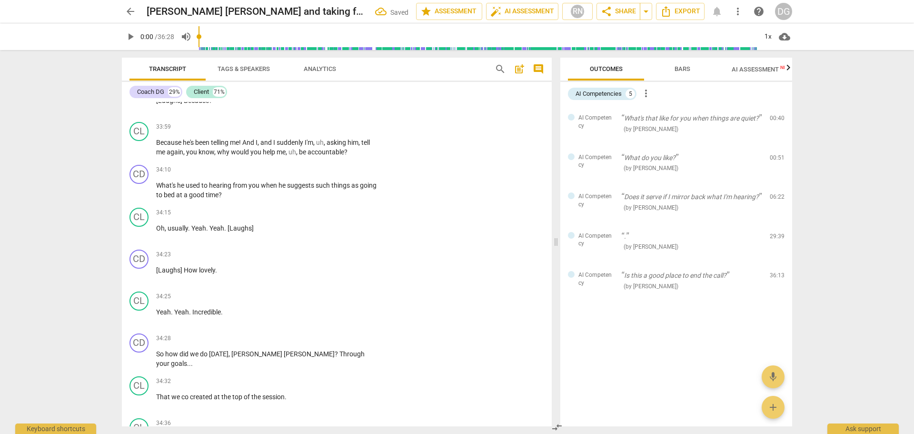
scroll to position [11704, 0]
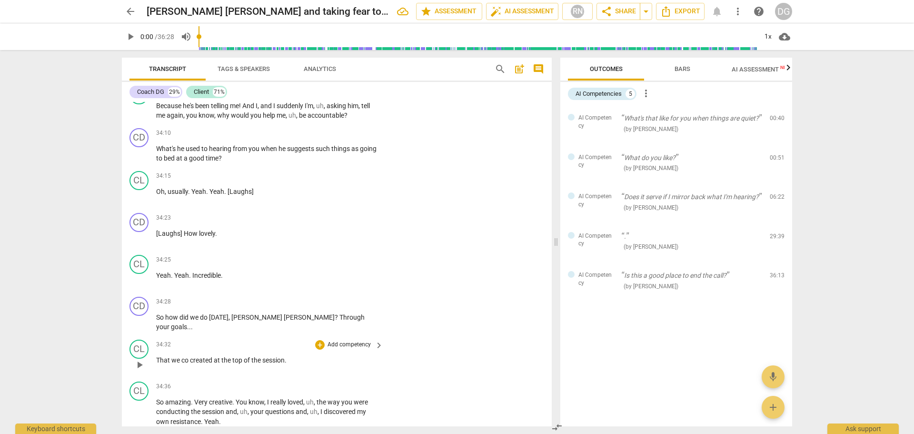
click at [161, 359] on span "That" at bounding box center [163, 360] width 15 height 8
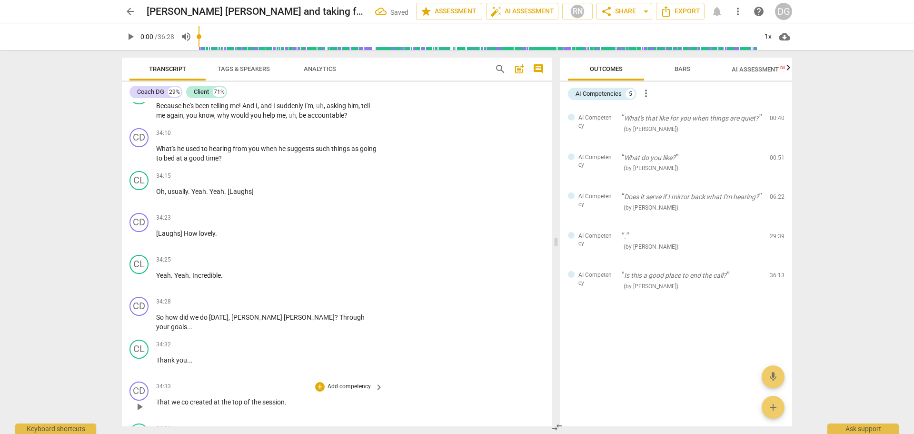
click at [291, 397] on p "That we co created at the top of the session ." at bounding box center [267, 402] width 222 height 10
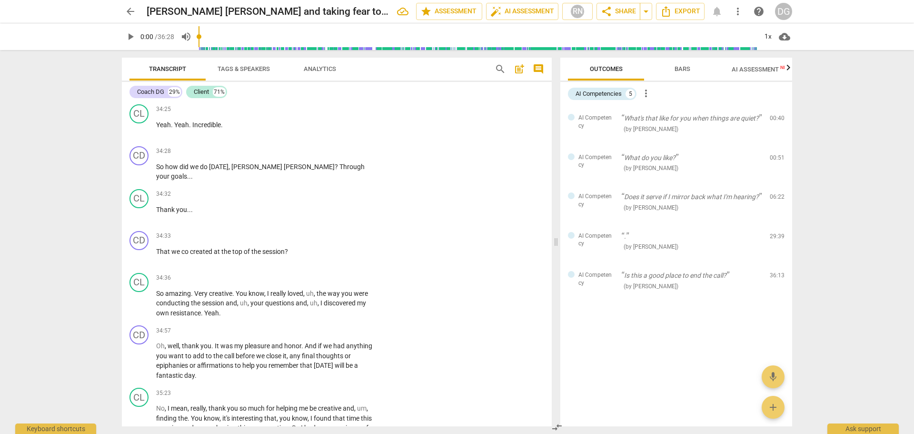
scroll to position [11874, 0]
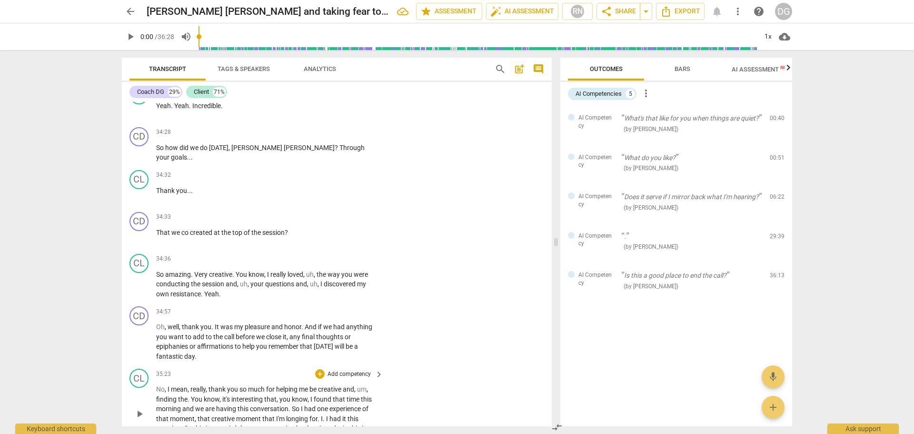
click at [156, 388] on div "play_arrow pause" at bounding box center [144, 414] width 24 height 52
click at [159, 386] on span "No" at bounding box center [160, 389] width 9 height 8
click at [184, 395] on span "finding" at bounding box center [180, 399] width 22 height 8
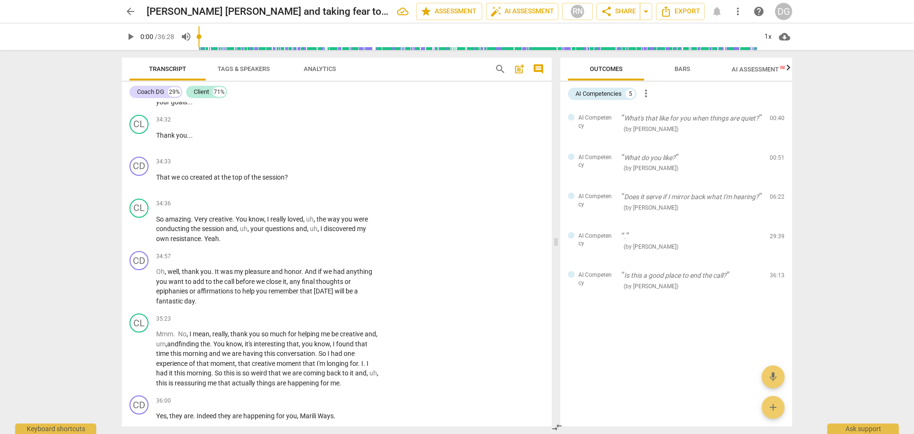
scroll to position [11947, 0]
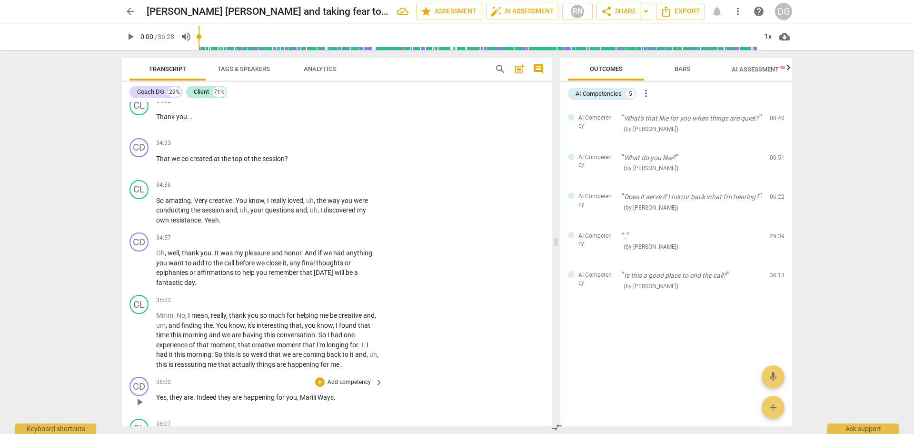
click at [197, 394] on span "Indeed" at bounding box center [207, 397] width 21 height 8
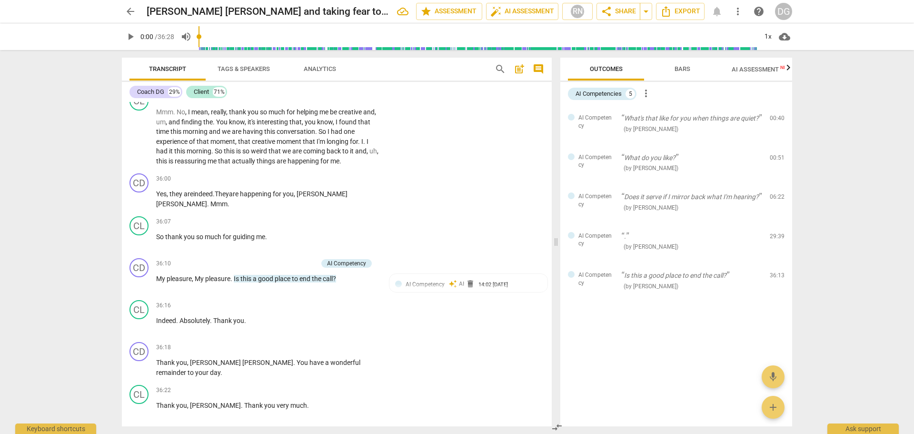
scroll to position [12169, 0]
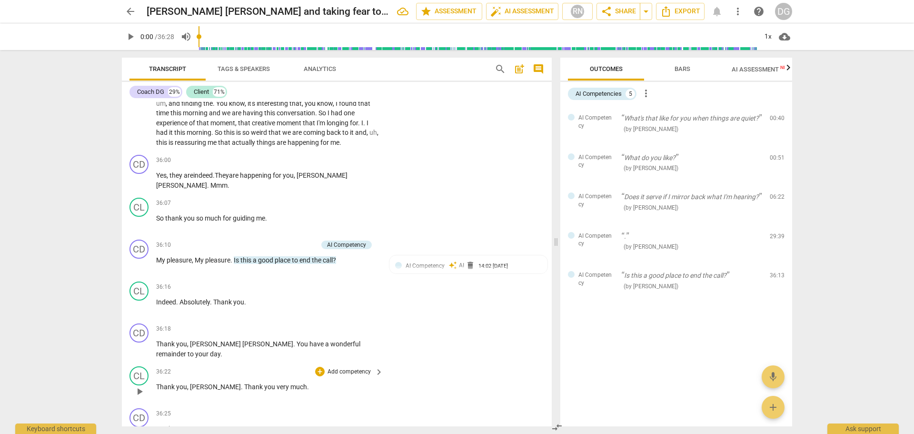
click at [241, 383] on span "." at bounding box center [242, 387] width 3 height 8
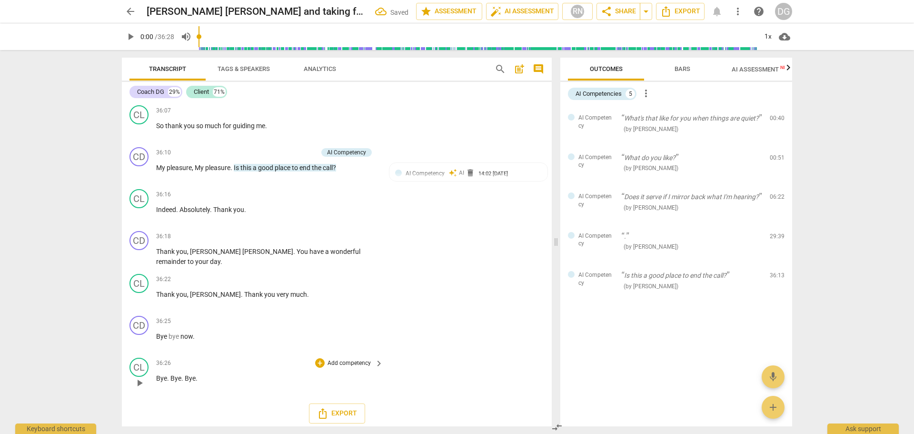
click at [169, 374] on span "." at bounding box center [168, 378] width 3 height 8
click at [753, 68] on span "AI Assessment New" at bounding box center [761, 69] width 59 height 7
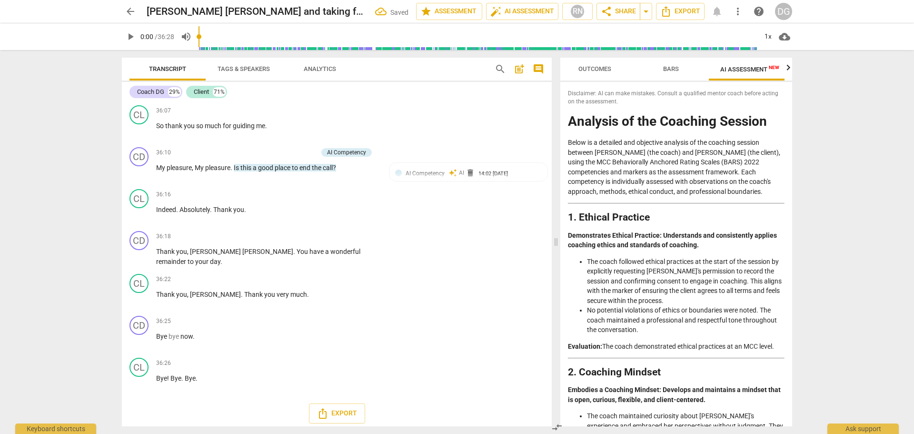
scroll to position [0, 17]
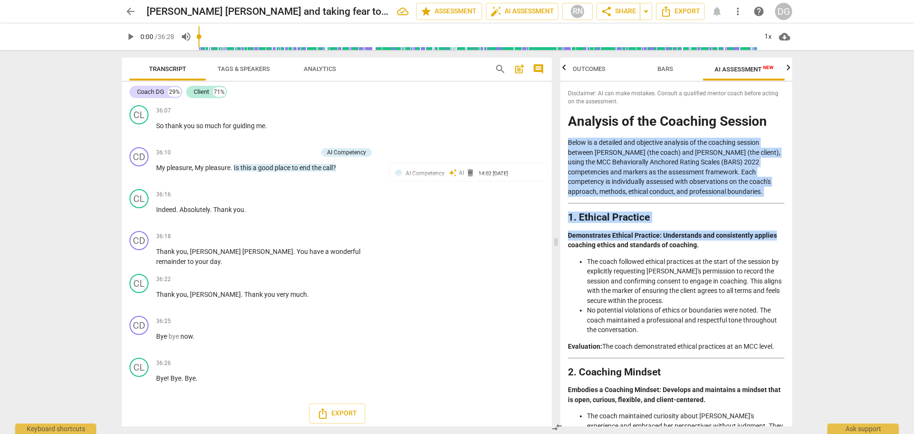
drag, startPoint x: 793, startPoint y: 124, endPoint x: 796, endPoint y: 235, distance: 110.5
click at [796, 235] on div "Outcomes Bars AI Assessment New Scores Disclaimer: AI can make mistakes. Consul…" at bounding box center [678, 242] width 243 height 384
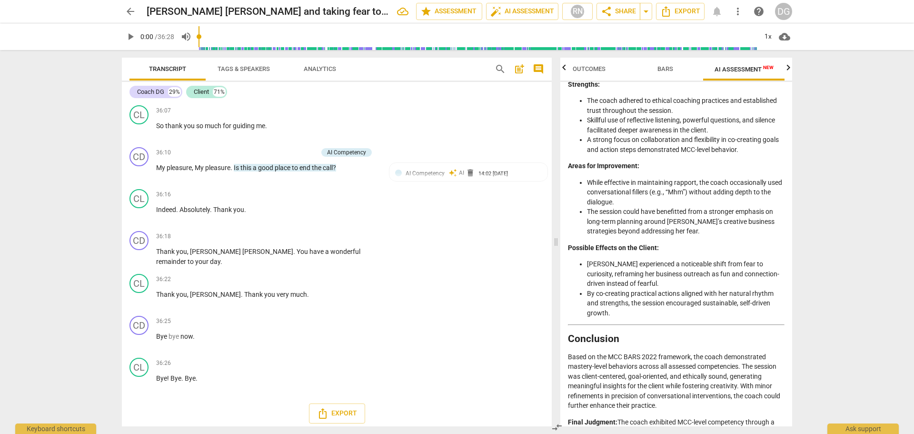
scroll to position [1880, 0]
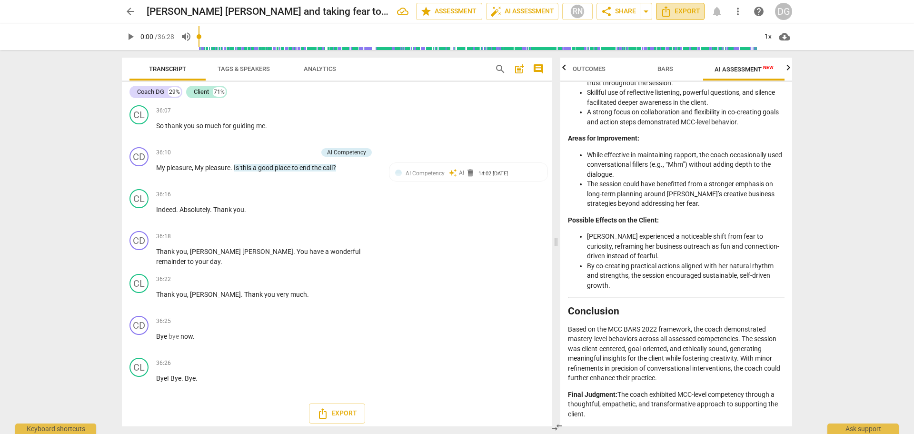
click at [675, 12] on span "Export" at bounding box center [681, 11] width 40 height 11
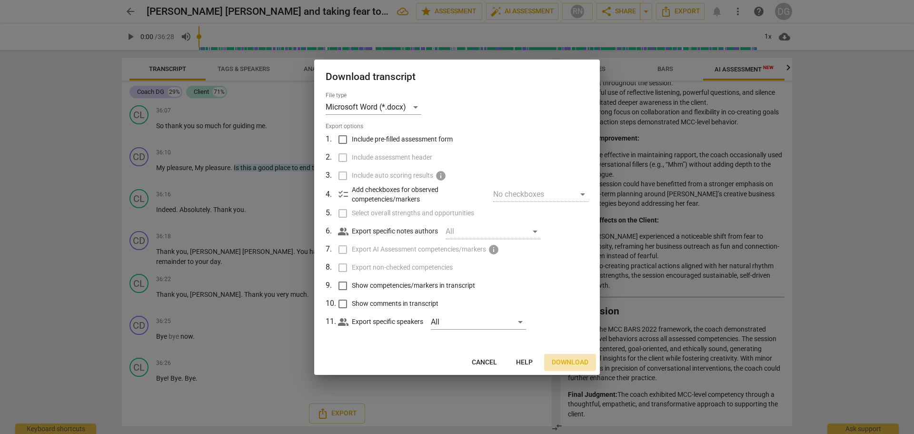
click at [572, 361] on span "Download" at bounding box center [570, 363] width 37 height 10
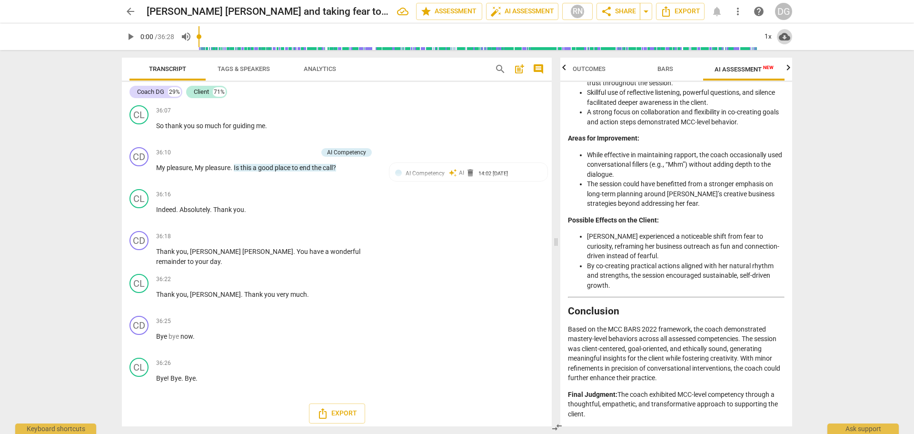
click at [783, 37] on span "cloud_download" at bounding box center [784, 36] width 11 height 11
click at [799, 36] on li "Download audio" at bounding box center [812, 36] width 70 height 23
